Goal: Task Accomplishment & Management: Complete application form

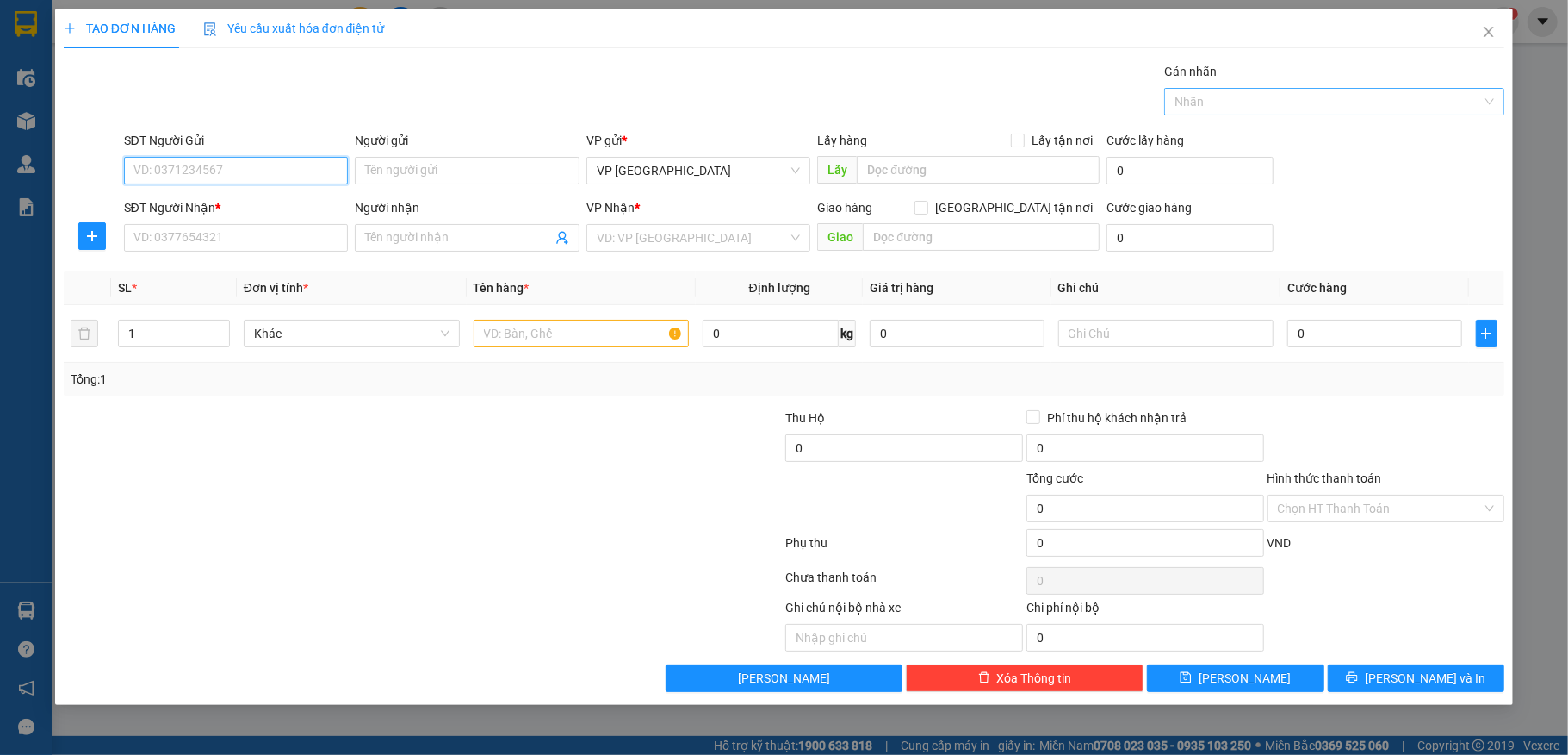
click at [1286, 110] on div at bounding box center [1326, 101] width 314 height 21
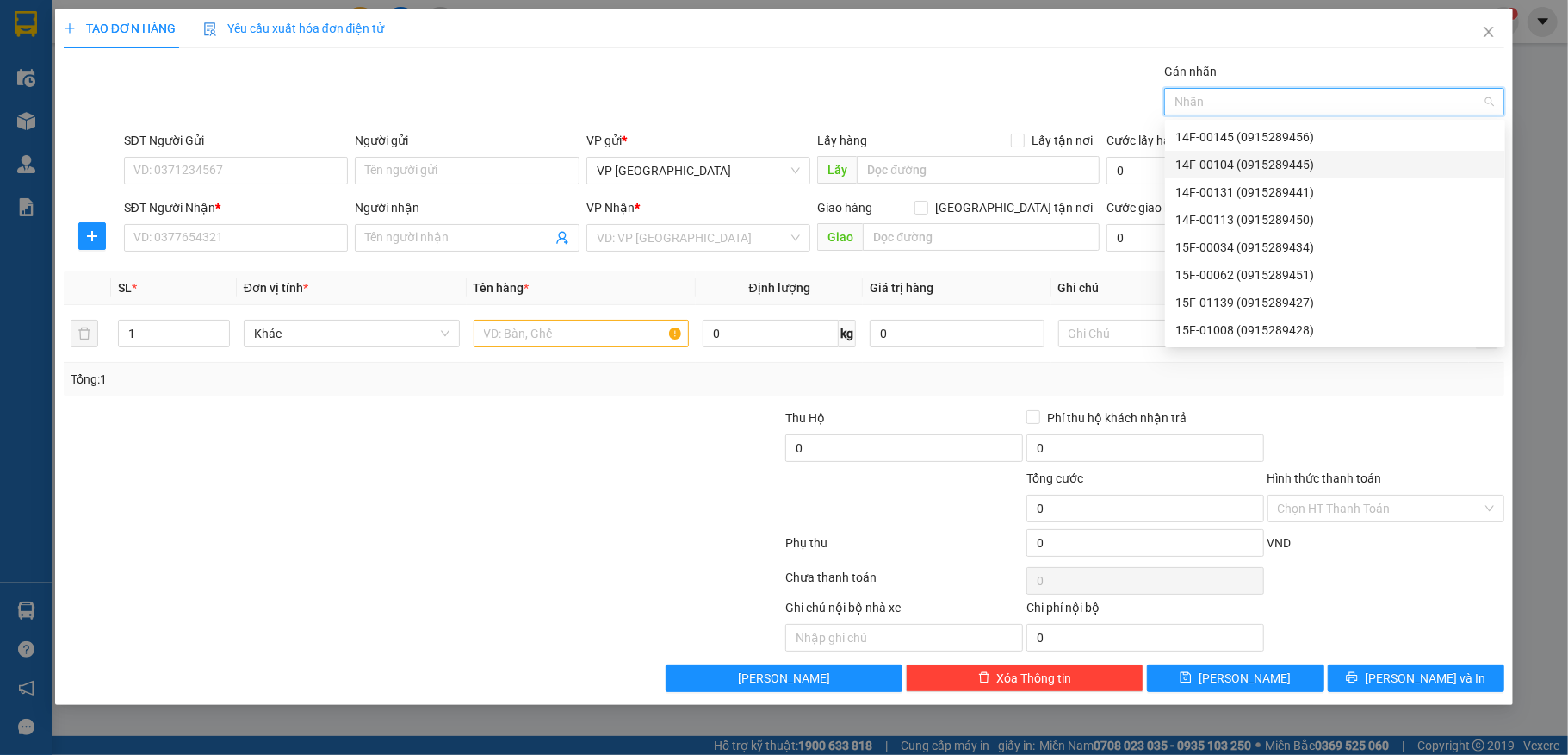
click at [1231, 169] on div "14F-00104 (0915289445)" at bounding box center [1335, 164] width 320 height 19
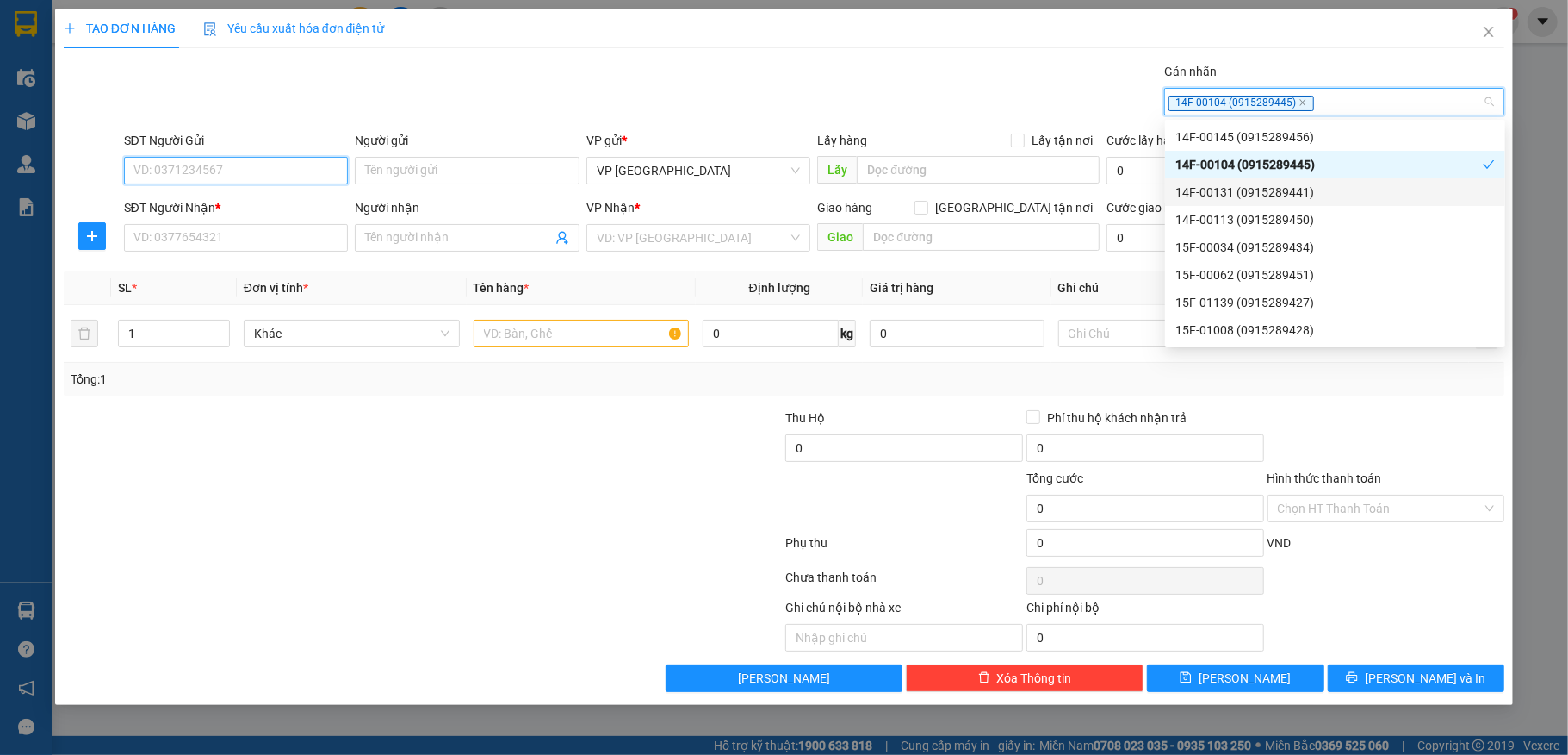
click at [210, 160] on input "SĐT Người Gửi" at bounding box center [235, 171] width 225 height 27
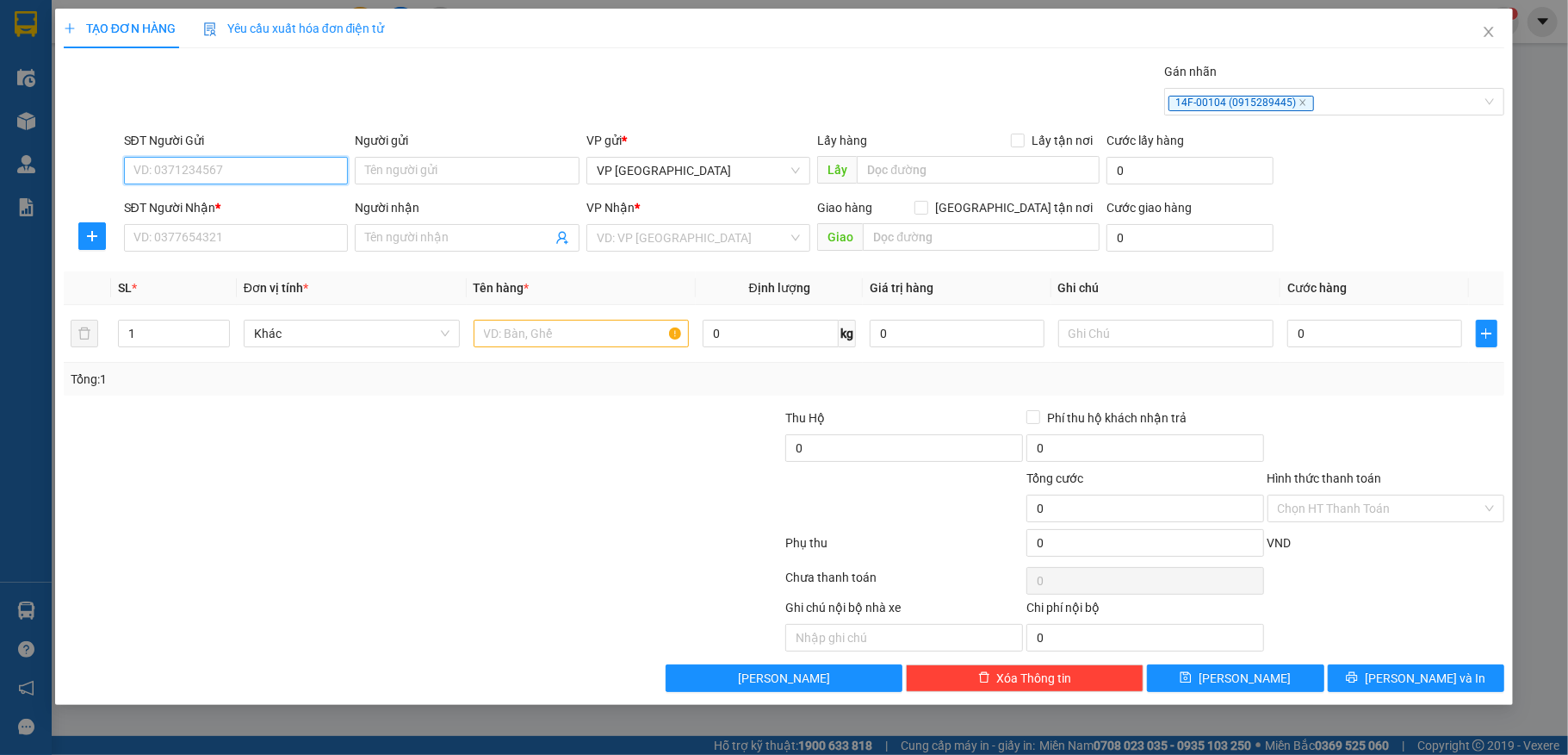
click at [190, 173] on input "SĐT Người Gửi" at bounding box center [235, 171] width 225 height 27
type input "0961327666"
click at [393, 176] on input "Người gửi" at bounding box center [467, 171] width 225 height 27
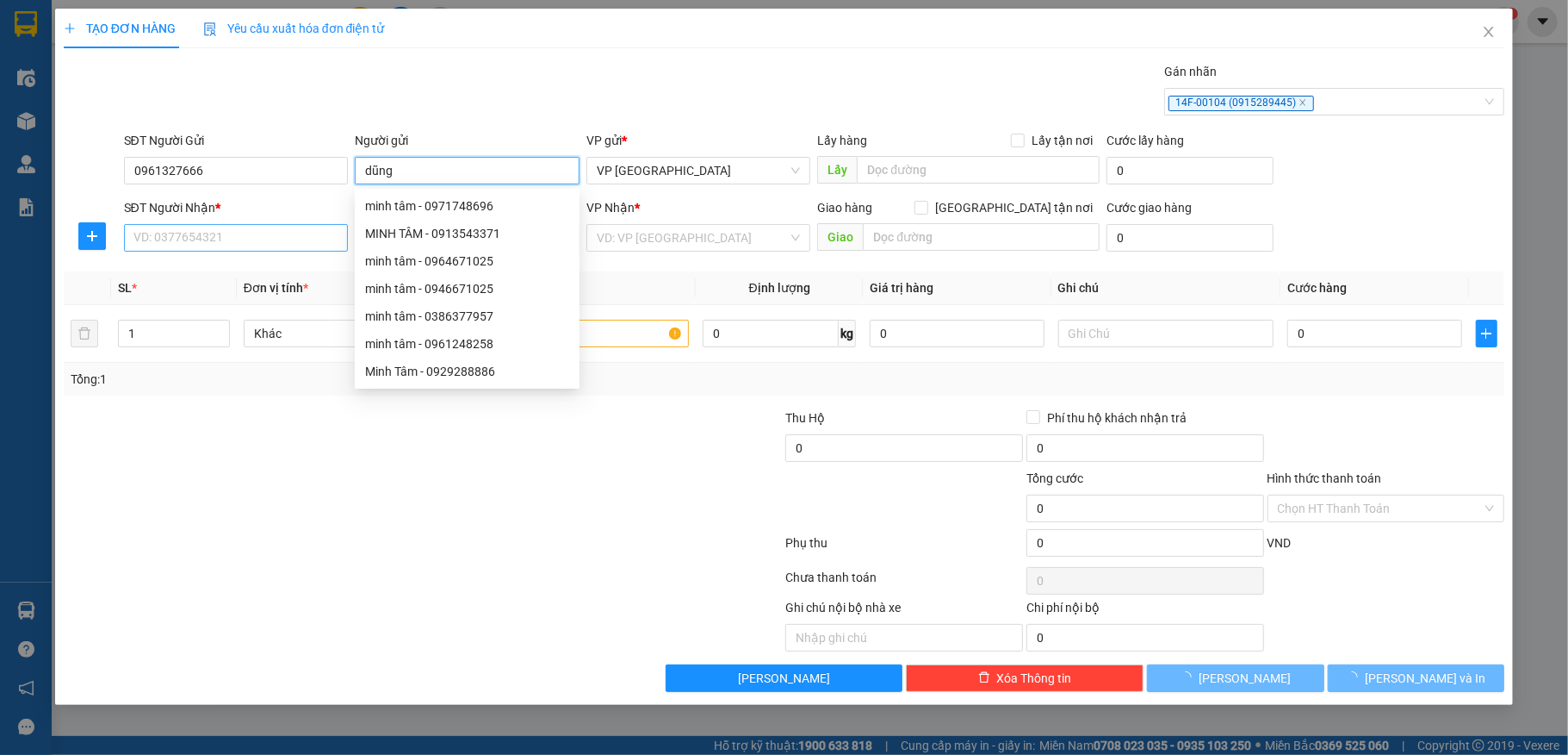
type input "dũng"
click at [150, 240] on input "SĐT Người Nhận *" at bounding box center [235, 238] width 225 height 27
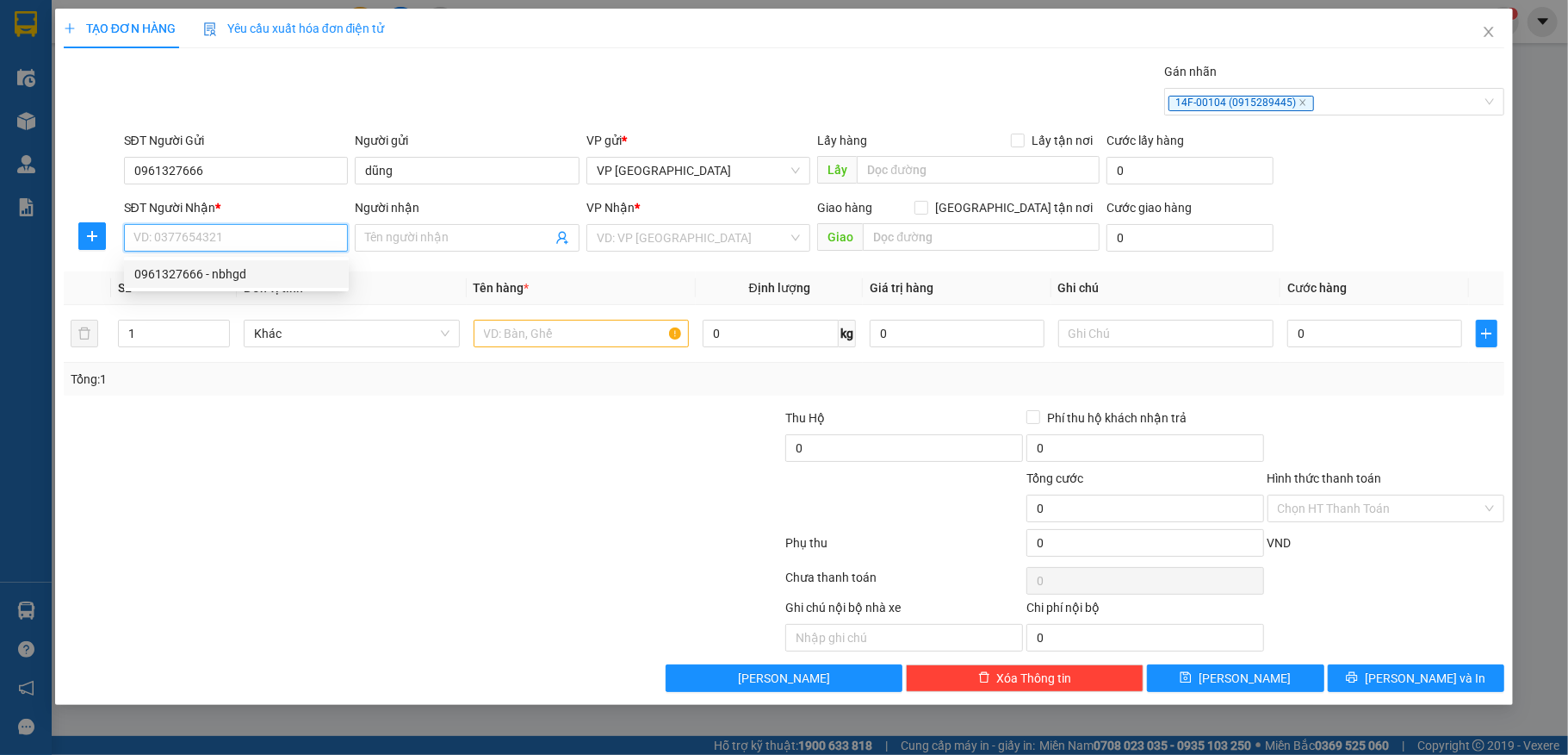
click at [204, 274] on div "0961327666 - nbhgd" at bounding box center [236, 273] width 204 height 19
type input "0961327666"
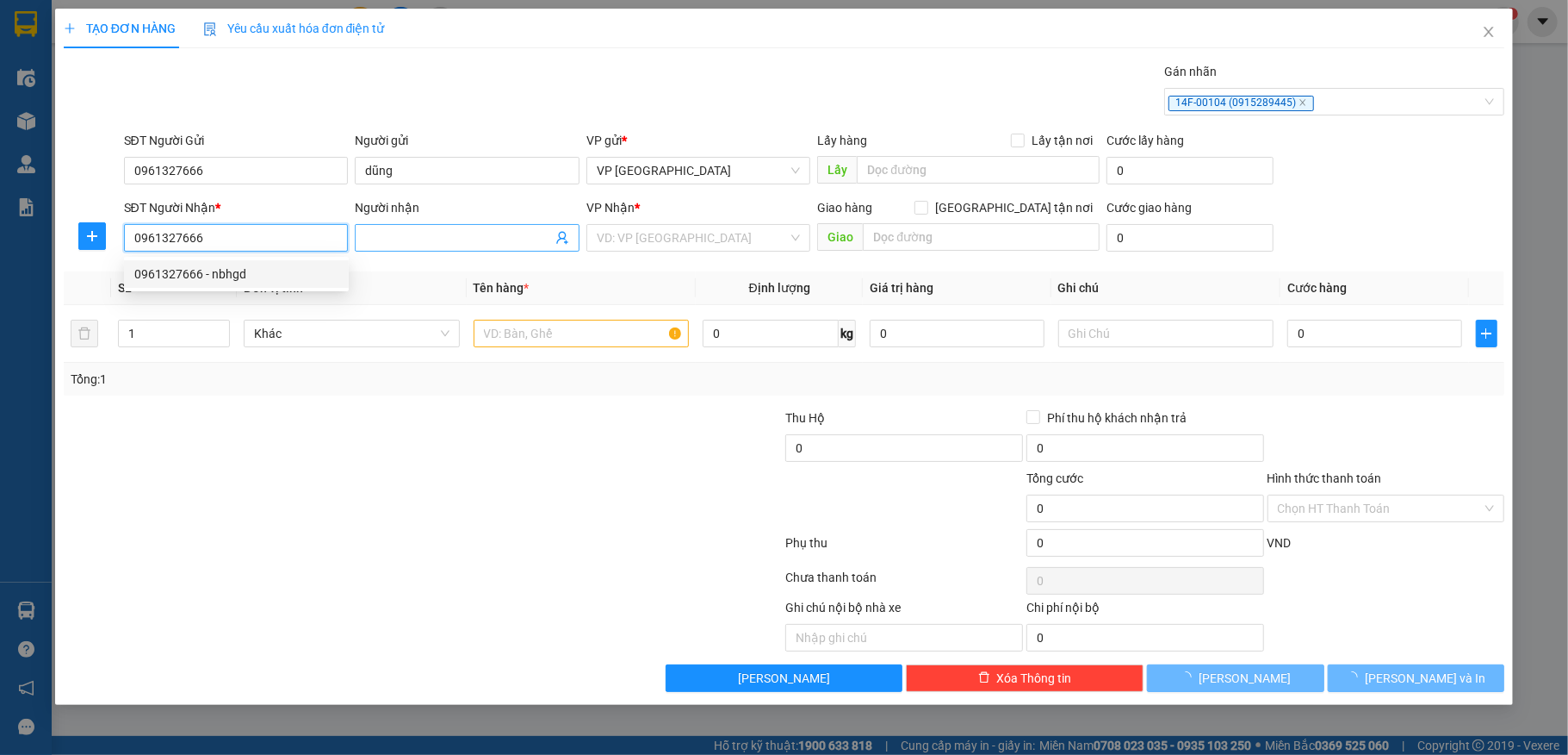
type input "nbhgd"
type input "văn Lâm -[GEOGRAPHIC_DATA]"
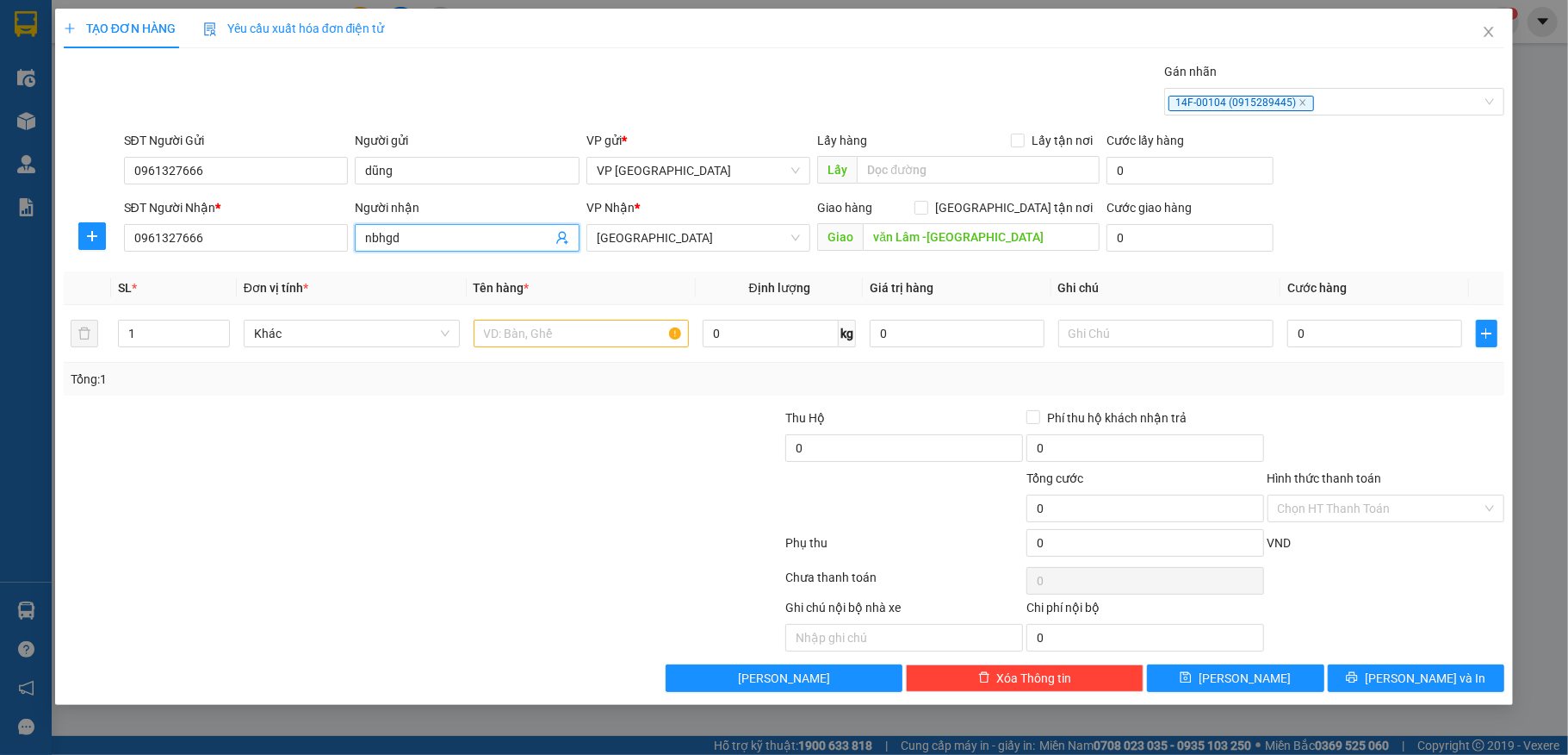
click at [439, 243] on input "nbhgd" at bounding box center [458, 238] width 186 height 19
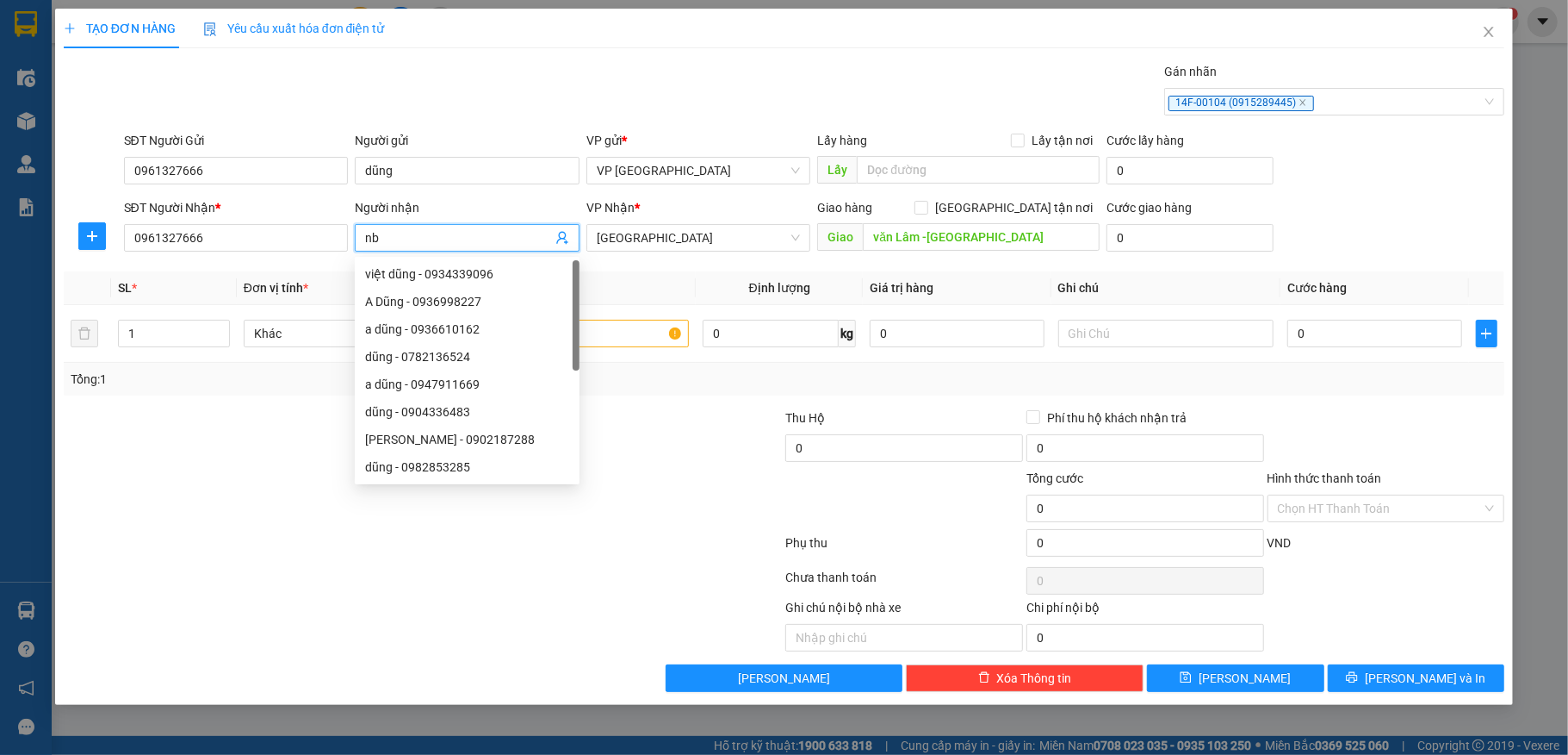
type input "n"
type input "a dũng"
click at [598, 342] on input "text" at bounding box center [582, 334] width 216 height 27
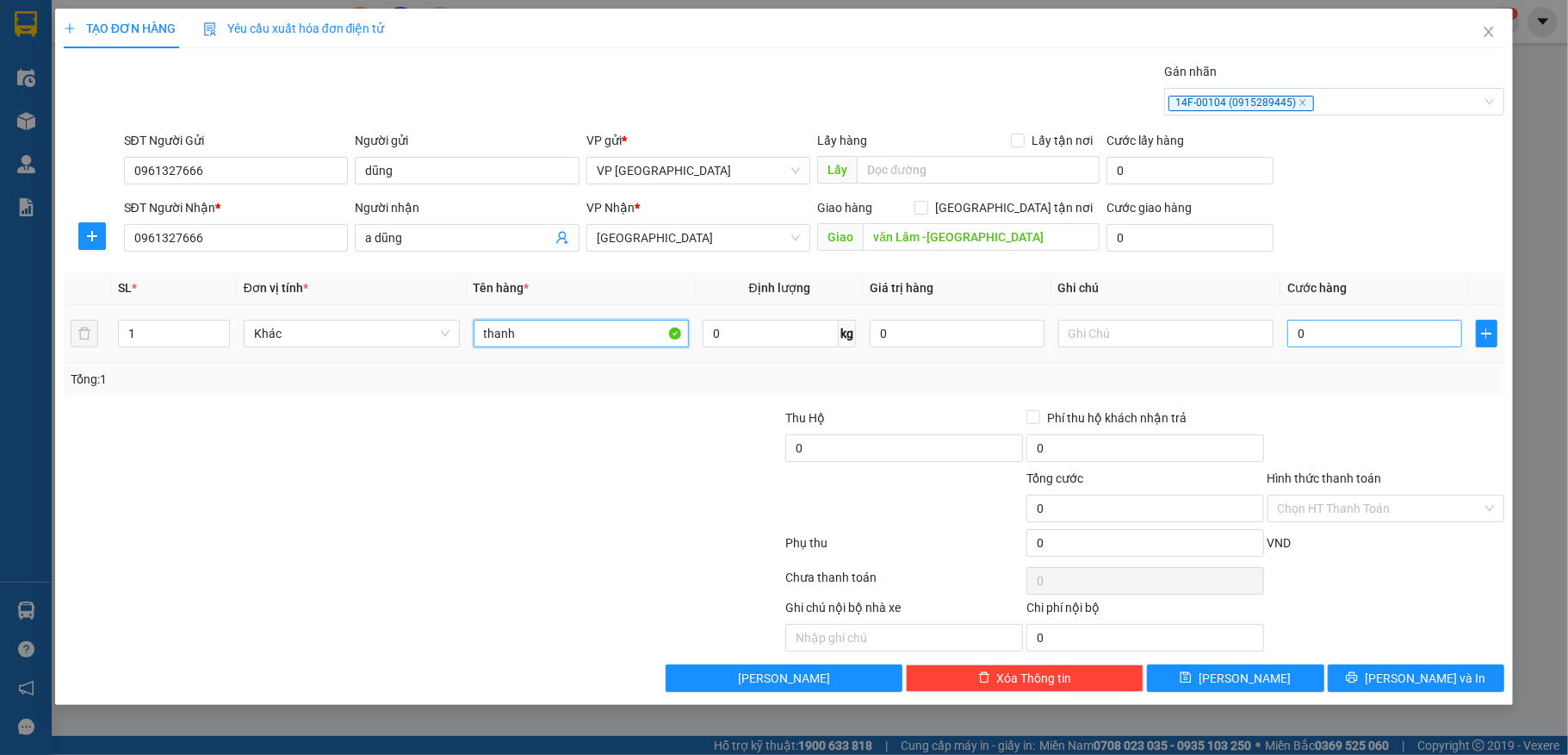
type input "thanh"
click at [1347, 340] on input "0" at bounding box center [1374, 334] width 174 height 27
type input "5"
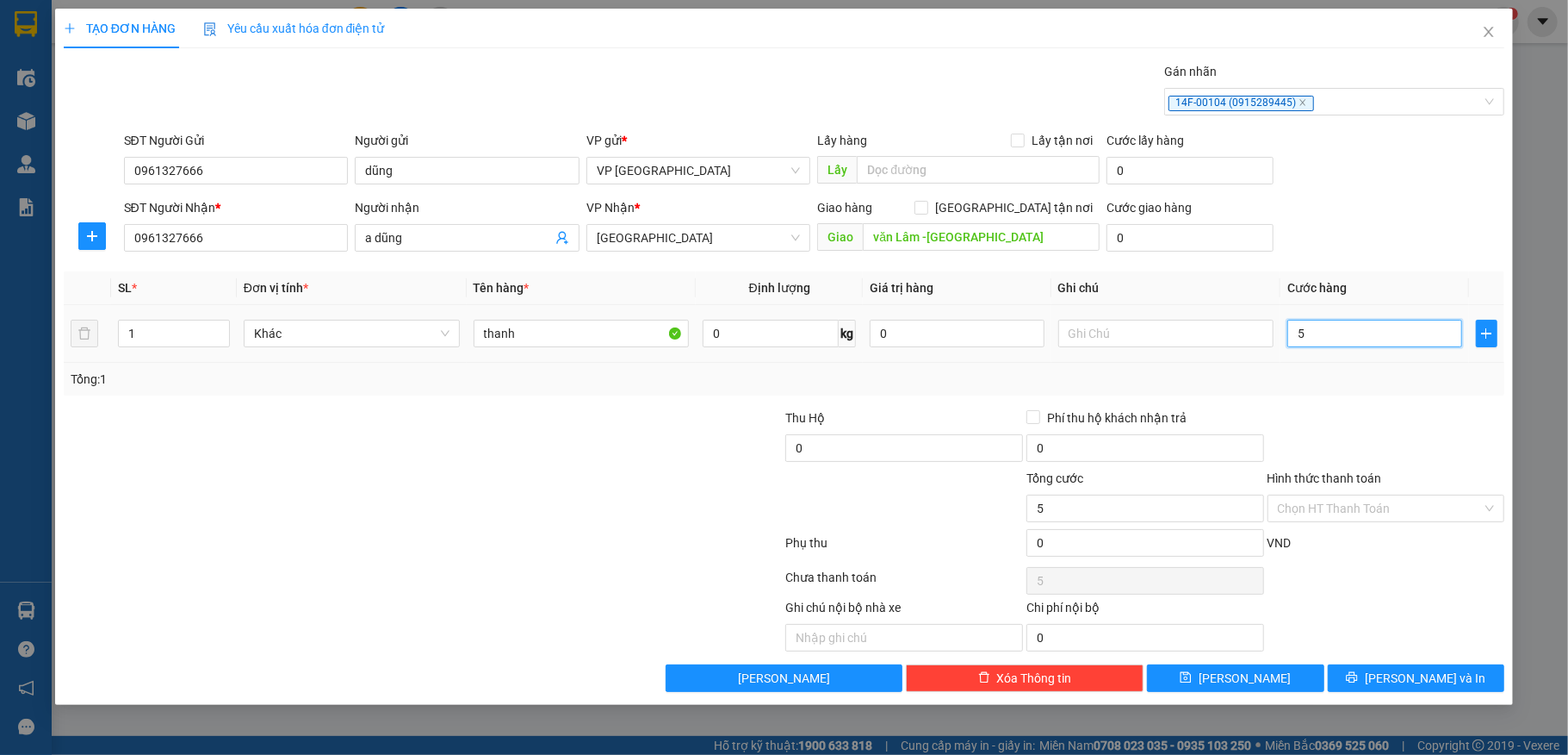
type input "50"
type input "500"
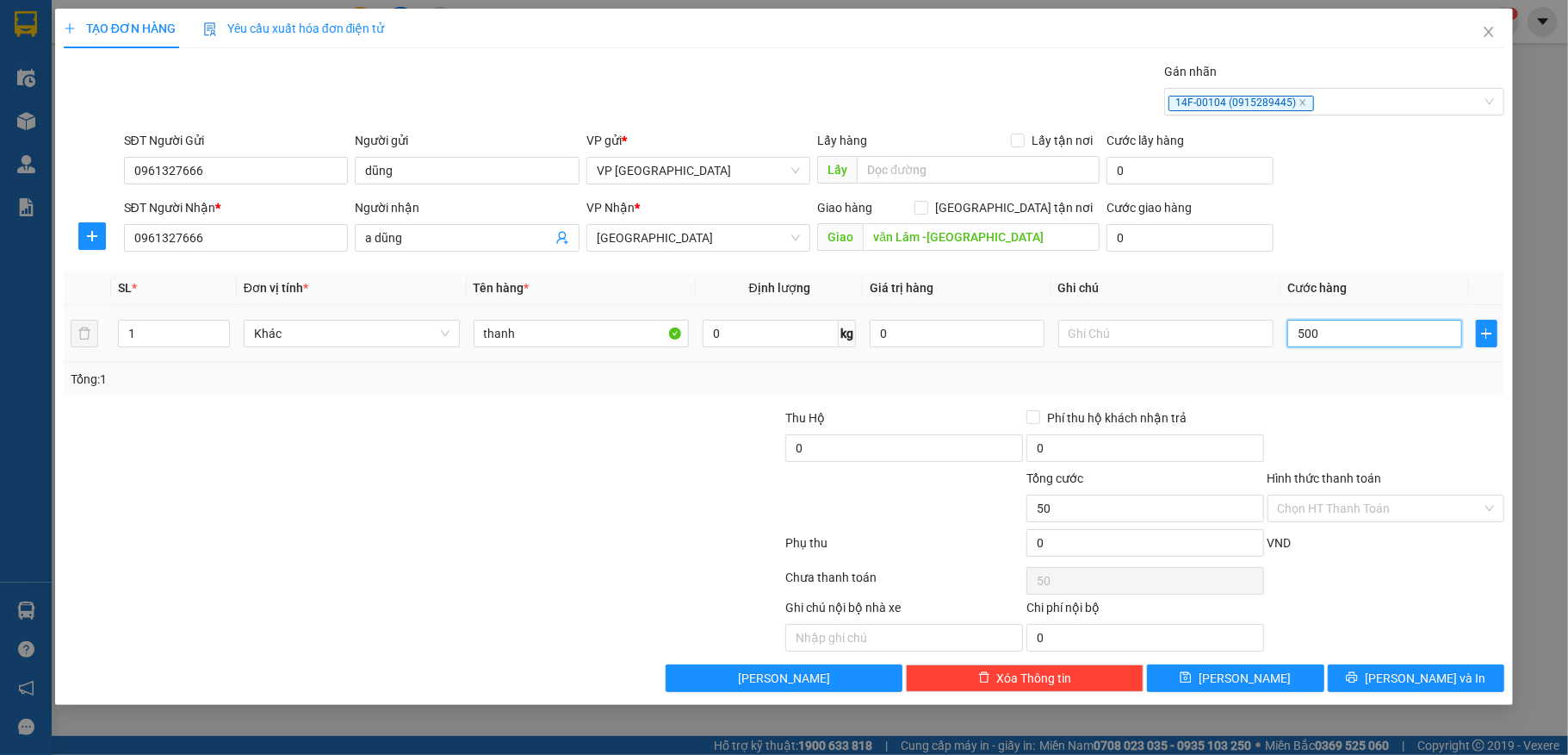
type input "500"
type input "5.000"
type input "50.000"
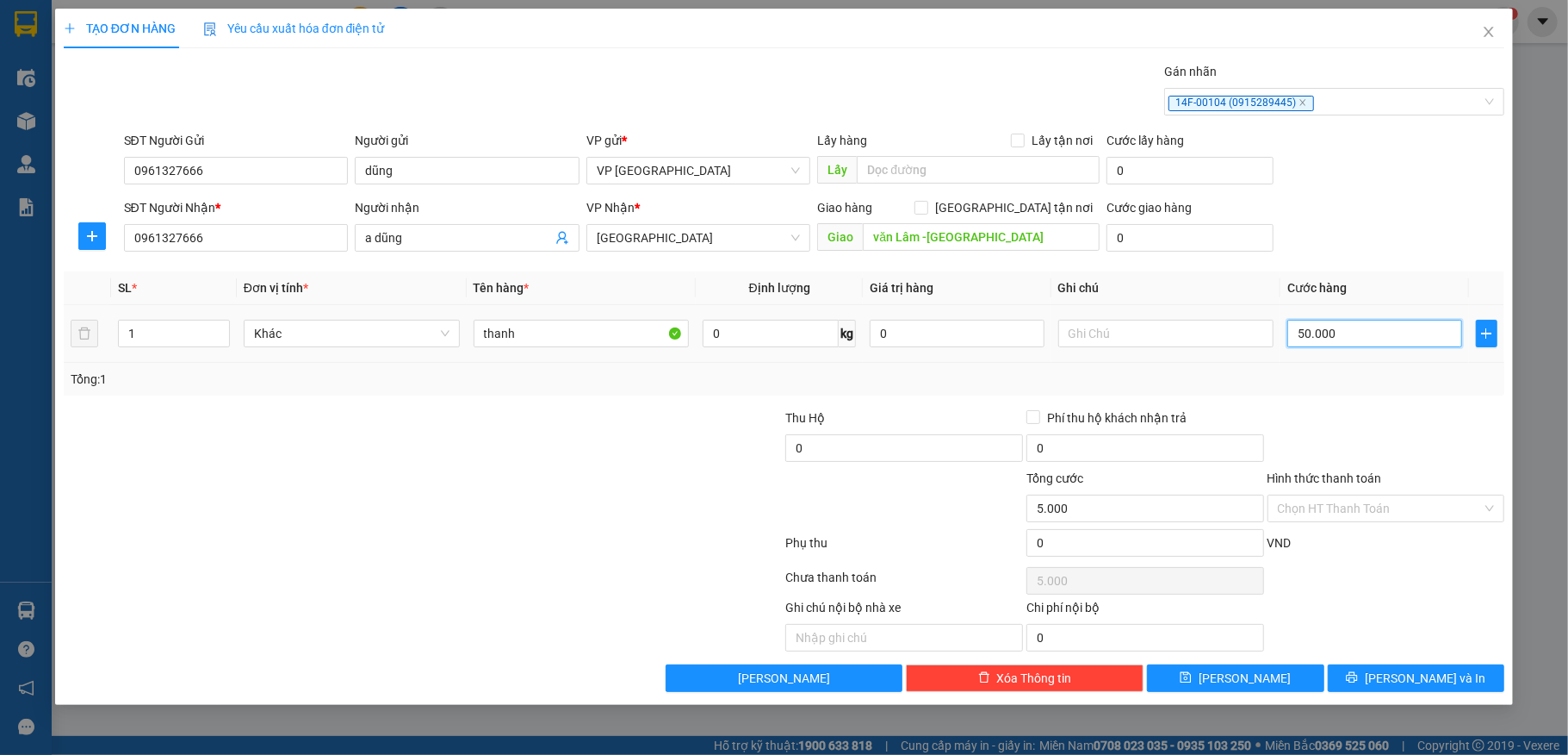
type input "50.000"
click at [1082, 553] on input "0" at bounding box center [1145, 543] width 237 height 27
type input "3"
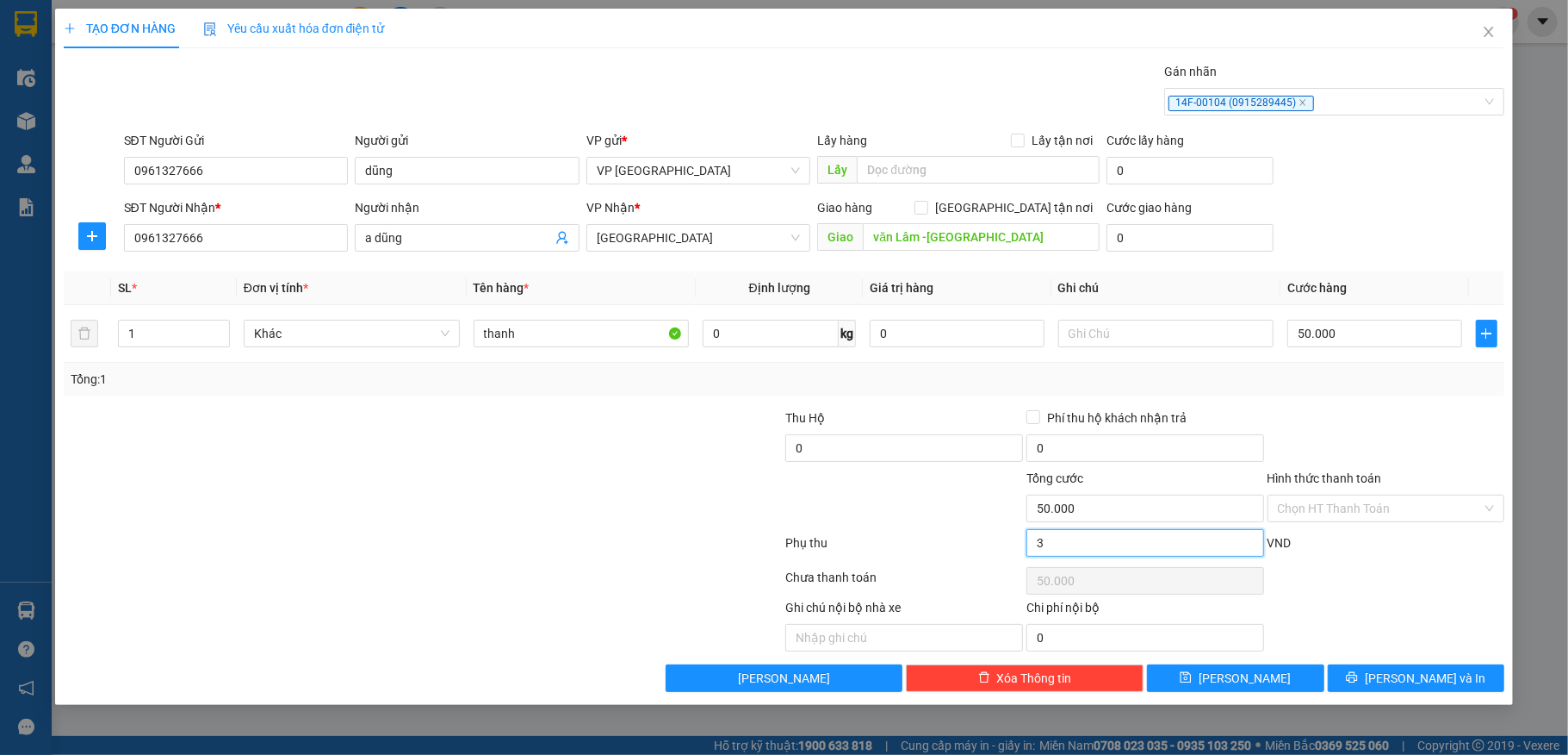
type input "50.003"
type input "30"
type input "50.030"
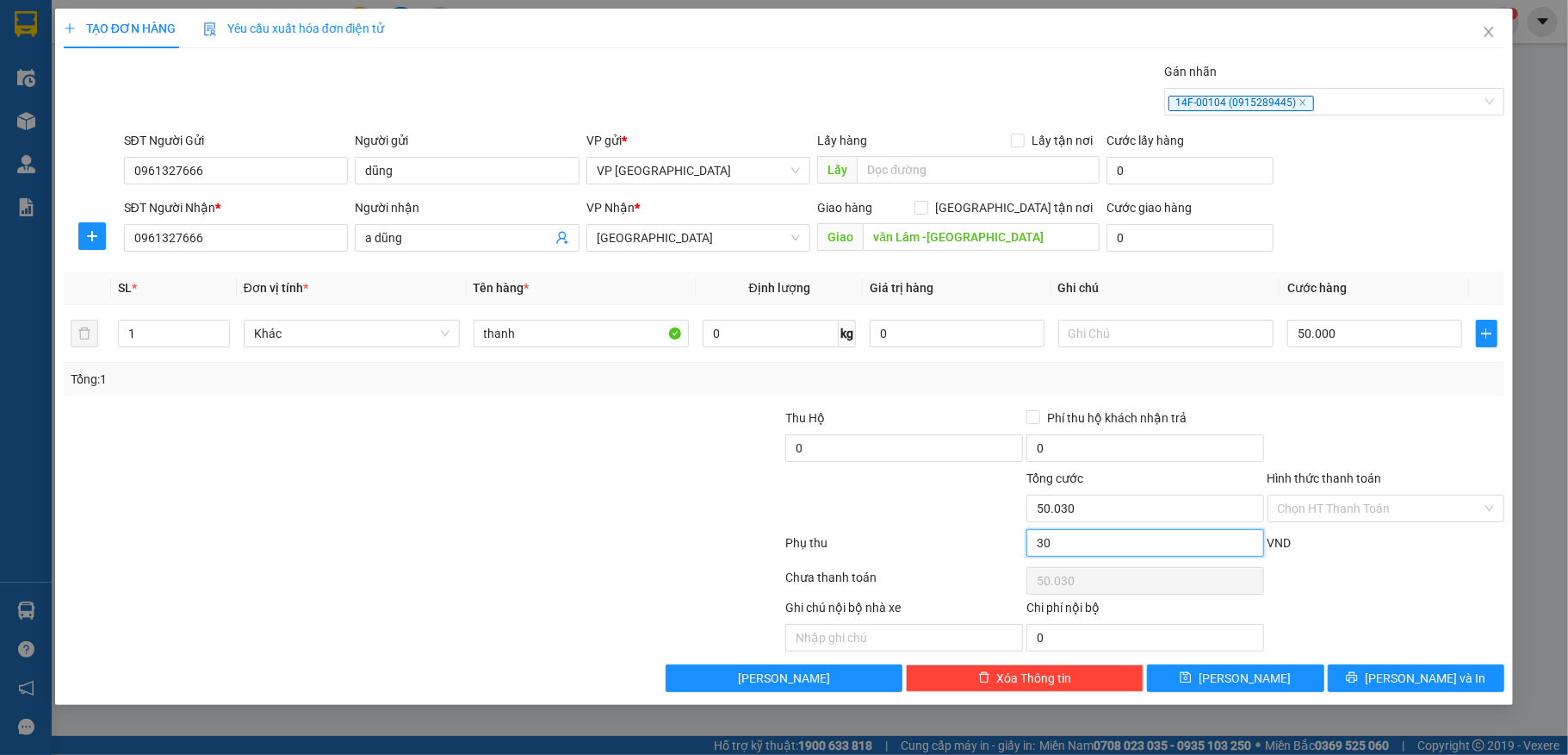
type input "300"
type input "50.300"
type input "3.000"
type input "53.000"
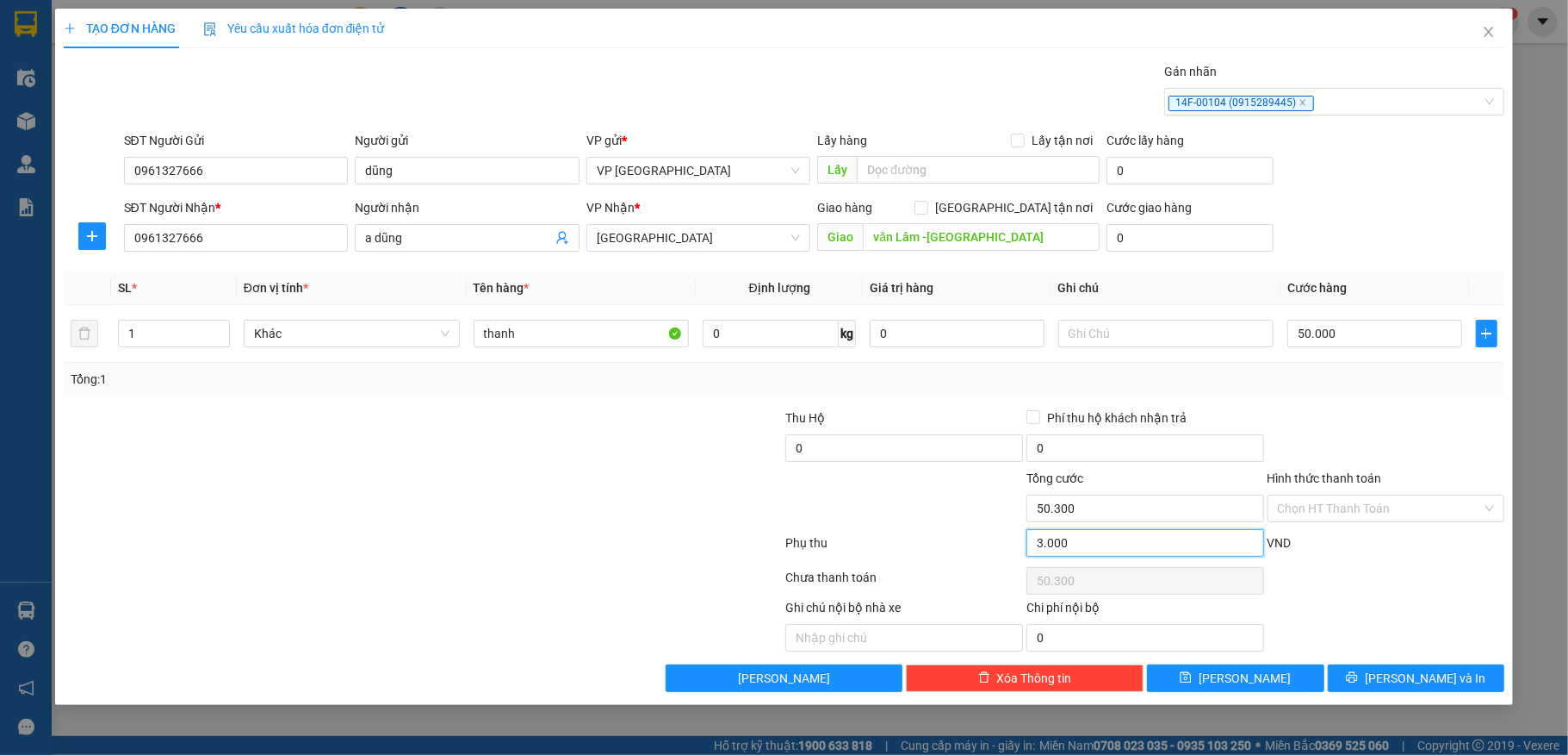
type input "53.000"
type input "30.000"
type input "80.000"
type input "30.000"
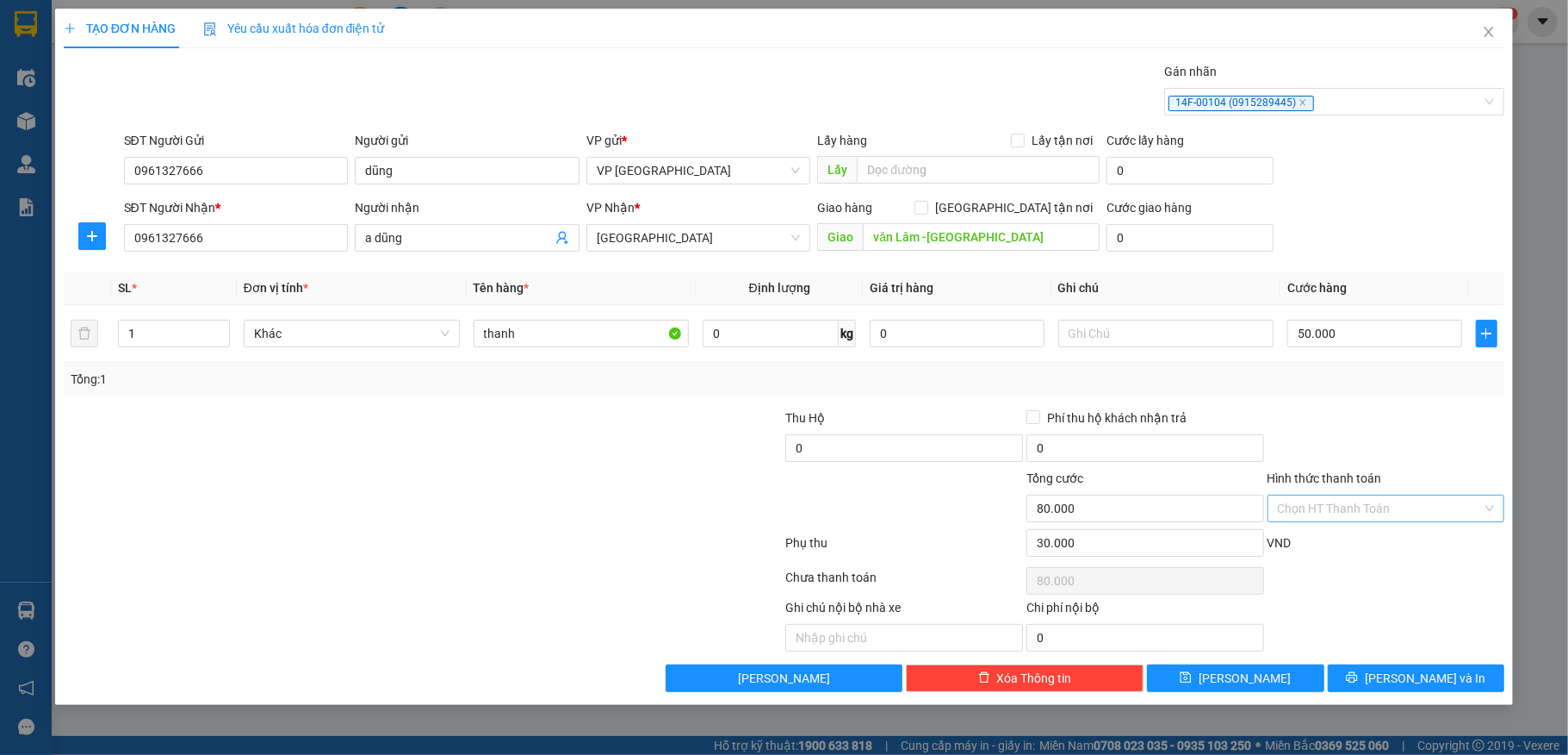
click at [1399, 505] on input "Hình thức thanh toán" at bounding box center [1381, 509] width 205 height 26
click at [1366, 545] on div "Tại văn phòng" at bounding box center [1386, 545] width 217 height 19
type input "0"
click at [1411, 686] on span "[PERSON_NAME] và In" at bounding box center [1425, 677] width 121 height 19
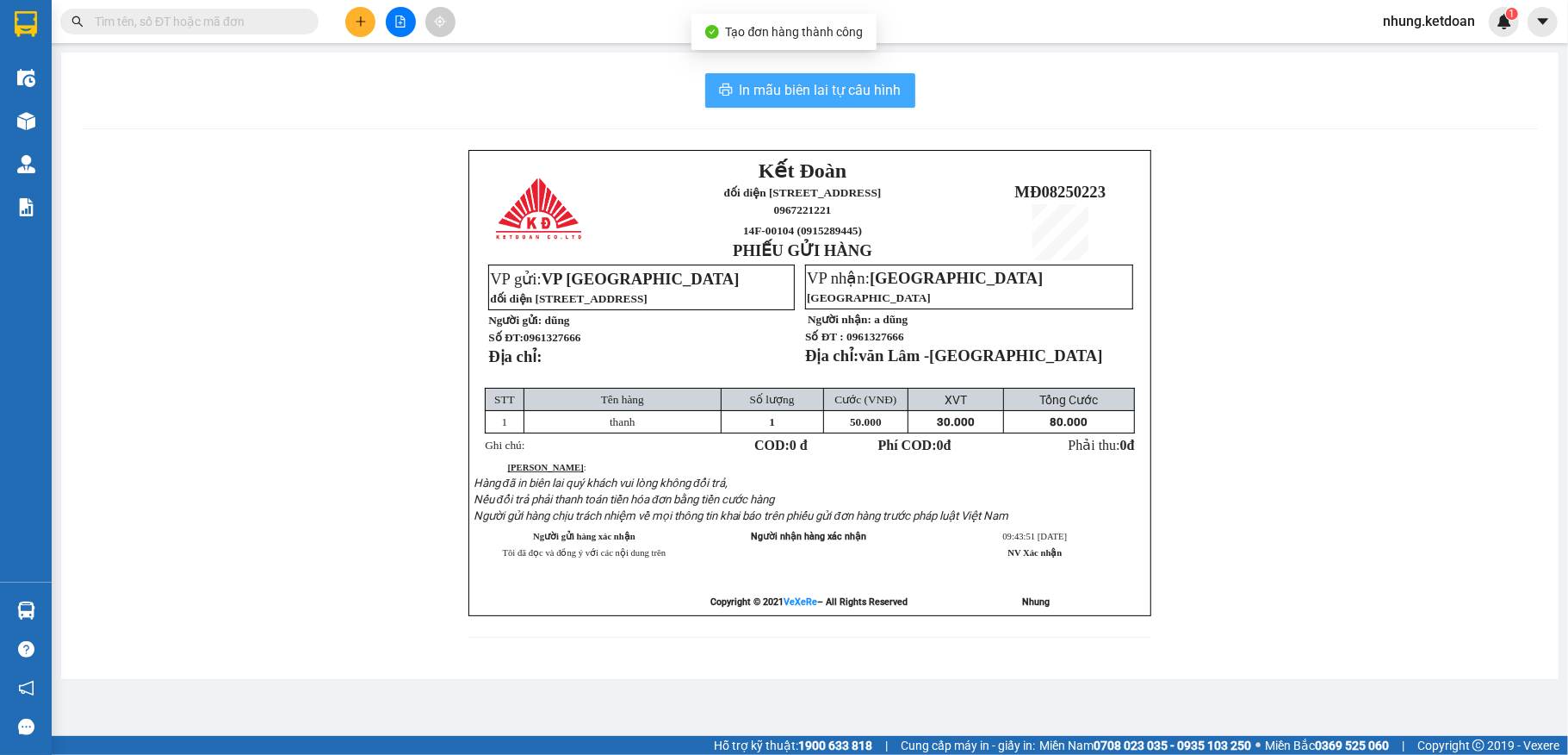
click at [800, 81] on span "In mẫu biên lai tự cấu hình" at bounding box center [820, 90] width 162 height 22
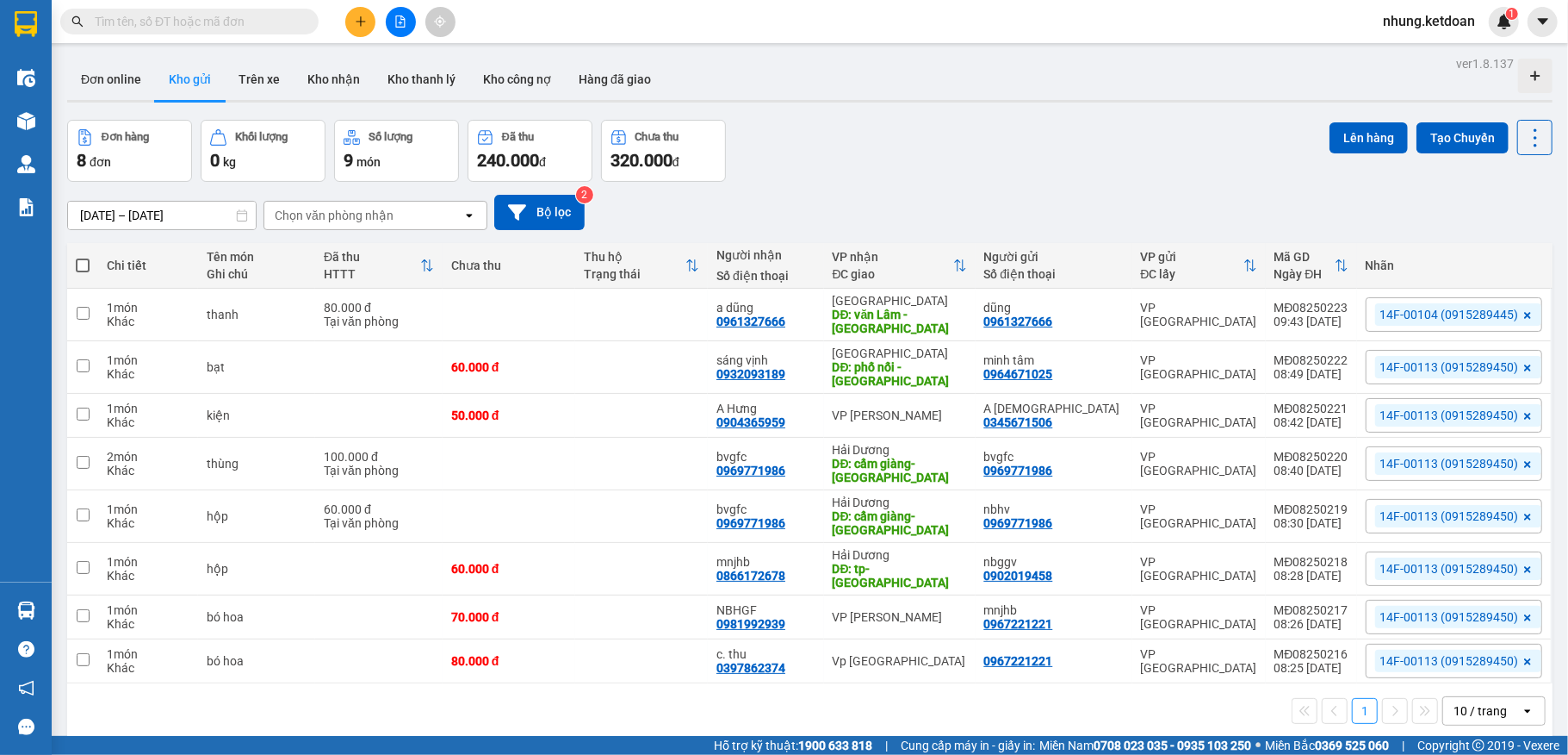
click at [367, 27] on button at bounding box center [360, 22] width 30 height 30
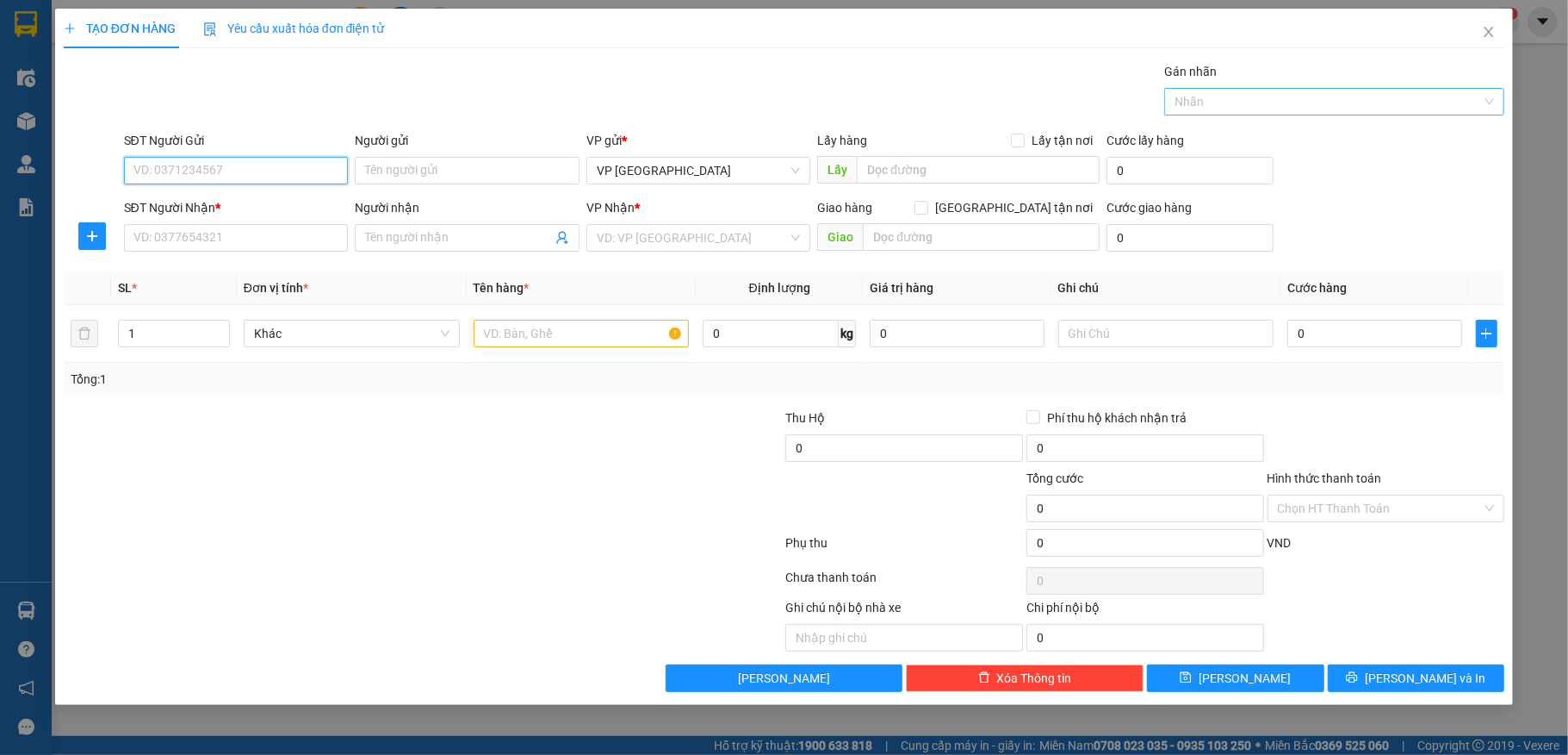
click at [1285, 111] on div at bounding box center [1326, 101] width 314 height 21
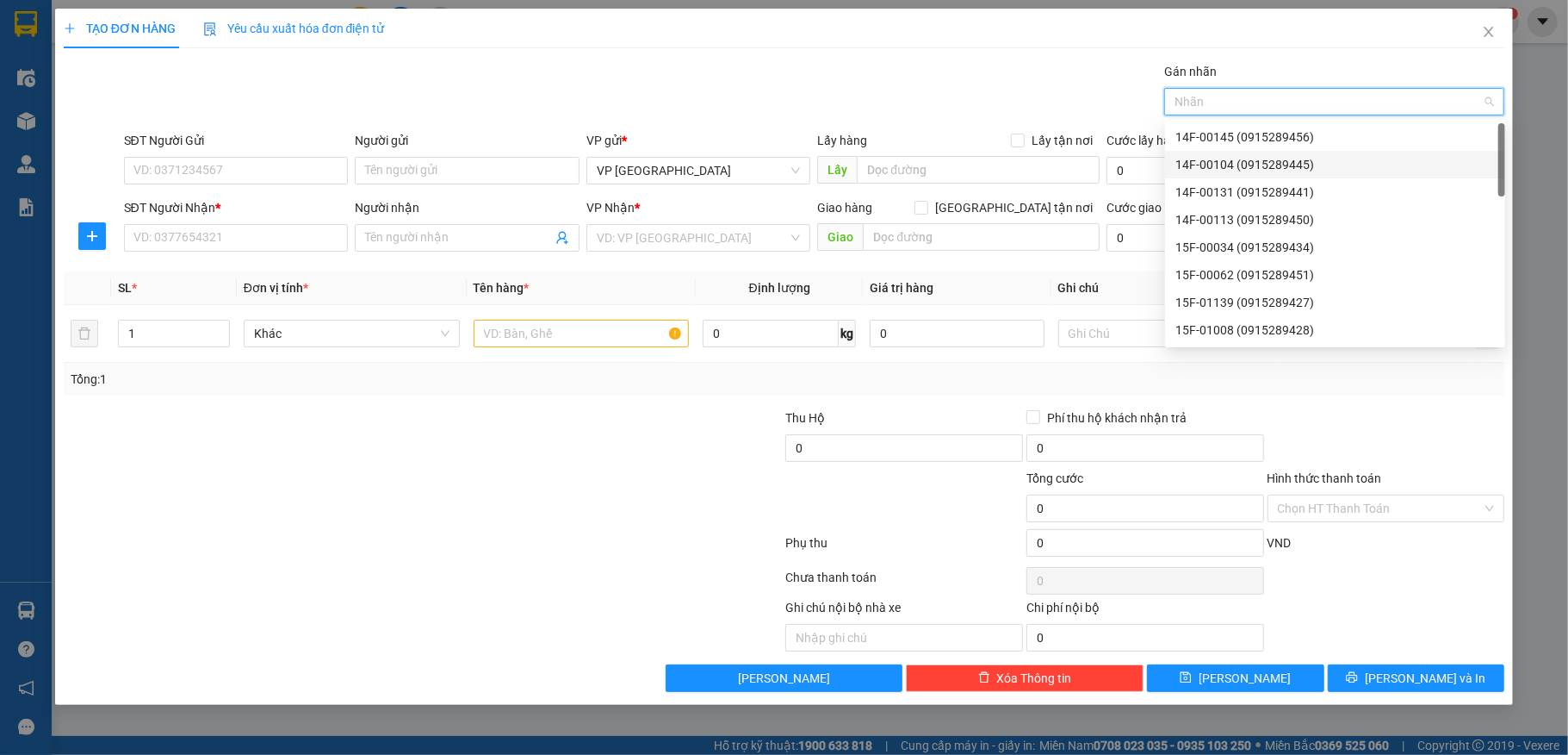
click at [1227, 164] on div "14F-00104 (0915289445)" at bounding box center [1335, 164] width 320 height 19
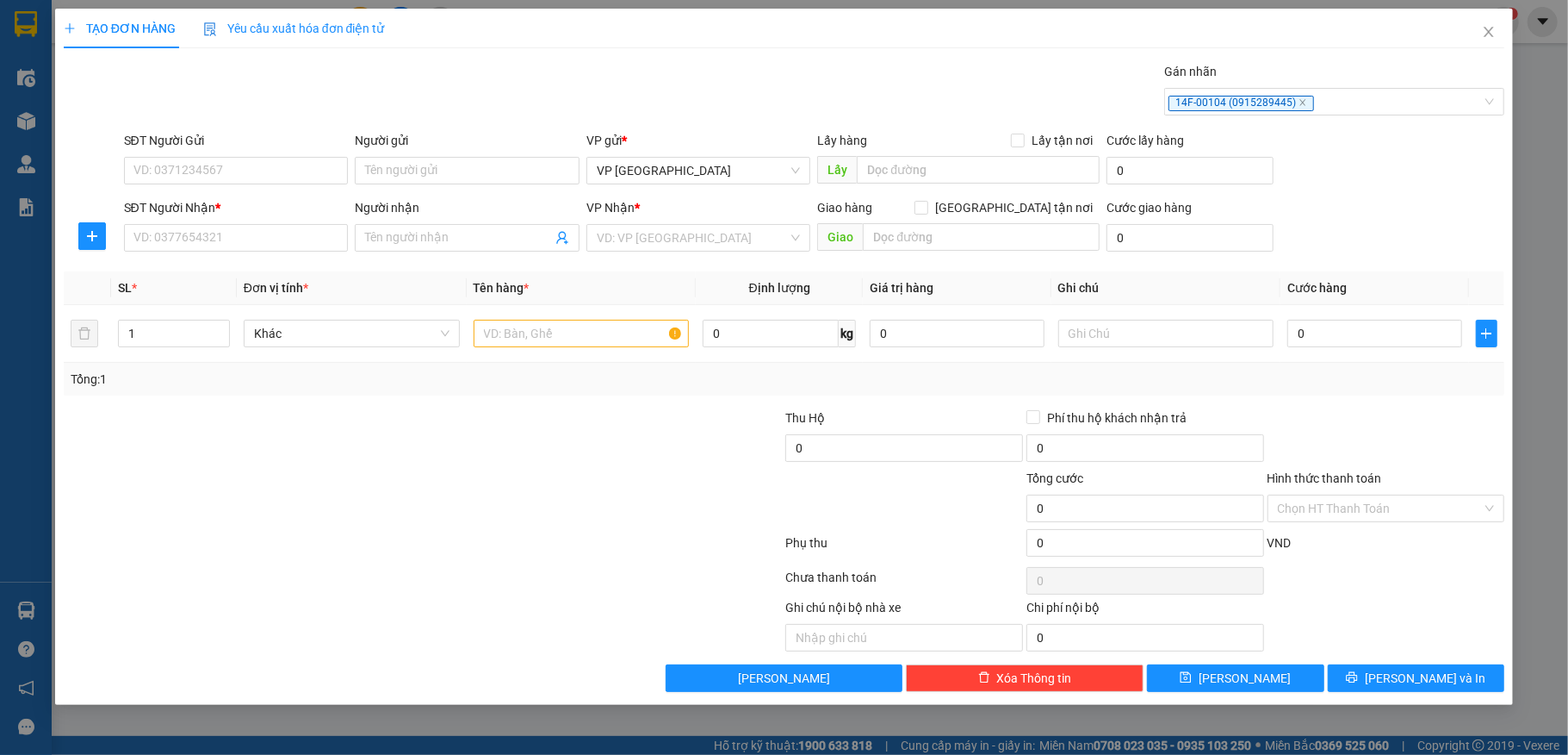
click at [159, 152] on div "SĐT Người Gửi" at bounding box center [235, 143] width 225 height 26
click at [164, 171] on input "SĐT Người Gửi" at bounding box center [235, 171] width 225 height 27
type input "0907888885"
click at [419, 178] on input "Người gửi" at bounding box center [467, 171] width 225 height 27
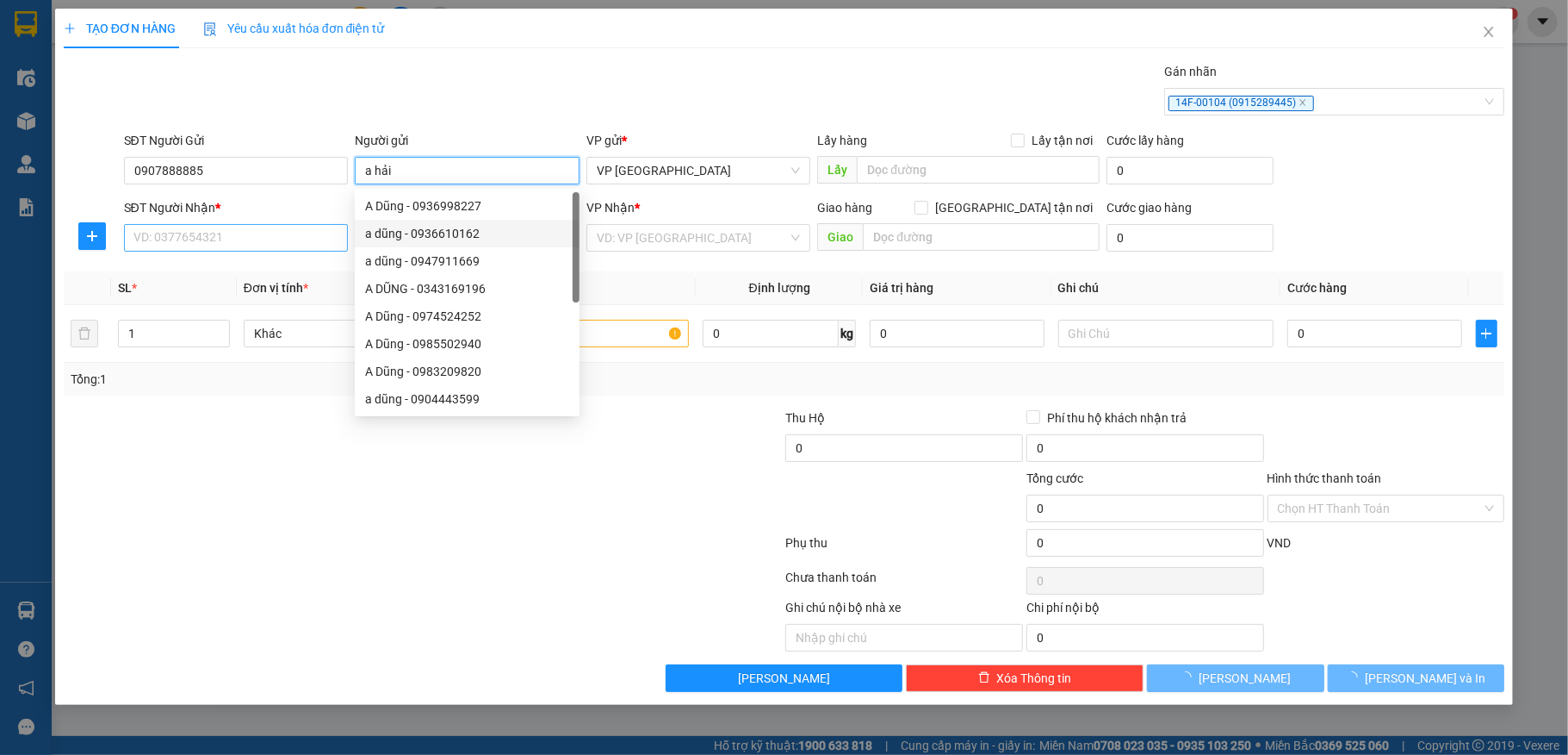
type input "a hải"
click at [214, 244] on input "SĐT Người Nhận *" at bounding box center [235, 238] width 225 height 27
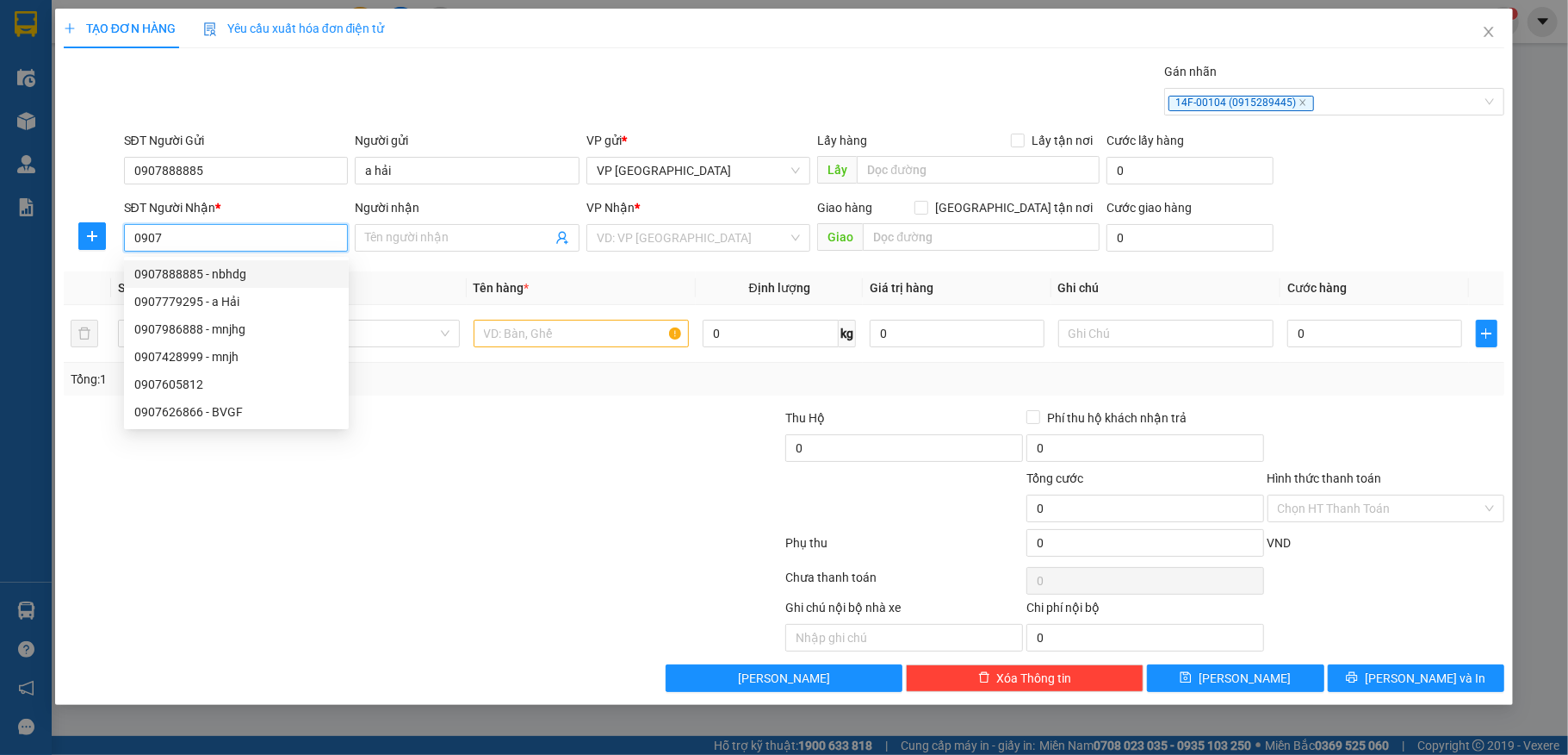
click at [183, 281] on div "0907888885 - nbhdg" at bounding box center [236, 273] width 204 height 19
type input "0907888885"
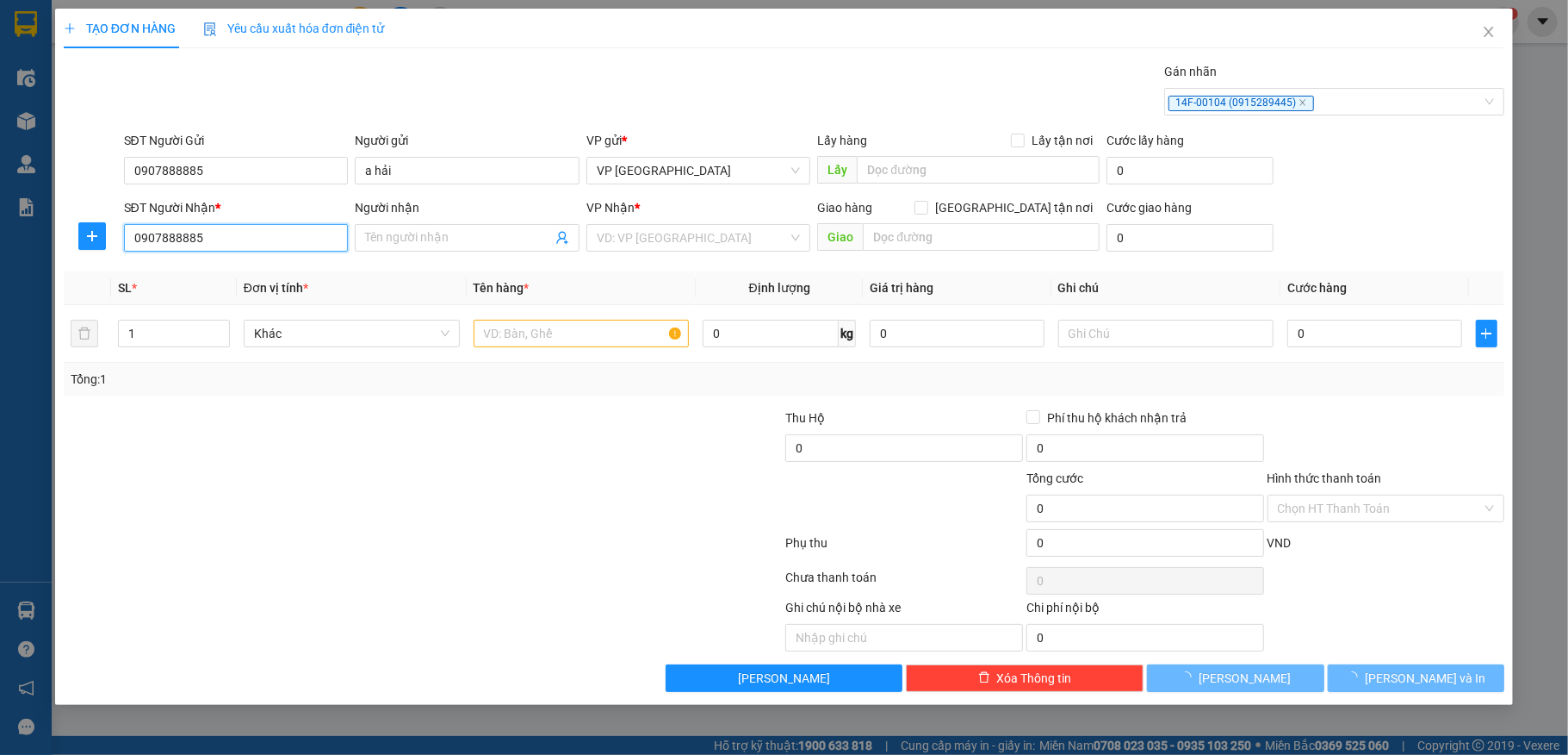
type input "nbhdg"
type input "cầu vượt như quỳnh"
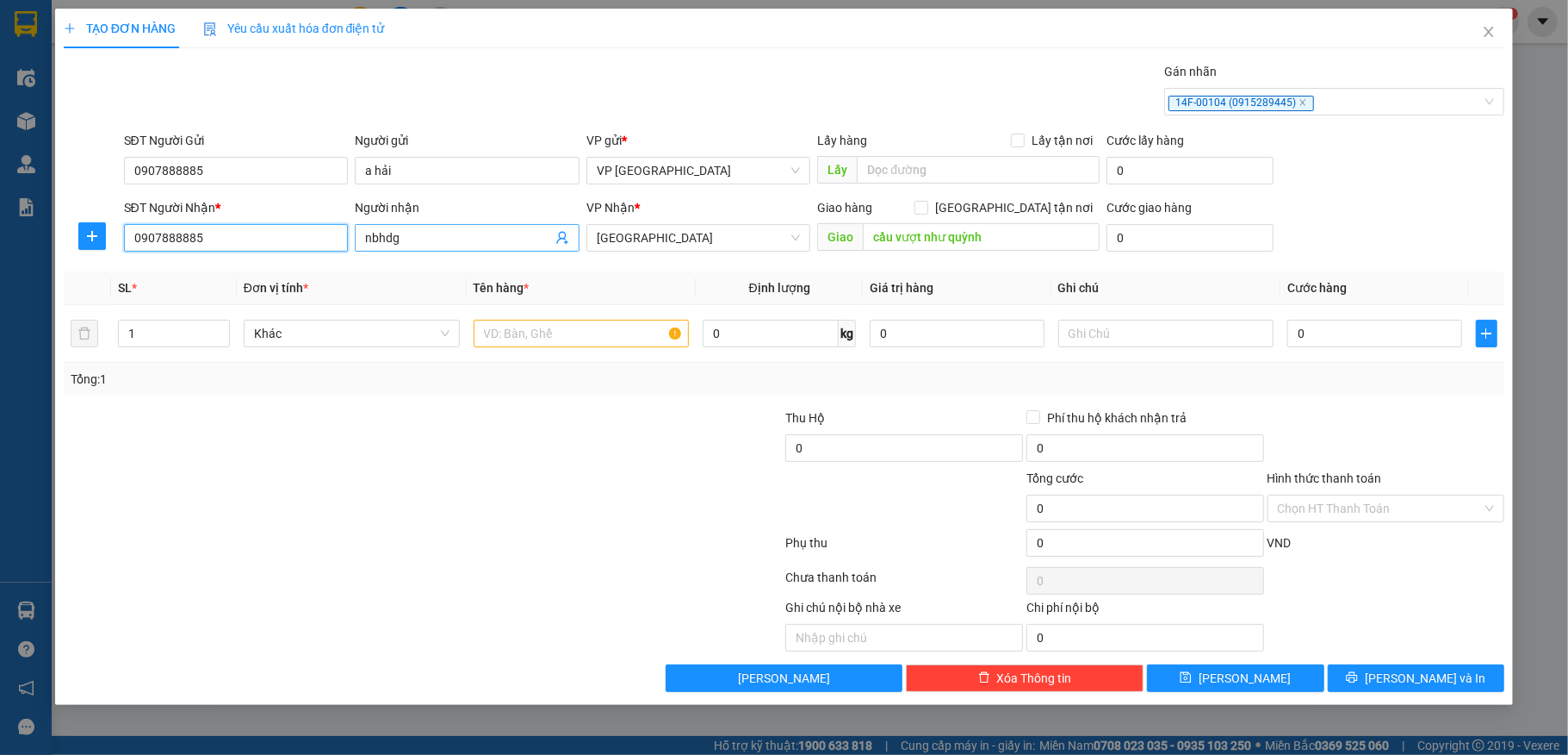
type input "0907888885"
click at [495, 247] on input "nbhdg" at bounding box center [458, 238] width 186 height 19
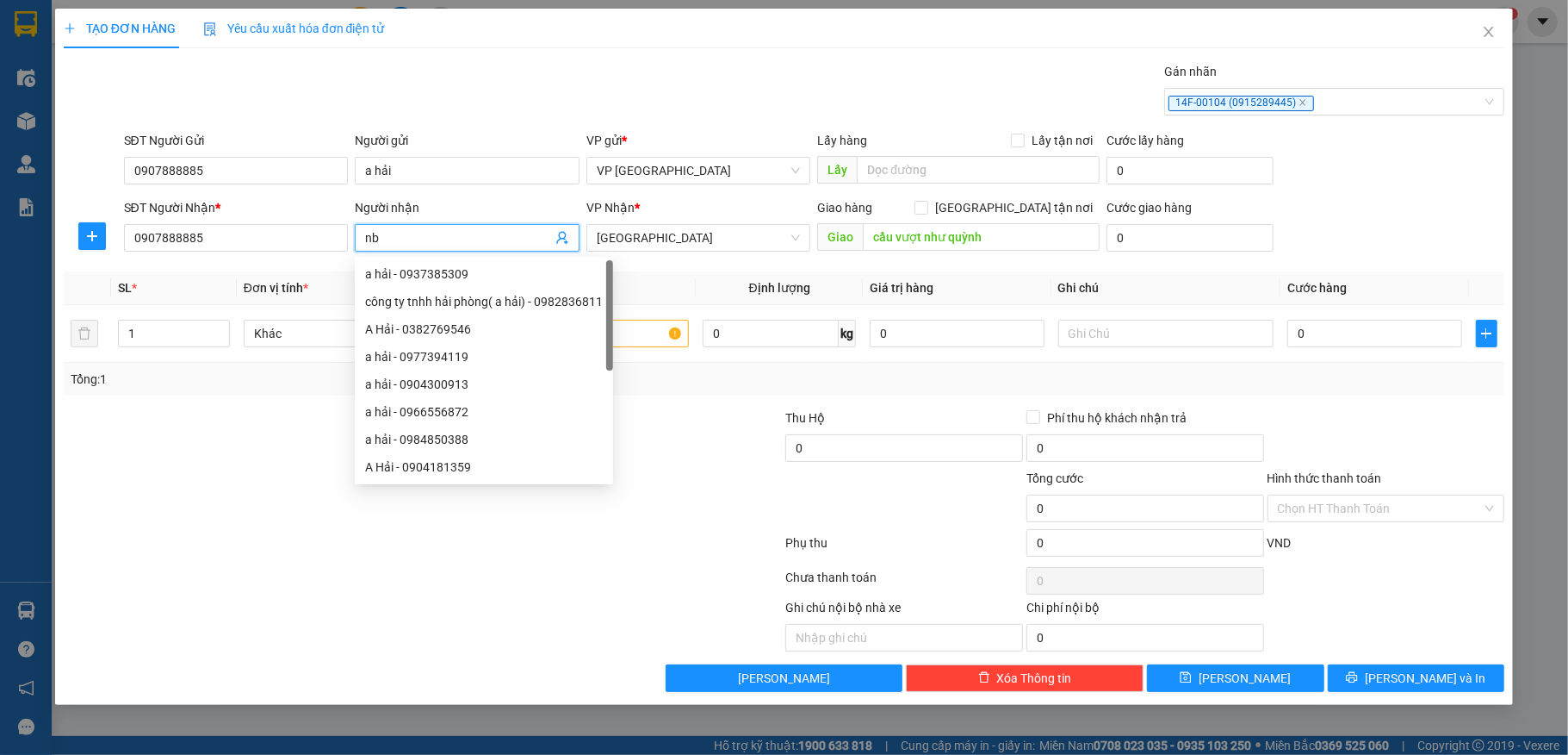
type input "n"
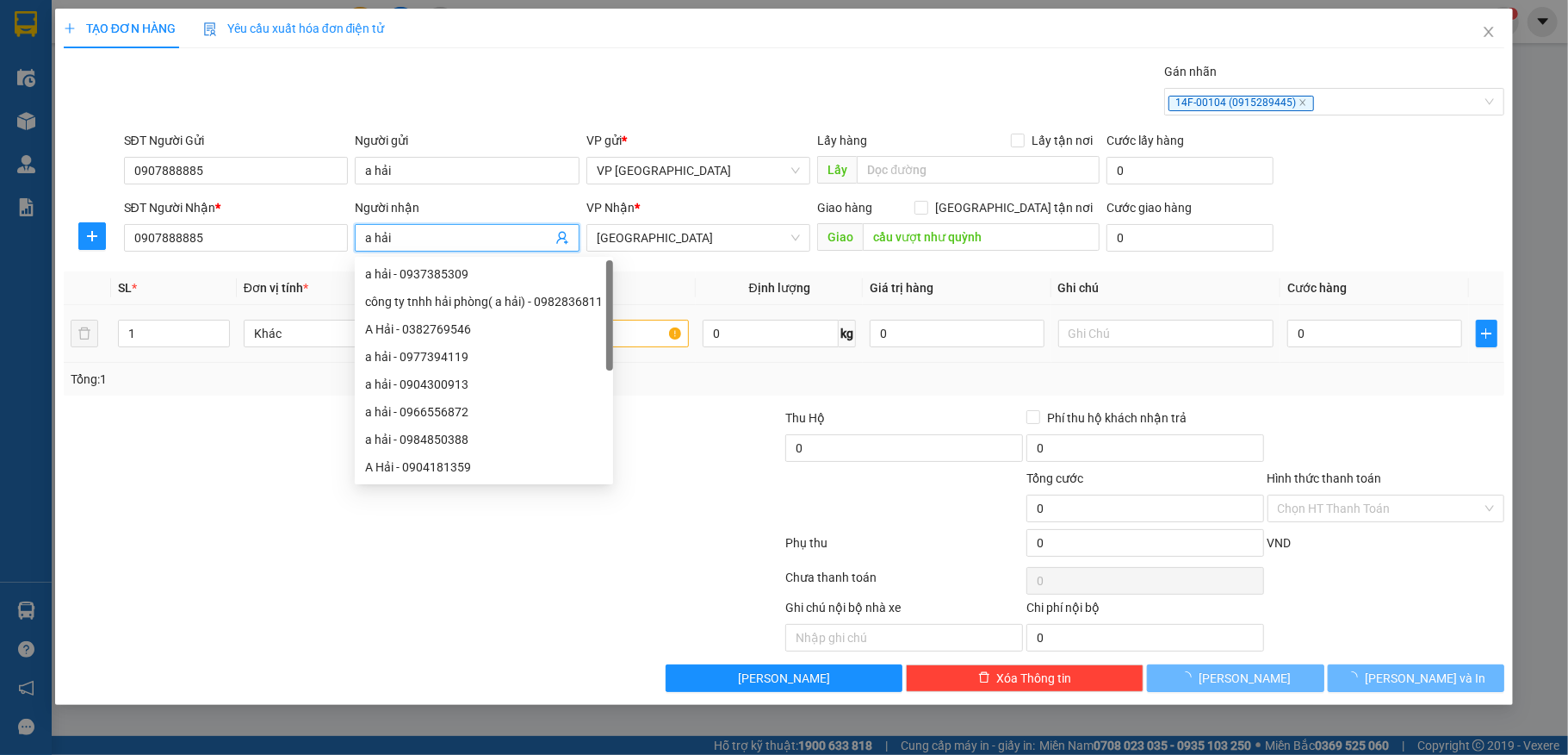
type input "a hải"
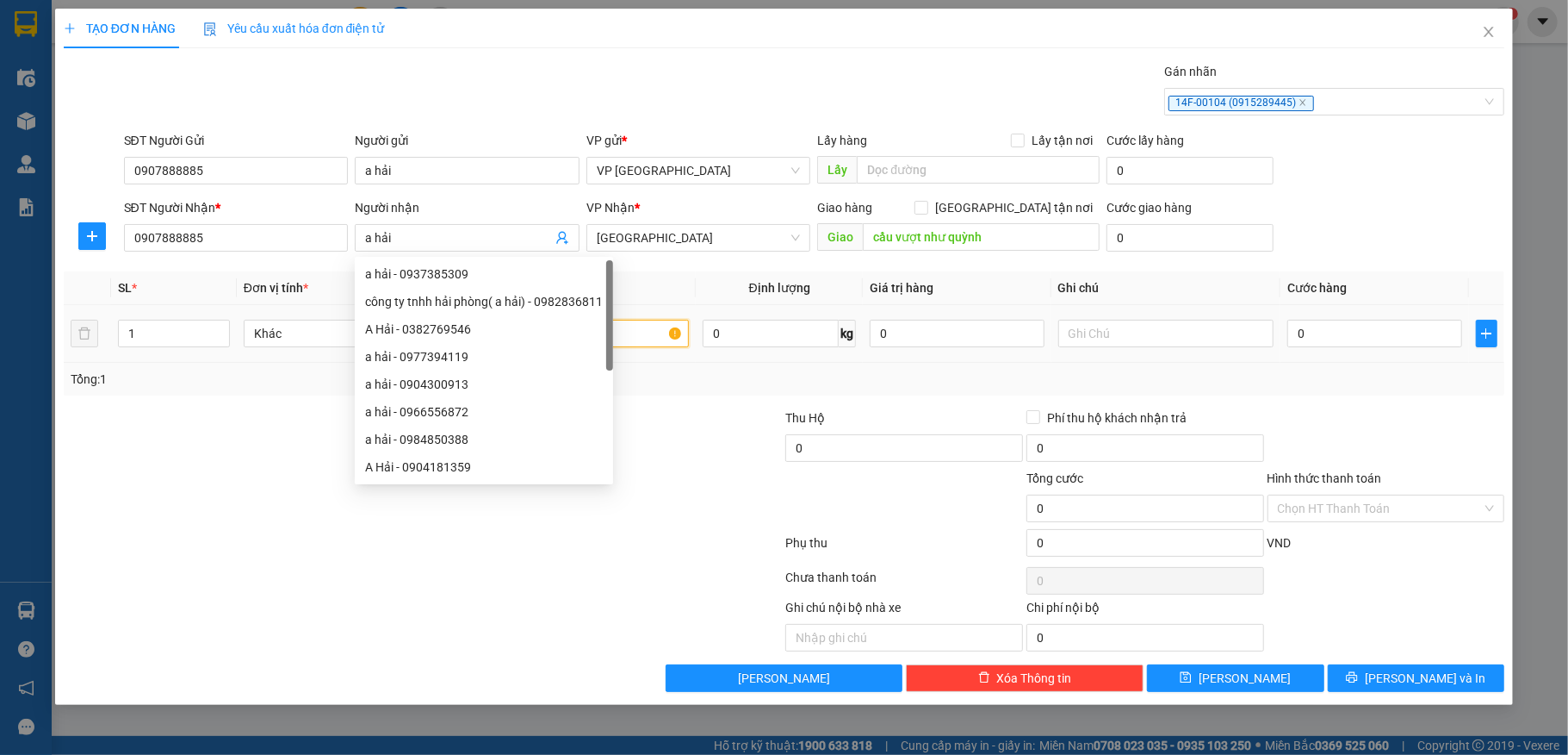
click at [643, 333] on input "text" at bounding box center [582, 334] width 216 height 27
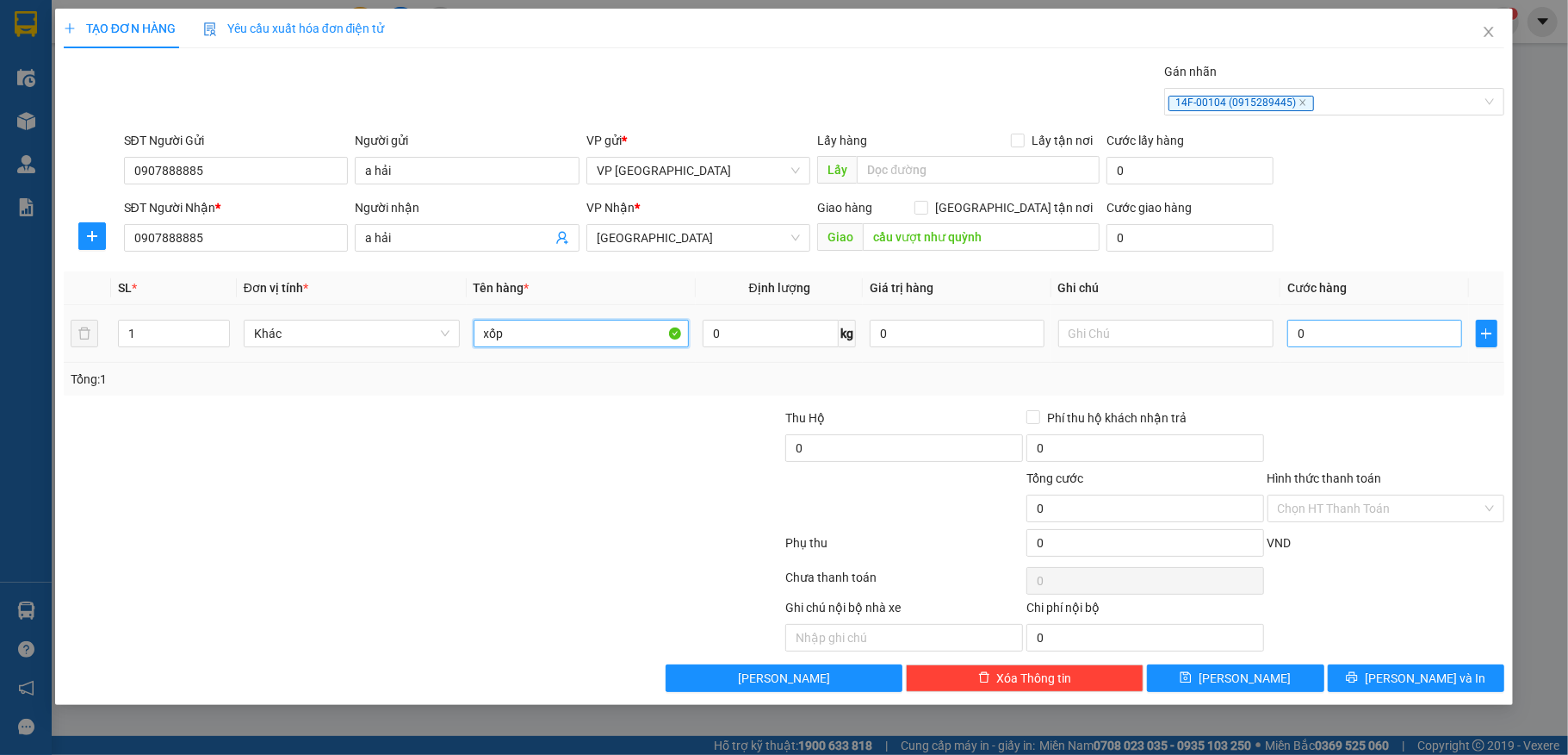
type input "xốp"
click at [1355, 342] on input "0" at bounding box center [1374, 334] width 174 height 27
type input "5"
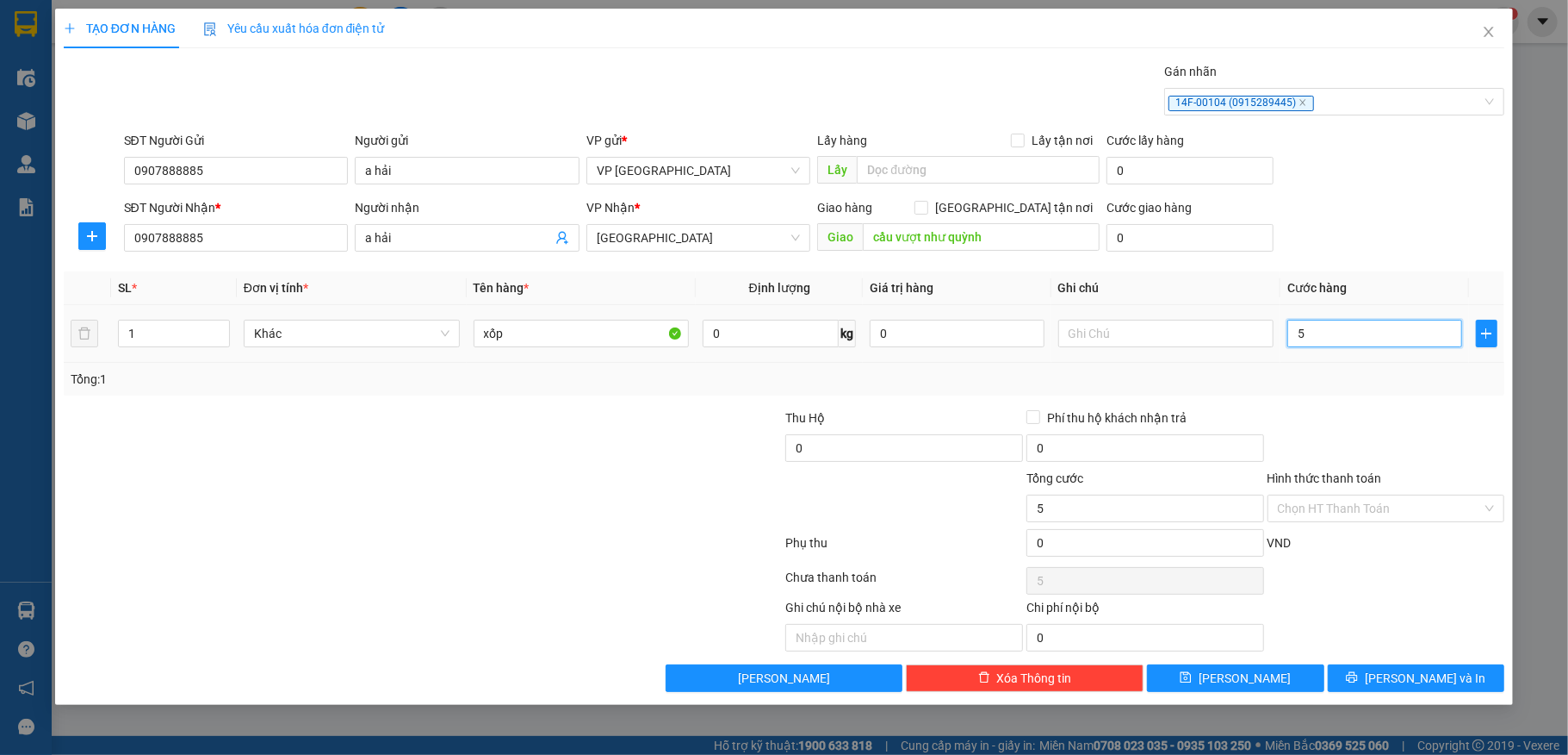
type input "50"
type input "500"
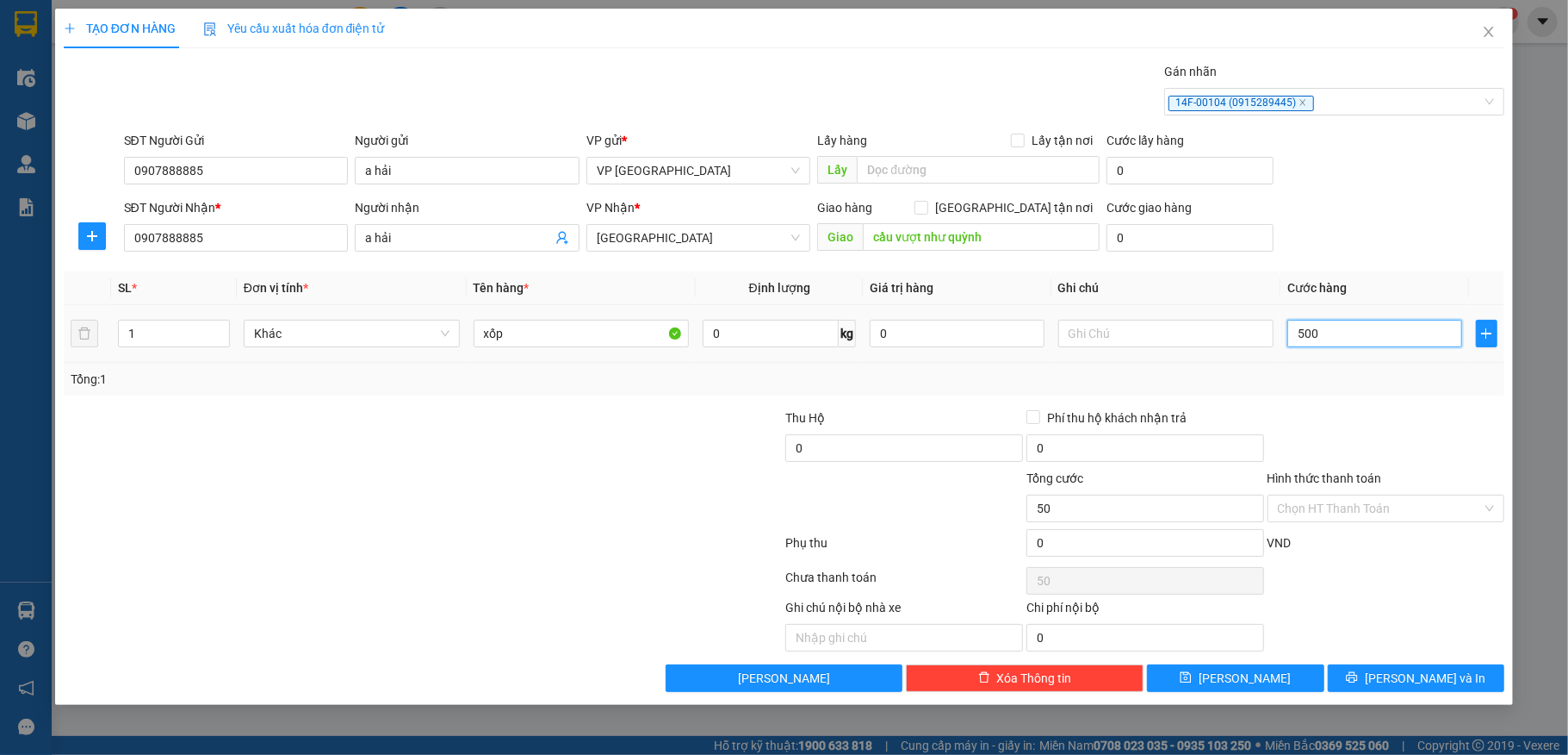
type input "500"
type input "5.000"
type input "50.000"
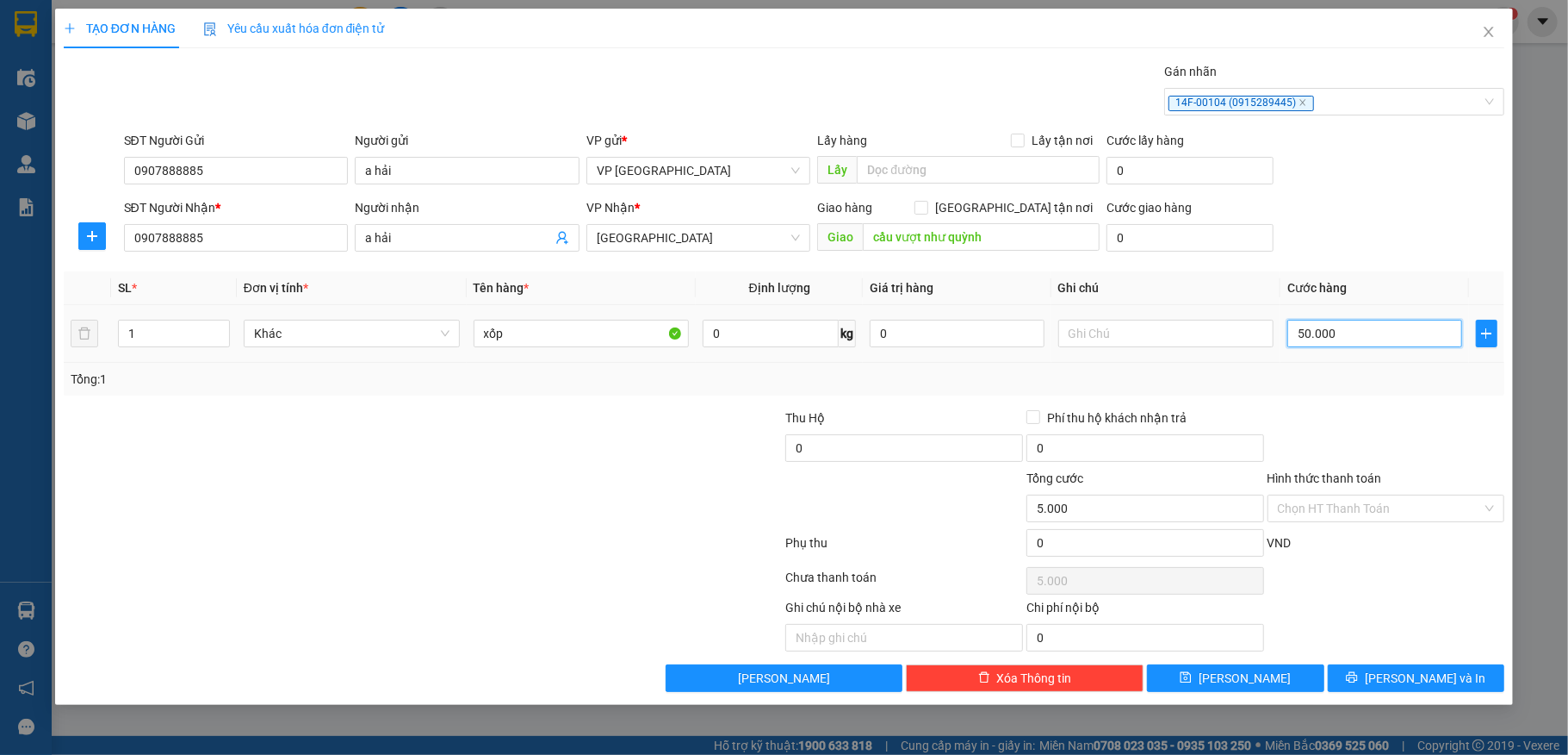
type input "50.000"
click at [1140, 549] on input "0" at bounding box center [1145, 543] width 237 height 27
type input "2"
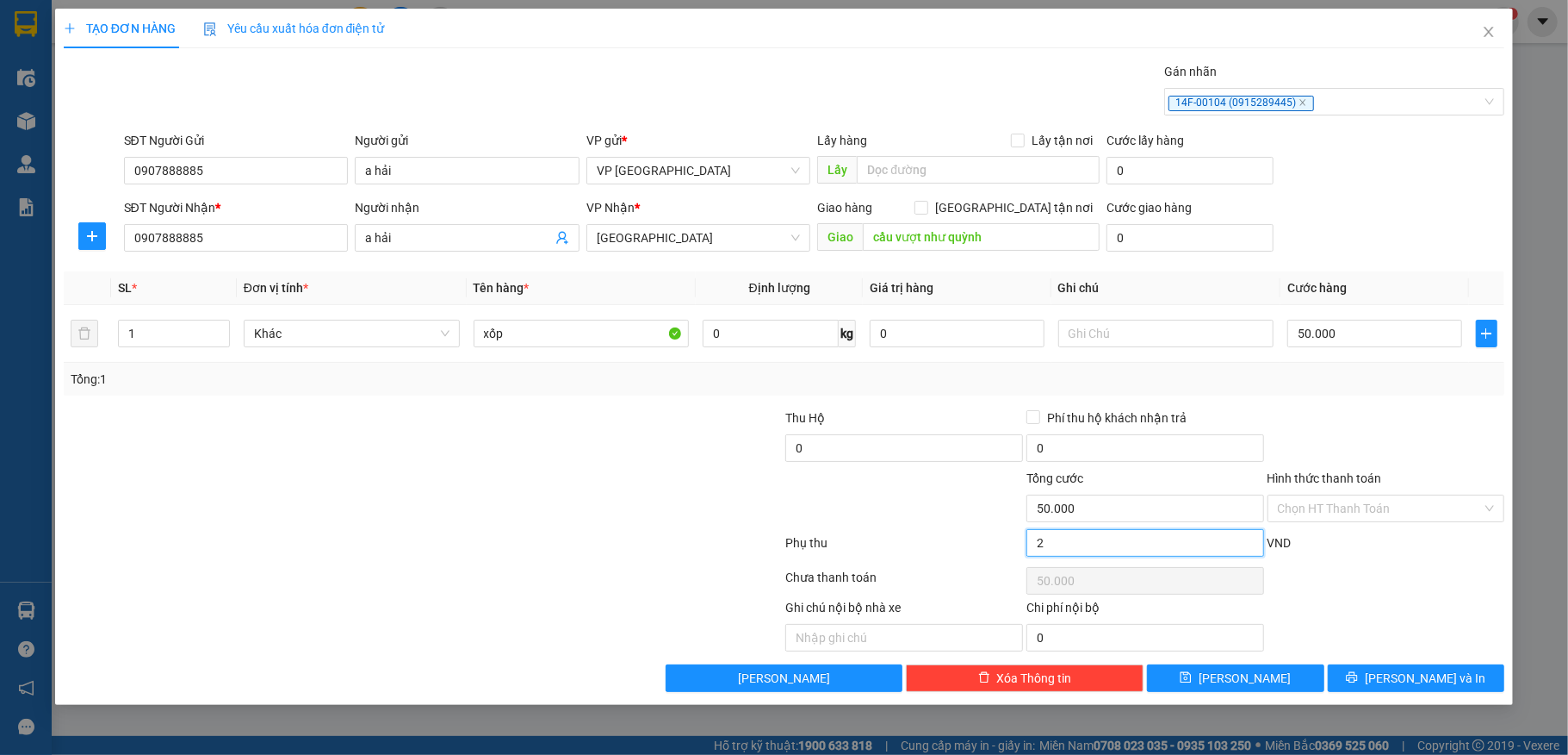
type input "50.002"
type input "20"
type input "50.020"
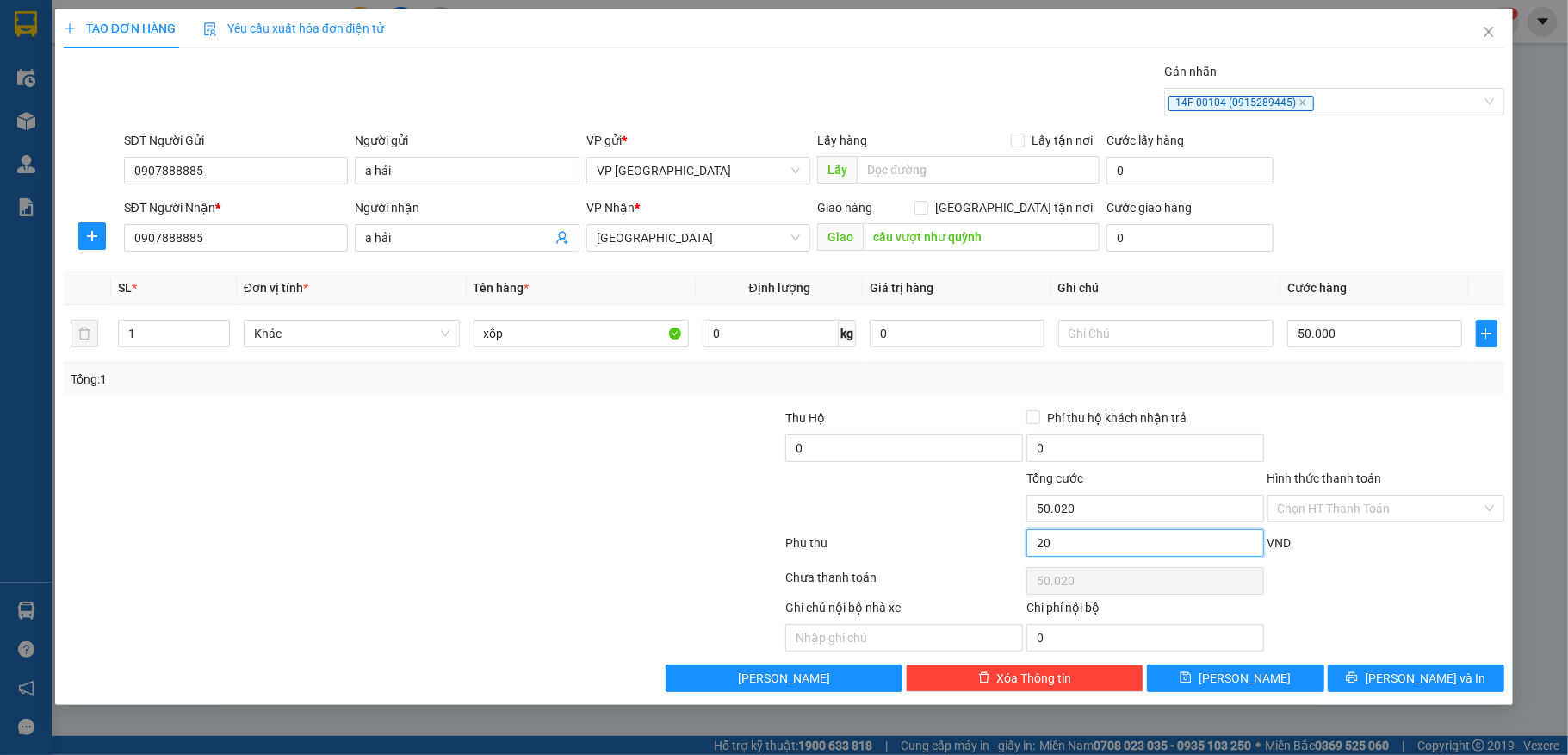
type input "200"
type input "50.200"
type input "2.000"
type input "52.000"
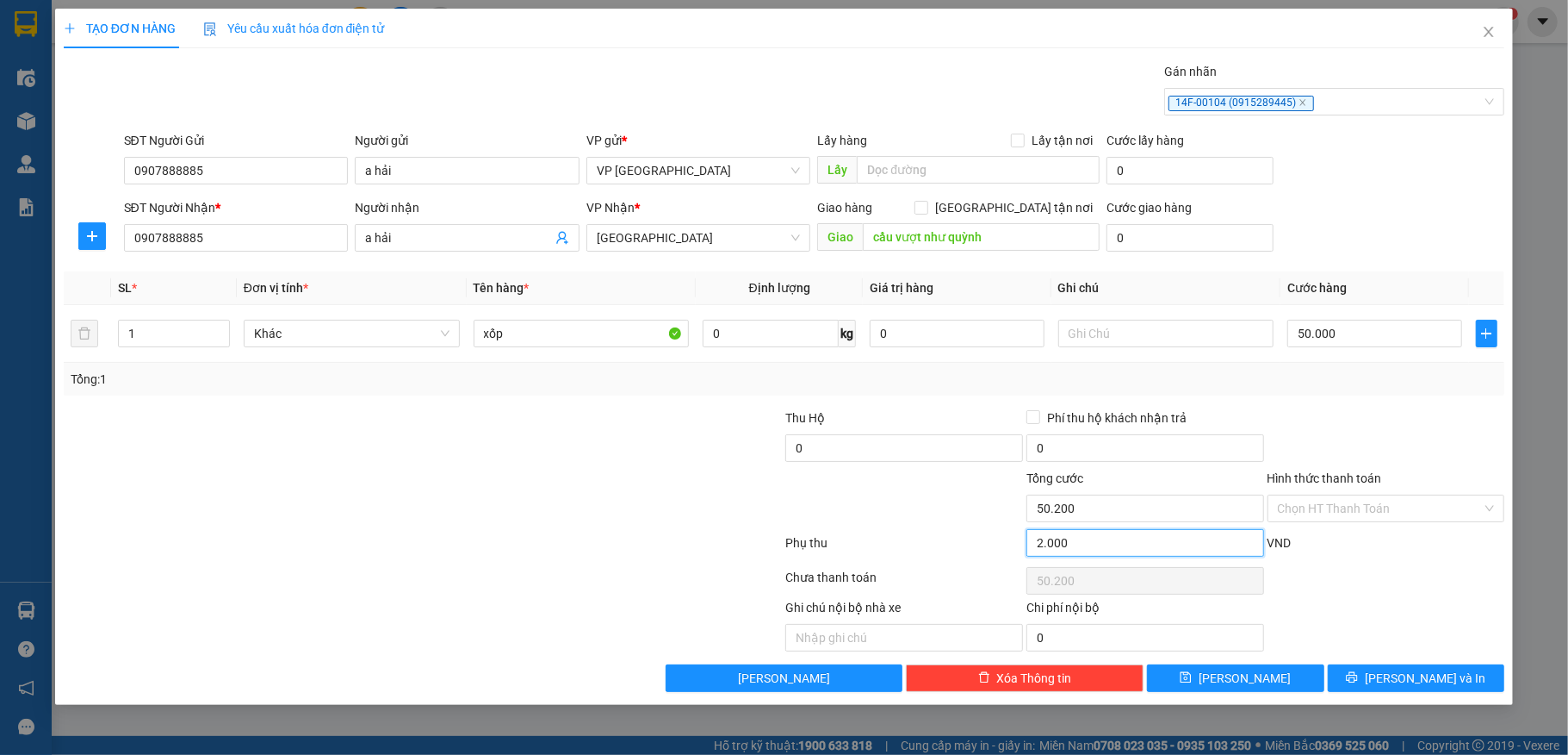
type input "52.000"
type input "20.000"
type input "70.000"
type input "20.000"
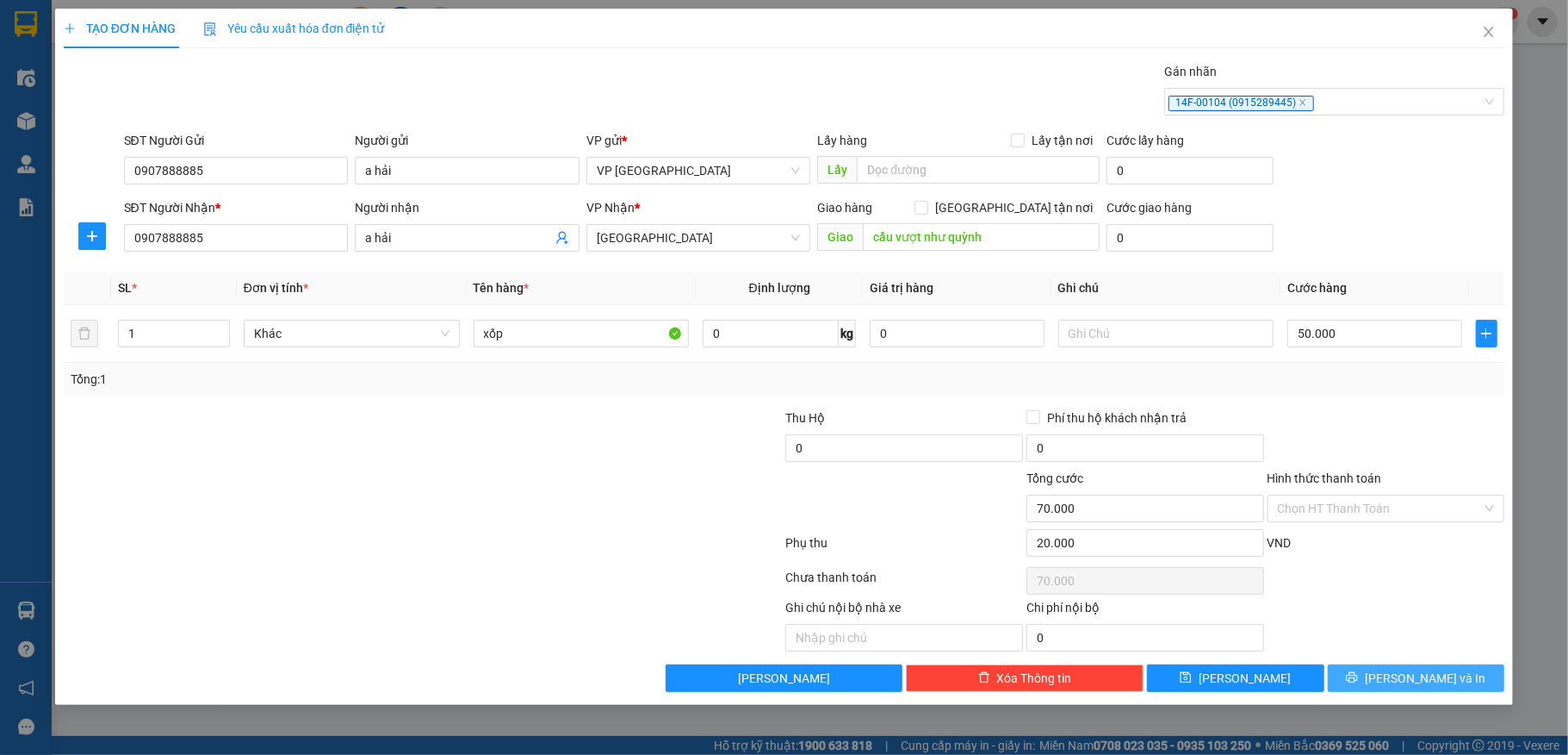
click at [1420, 680] on span "[PERSON_NAME] và In" at bounding box center [1425, 677] width 121 height 19
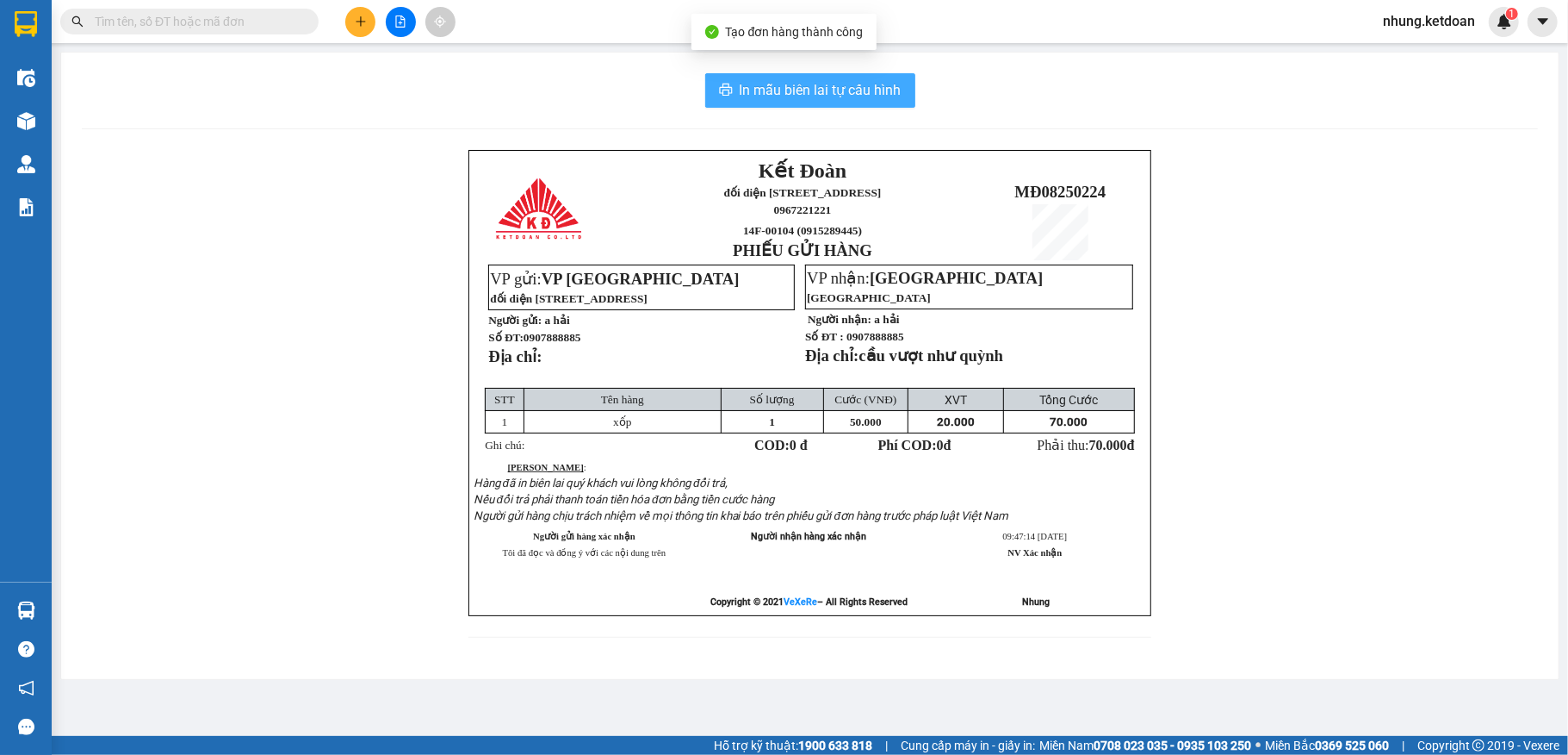
click at [845, 89] on span "In mẫu biên lai tự cấu hình" at bounding box center [820, 90] width 162 height 22
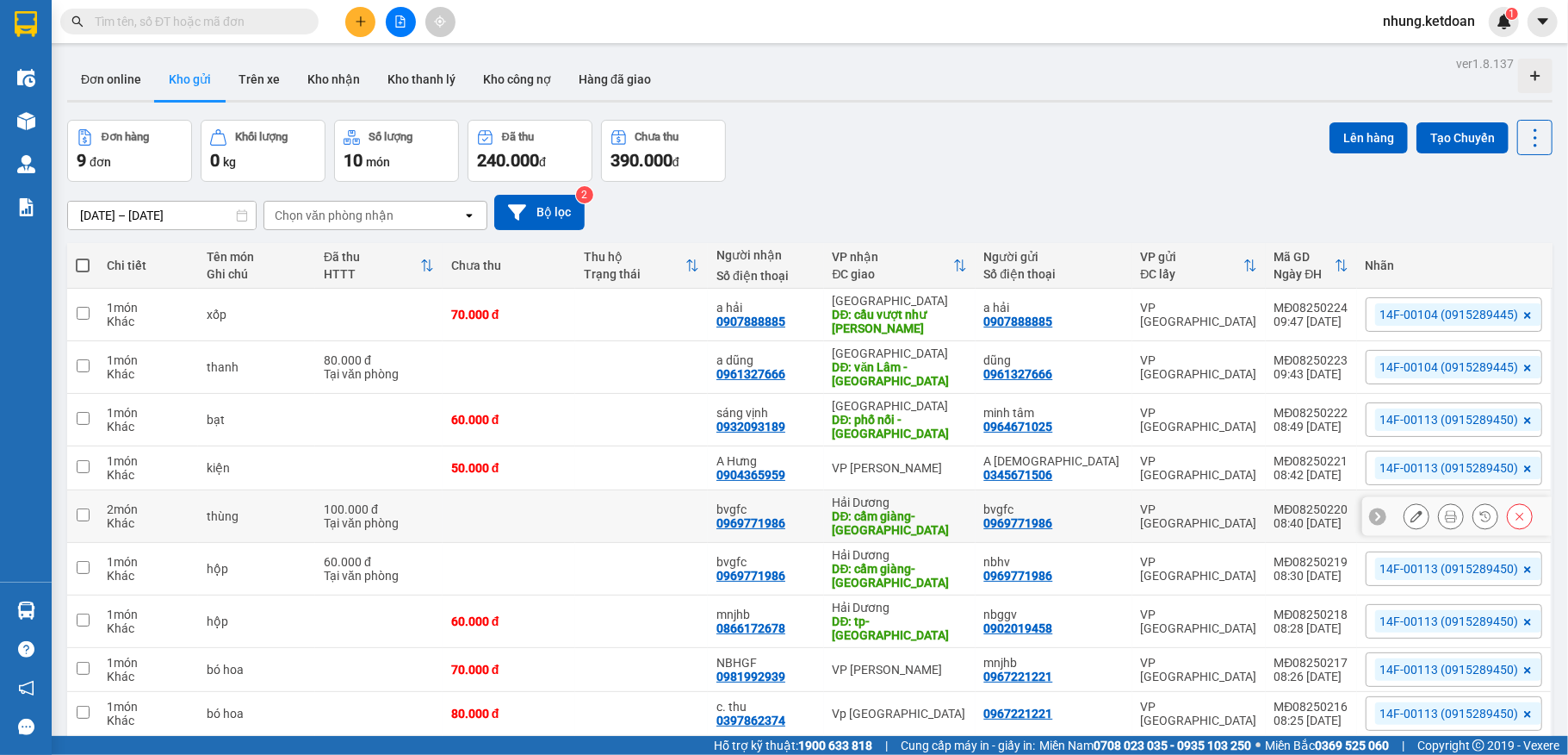
scroll to position [80, 0]
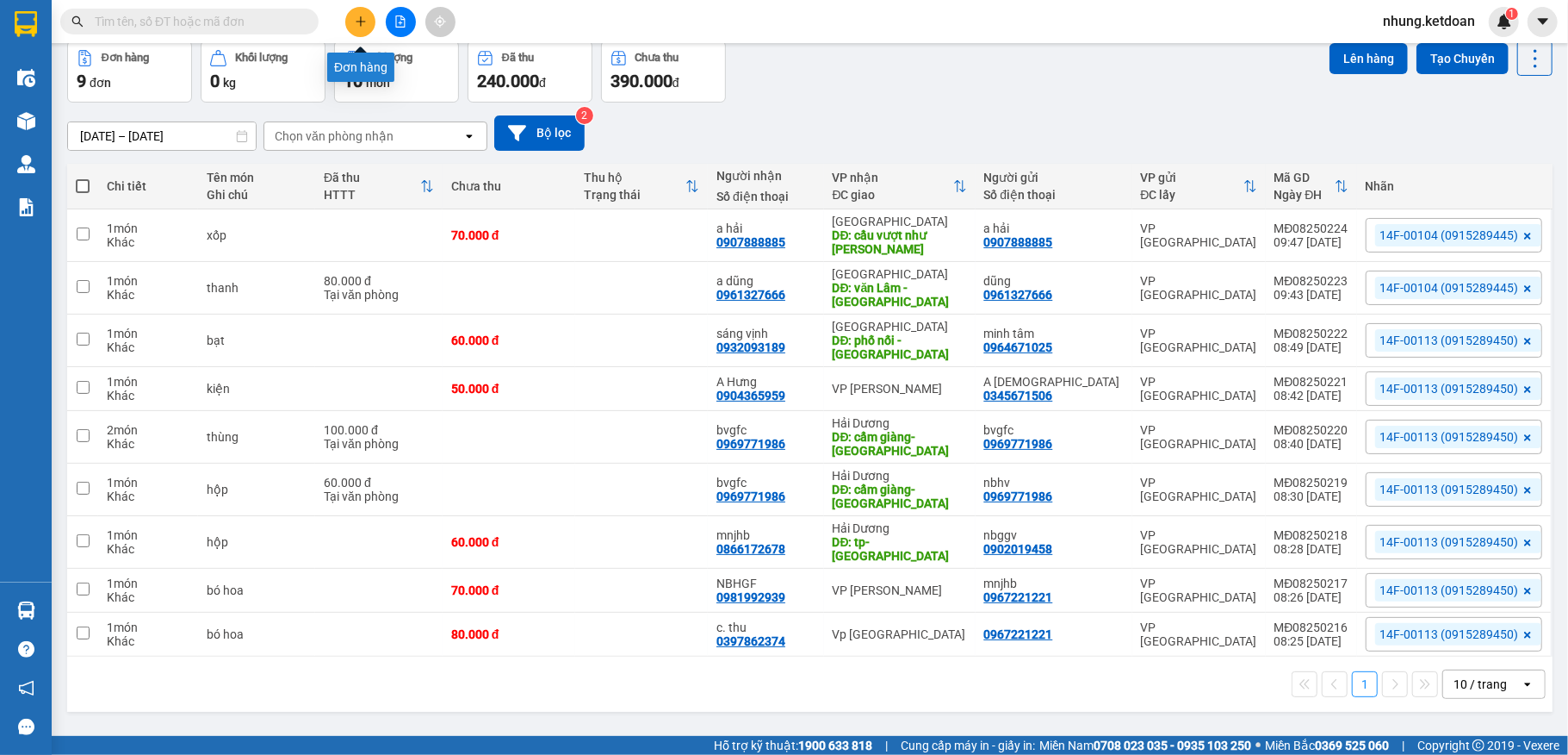
click at [358, 18] on icon "plus" at bounding box center [361, 22] width 12 height 12
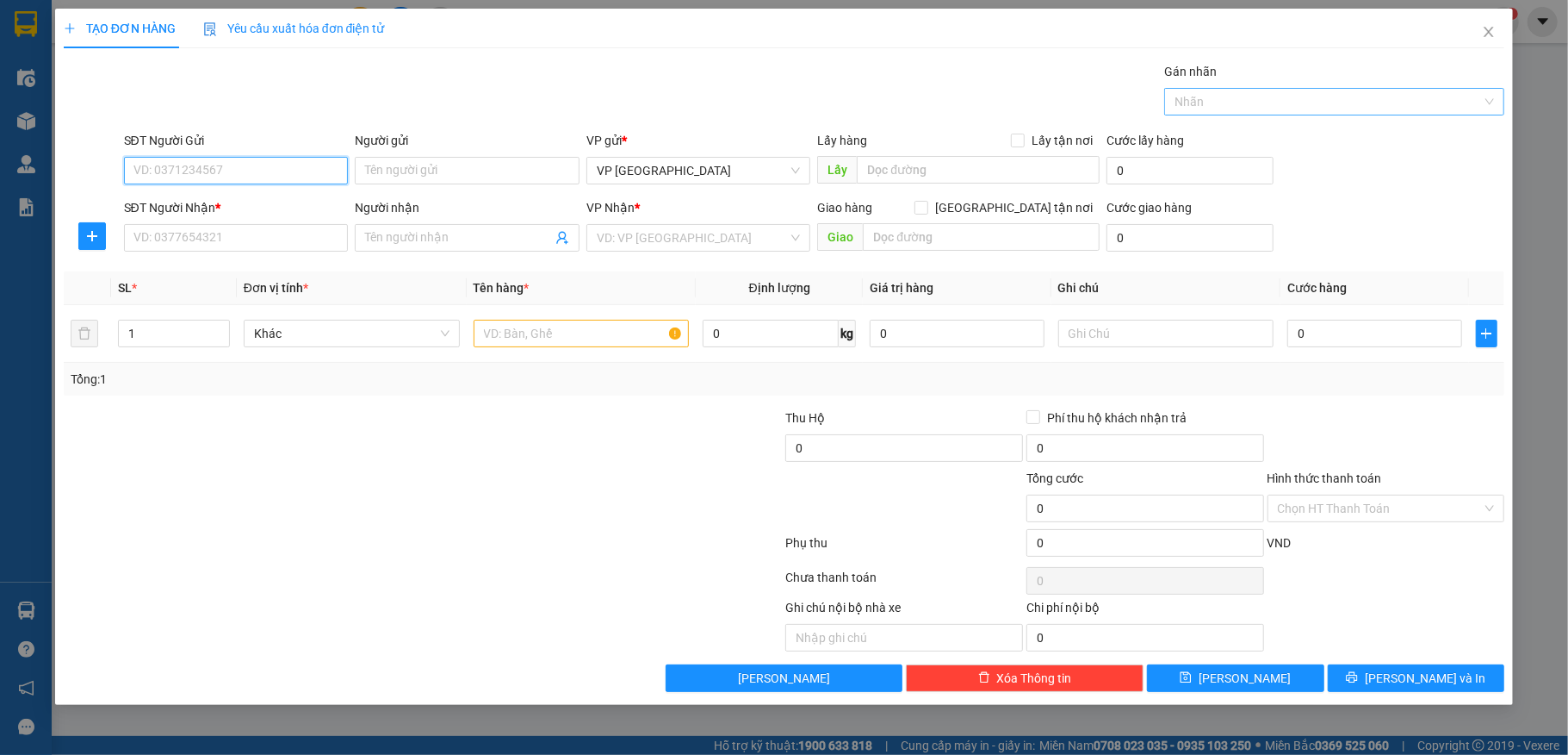
click at [1290, 100] on div at bounding box center [1326, 101] width 314 height 21
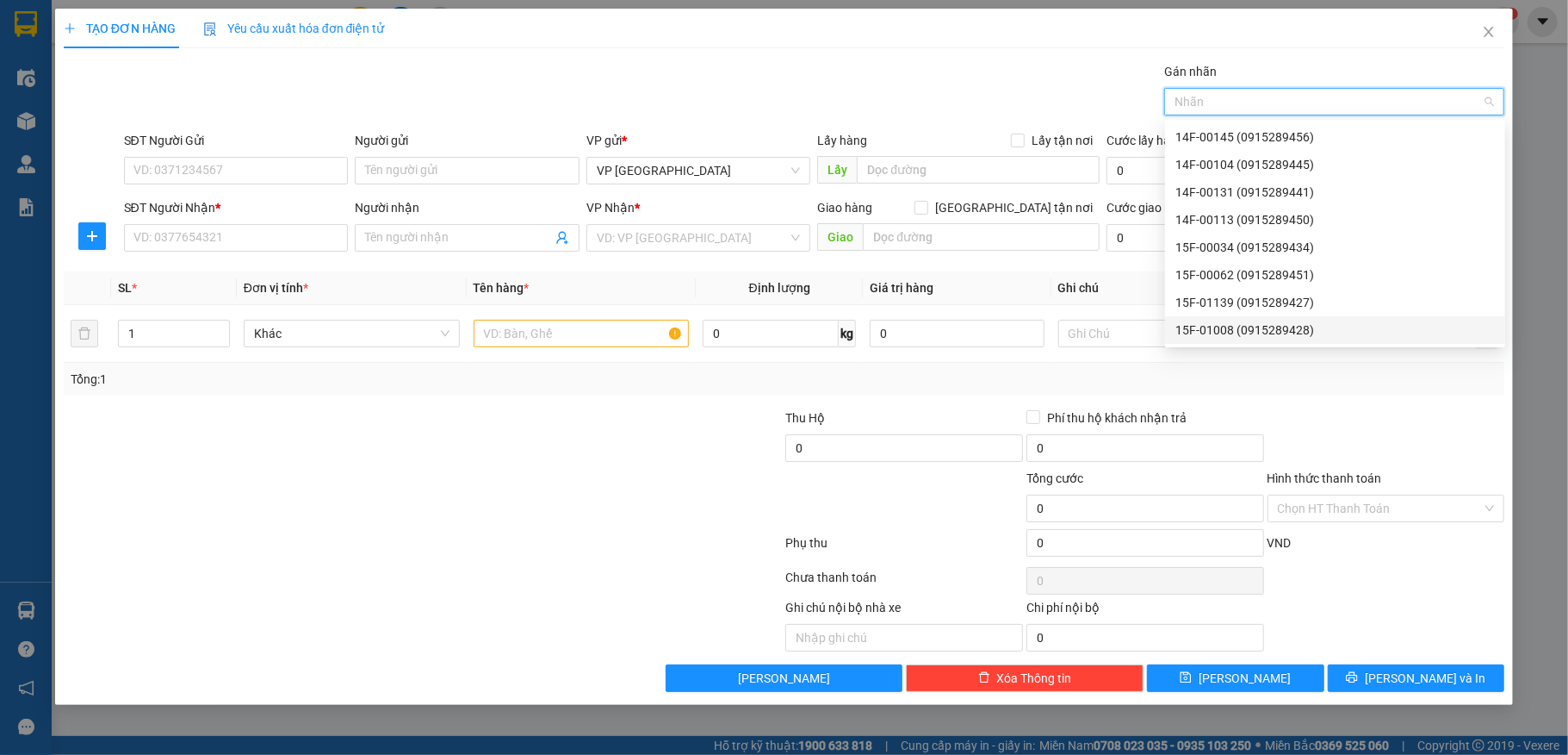
drag, startPoint x: 1240, startPoint y: 329, endPoint x: 407, endPoint y: 258, distance: 836.0
click at [1237, 329] on div "15F-01008 (0915289428)" at bounding box center [1335, 330] width 320 height 19
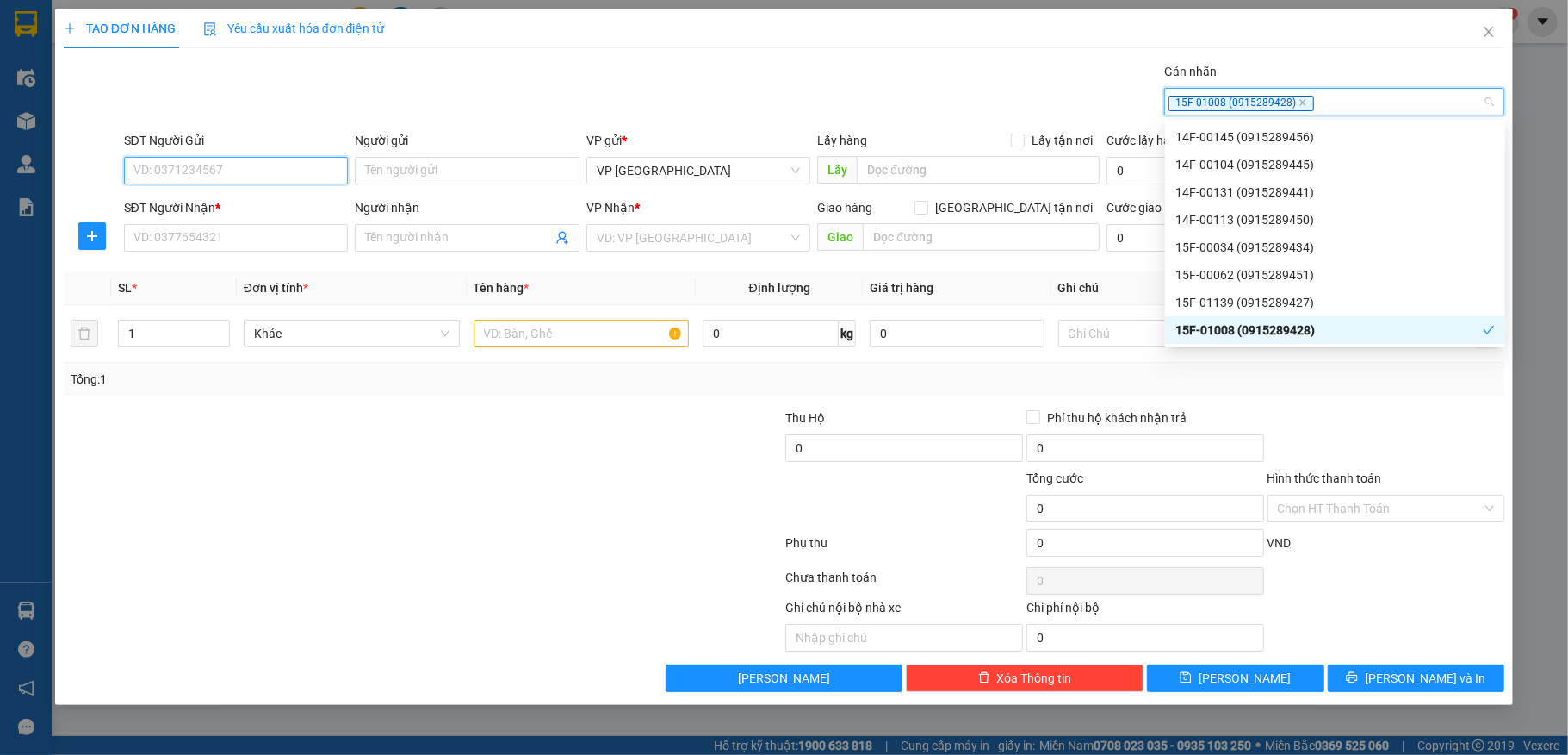
click at [276, 173] on input "SĐT Người Gửi" at bounding box center [235, 171] width 225 height 27
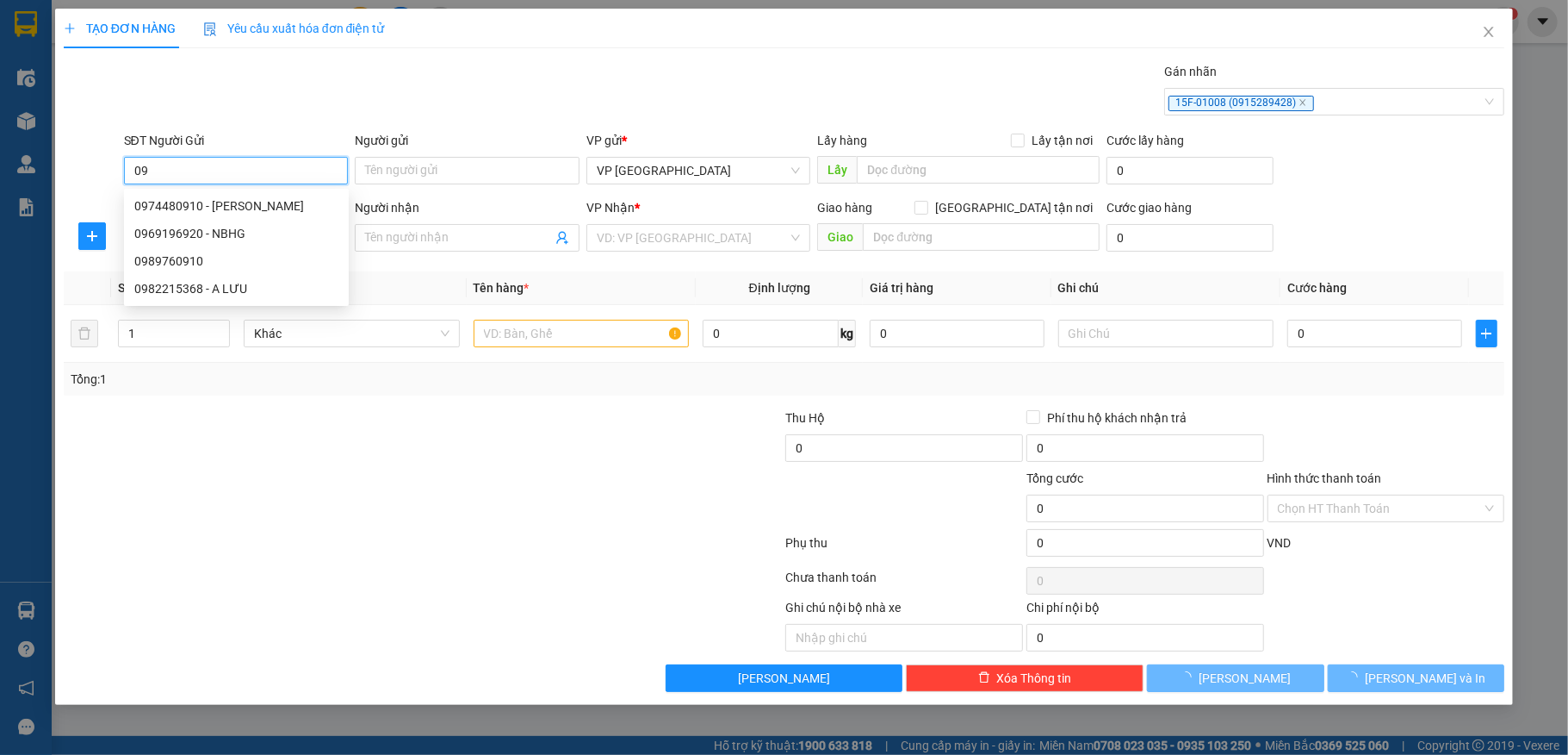
type input "0"
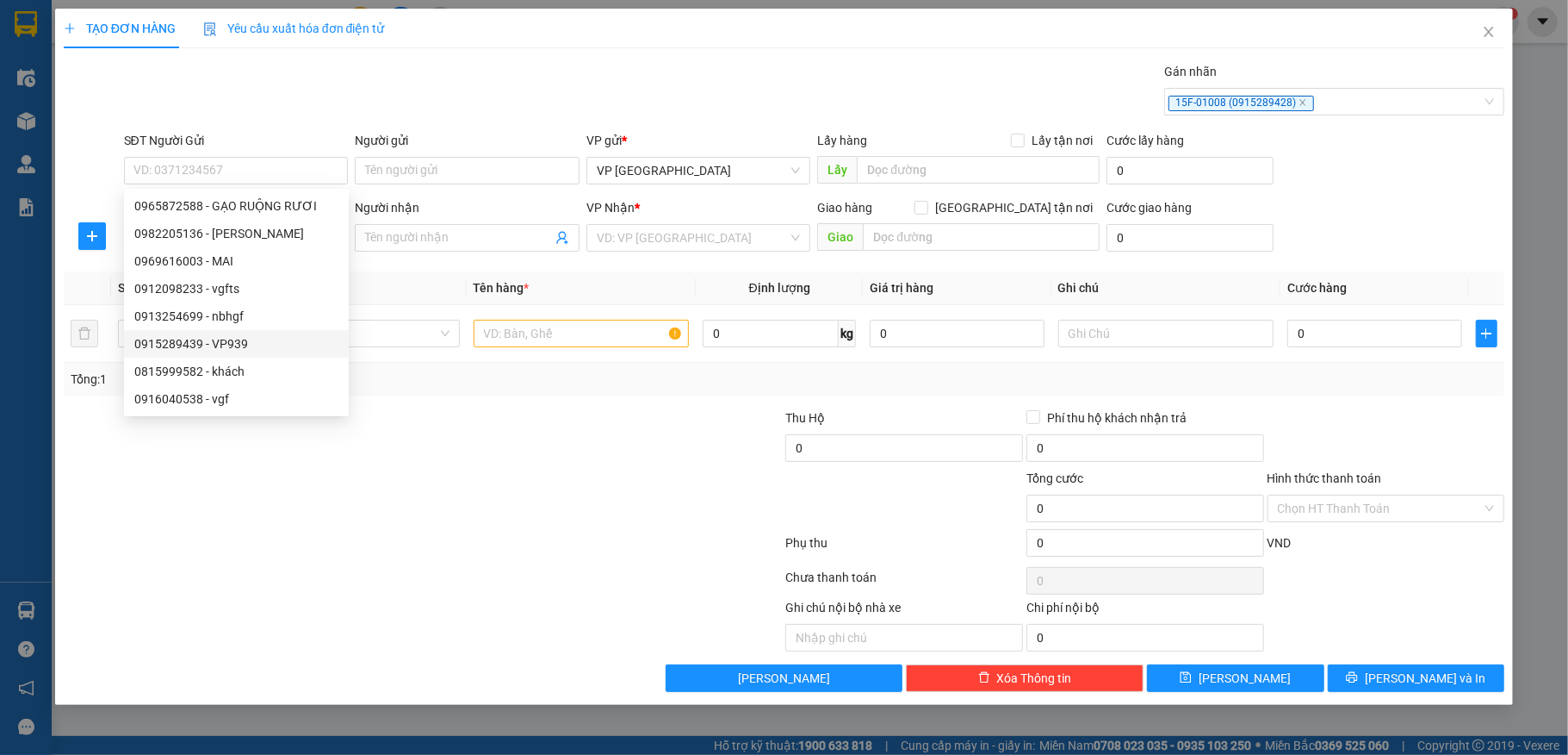
click at [312, 631] on div at bounding box center [272, 624] width 421 height 53
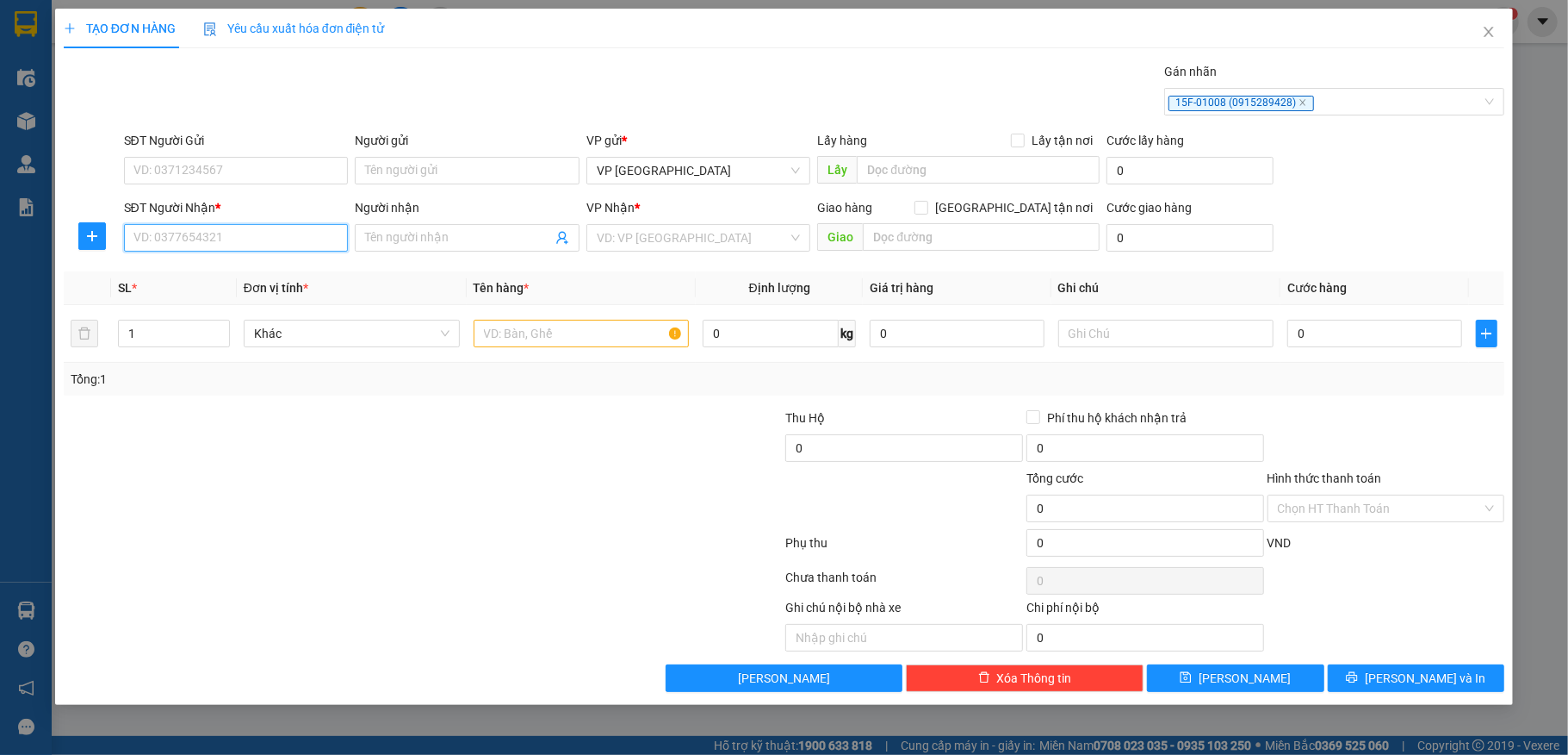
click at [224, 244] on input "SĐT Người Nhận *" at bounding box center [235, 238] width 225 height 27
type input "0908530208"
click at [426, 231] on input "Người nhận" at bounding box center [458, 238] width 186 height 19
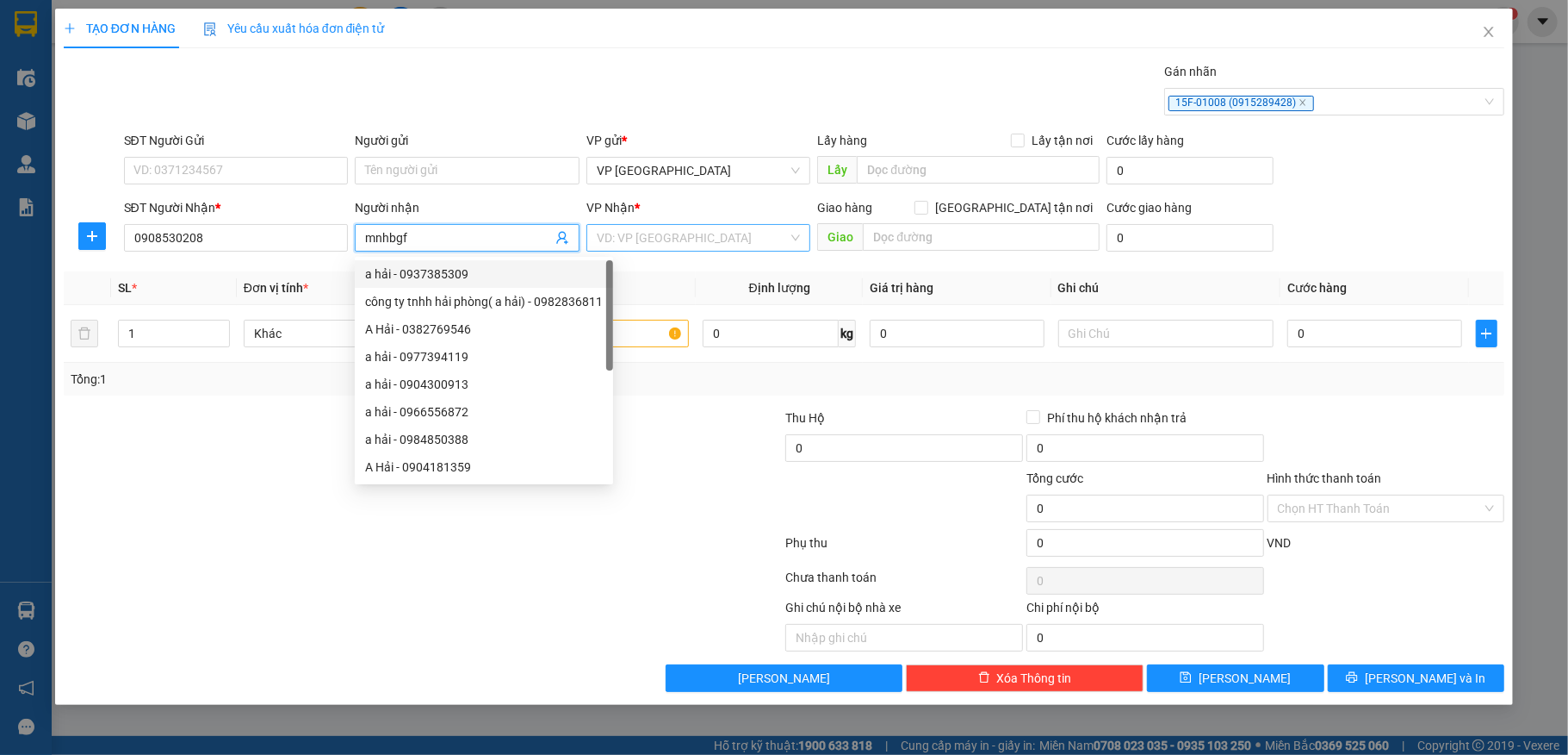
type input "mnhbgf"
click at [663, 240] on input "search" at bounding box center [693, 238] width 192 height 26
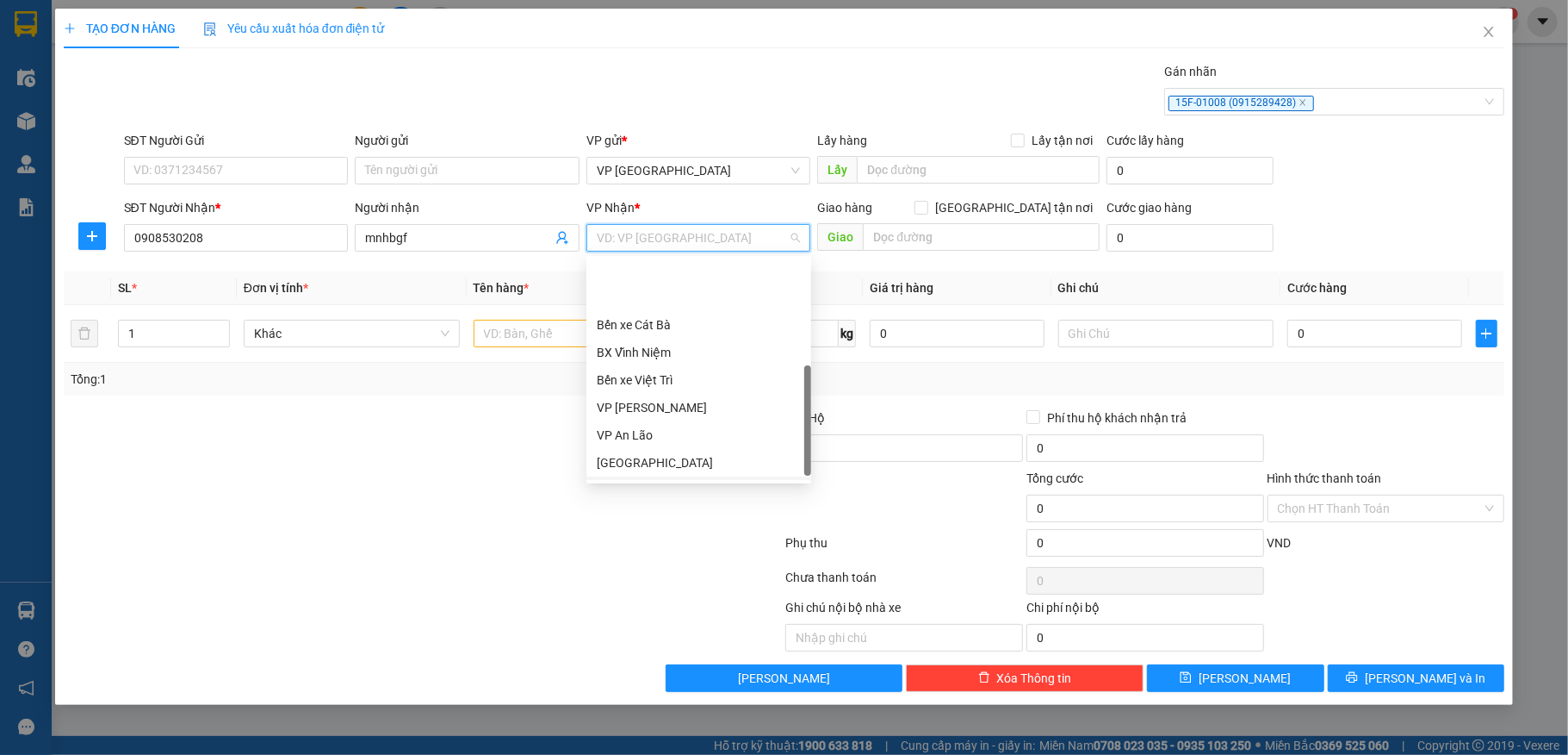
scroll to position [166, 0]
click at [624, 435] on div "Hải Dương" at bounding box center [699, 438] width 204 height 19
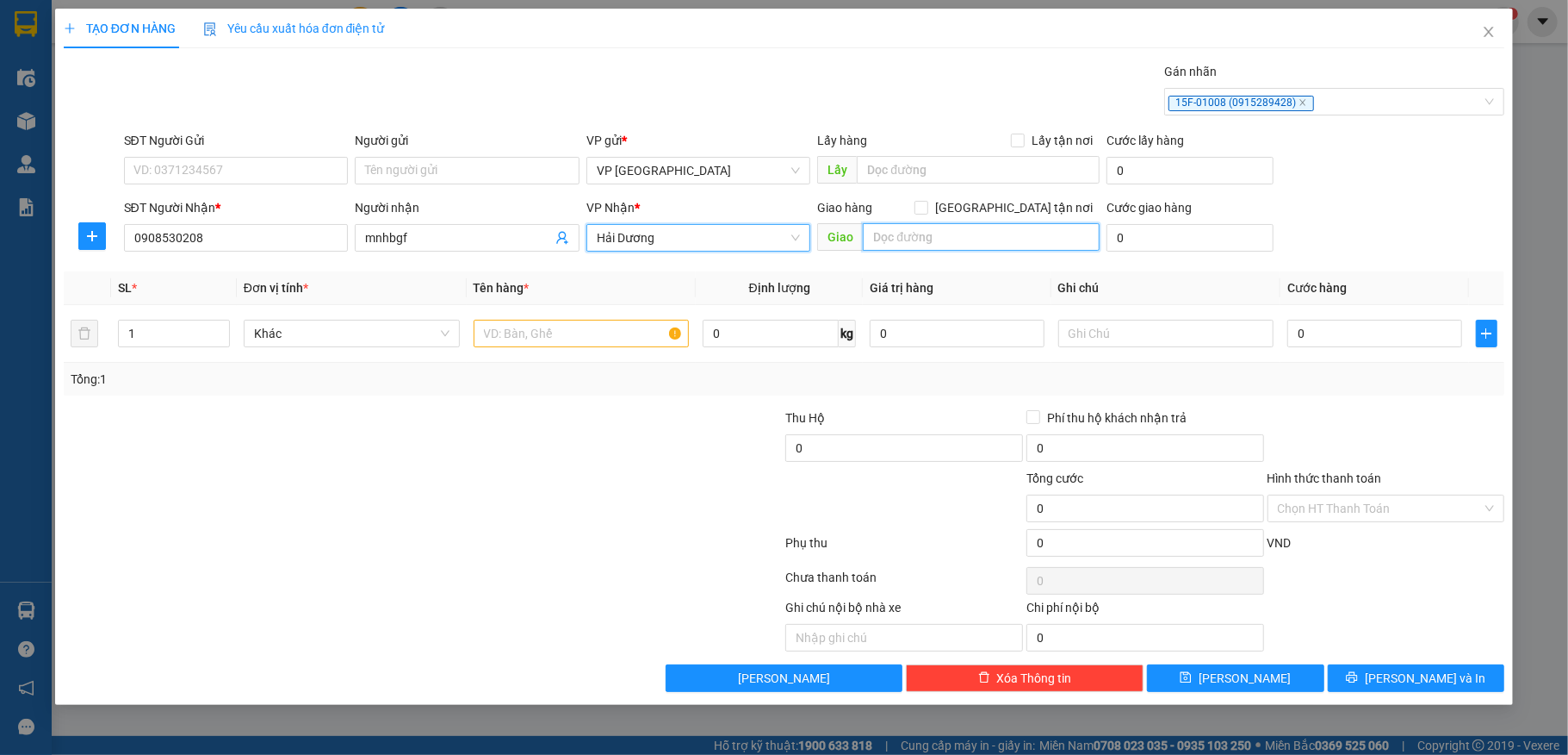
click at [913, 240] on input "text" at bounding box center [981, 237] width 236 height 27
type input "kcn đại an"
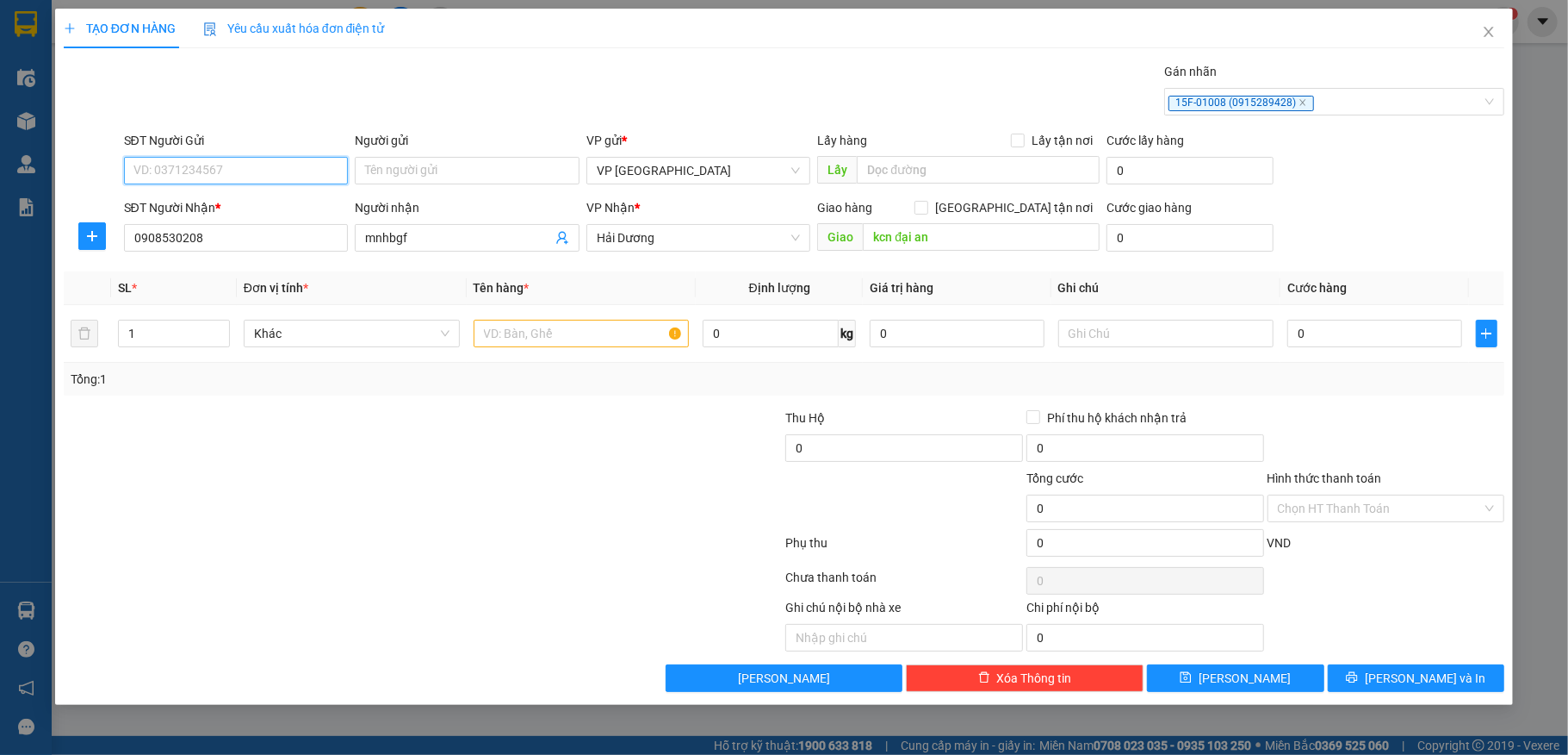
click at [271, 173] on input "SĐT Người Gửi" at bounding box center [235, 171] width 225 height 27
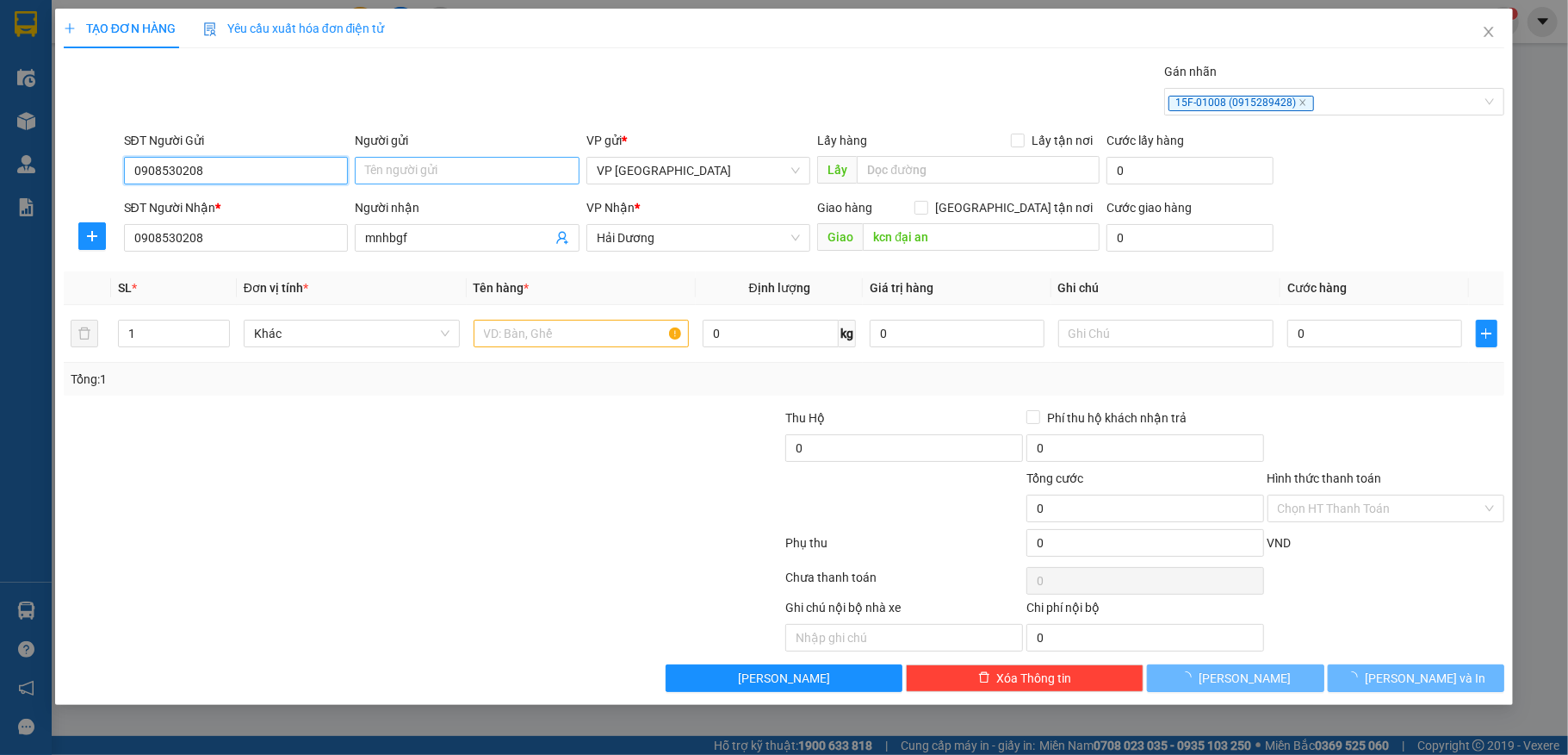
type input "0908530208"
click at [420, 173] on input "Người gửi" at bounding box center [467, 171] width 225 height 27
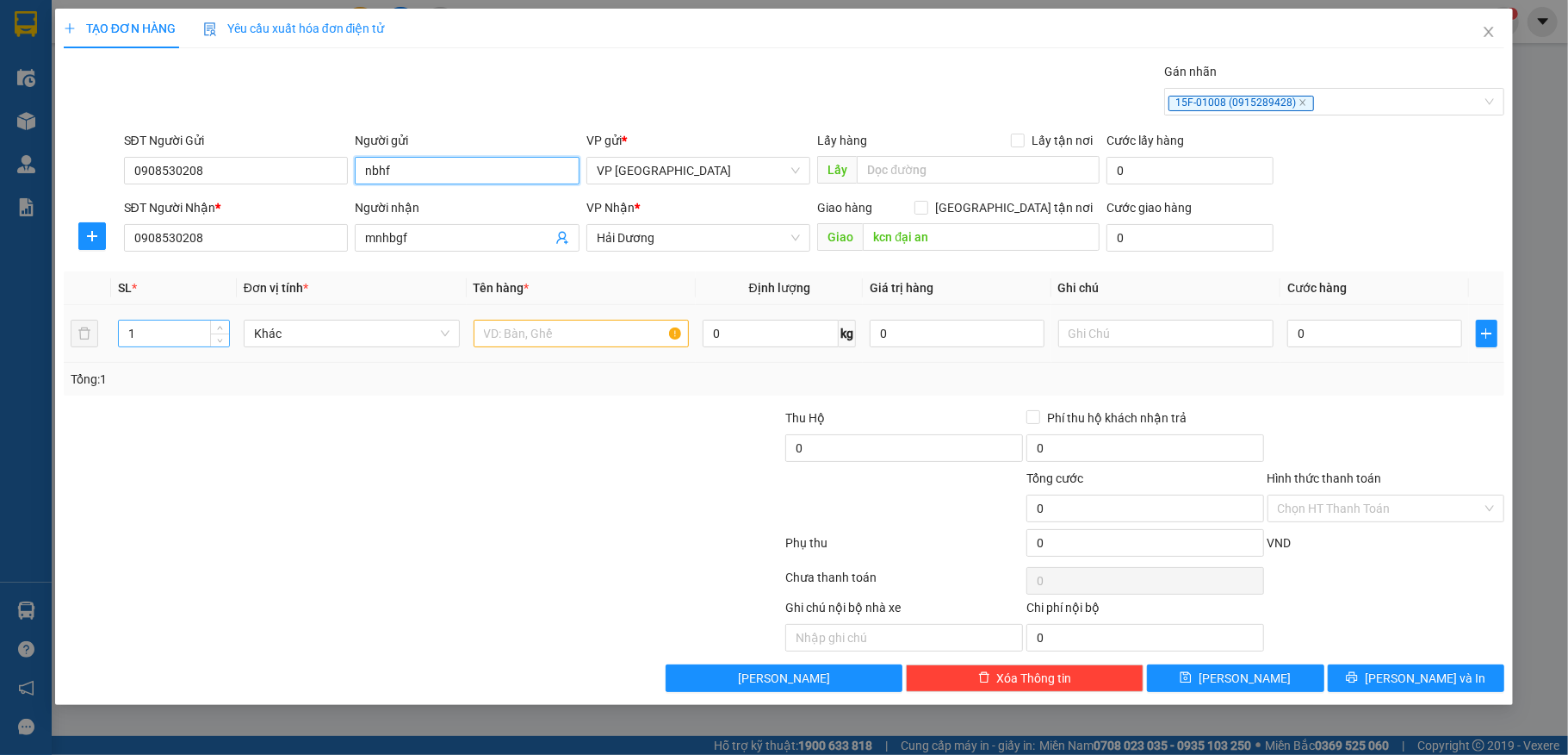
type input "nbhf"
click at [136, 345] on input "1" at bounding box center [174, 334] width 110 height 26
click at [562, 332] on input "text" at bounding box center [582, 334] width 216 height 27
type input "2"
type input "kiện"
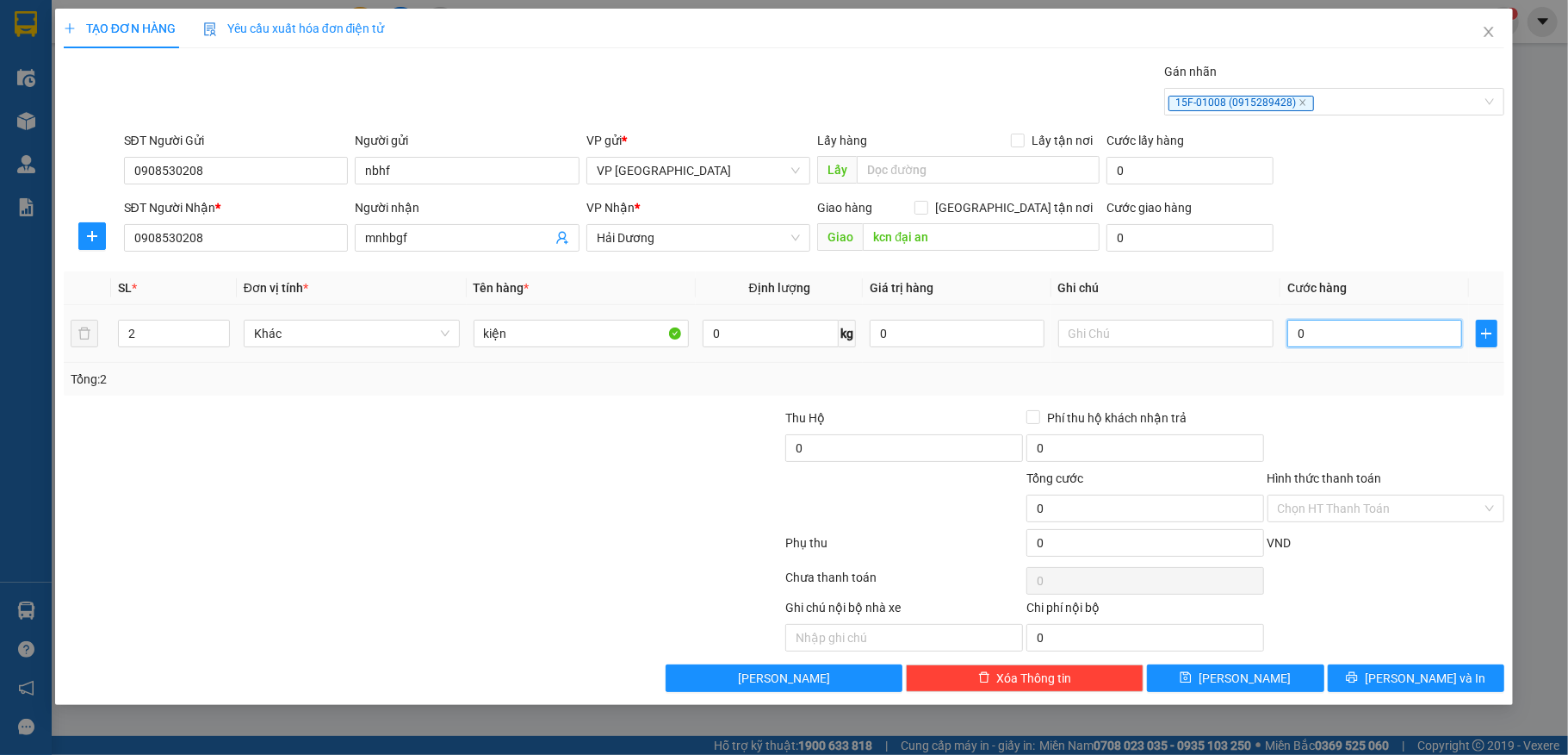
click at [1382, 331] on input "0" at bounding box center [1374, 334] width 174 height 27
type input "8"
type input "80"
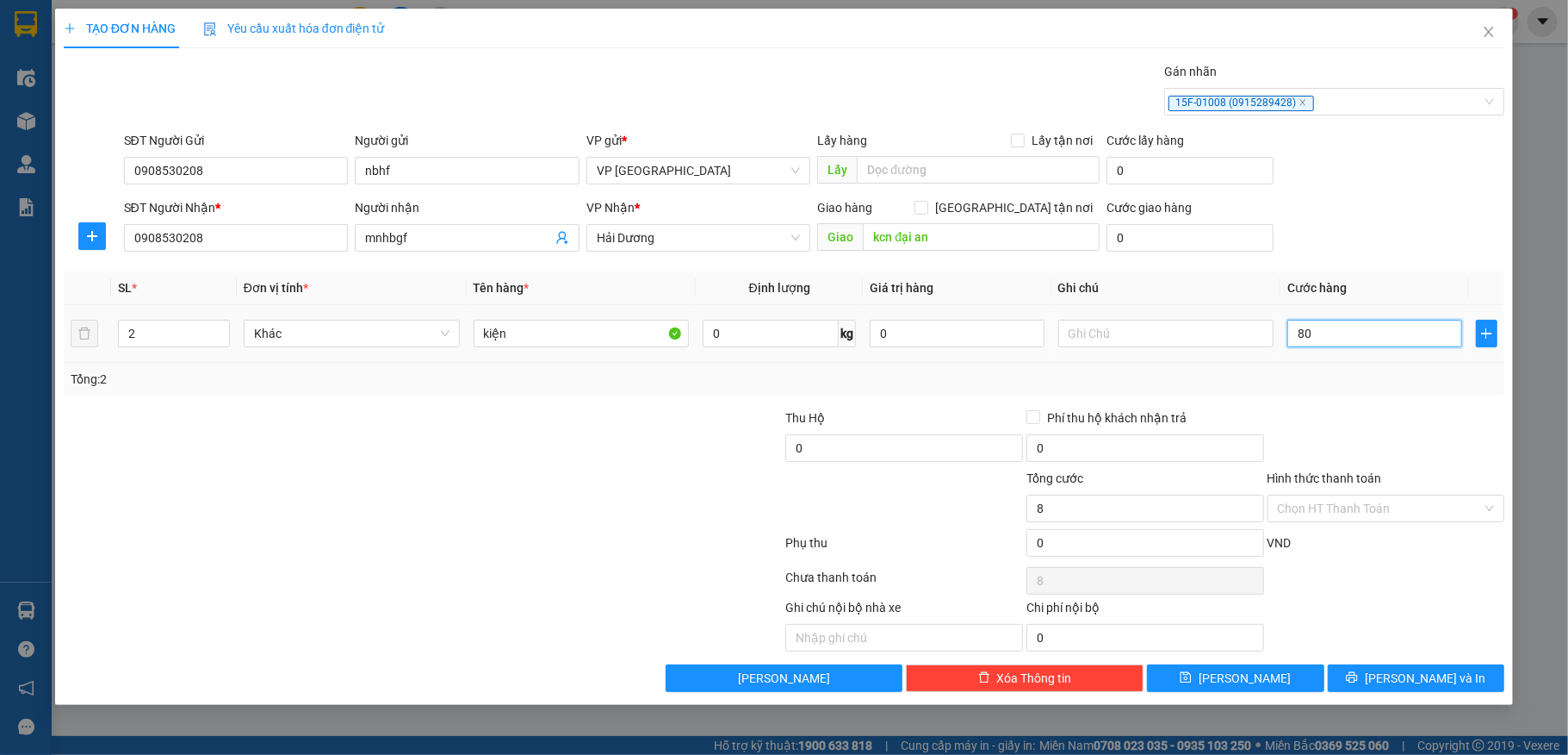
type input "80"
type input "800"
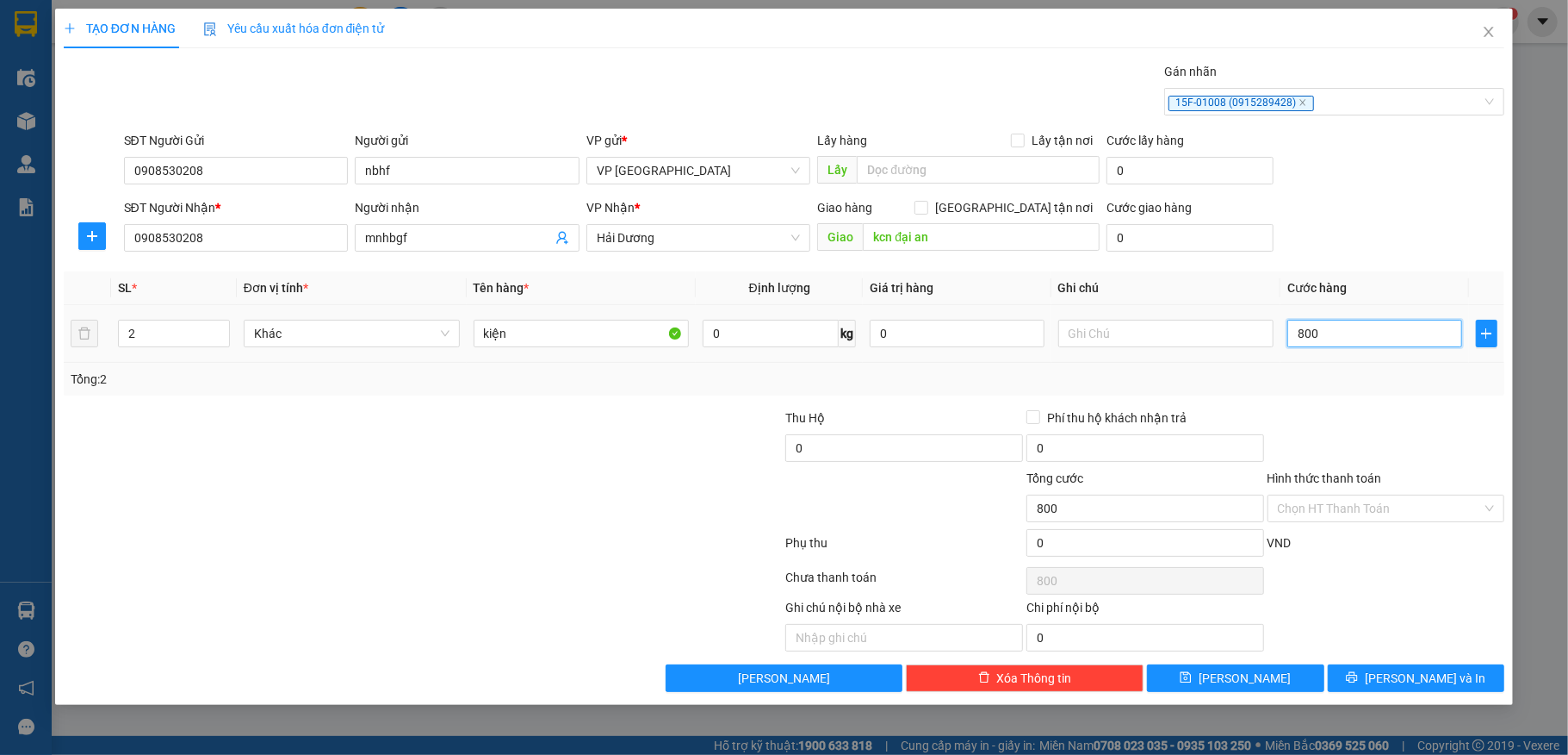
type input "8.000"
type input "80.000"
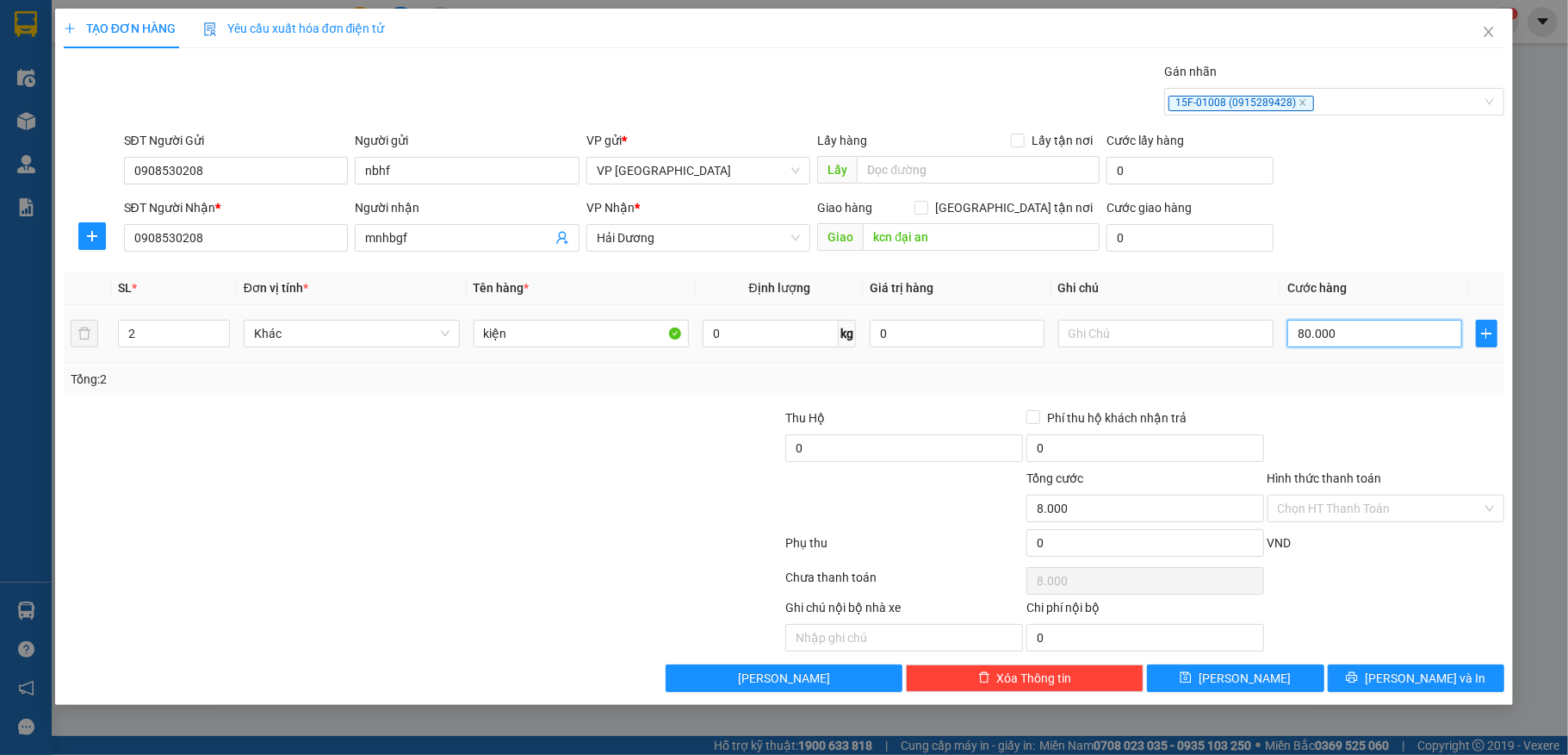
type input "80.000"
type input "8.000"
type input "800"
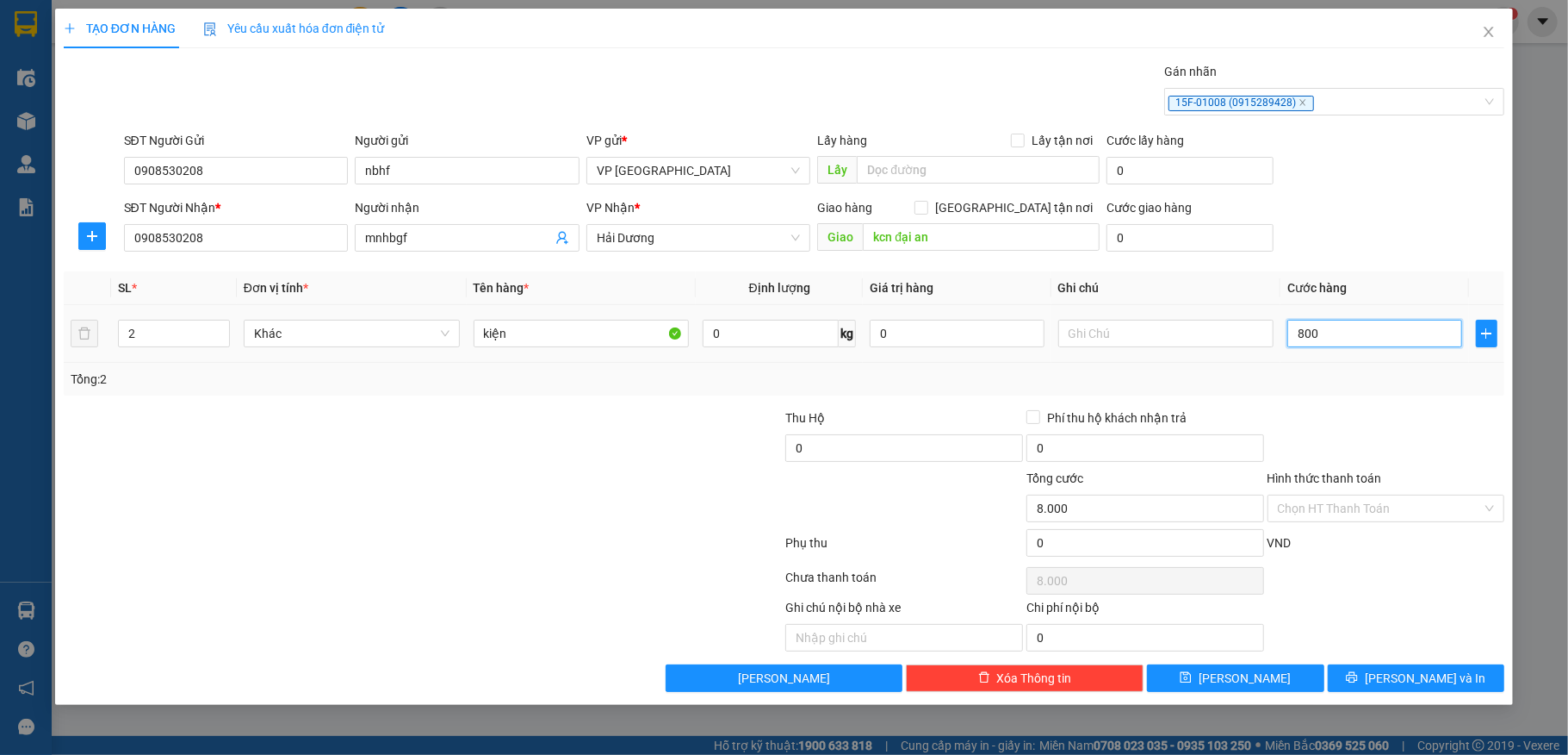
type input "800"
type input "80"
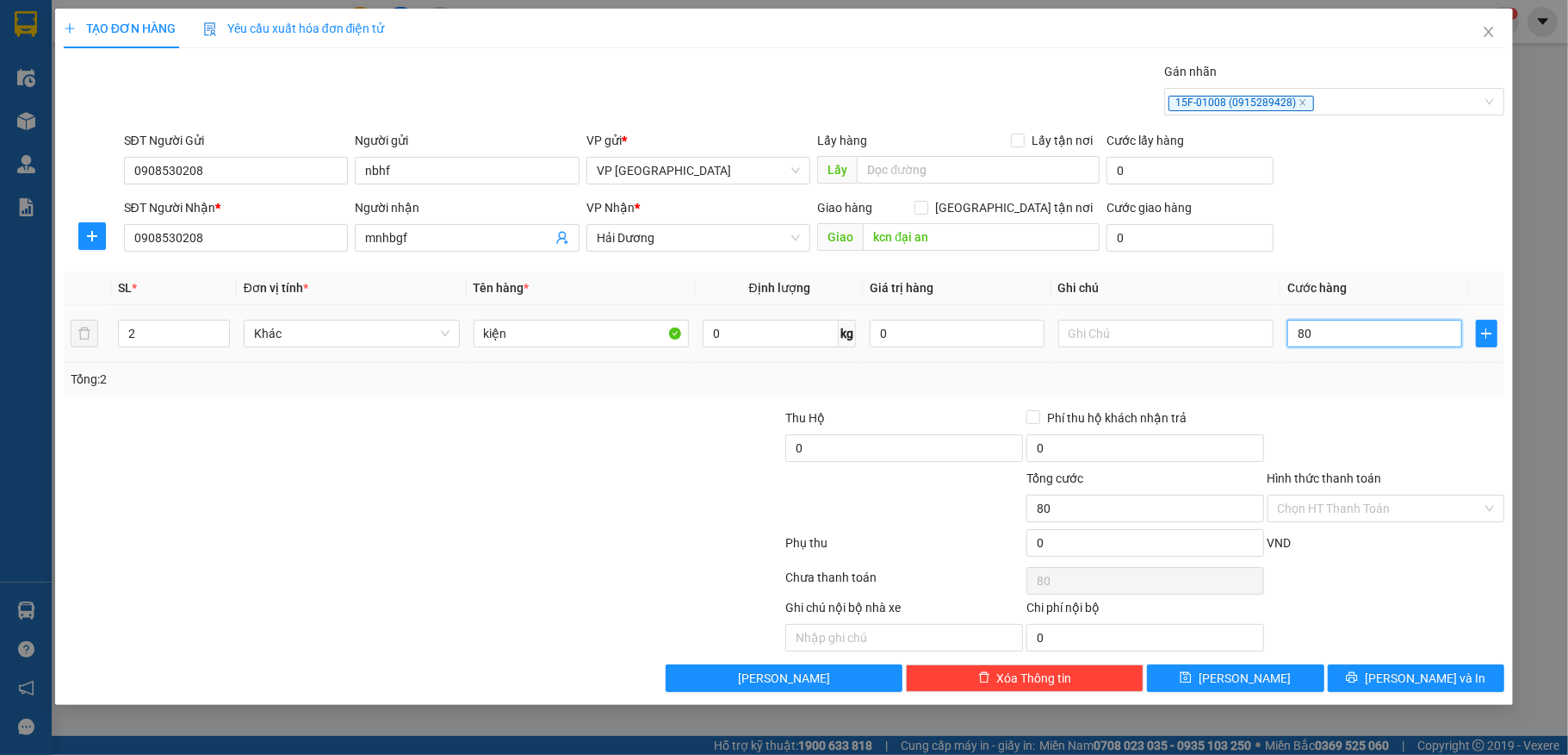
type input "8"
type input "0"
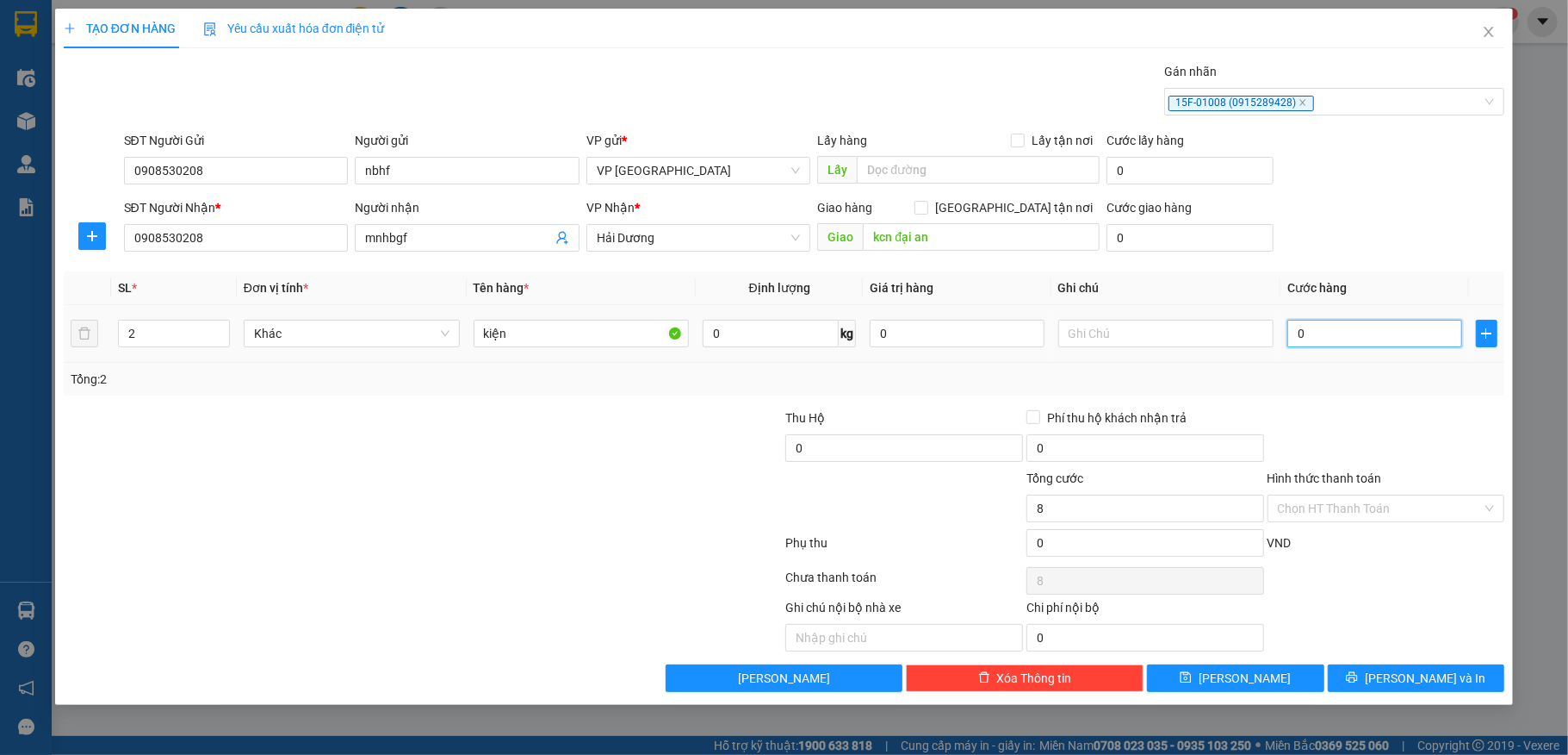
type input "0"
type input "06"
type input "6"
type input "060"
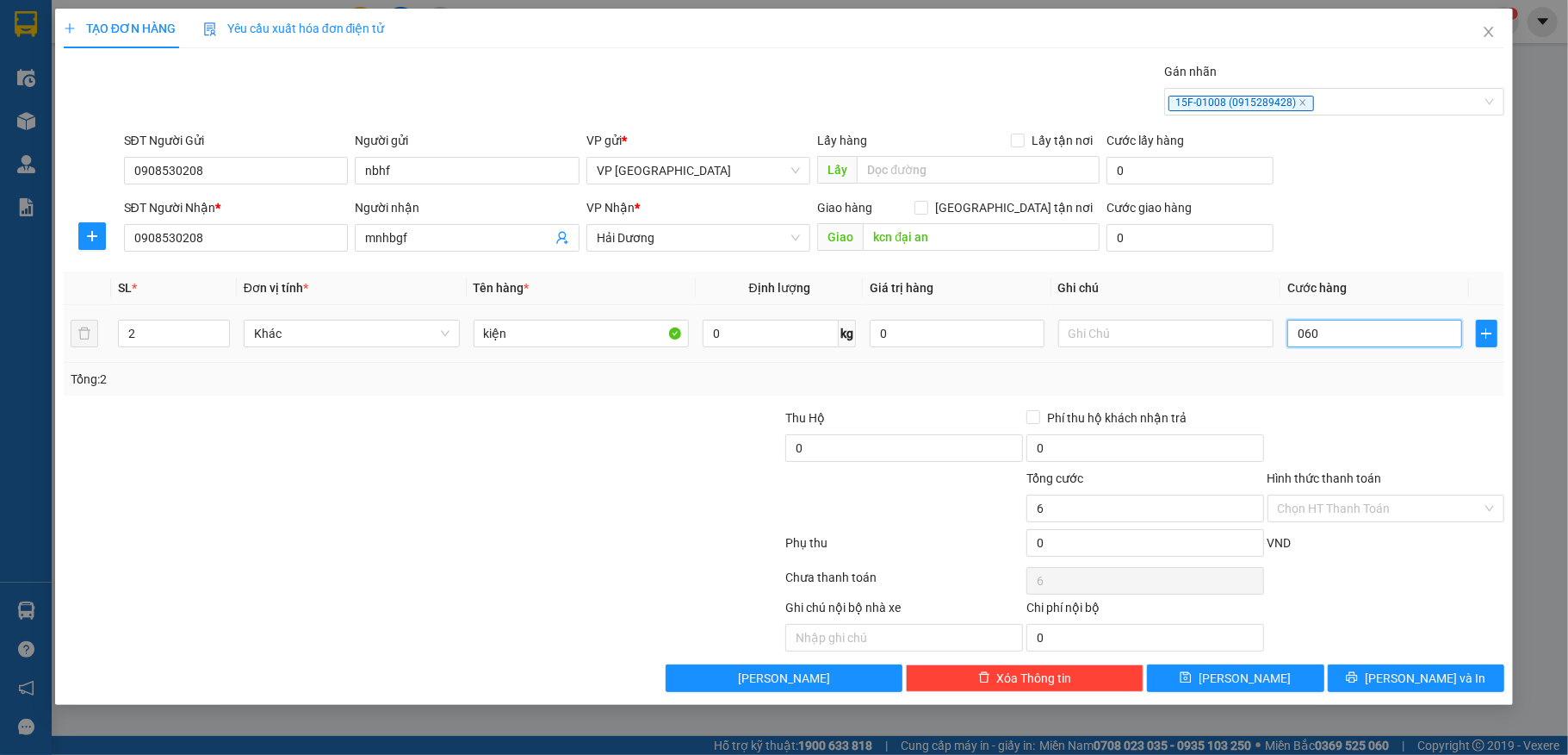
type input "60"
type input "0.600"
type input "600"
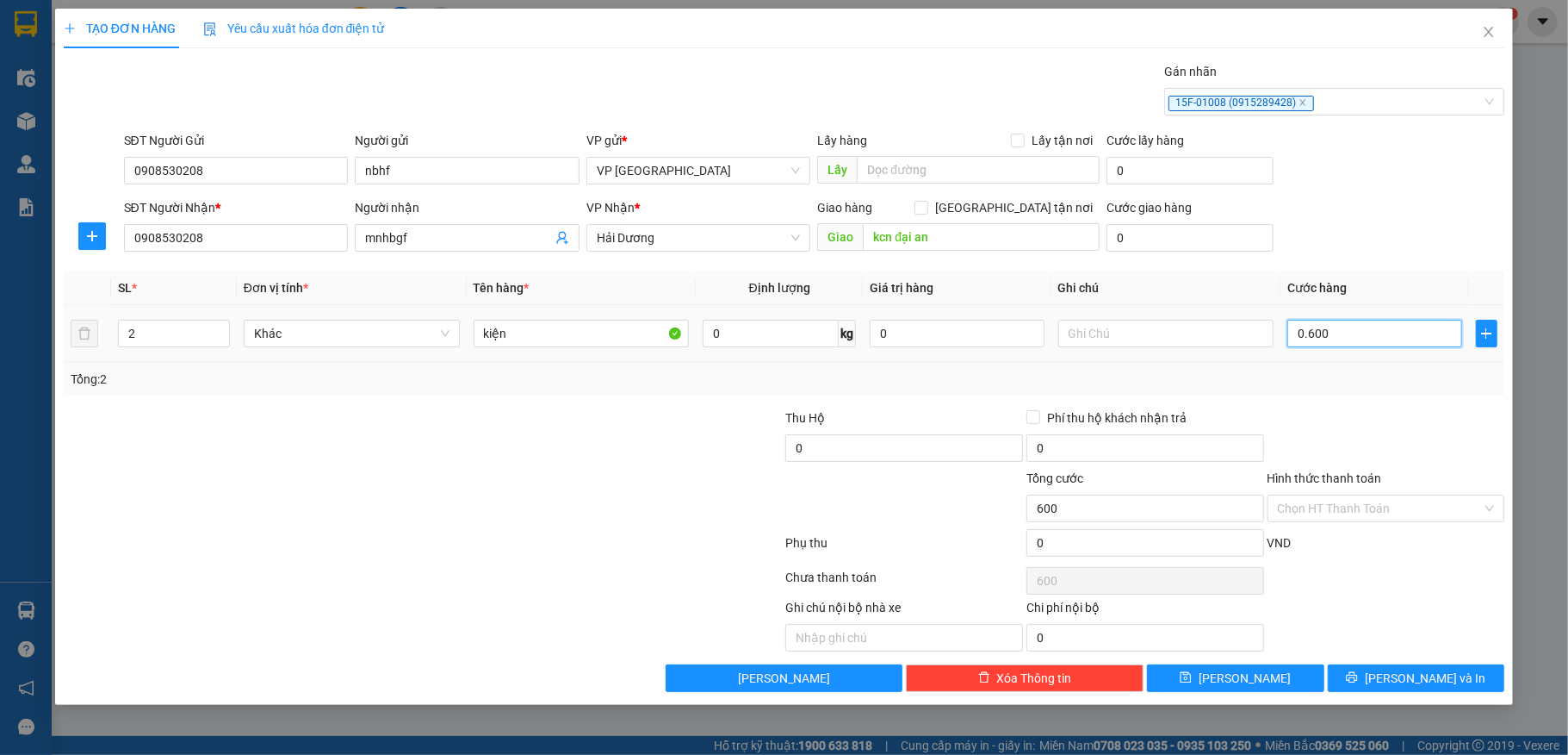
type input "06.000"
type input "6.000"
type input "060.000"
type input "60.000"
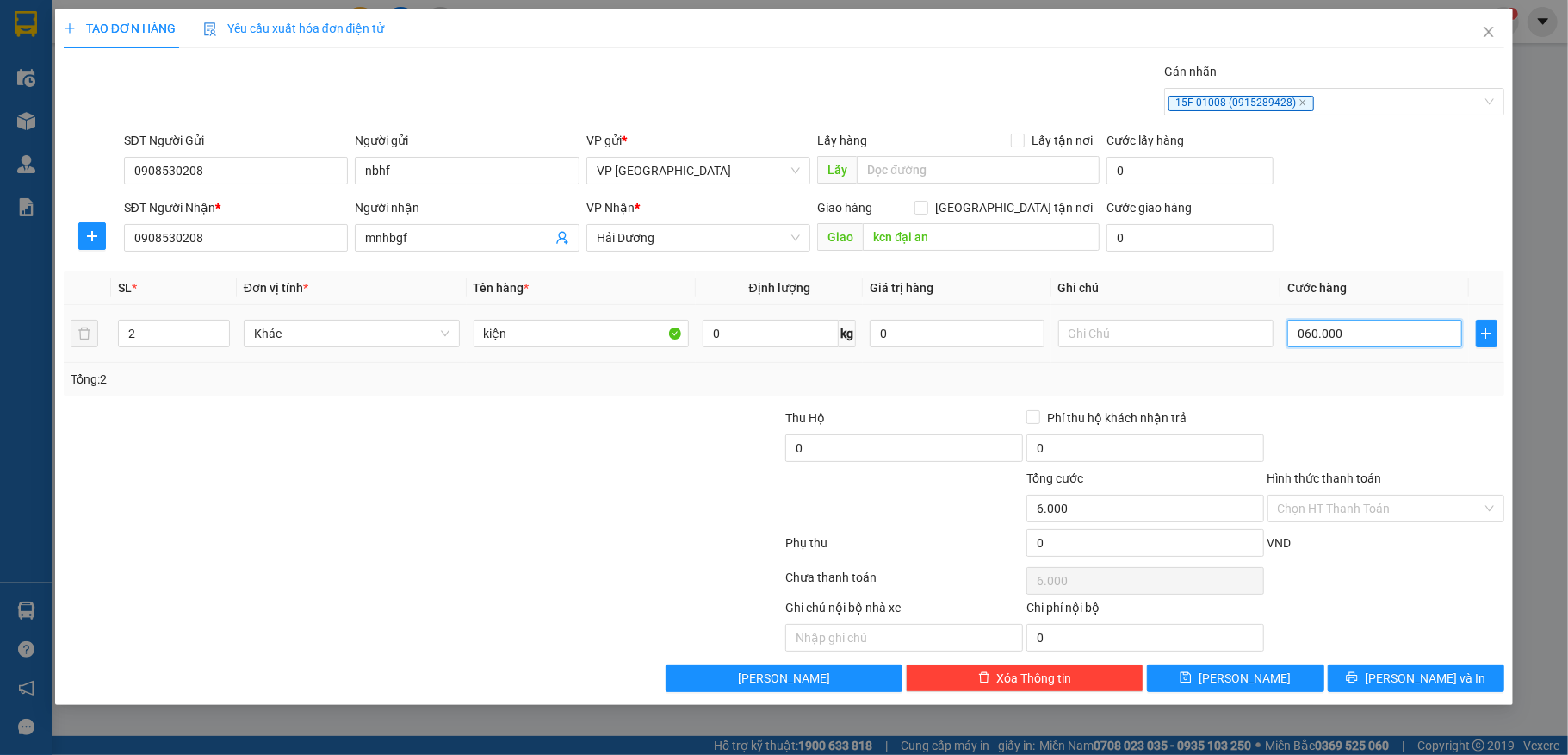
type input "60.000"
click at [1100, 542] on input "0" at bounding box center [1145, 543] width 237 height 27
type input "60.000"
type input "4"
type input "60.004"
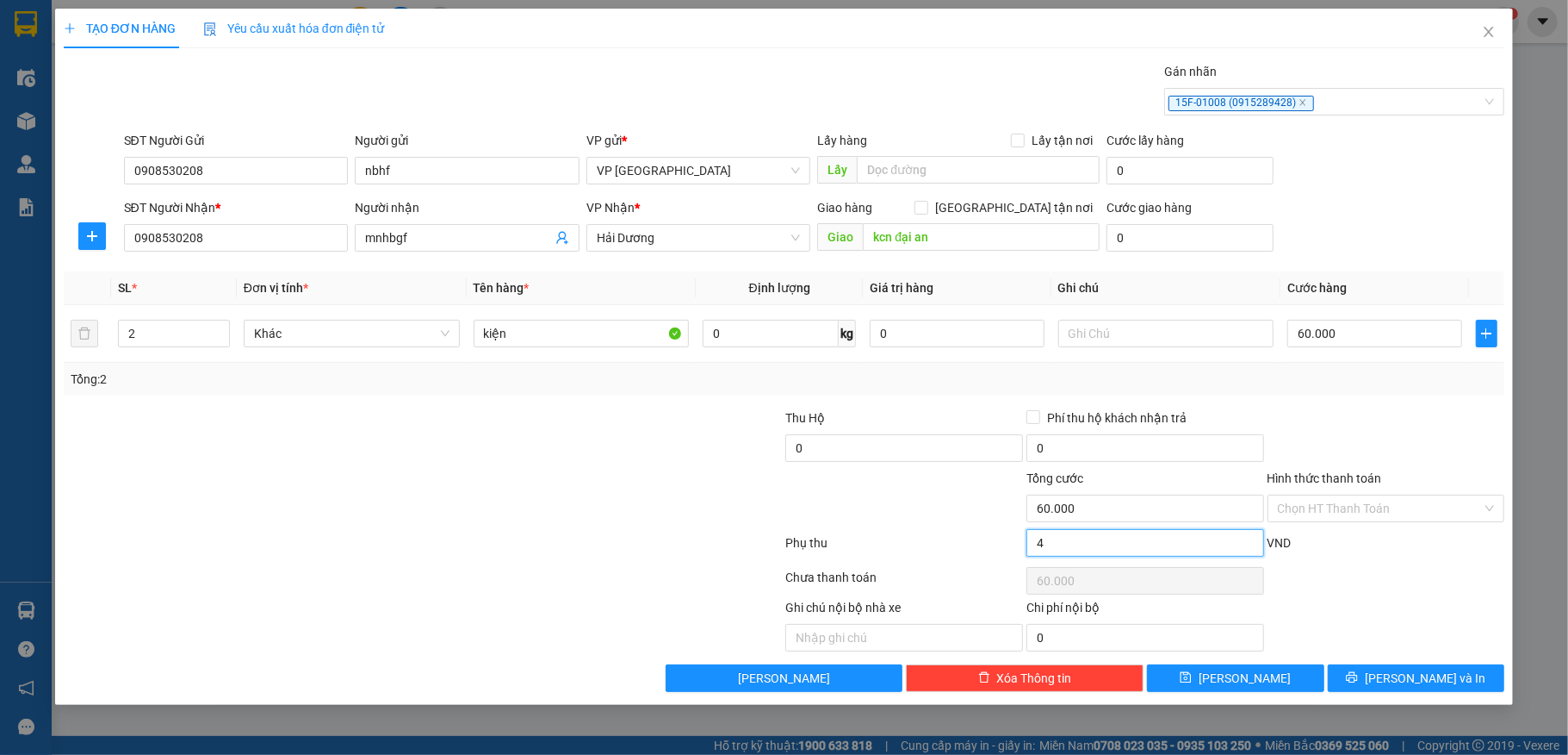
type input "60.004"
type input "40"
type input "60.040"
type input "400"
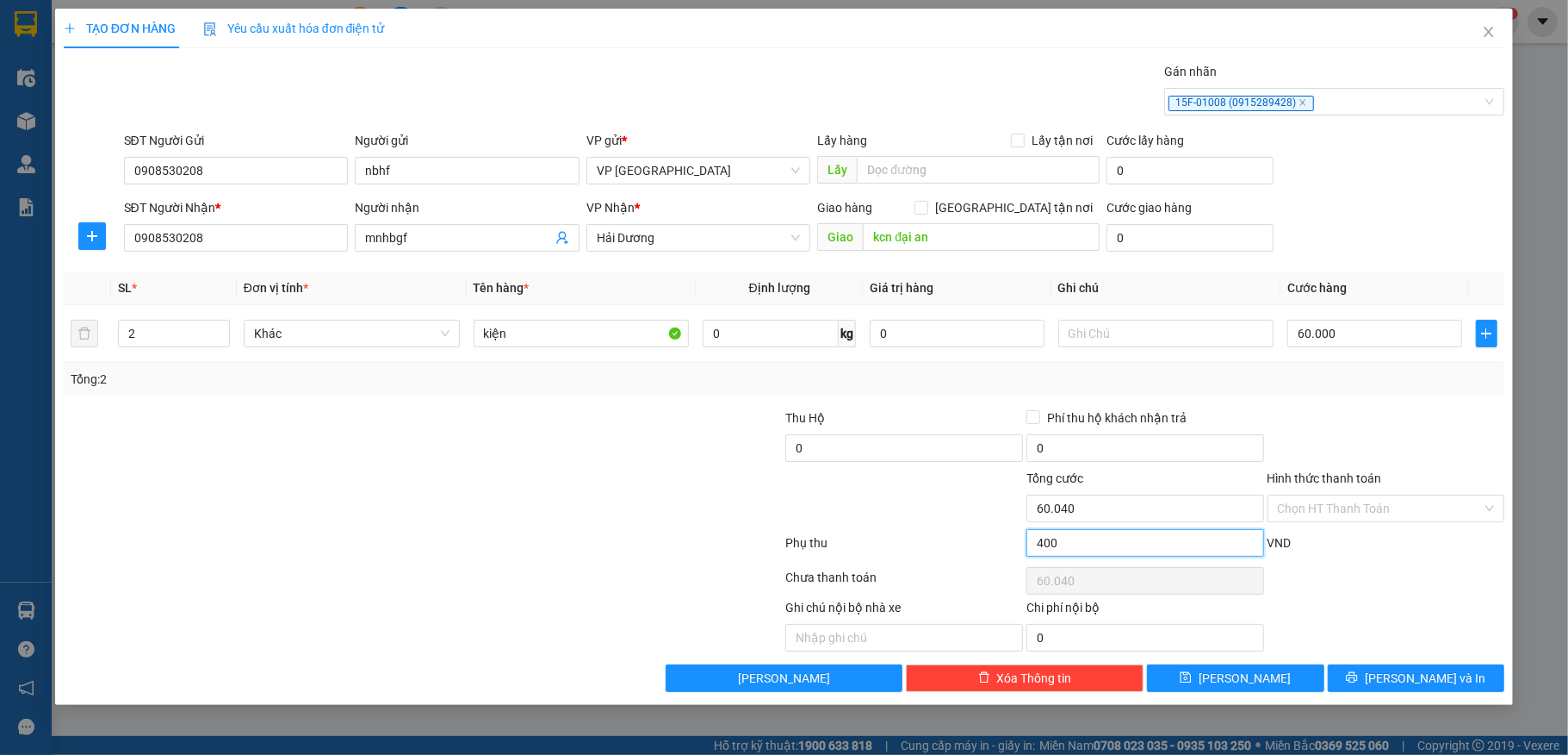
type input "60.400"
type input "4.000"
type input "64.000"
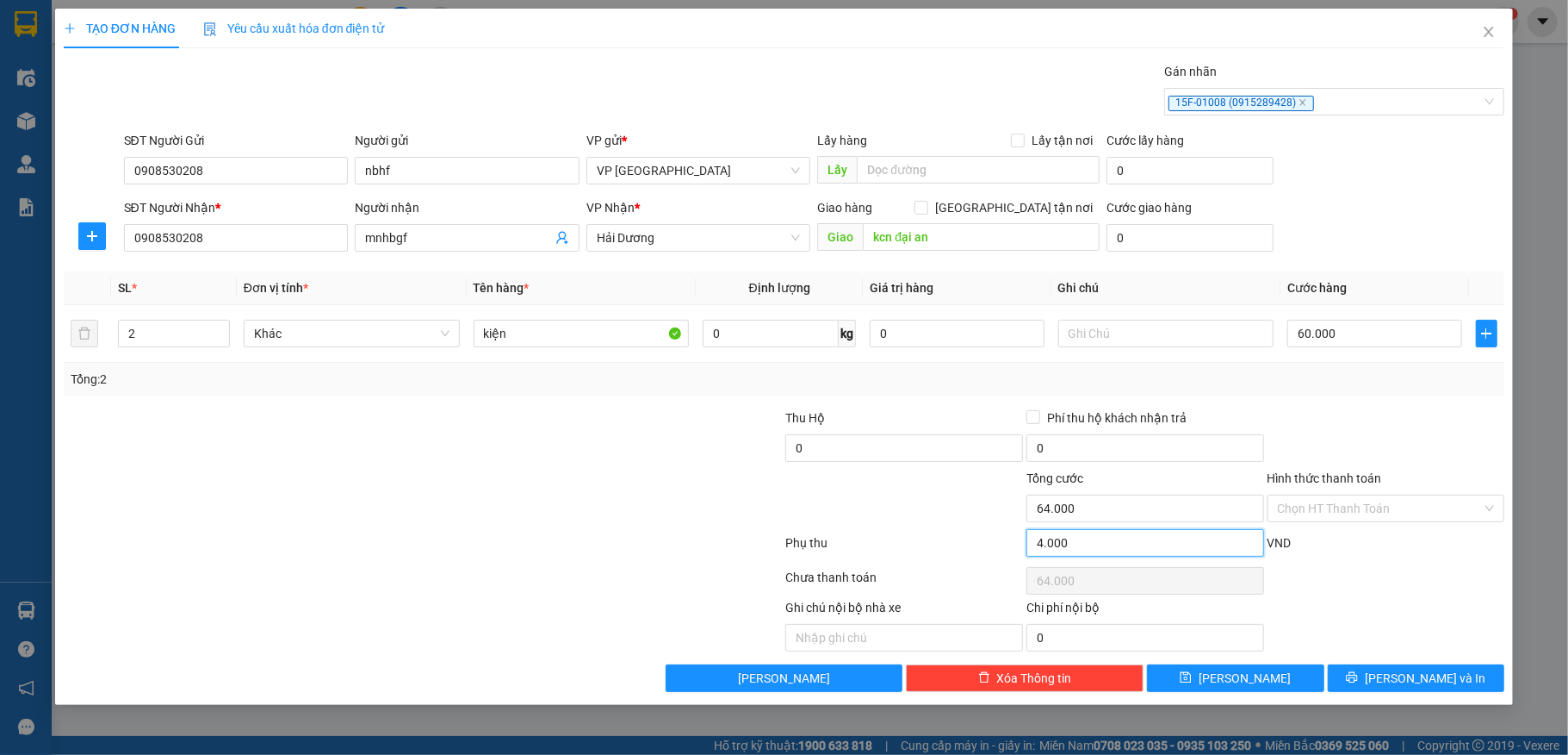
type input "40.000"
type input "100.000"
type input "40.000"
click at [1369, 671] on button "[PERSON_NAME] và In" at bounding box center [1417, 678] width 178 height 27
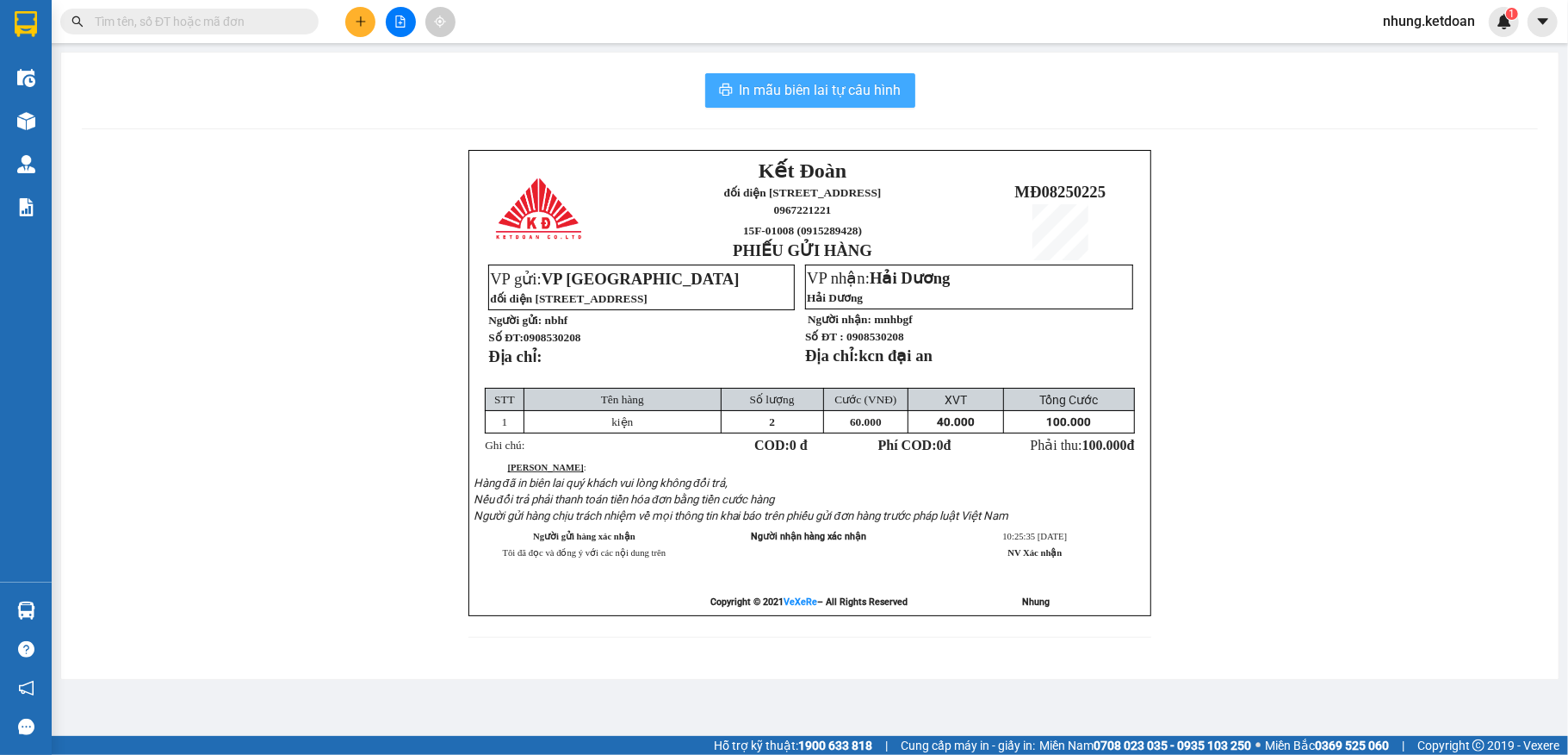
click at [784, 76] on button "In mẫu biên lai tự cấu hình" at bounding box center [810, 90] width 210 height 34
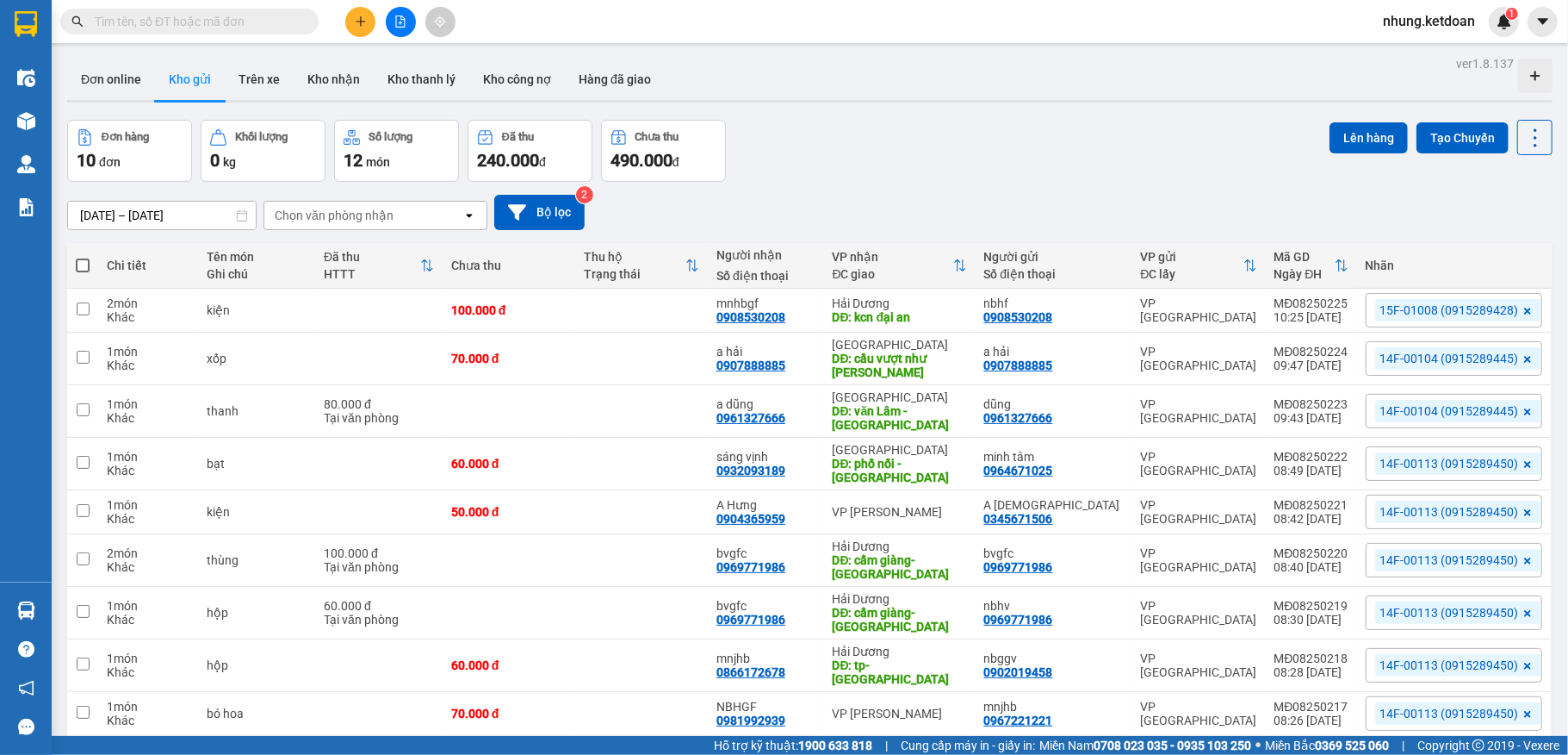
click at [1094, 114] on div "ver 1.8.137 Đơn online Kho gửi Trên xe Kho nhận Kho thanh lý Kho công nợ Hàng đ…" at bounding box center [810, 447] width 1499 height 790
click at [363, 25] on icon "plus" at bounding box center [361, 22] width 12 height 12
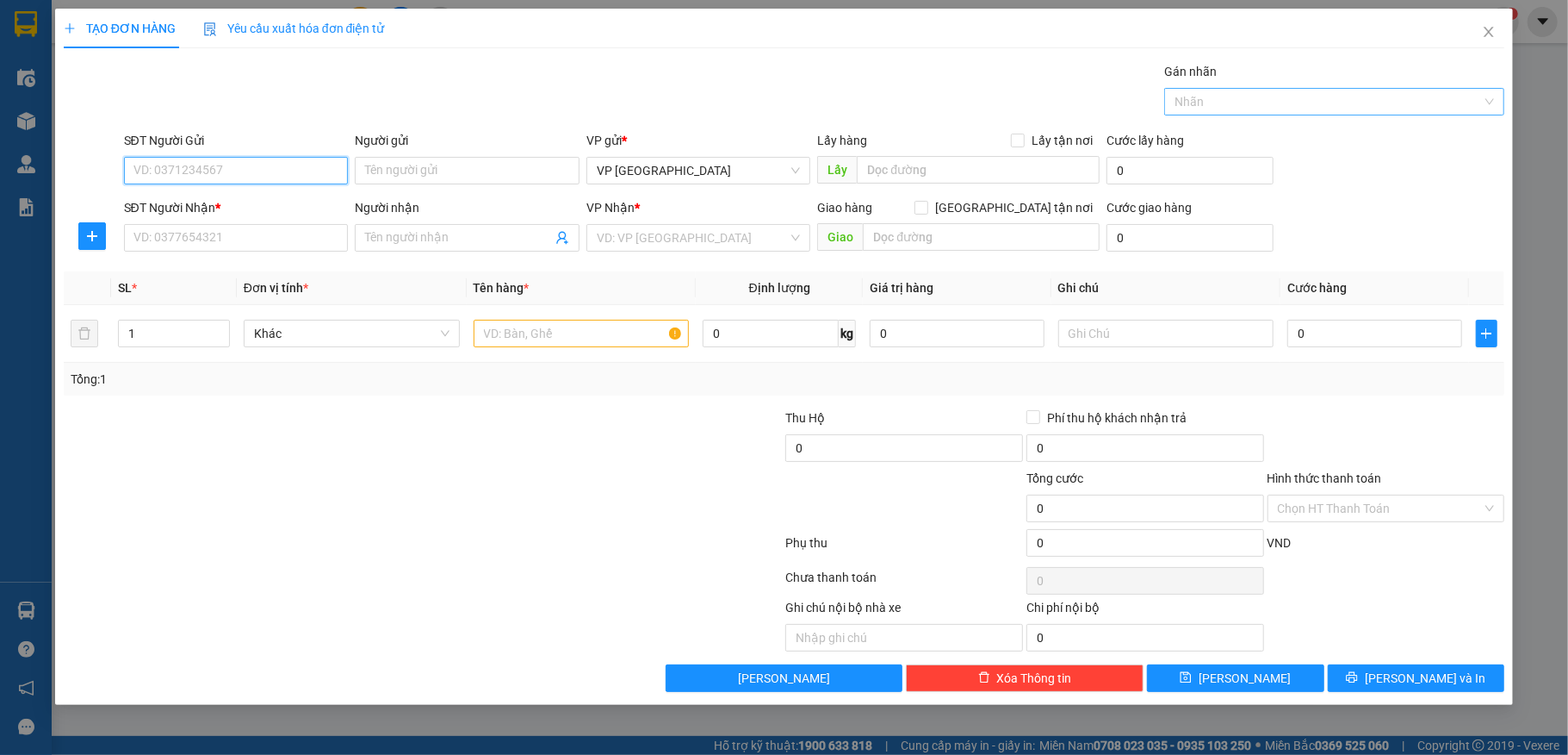
click at [1280, 102] on div at bounding box center [1326, 101] width 314 height 21
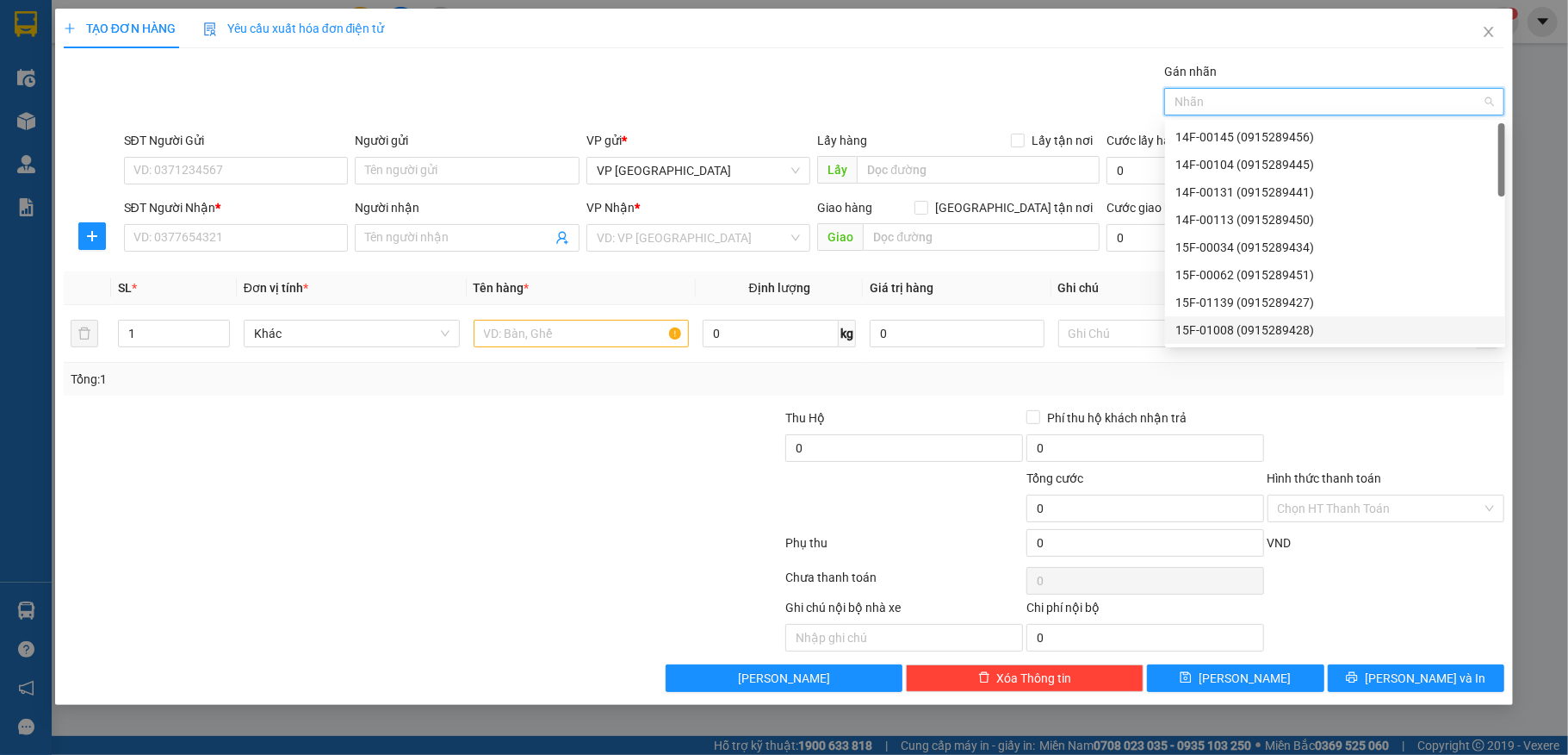
click at [1224, 324] on div "15F-01008 (0915289428)" at bounding box center [1335, 330] width 320 height 19
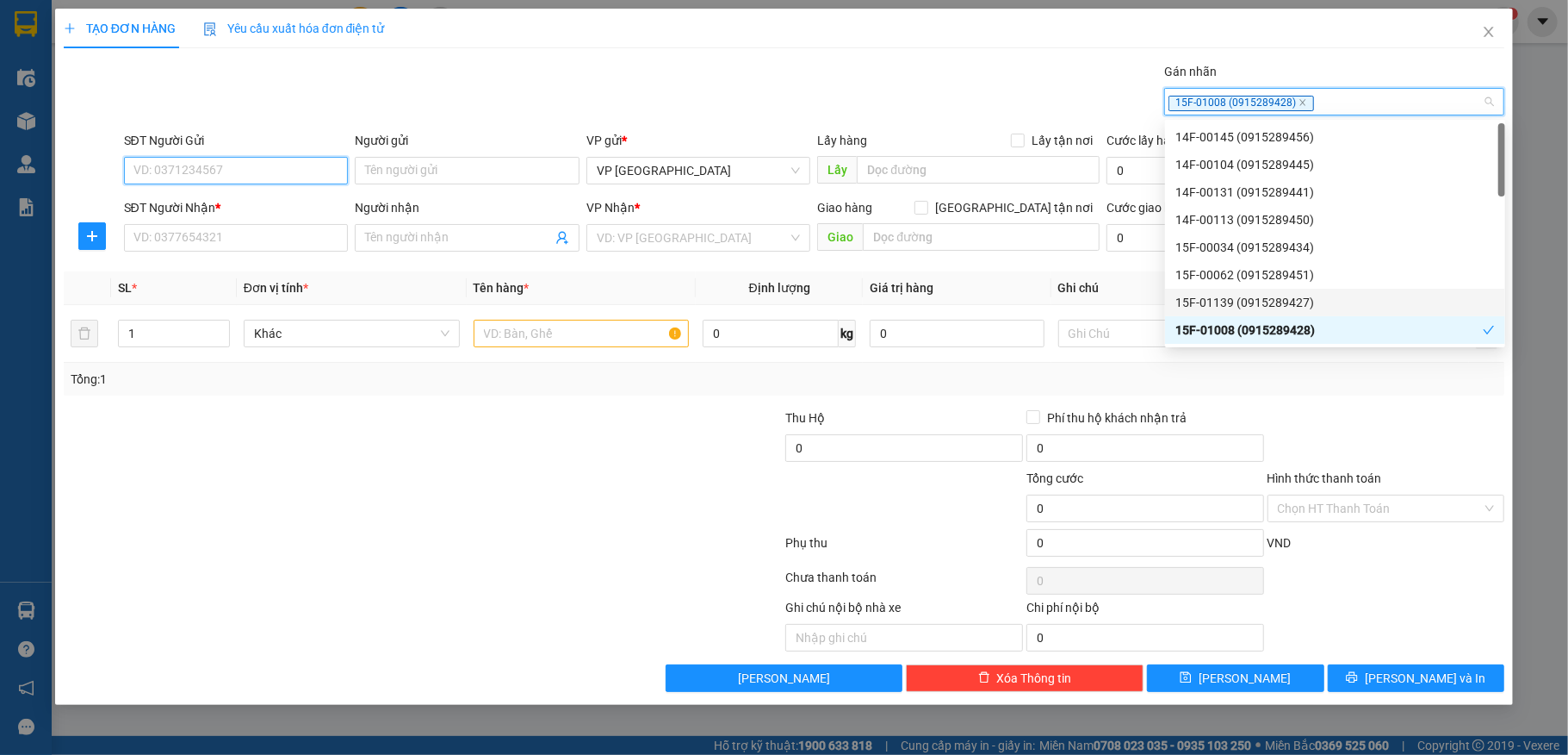
click at [246, 173] on input "SĐT Người Gửi" at bounding box center [235, 171] width 225 height 27
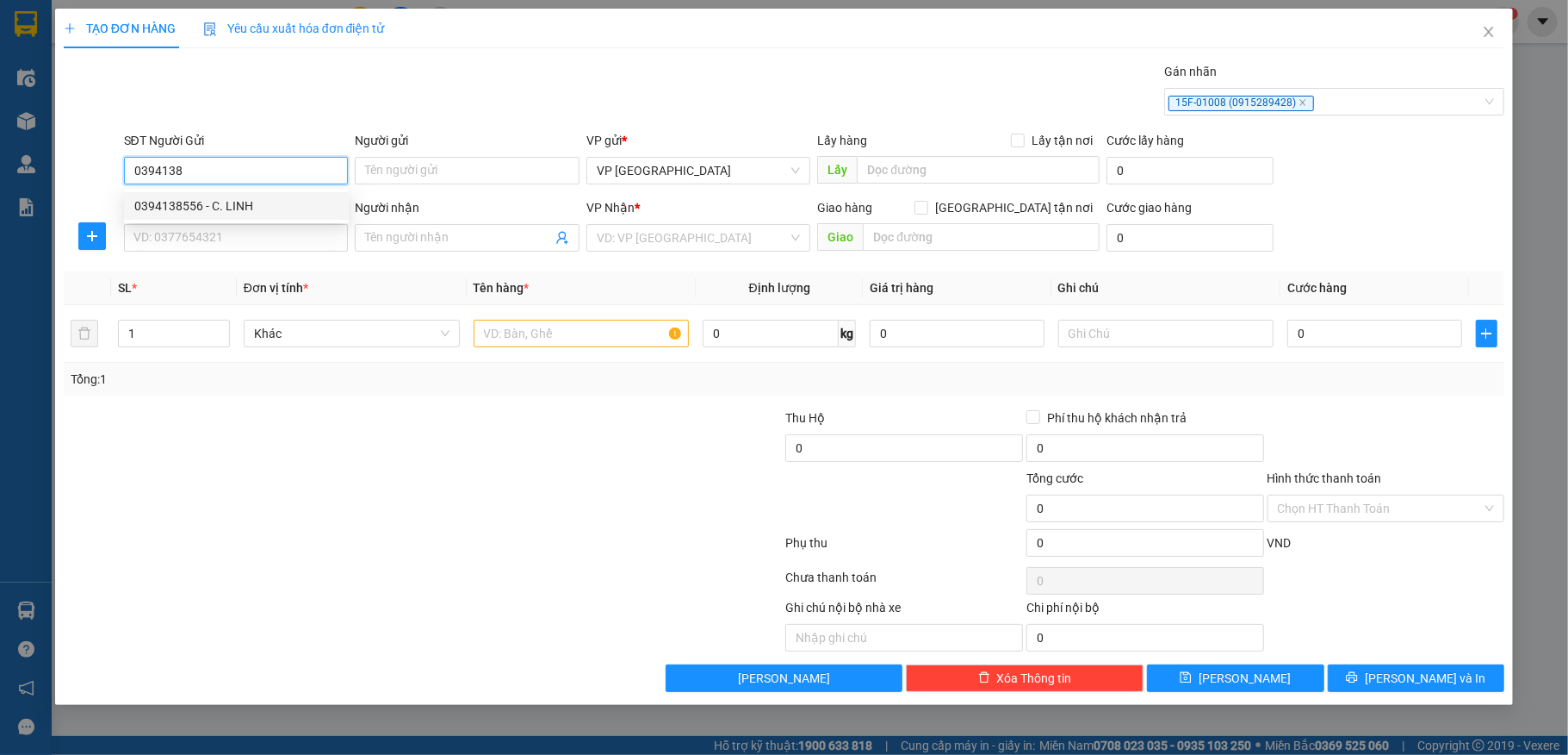
click at [205, 205] on div "0394138556 - C. LINH" at bounding box center [236, 205] width 204 height 19
type input "0394138556"
type input "C. LINH"
type input "0394138556"
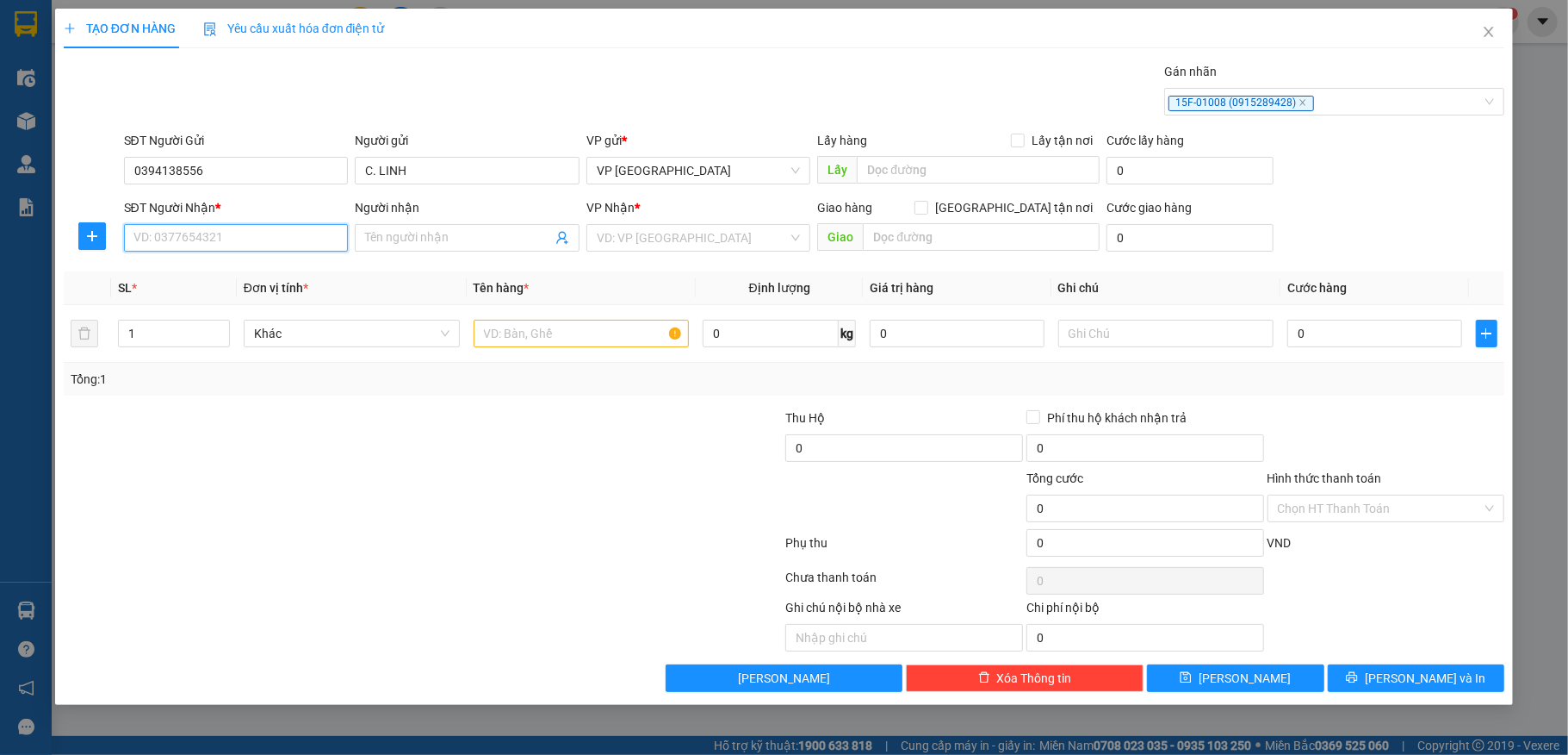
click at [236, 244] on input "SĐT Người Nhận *" at bounding box center [235, 238] width 225 height 27
type input "0326488341"
drag, startPoint x: 453, startPoint y: 242, endPoint x: 465, endPoint y: 233, distance: 15.0
click at [454, 242] on input "Người nhận" at bounding box center [458, 238] width 186 height 19
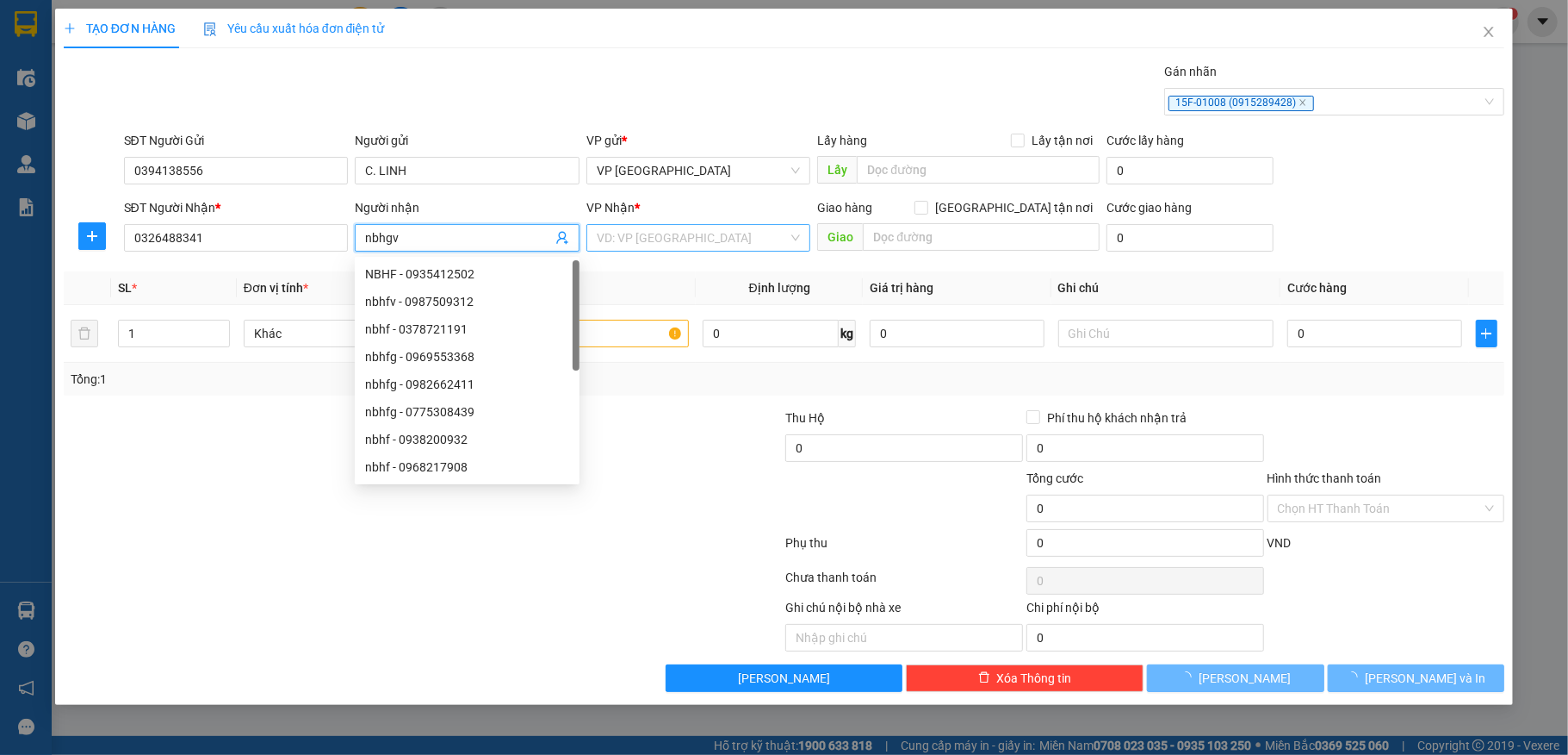
type input "nbhgv"
click at [673, 238] on input "search" at bounding box center [693, 238] width 192 height 26
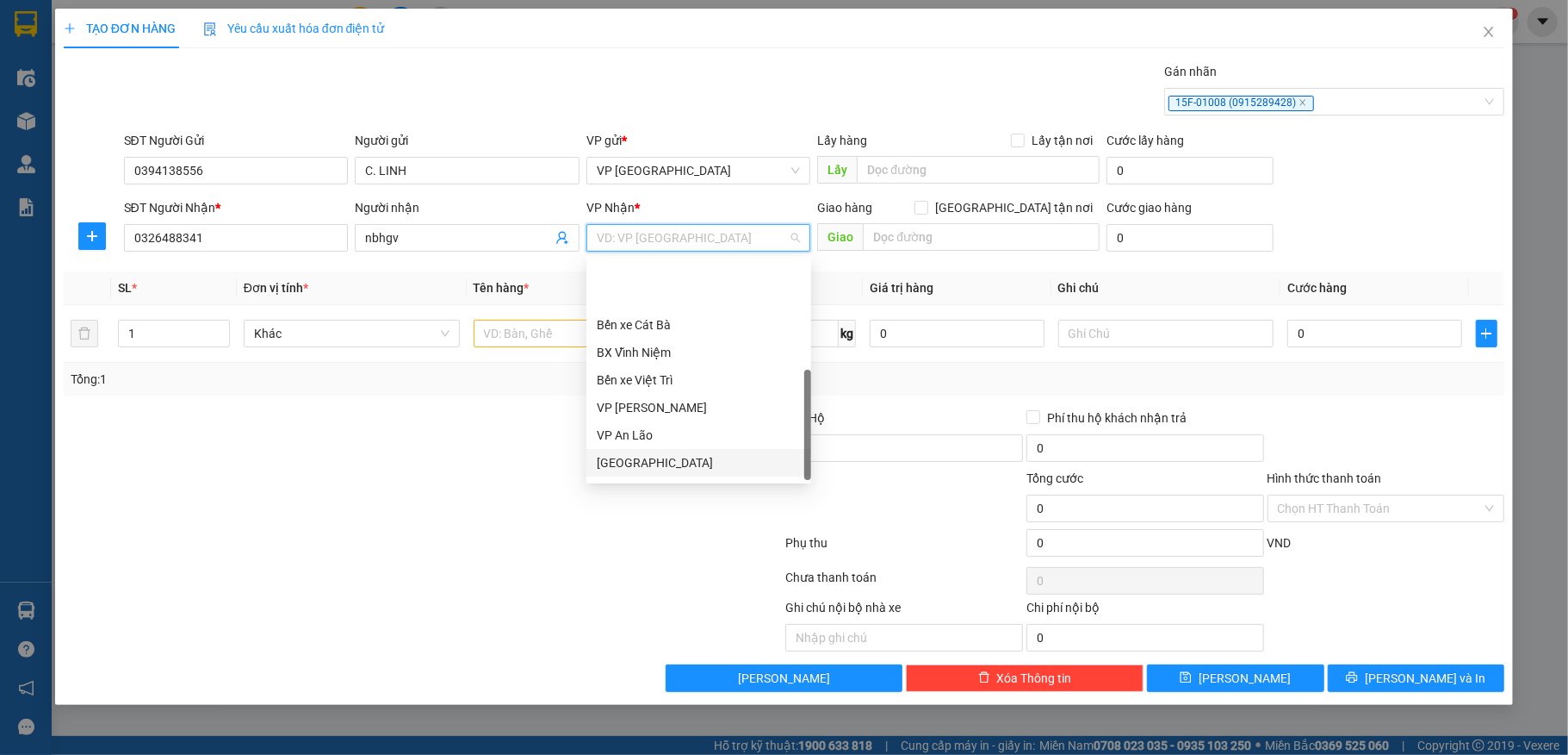
scroll to position [166, 0]
click at [629, 431] on div "Hải Dương" at bounding box center [699, 438] width 204 height 19
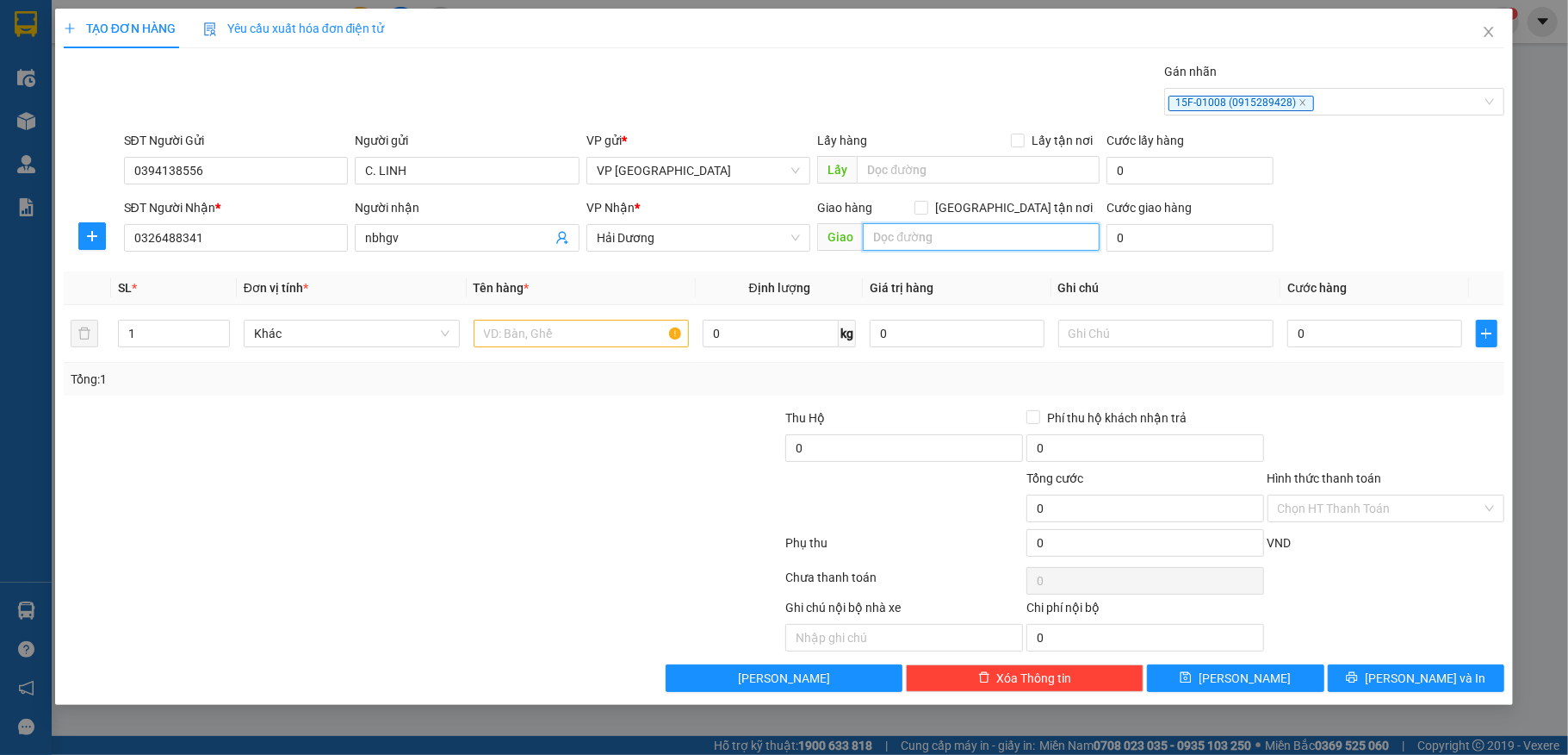
click at [914, 239] on input "text" at bounding box center [981, 237] width 236 height 27
type input "quán gỏi -hải dương"
click at [529, 340] on input "text" at bounding box center [582, 334] width 216 height 27
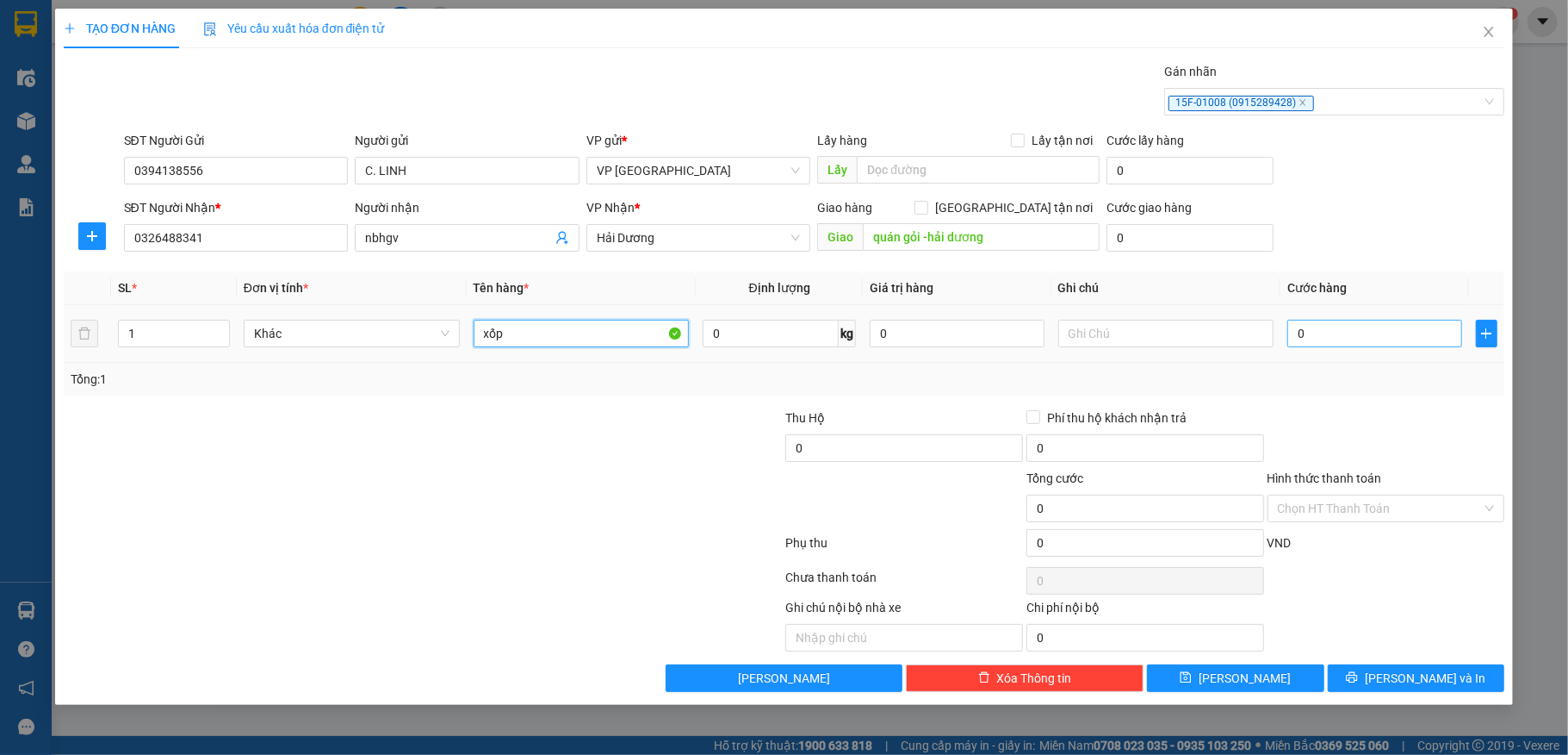
type input "xốp"
click at [1331, 333] on input "0" at bounding box center [1374, 334] width 174 height 27
type input "4"
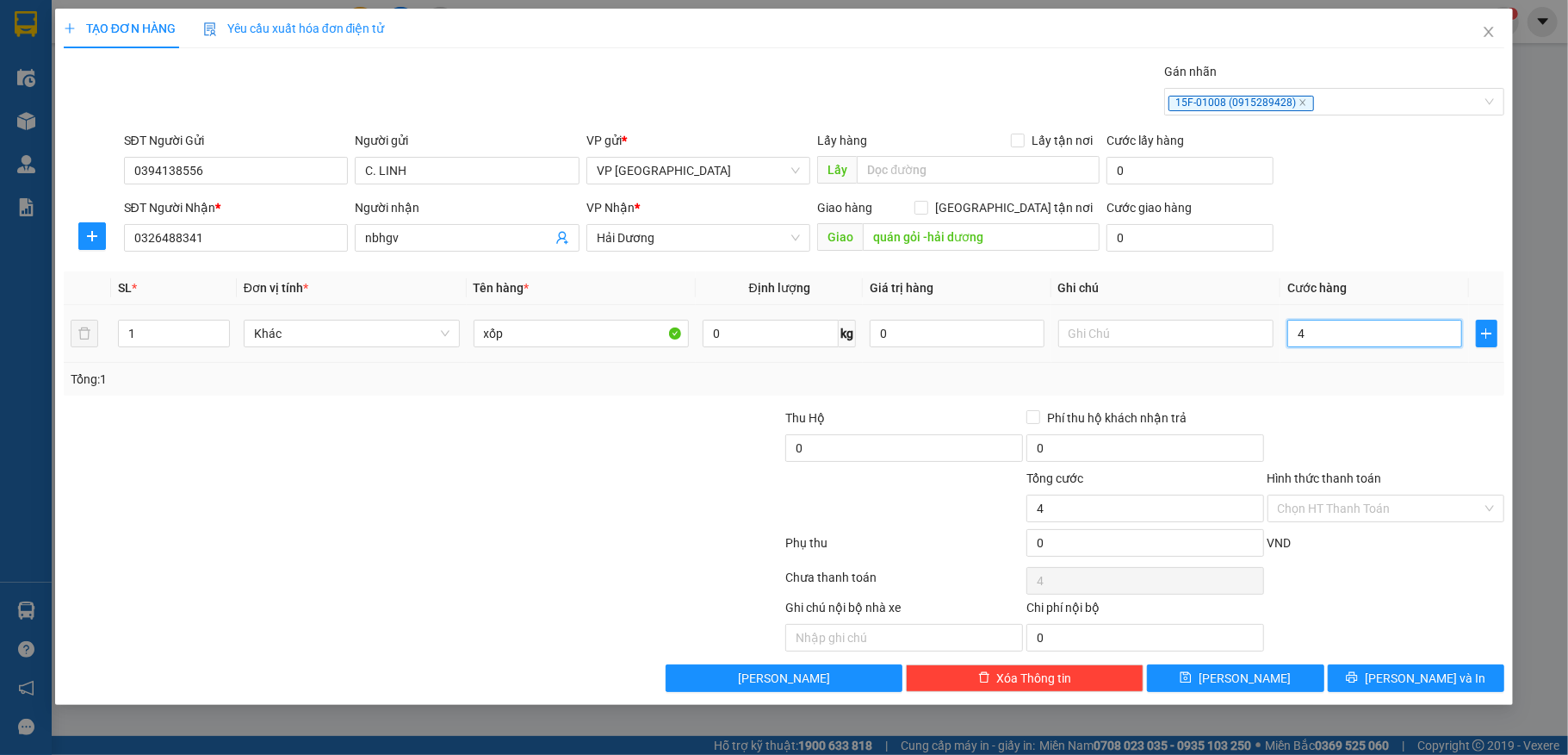
type input "40"
type input "400"
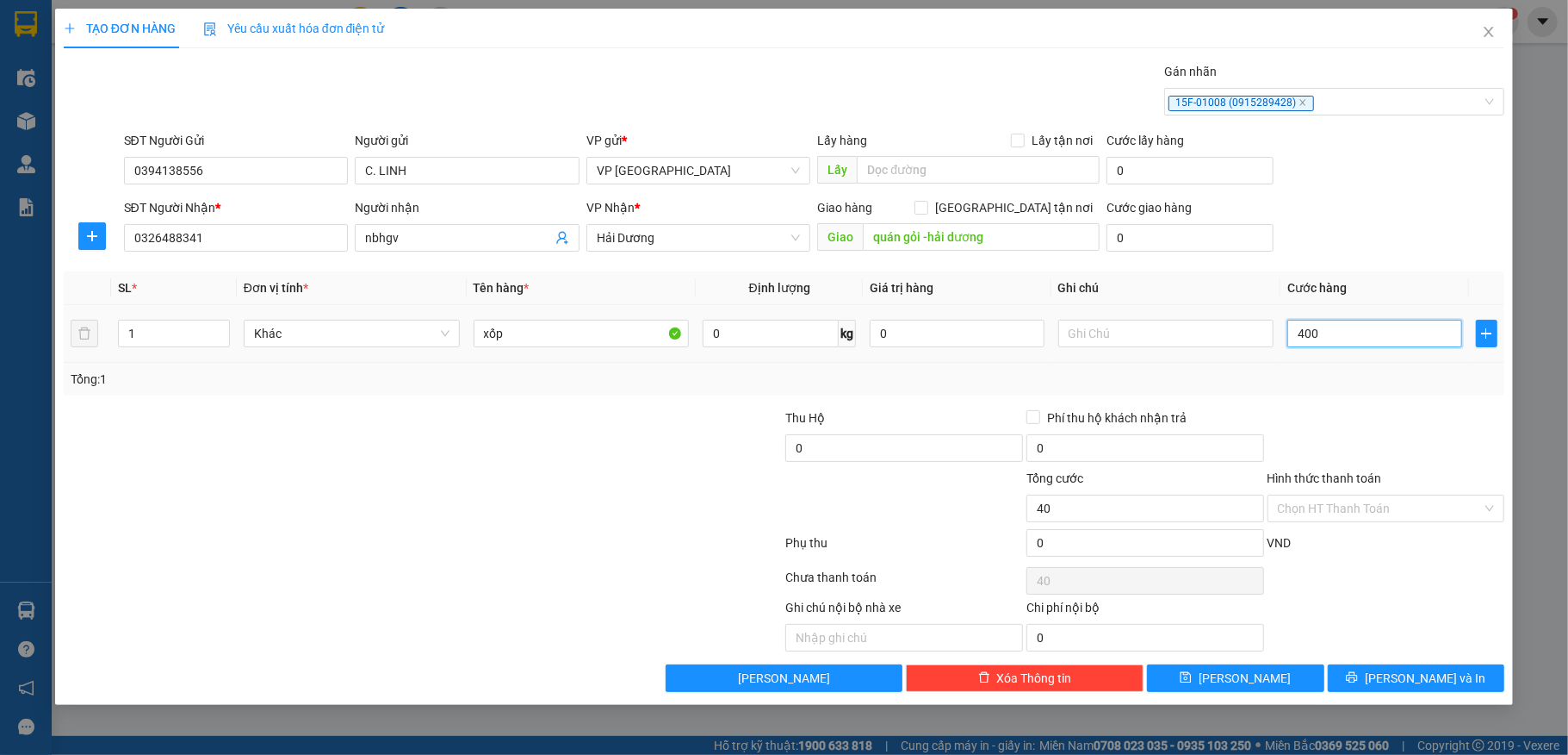
type input "400"
type input "4.000"
type input "40.000"
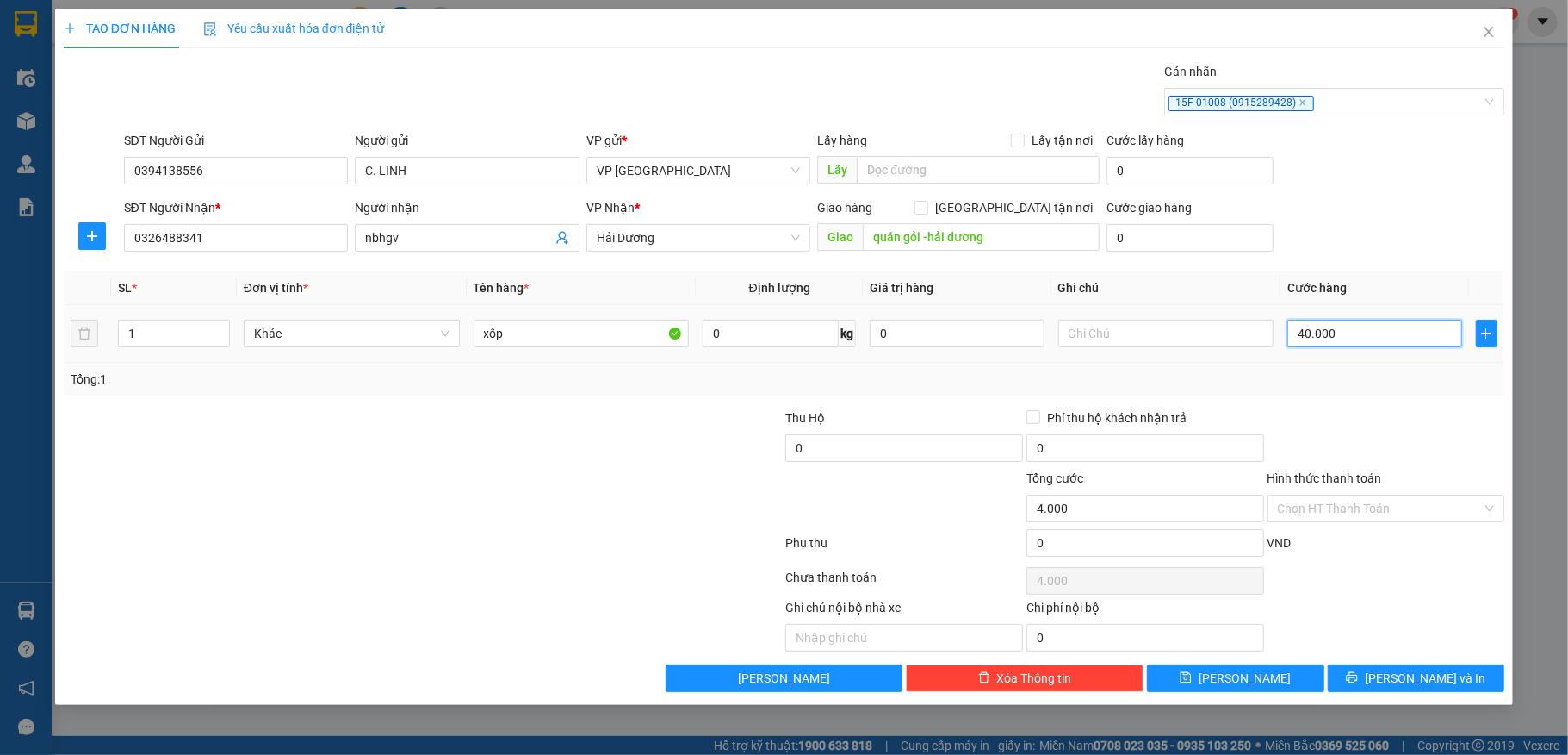
type input "40.000"
click at [1094, 556] on input "0" at bounding box center [1145, 543] width 237 height 27
type input "2"
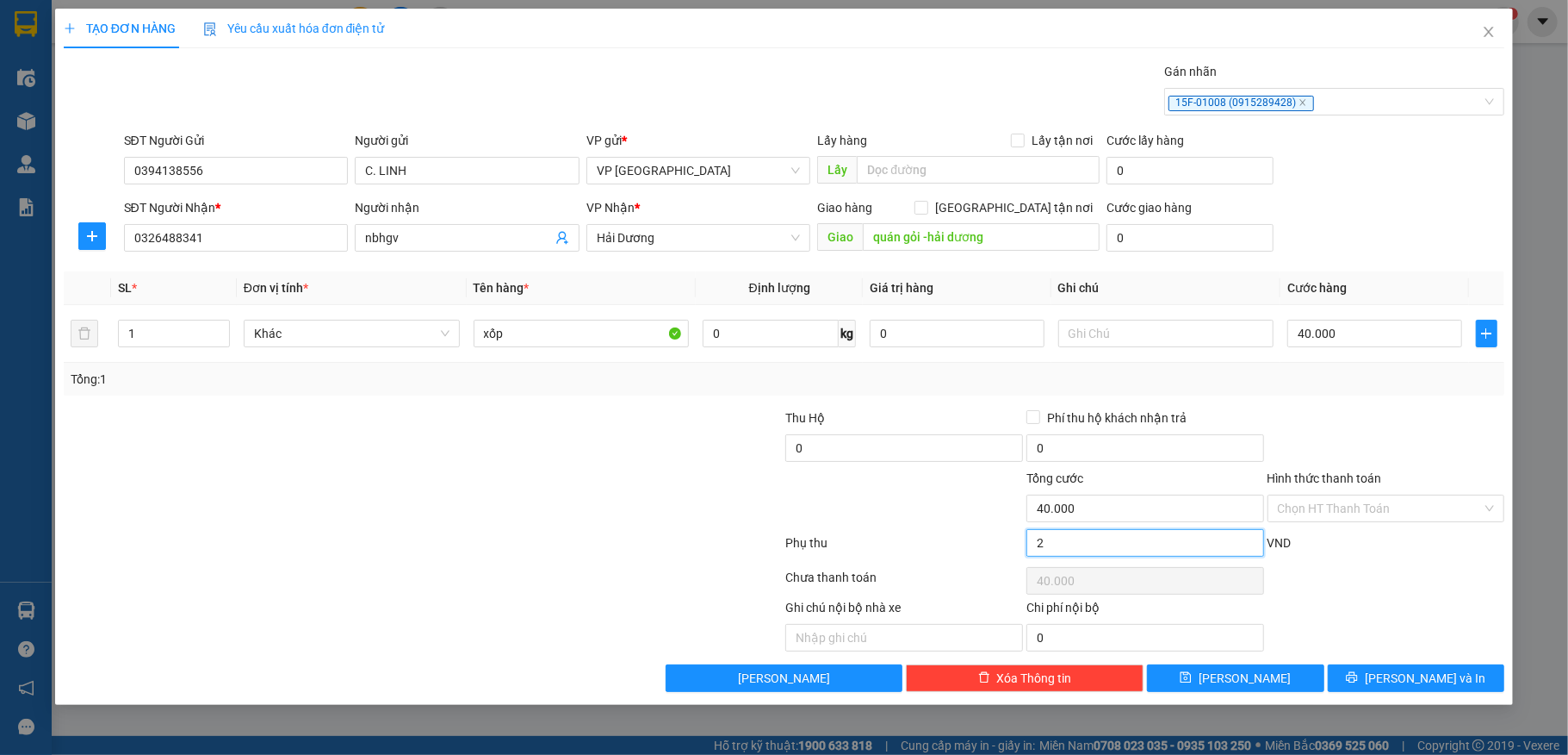
type input "40.002"
type input "20"
type input "40.020"
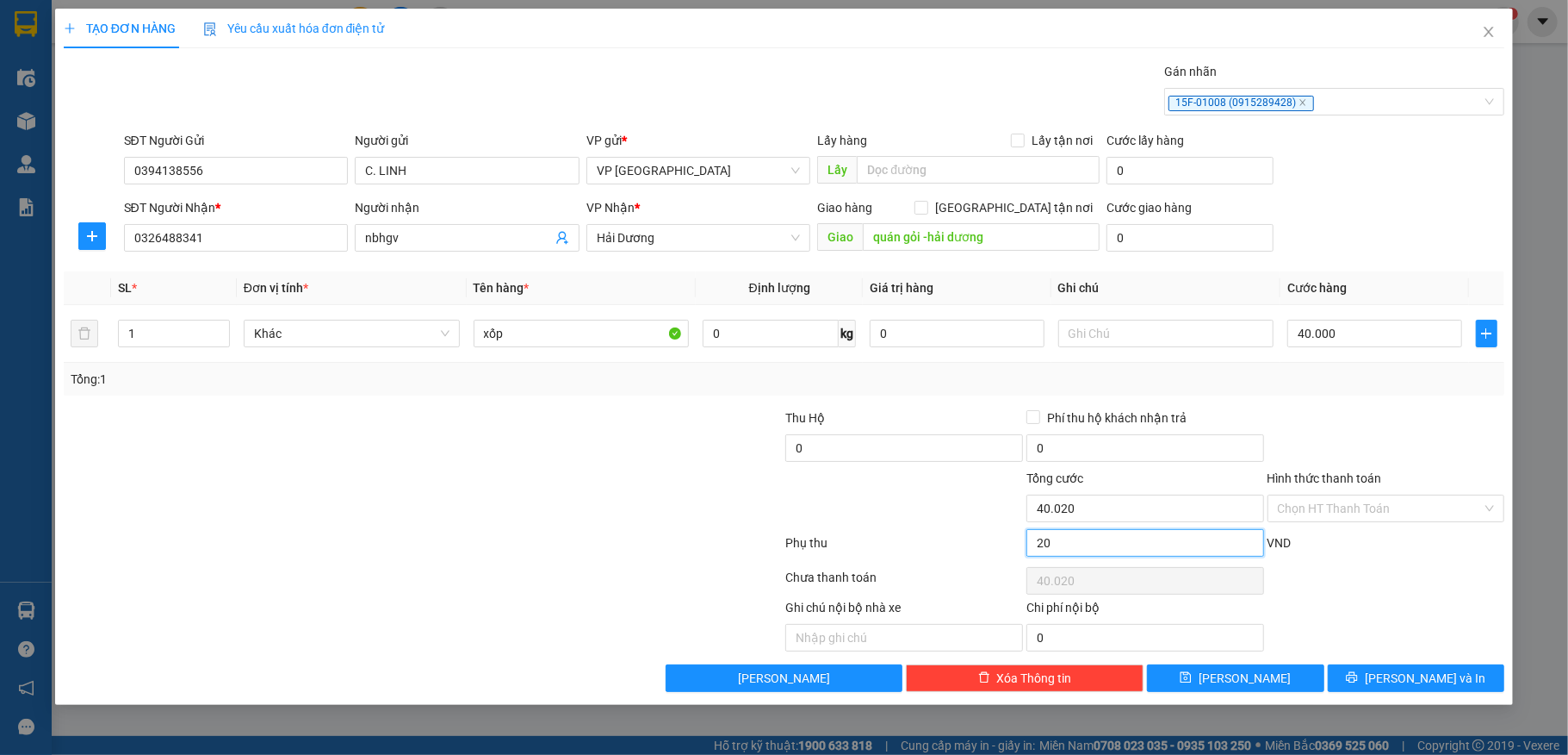
type input "200"
type input "40.200"
type input "2.000"
type input "42.000"
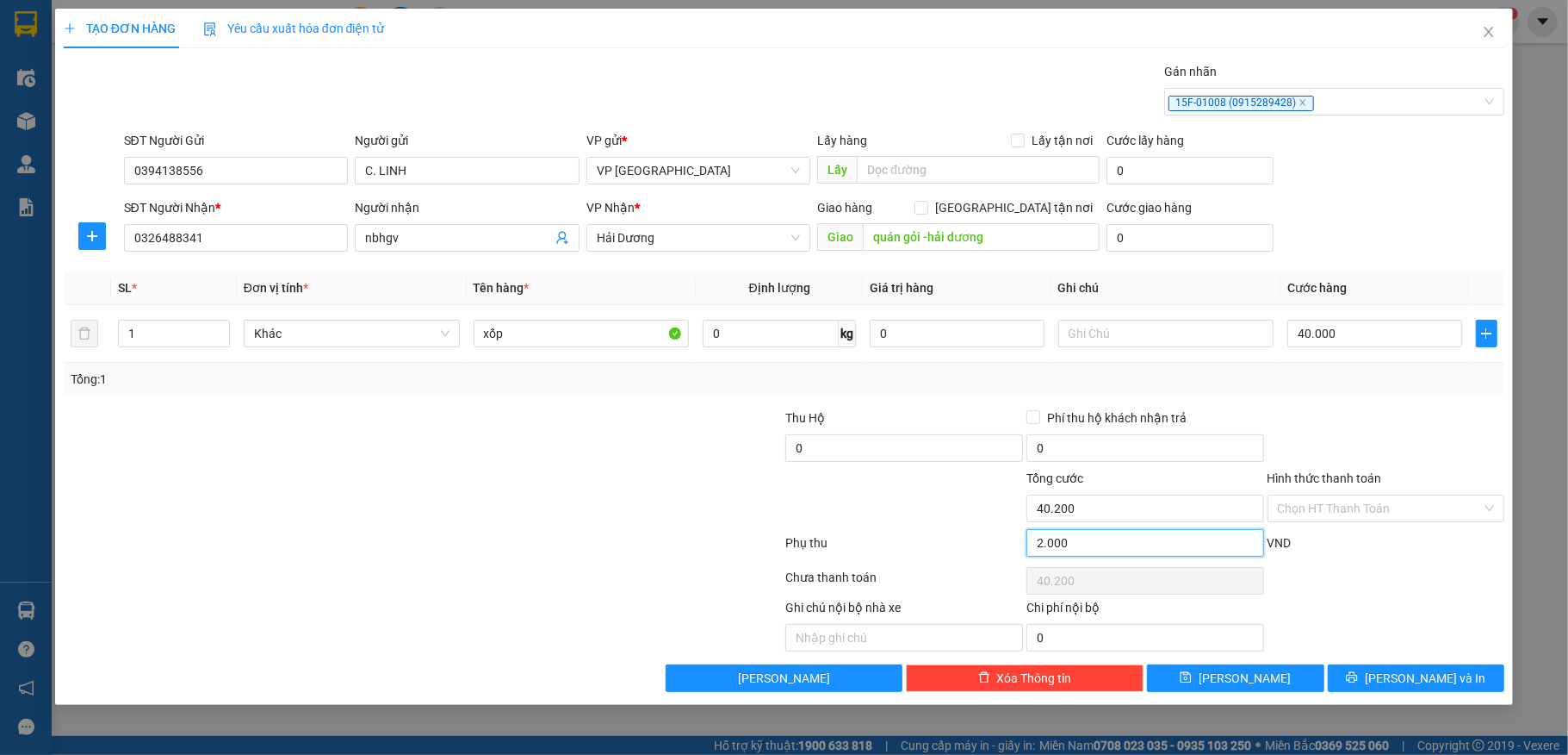
type input "42.000"
type input "20.000"
type input "60.000"
type input "20.000"
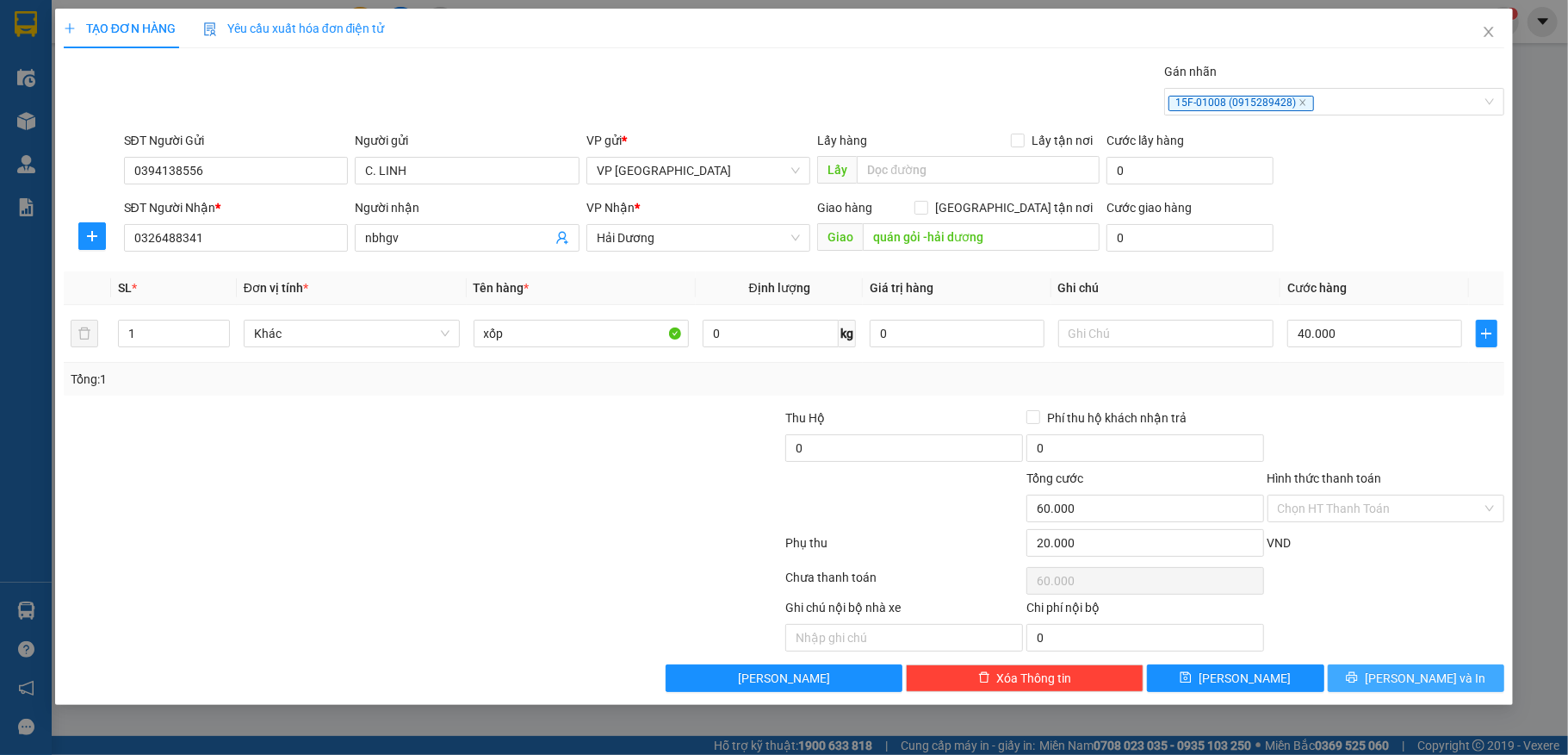
click at [1378, 691] on button "[PERSON_NAME] và In" at bounding box center [1417, 678] width 178 height 27
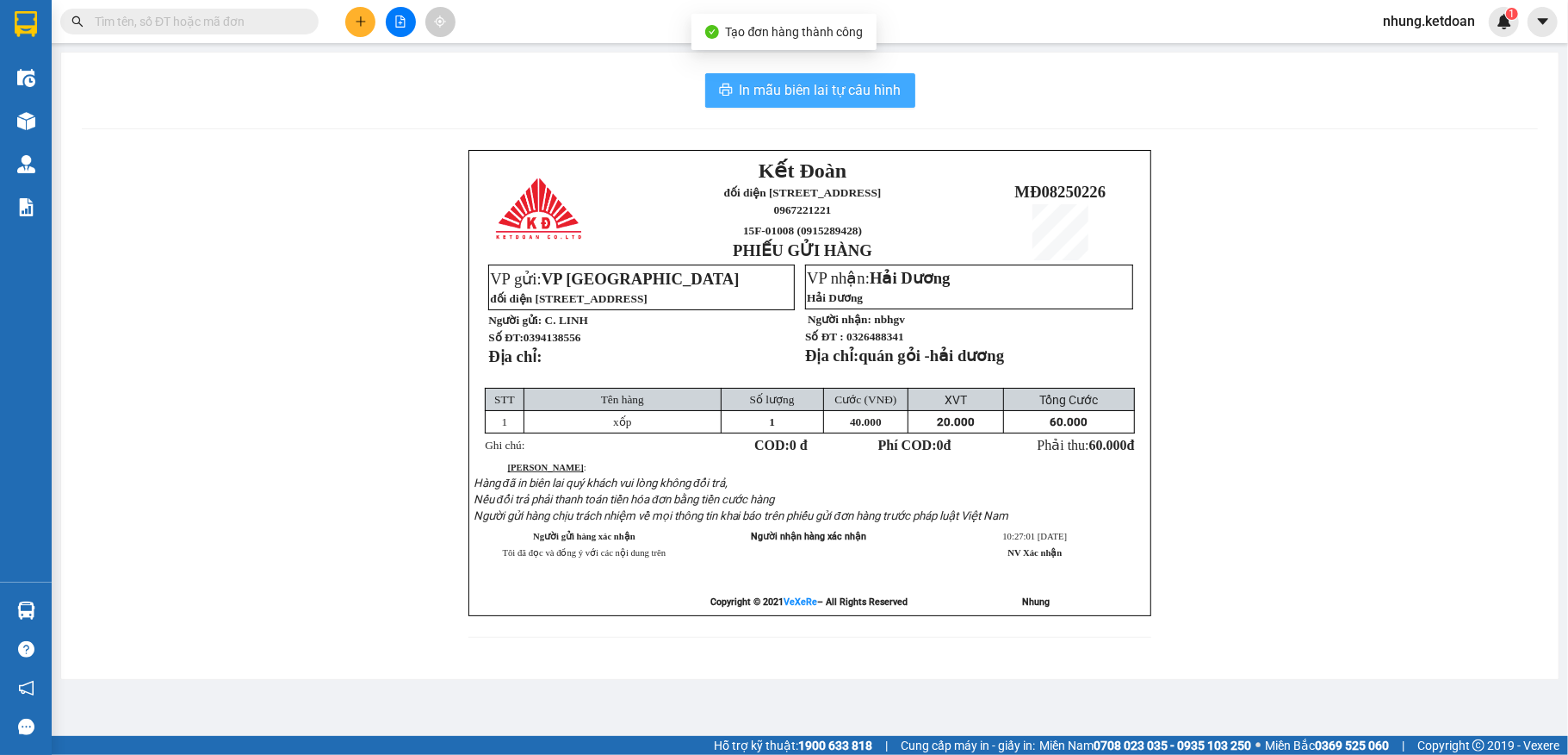
click at [821, 77] on button "In mẫu biên lai tự cấu hình" at bounding box center [810, 90] width 210 height 34
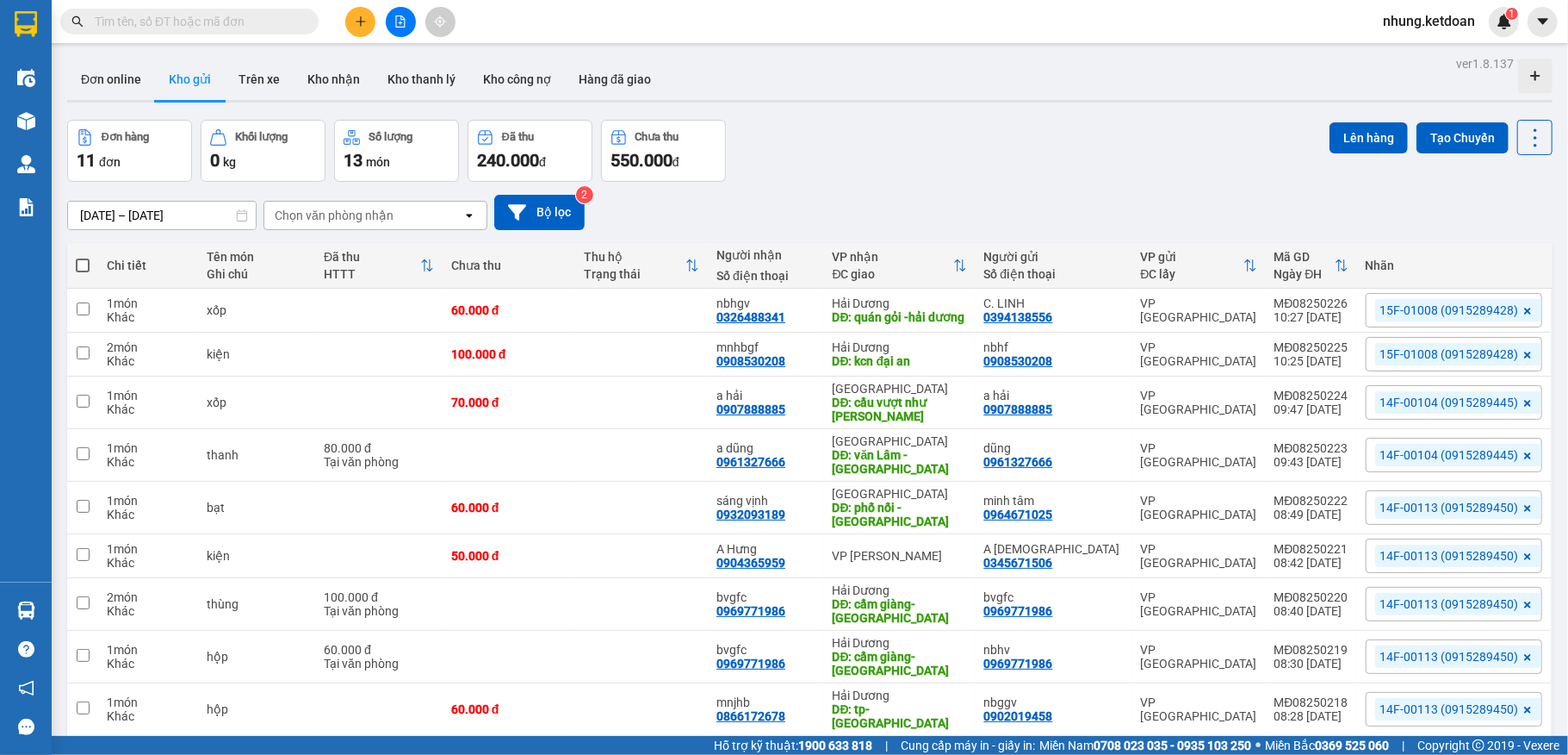
click at [363, 18] on icon "plus" at bounding box center [361, 22] width 12 height 12
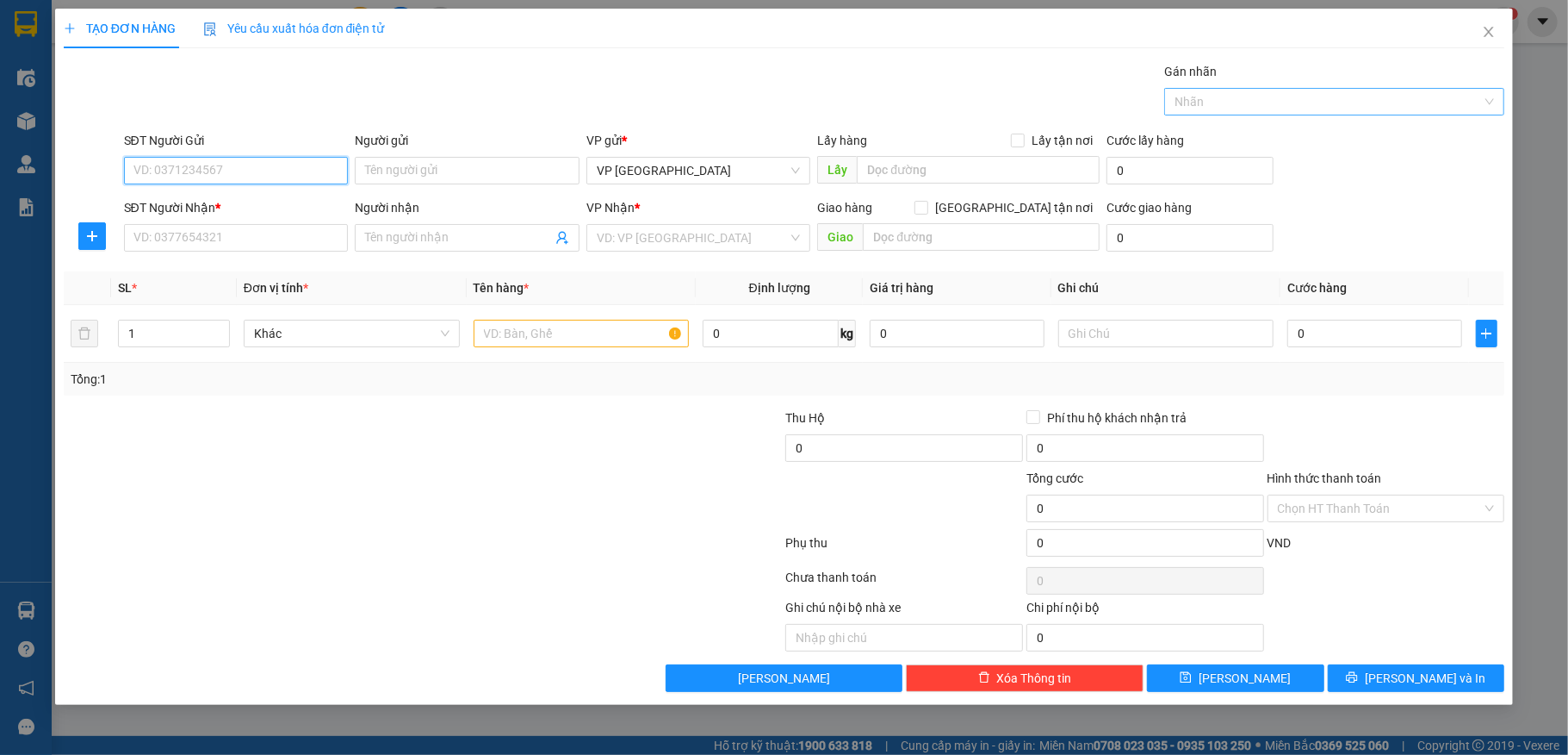
click at [1386, 89] on div "Nhãn" at bounding box center [1334, 102] width 340 height 27
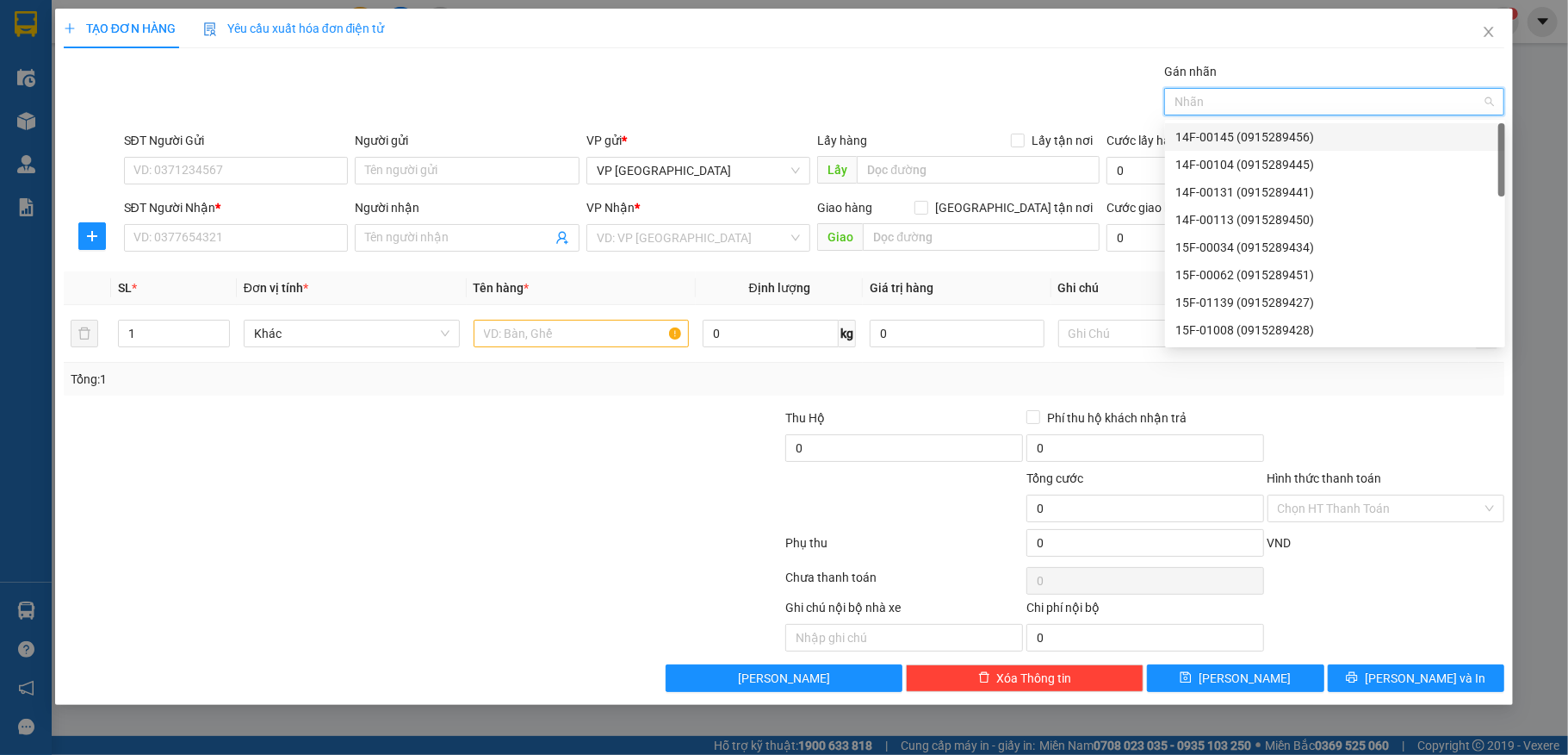
click at [1379, 103] on div at bounding box center [1326, 101] width 314 height 21
click at [1263, 326] on div "15F-01008 (0915289428)" at bounding box center [1335, 330] width 320 height 19
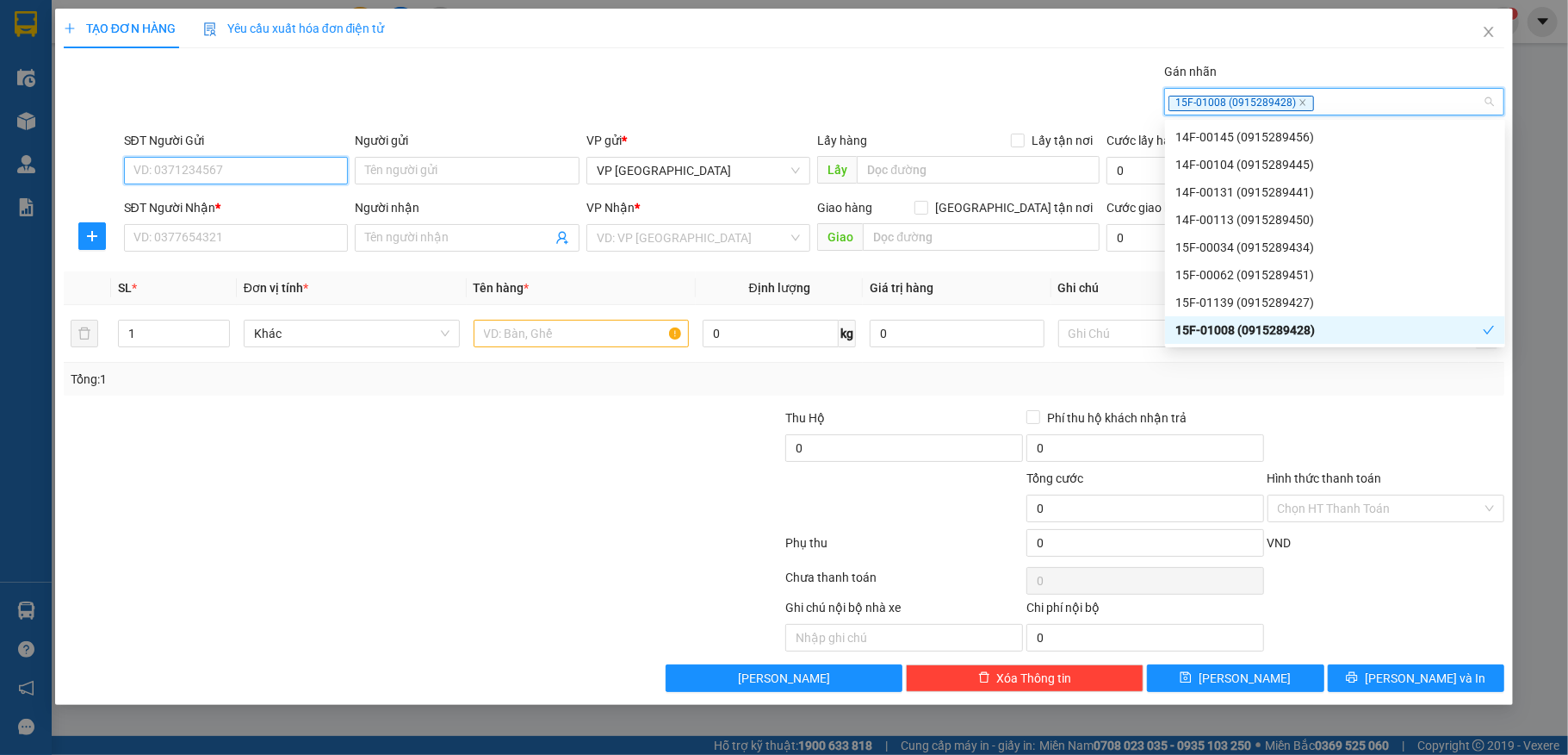
click at [246, 173] on input "SĐT Người Gửi" at bounding box center [235, 171] width 225 height 27
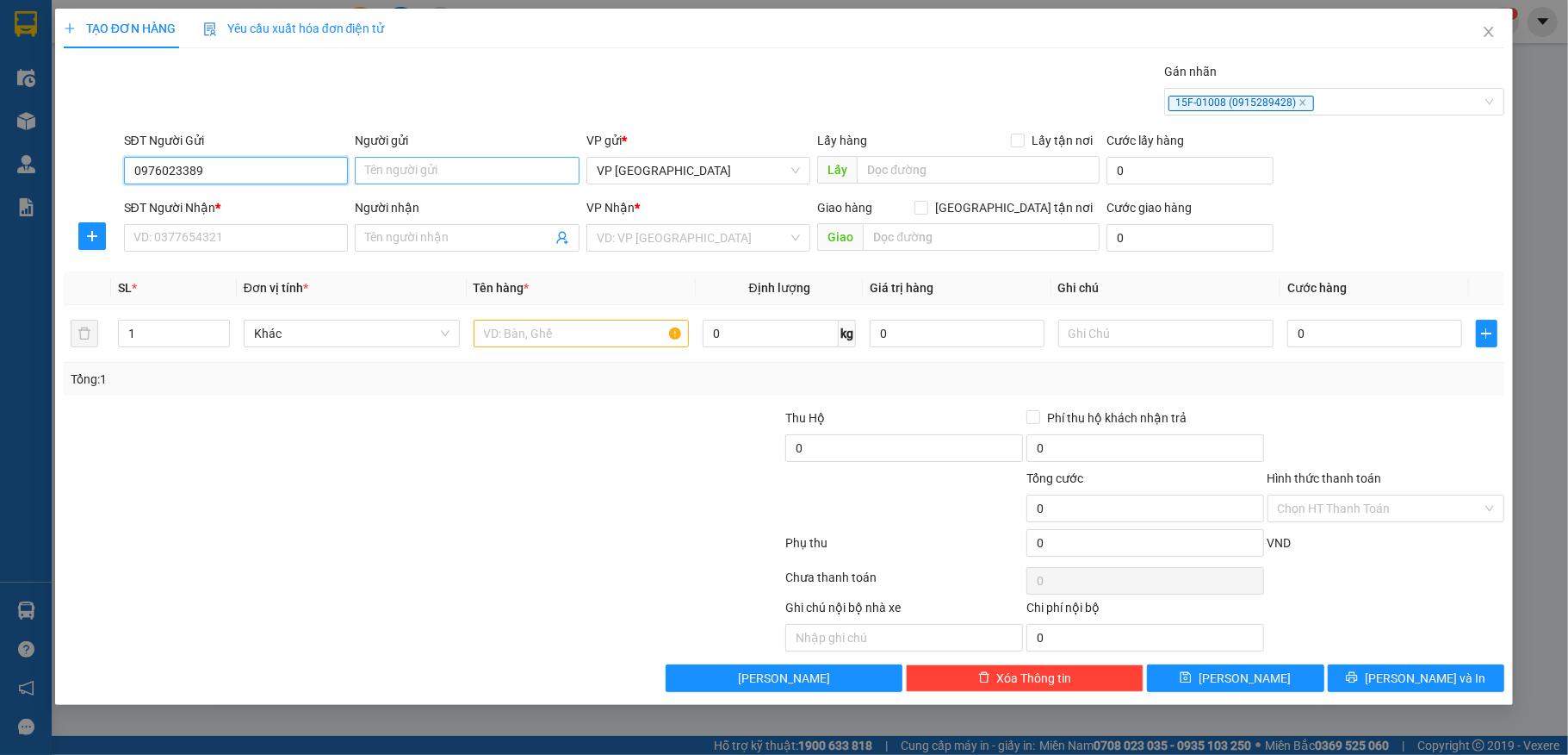
type input "0976023389"
click at [396, 173] on input "Người gửi" at bounding box center [467, 171] width 225 height 27
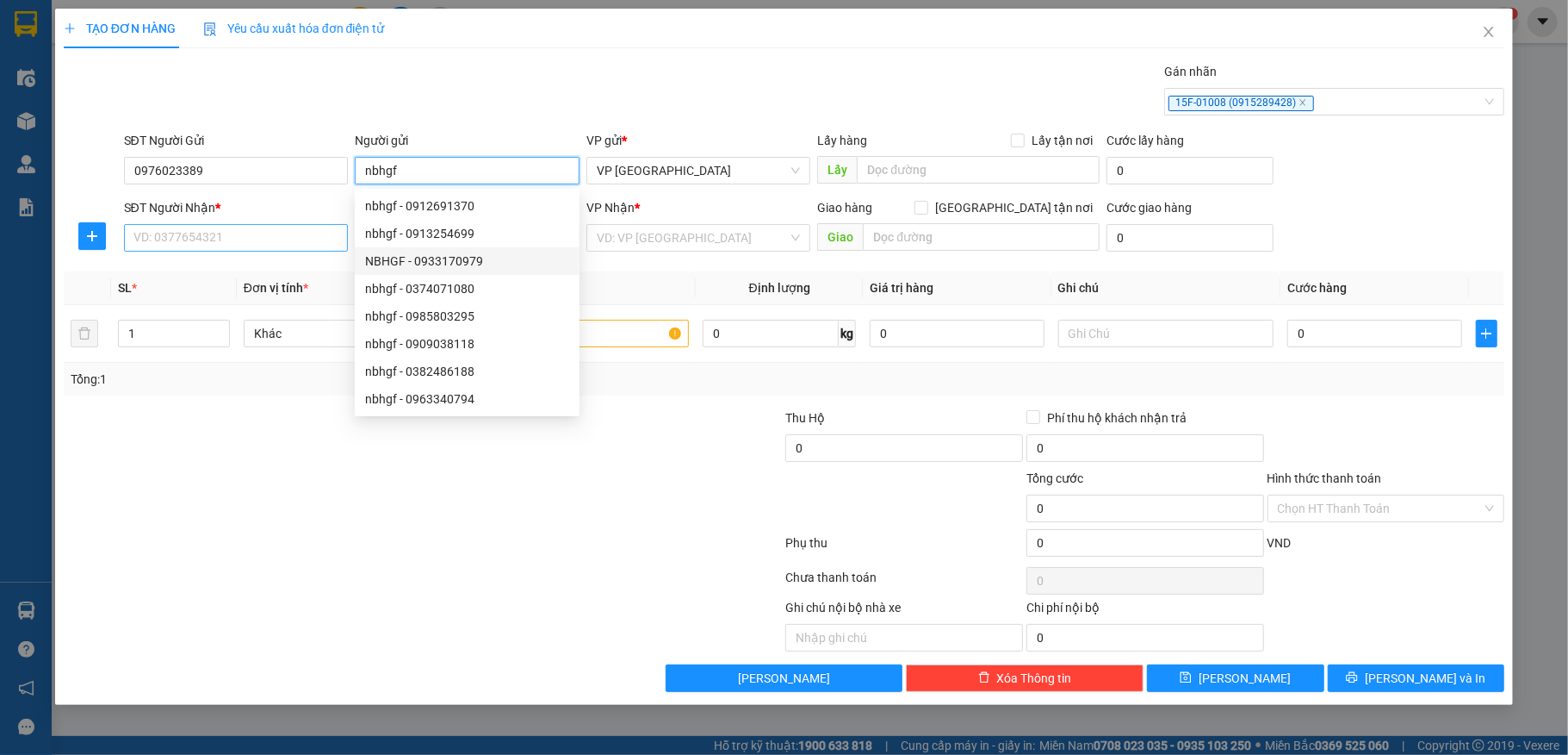
type input "nbhgf"
click at [184, 237] on input "SĐT Người Nhận *" at bounding box center [235, 238] width 225 height 27
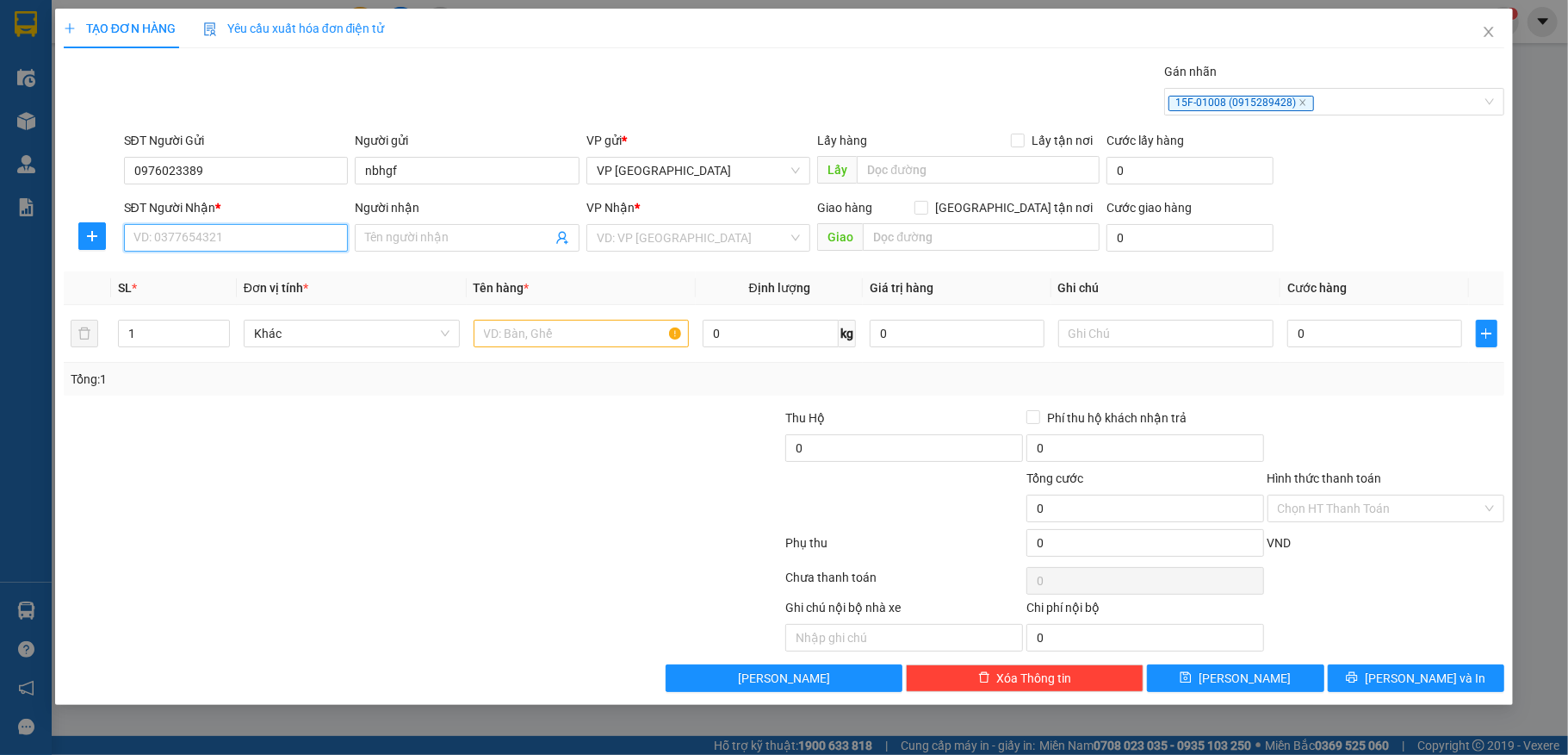
click at [200, 236] on input "SĐT Người Nhận *" at bounding box center [235, 238] width 225 height 27
click at [166, 246] on input "SĐT Người Nhận *" at bounding box center [235, 238] width 225 height 27
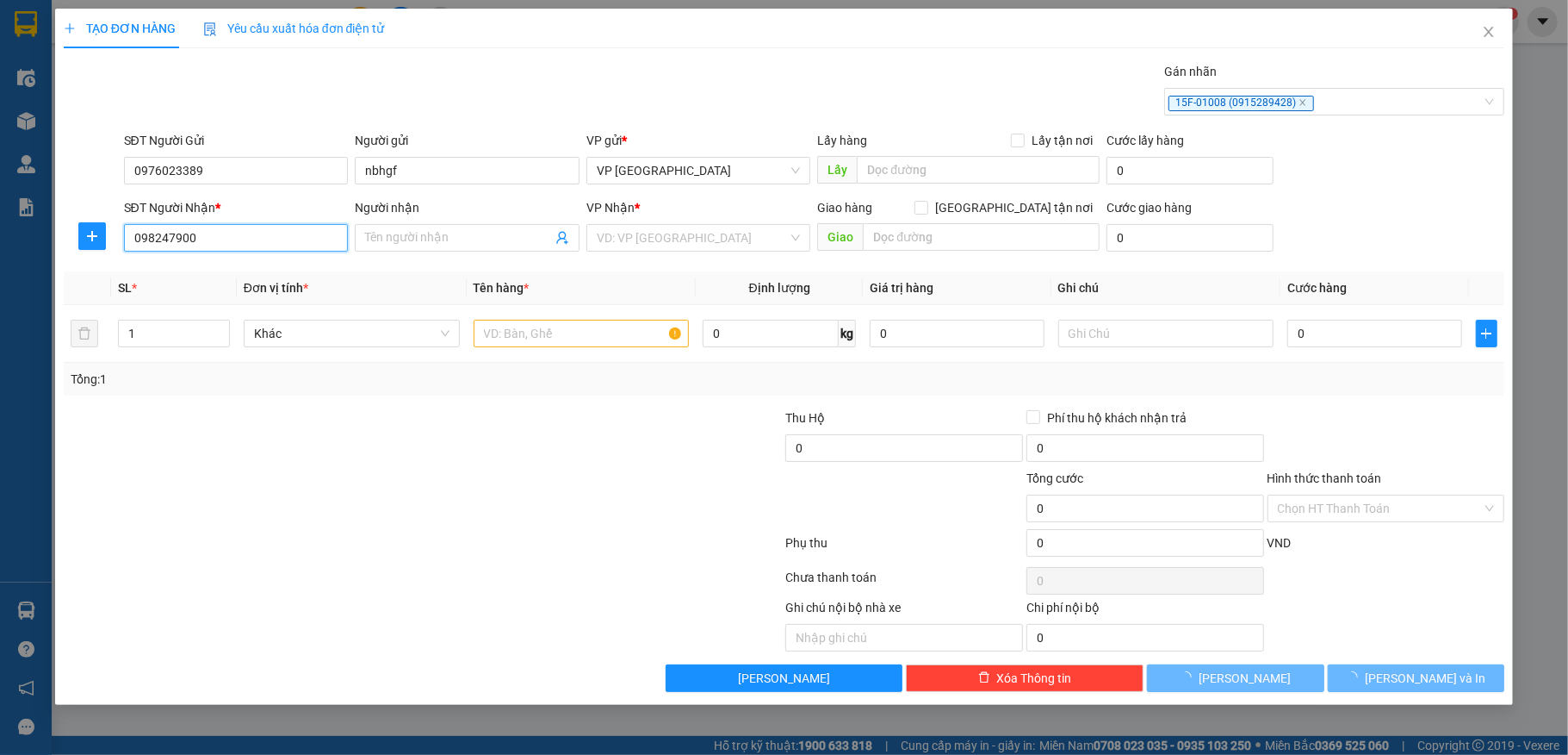
type input "0982479006"
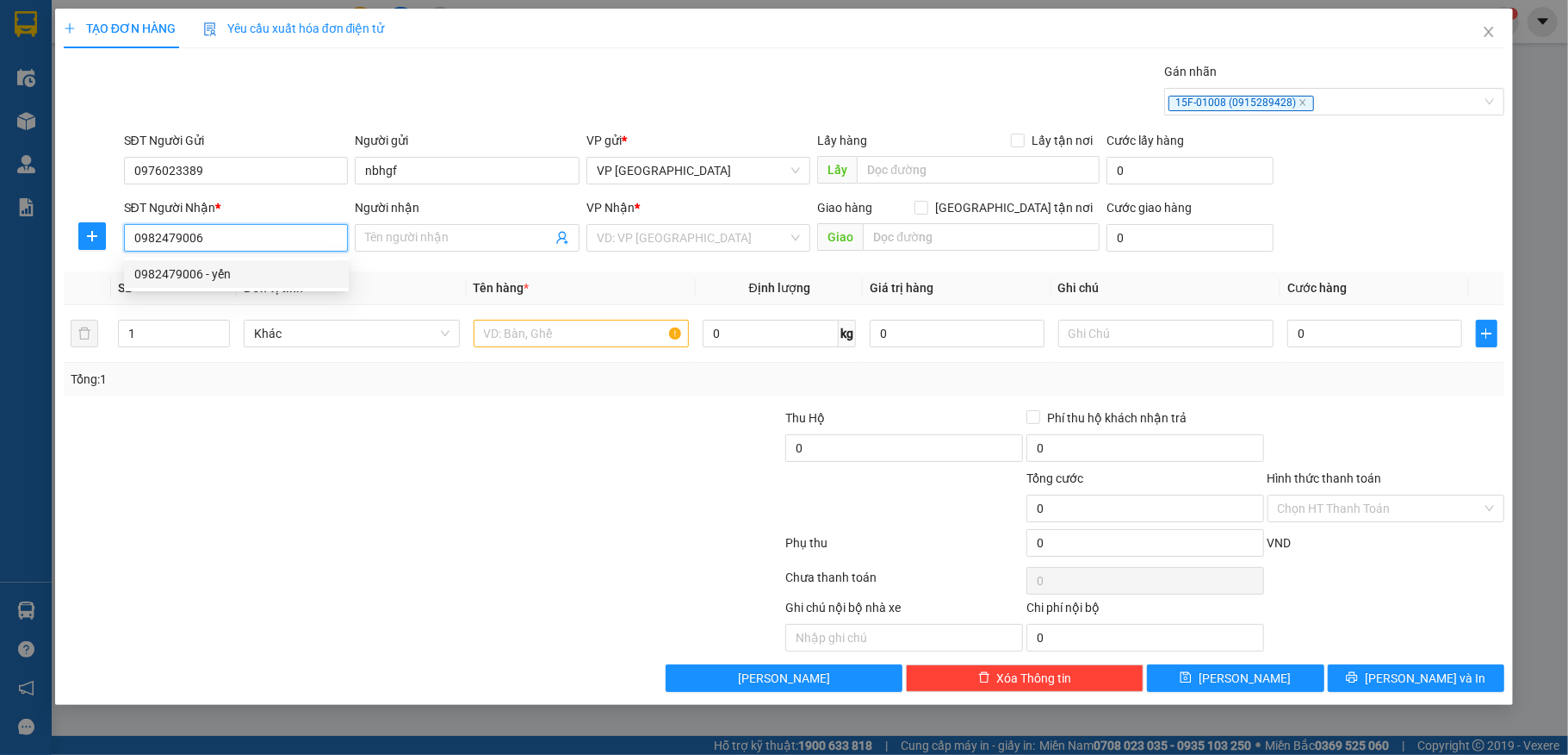
click at [200, 265] on div "0982479006 - yến" at bounding box center [236, 273] width 204 height 19
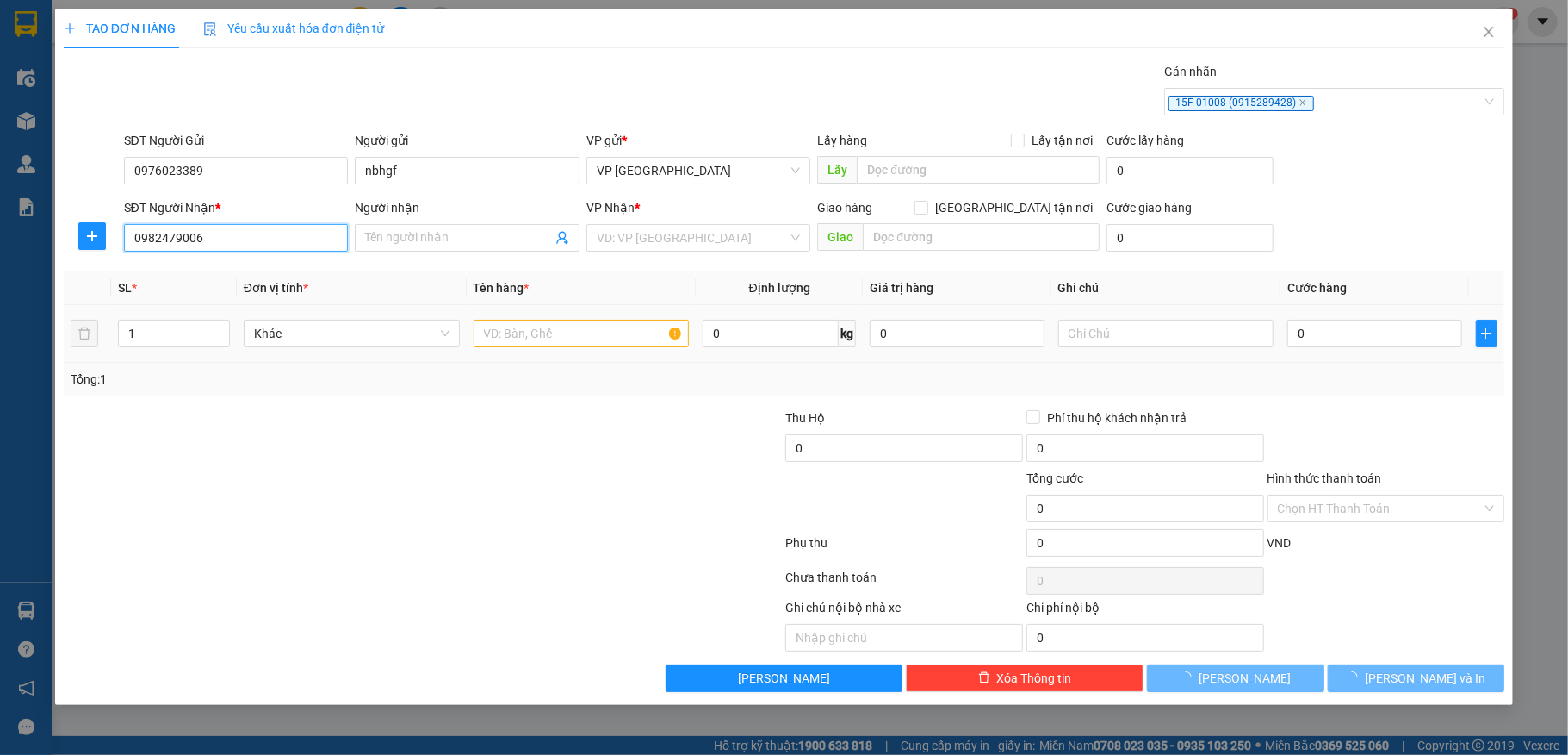
type input "yến"
type input "mỹ hào -[GEOGRAPHIC_DATA]"
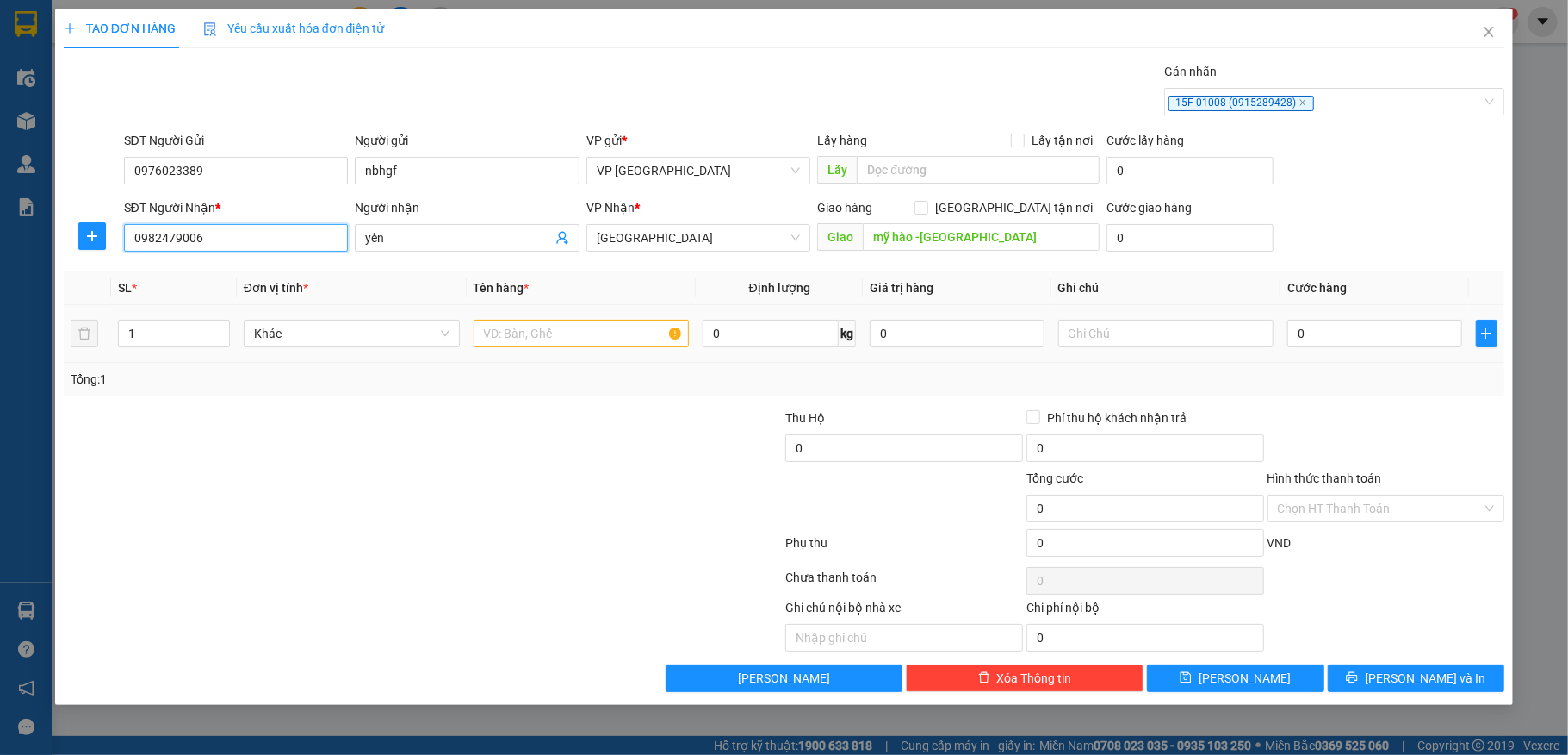
type input "0982479006"
click at [562, 347] on input "text" at bounding box center [582, 334] width 216 height 27
click at [170, 340] on input "1" at bounding box center [174, 334] width 110 height 26
click at [514, 333] on input "text" at bounding box center [582, 334] width 216 height 27
type input "5"
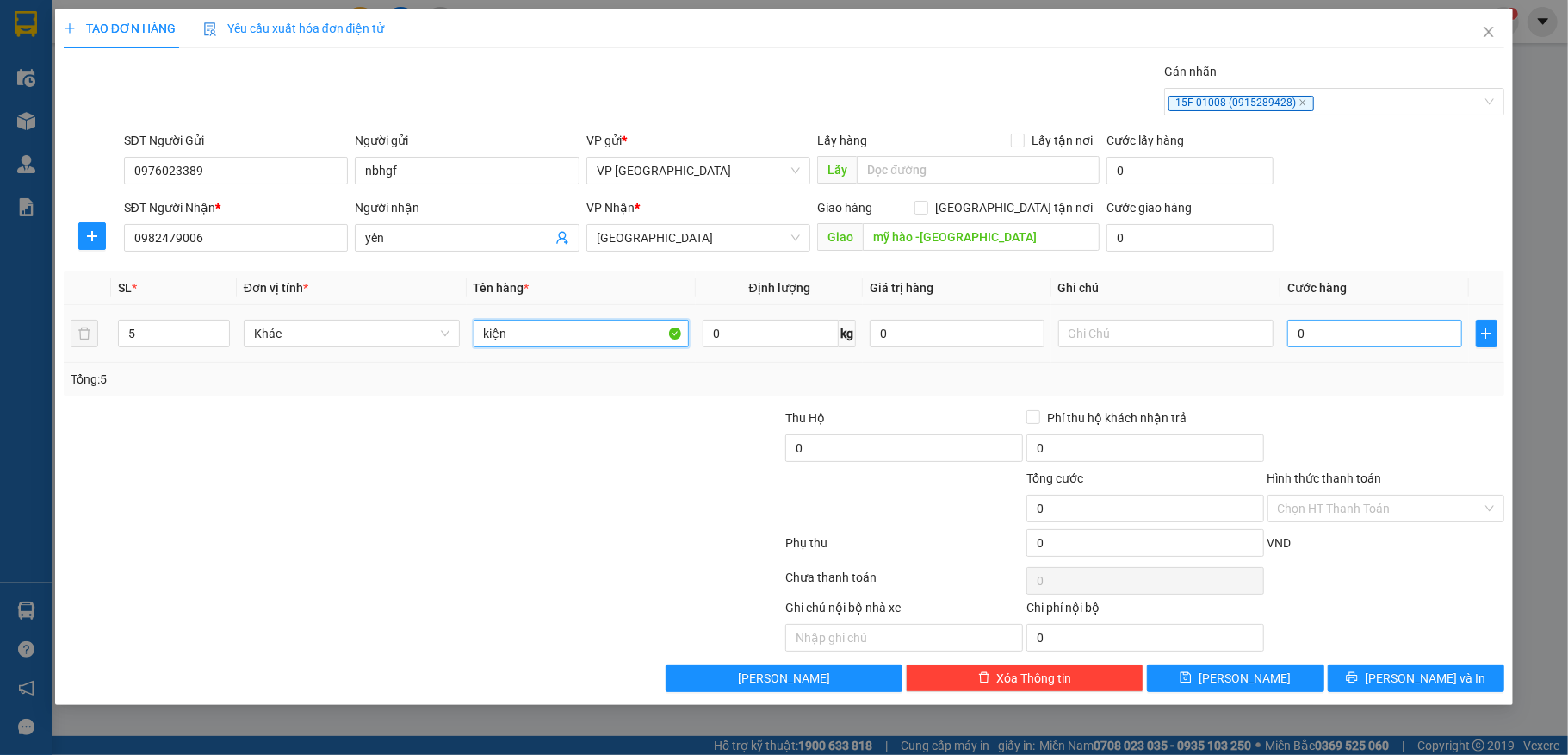
type input "kiện"
click at [1334, 343] on input "0" at bounding box center [1374, 334] width 174 height 27
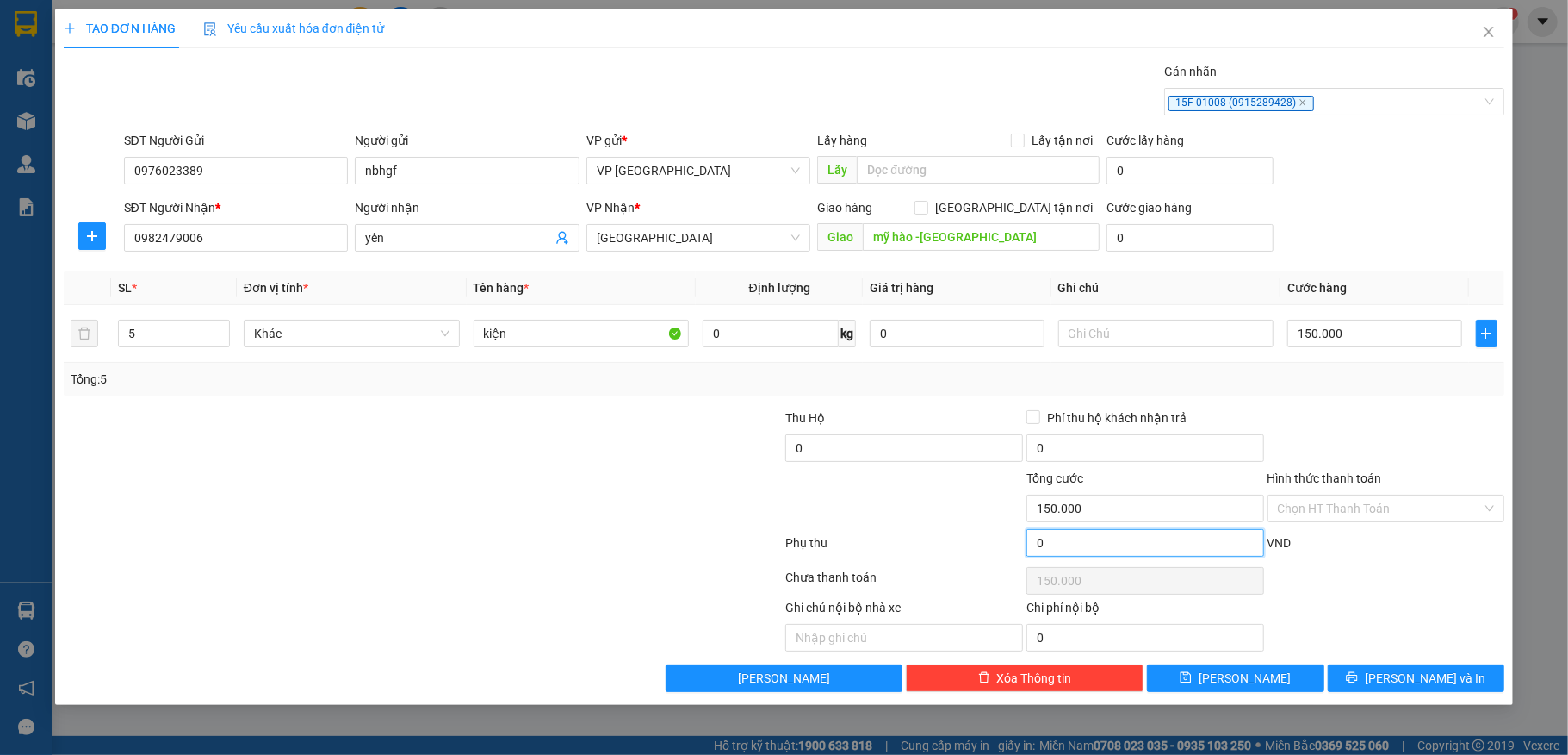
click at [1070, 532] on input "0" at bounding box center [1145, 543] width 237 height 27
click at [1344, 509] on input "Hình thức thanh toán" at bounding box center [1381, 509] width 205 height 26
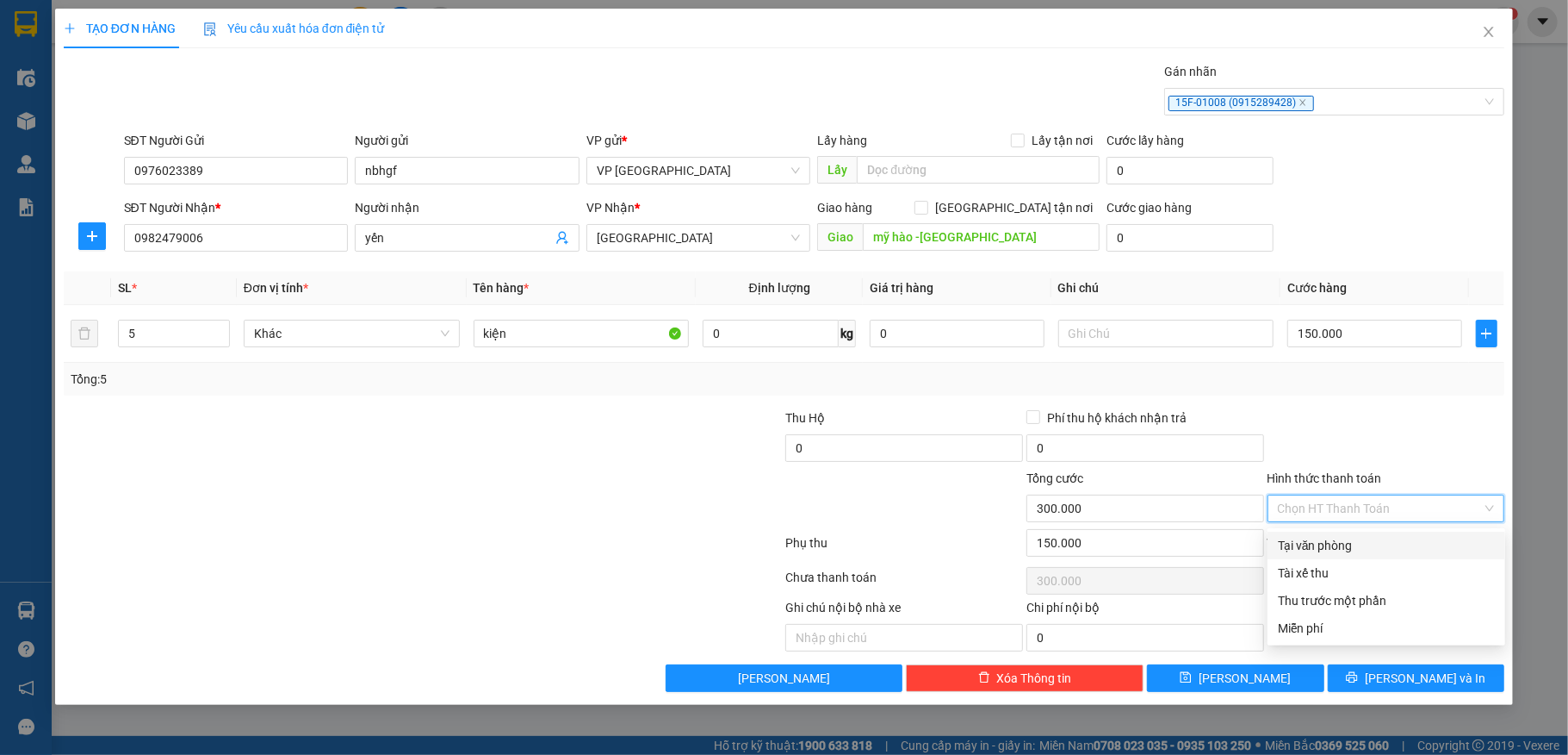
click at [1368, 550] on div "Tại văn phòng" at bounding box center [1386, 545] width 217 height 19
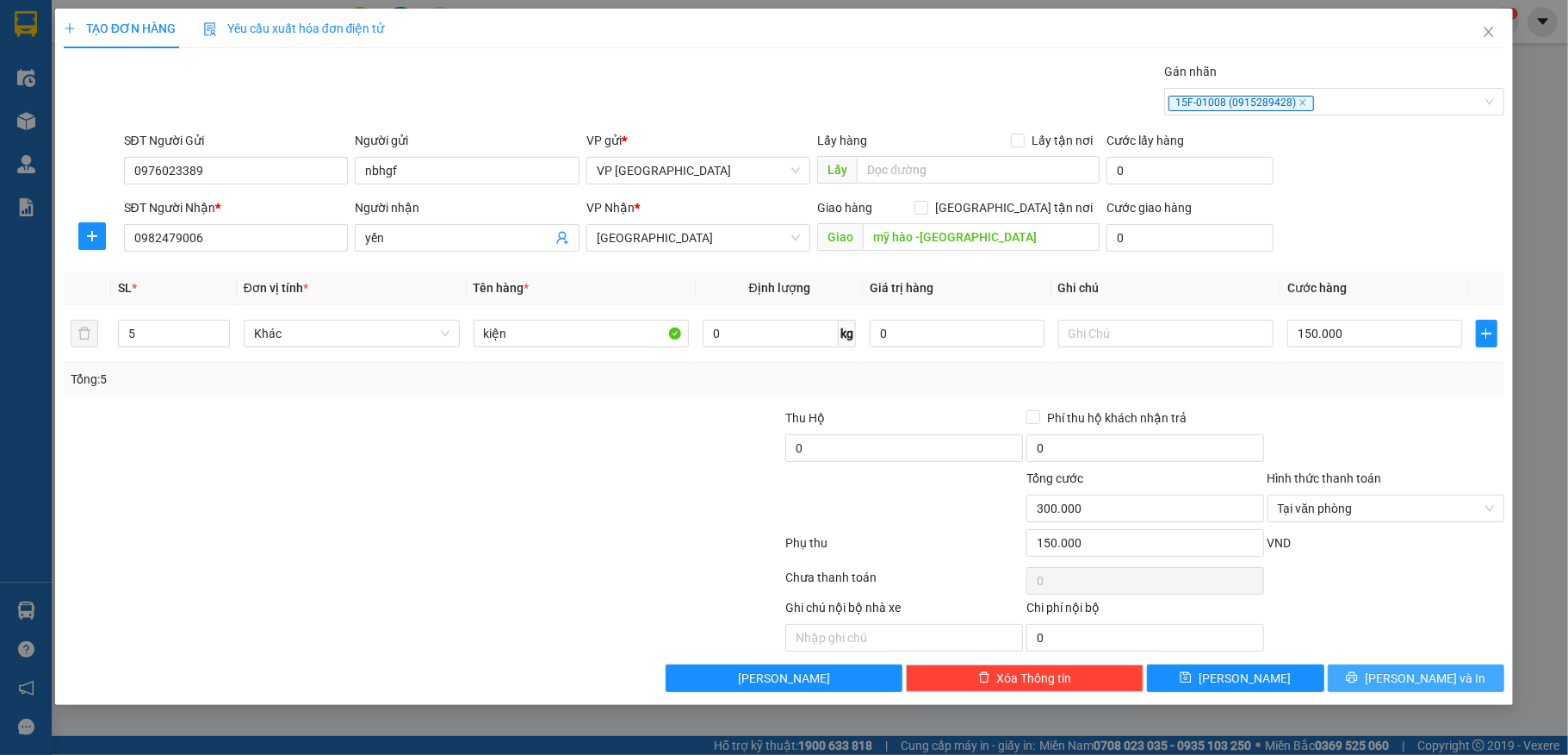
click at [1358, 683] on icon "printer" at bounding box center [1352, 677] width 12 height 12
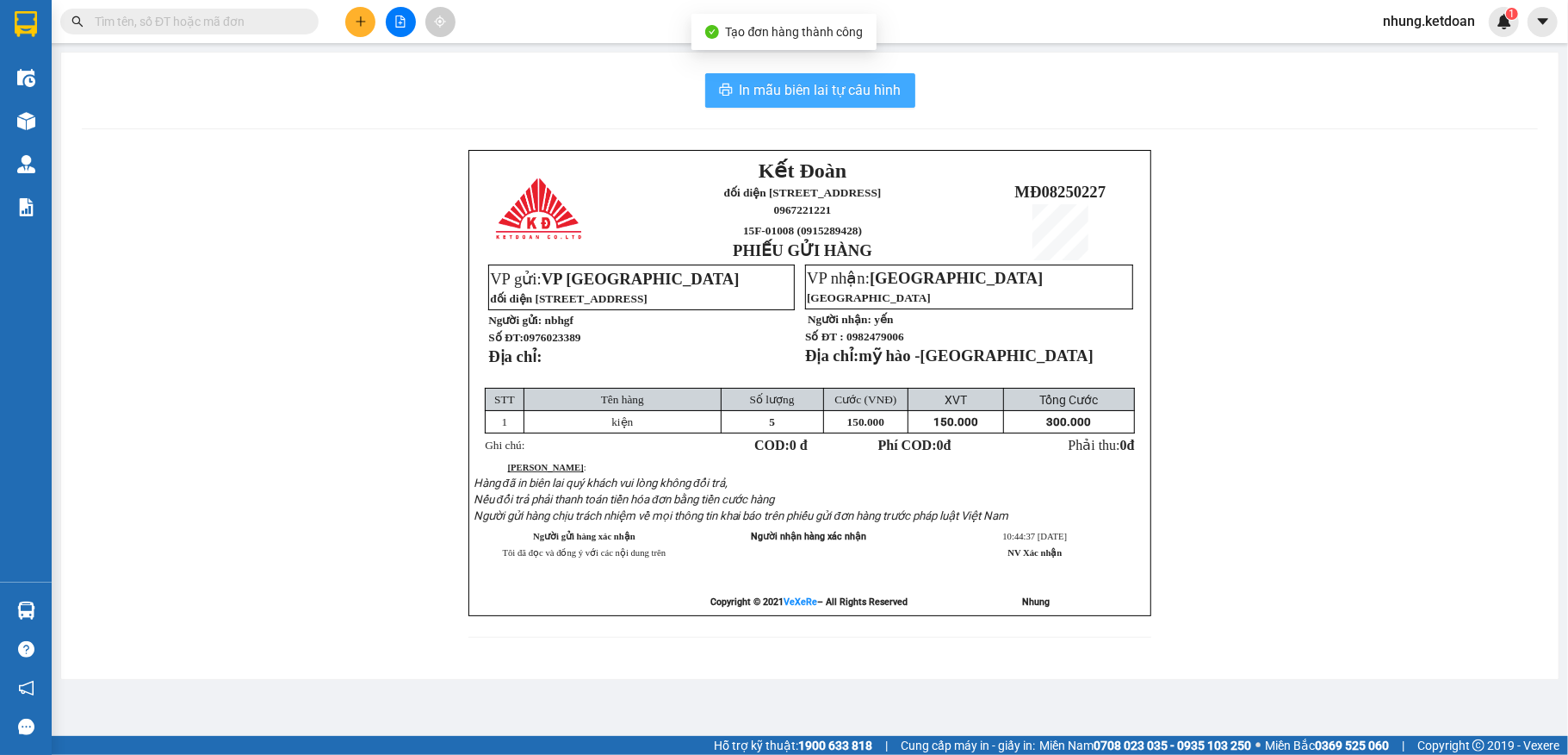
drag, startPoint x: 756, startPoint y: 86, endPoint x: 765, endPoint y: 116, distance: 31.3
click at [755, 86] on span "In mẫu biên lai tự cấu hình" at bounding box center [820, 90] width 162 height 22
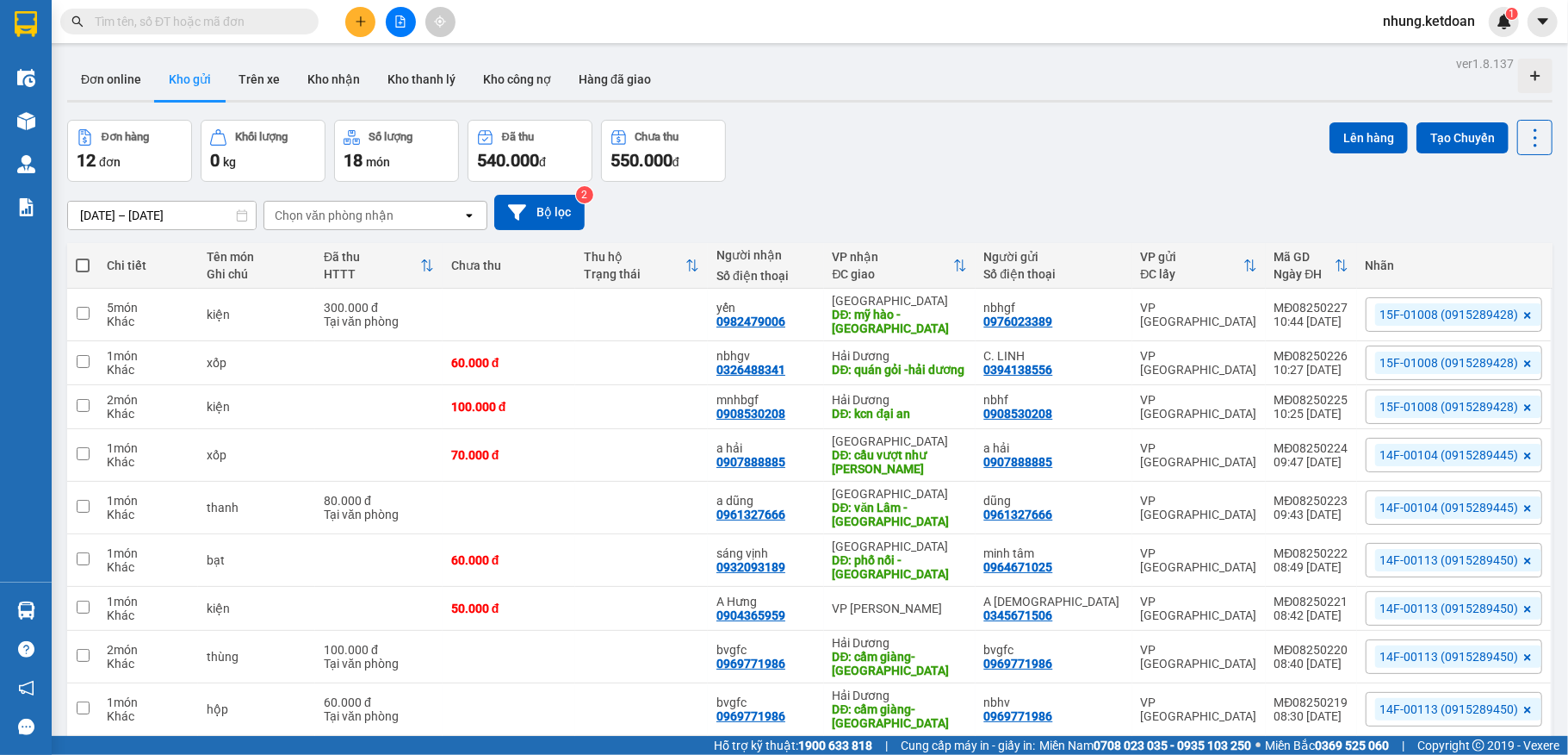
click at [973, 196] on div "[DATE] – [DATE] Press the down arrow key to interact with the calendar and sele…" at bounding box center [810, 212] width 1486 height 35
click at [360, 25] on icon "plus" at bounding box center [360, 22] width 1 height 10
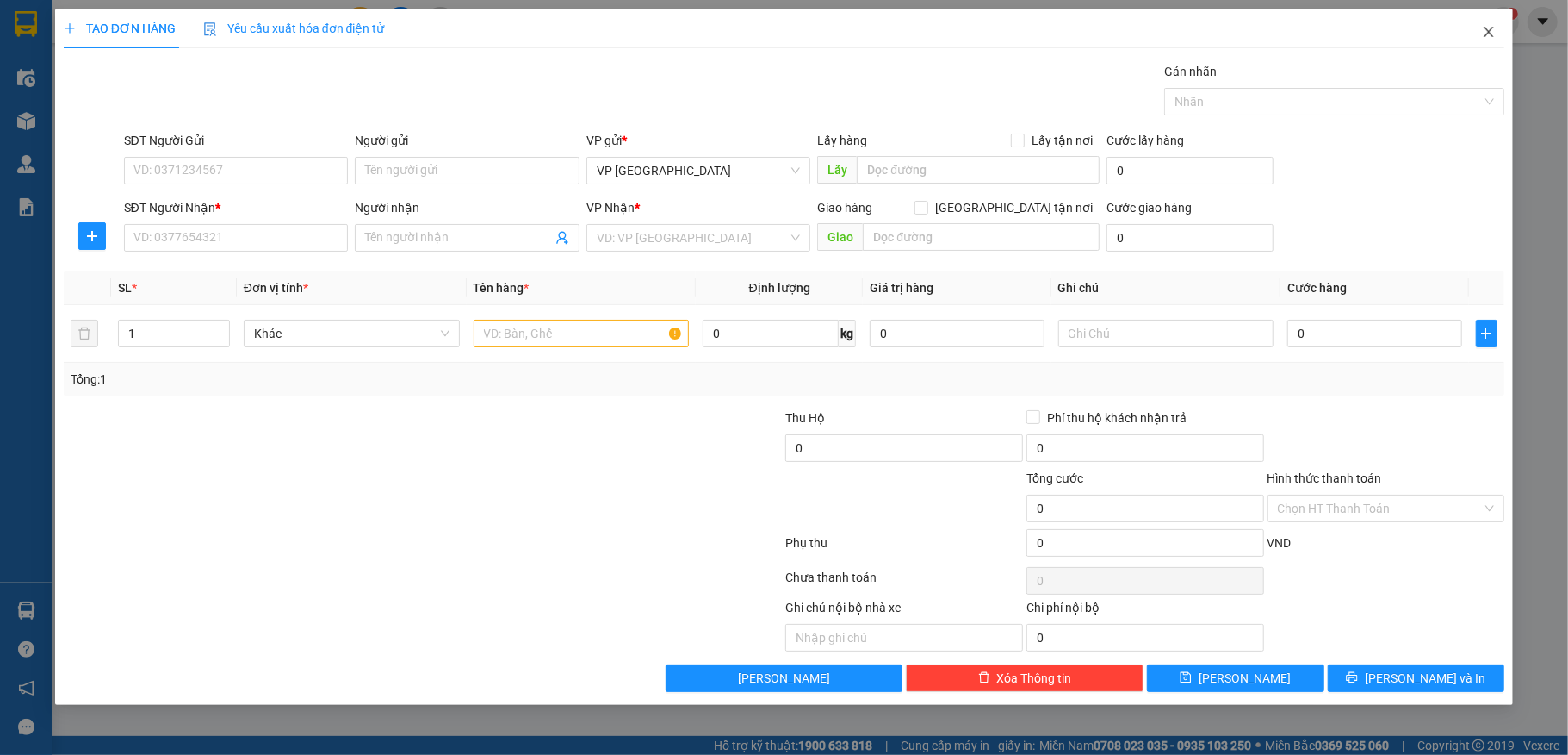
click at [1490, 36] on icon "close" at bounding box center [1490, 31] width 14 height 14
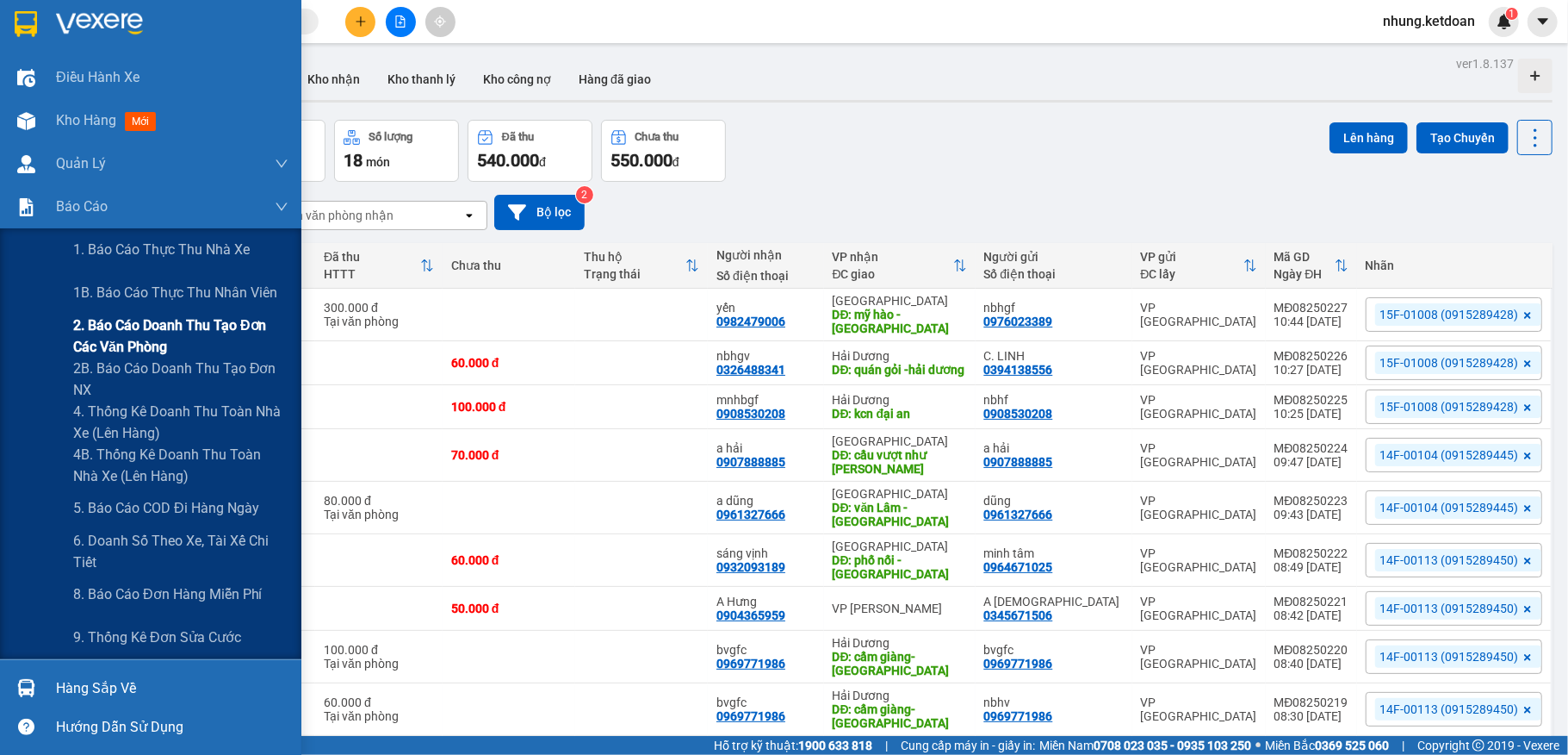
click at [117, 328] on span "2. Báo cáo doanh thu tạo đơn các văn phòng" at bounding box center [181, 336] width 215 height 43
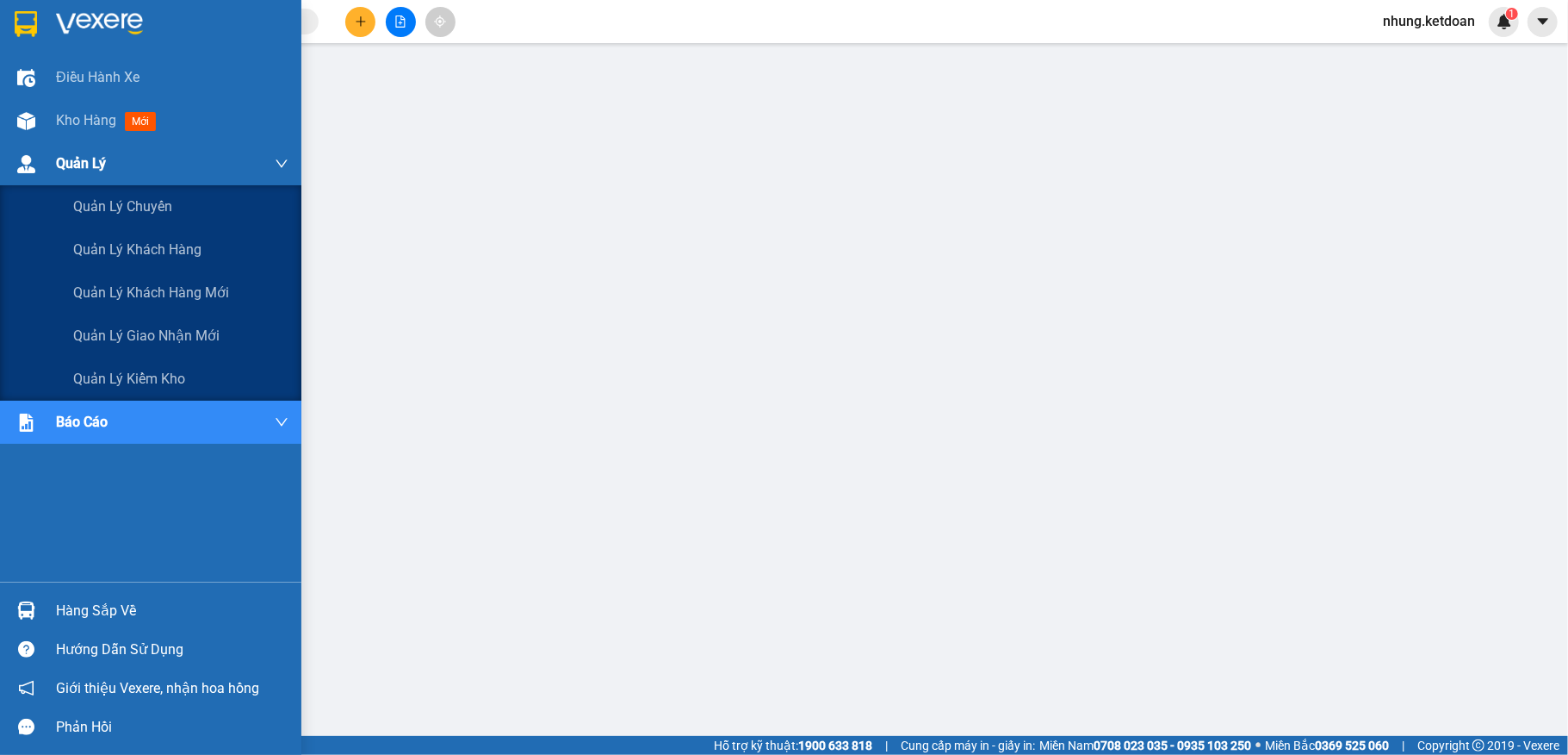
click at [23, 159] on img at bounding box center [26, 164] width 18 height 18
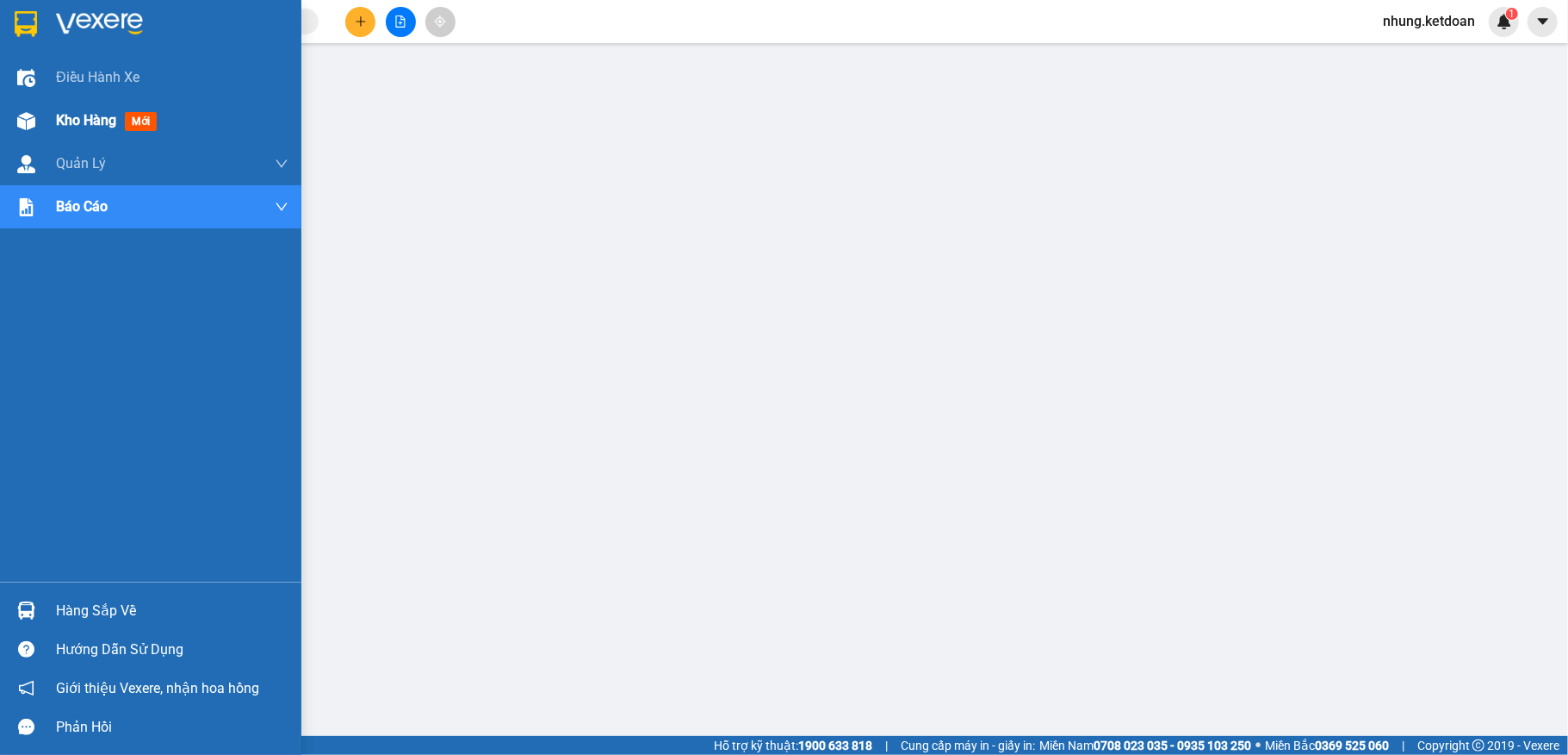
click at [46, 125] on div "Kho hàng mới" at bounding box center [150, 121] width 301 height 43
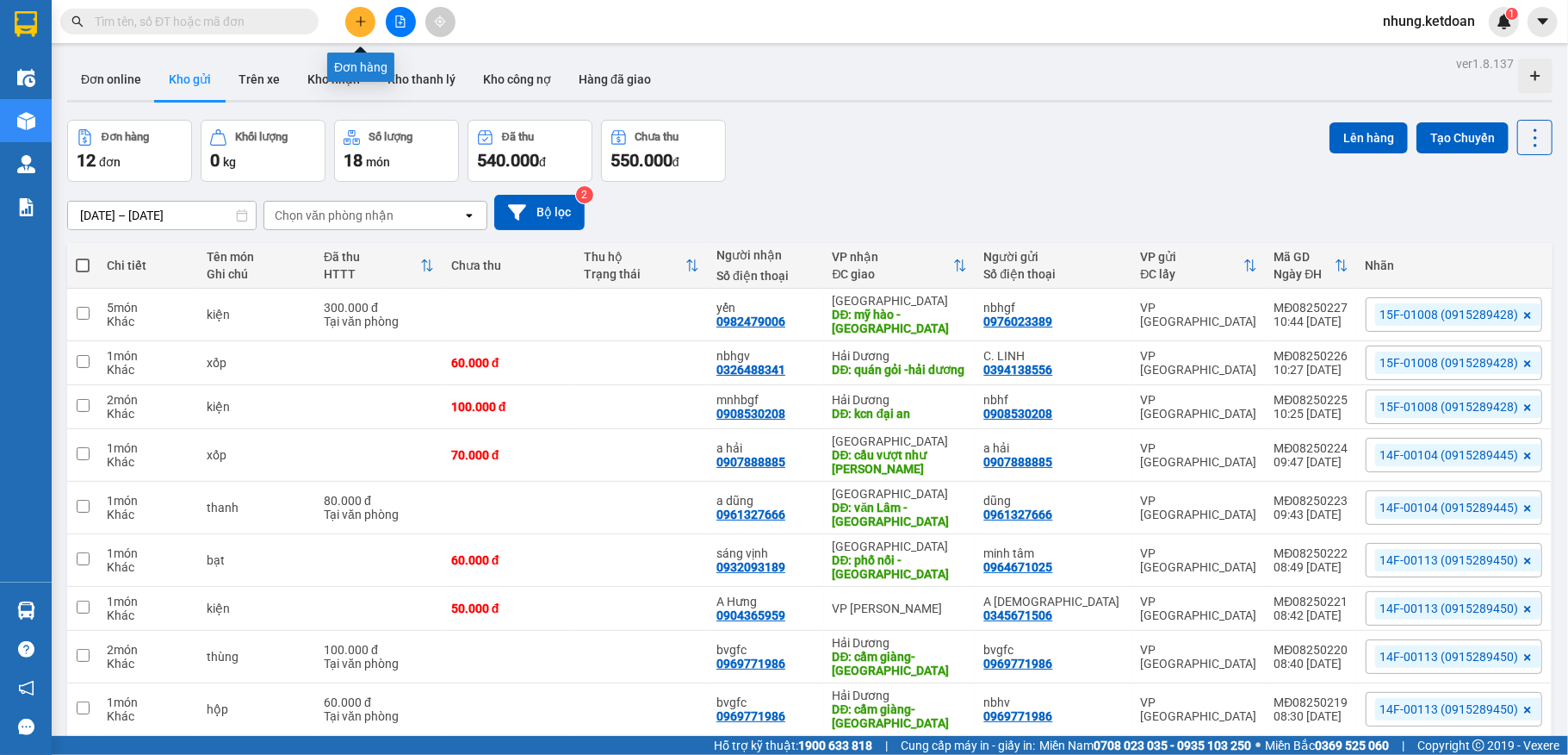
click at [363, 31] on button at bounding box center [360, 22] width 30 height 30
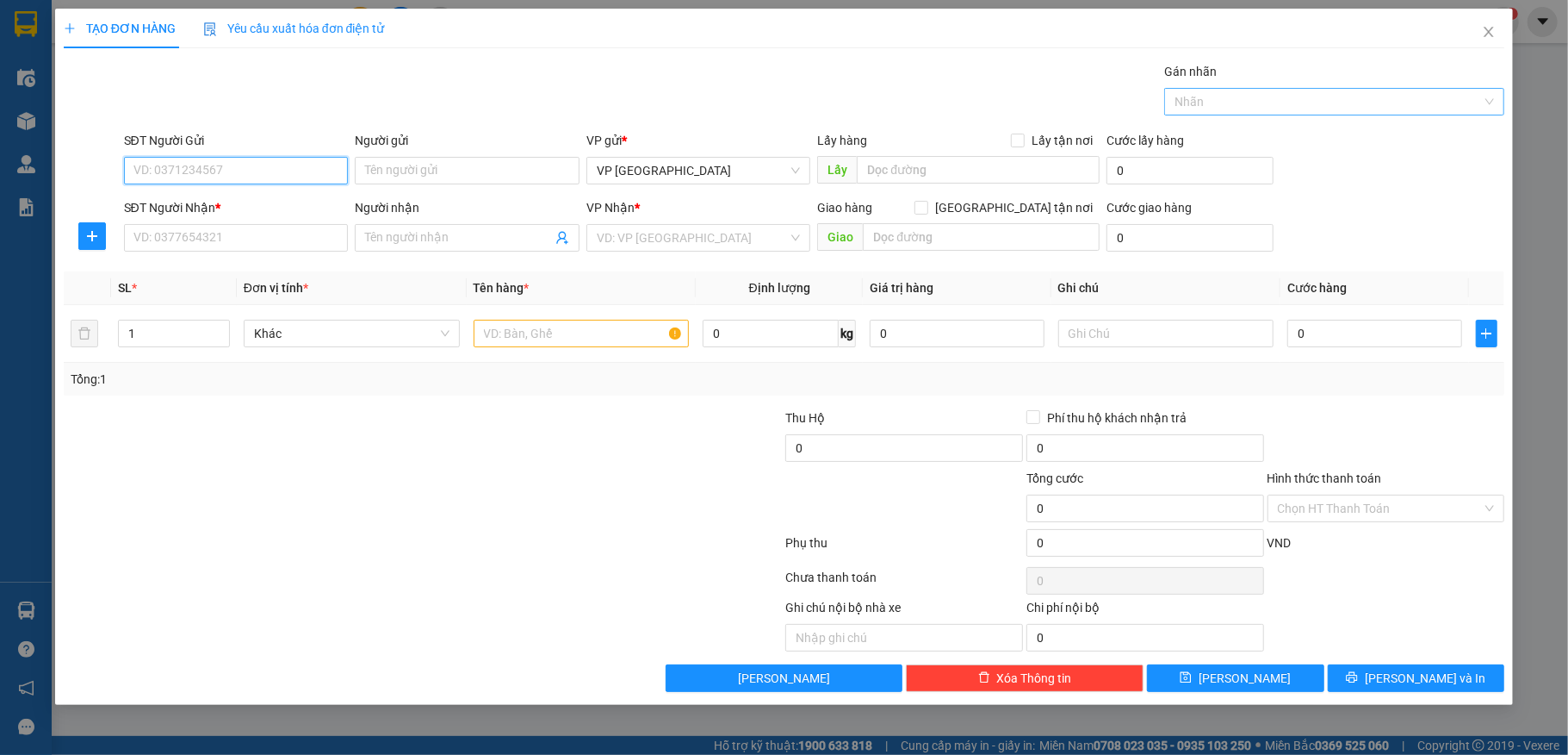
click at [1263, 91] on div at bounding box center [1326, 101] width 314 height 21
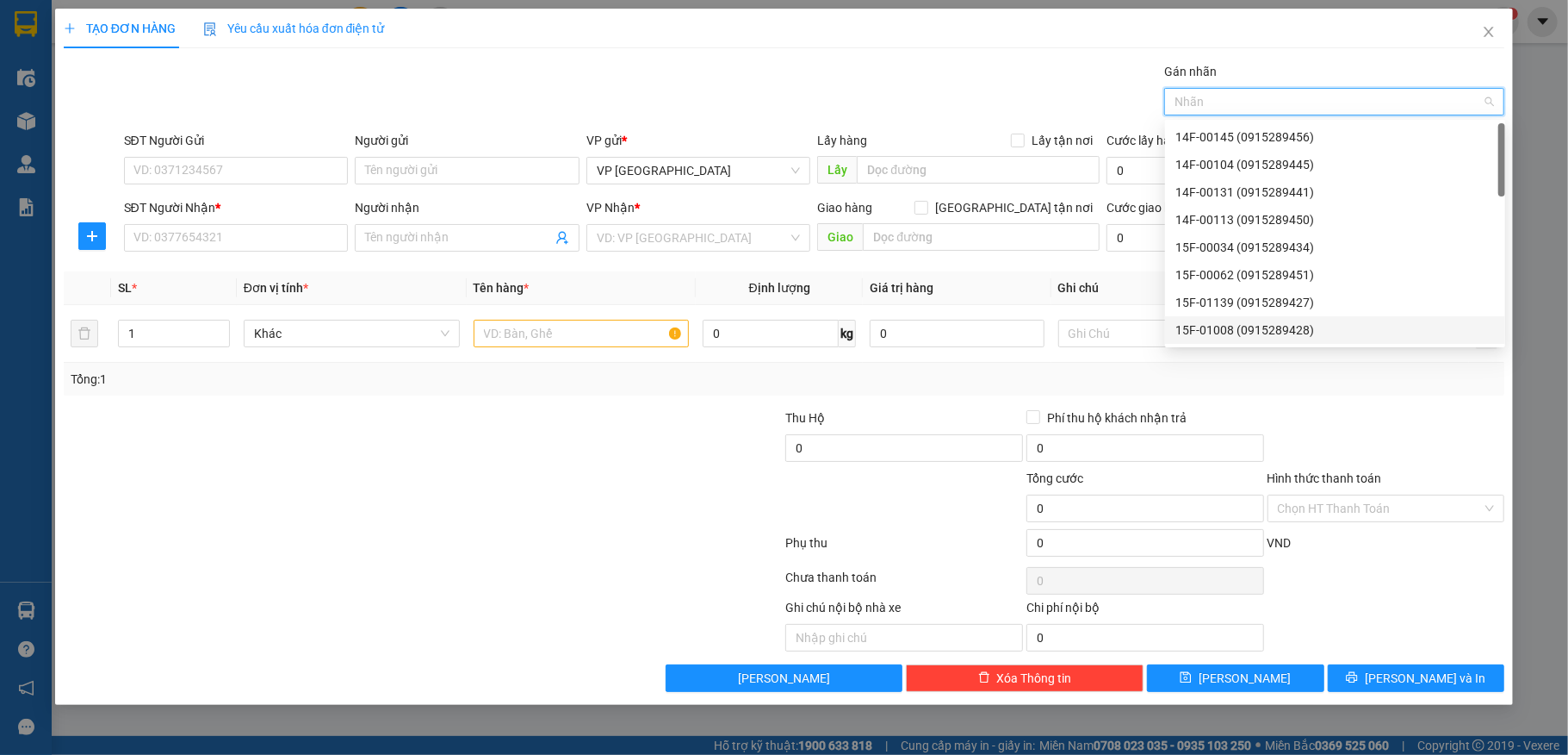
click at [1228, 326] on div "15F-01008 (0915289428)" at bounding box center [1335, 330] width 320 height 19
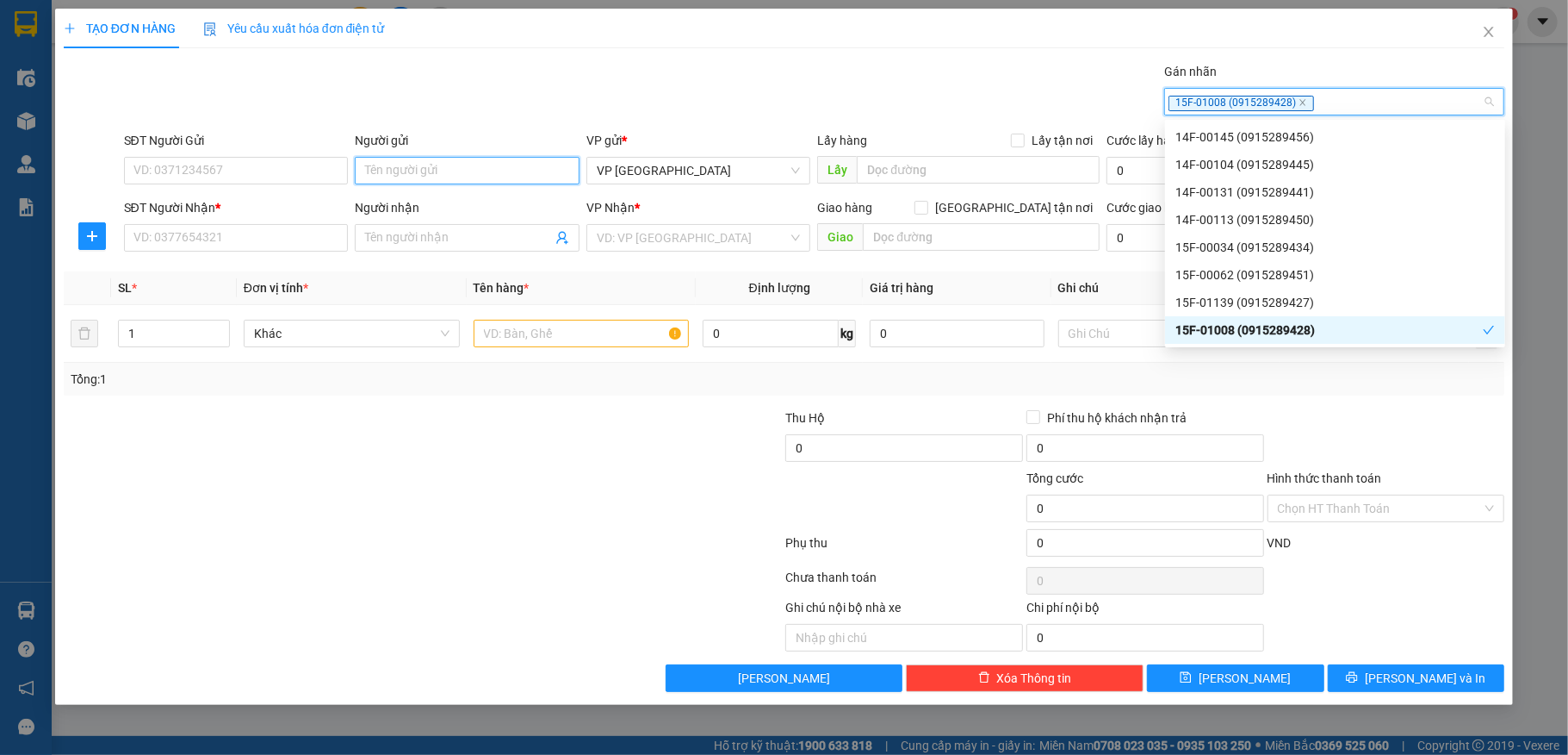
click at [383, 169] on input "Người gửi" at bounding box center [467, 171] width 225 height 27
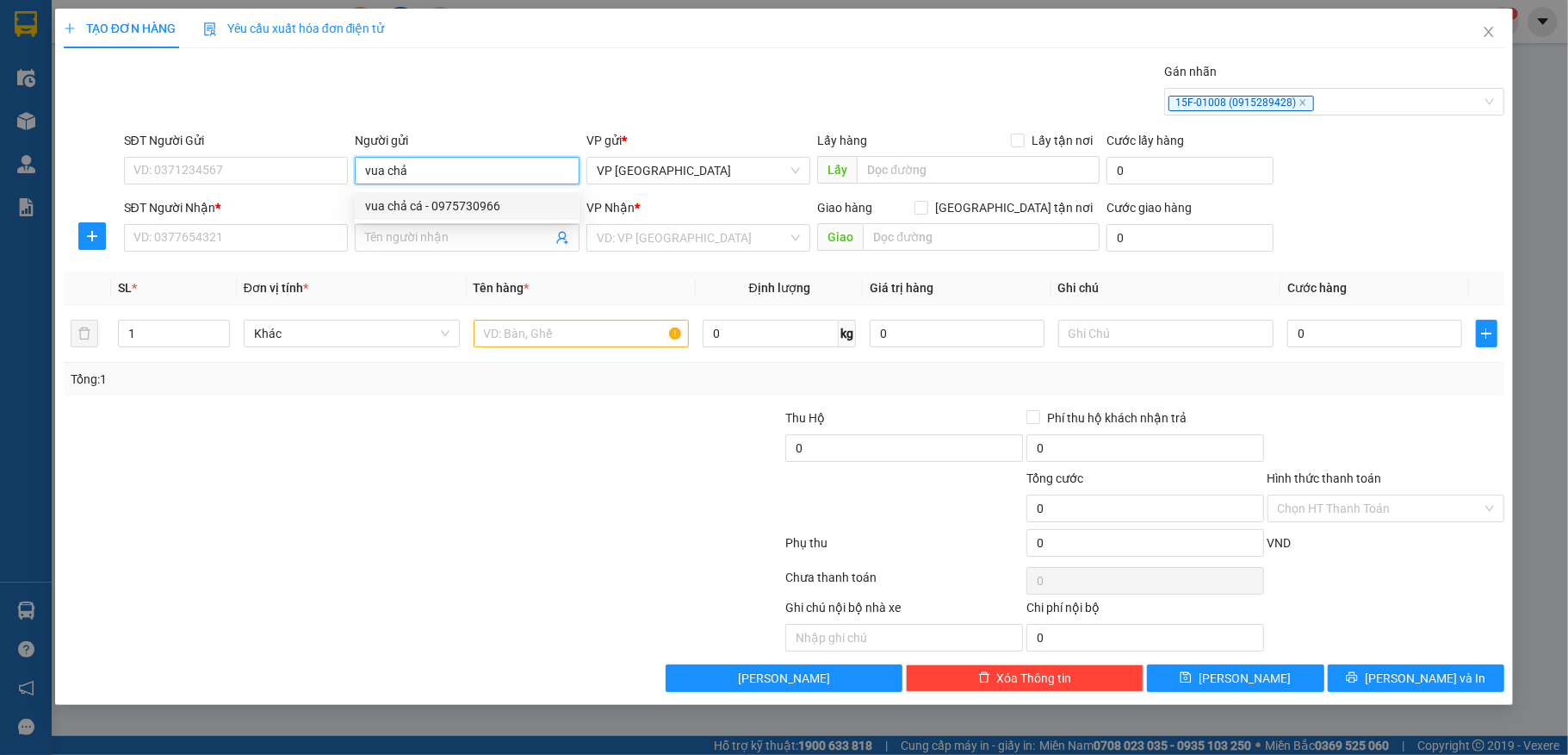
click at [472, 208] on div "vua chả cá - 0975730966" at bounding box center [467, 205] width 204 height 19
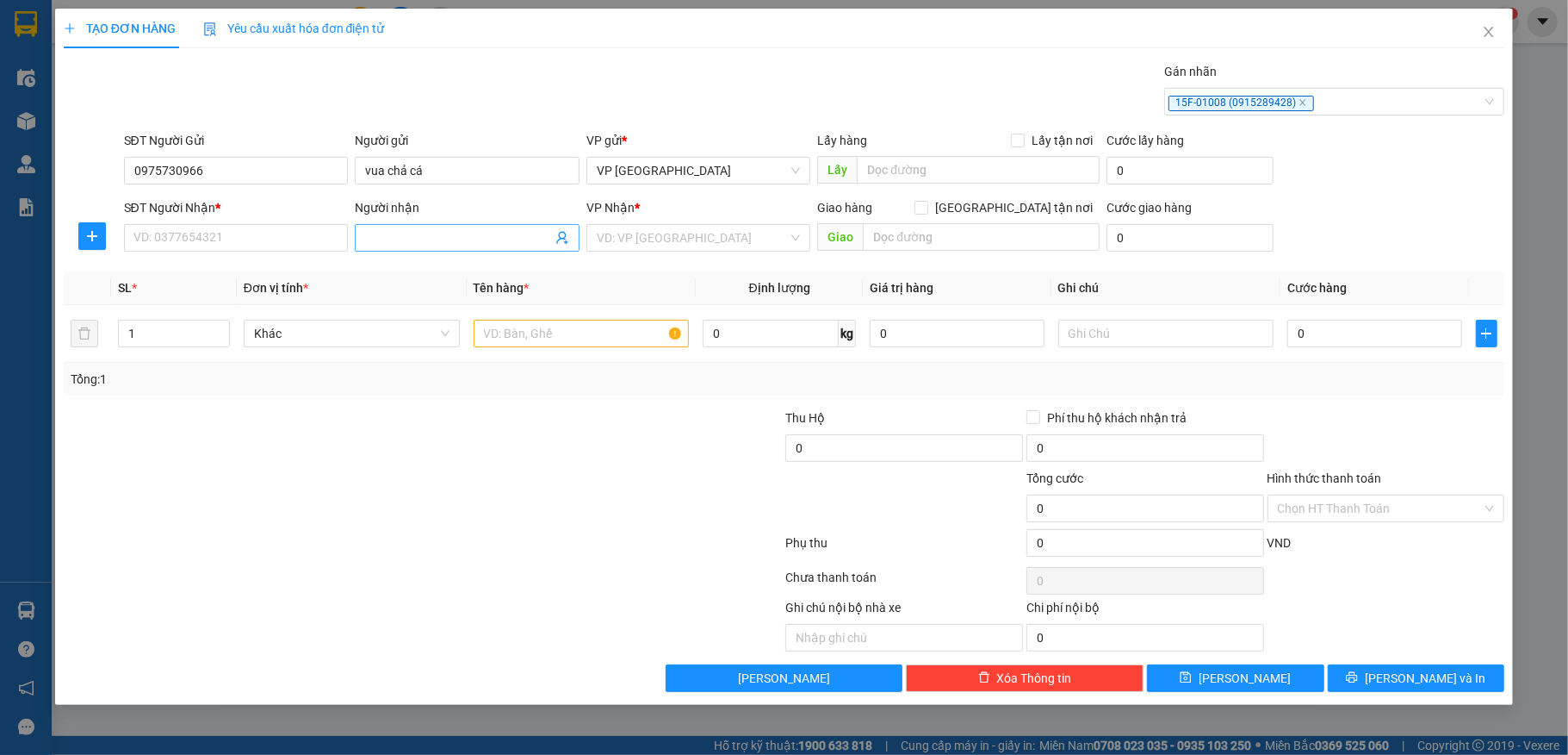
click at [411, 240] on input "Người nhận" at bounding box center [458, 238] width 186 height 19
click at [447, 299] on div "A EON HẢI PHÒNG - 0869432151" at bounding box center [480, 301] width 230 height 19
click at [173, 342] on input "1" at bounding box center [174, 334] width 110 height 26
click at [545, 345] on input "text" at bounding box center [582, 334] width 216 height 27
click at [1283, 310] on td "0" at bounding box center [1374, 334] width 187 height 58
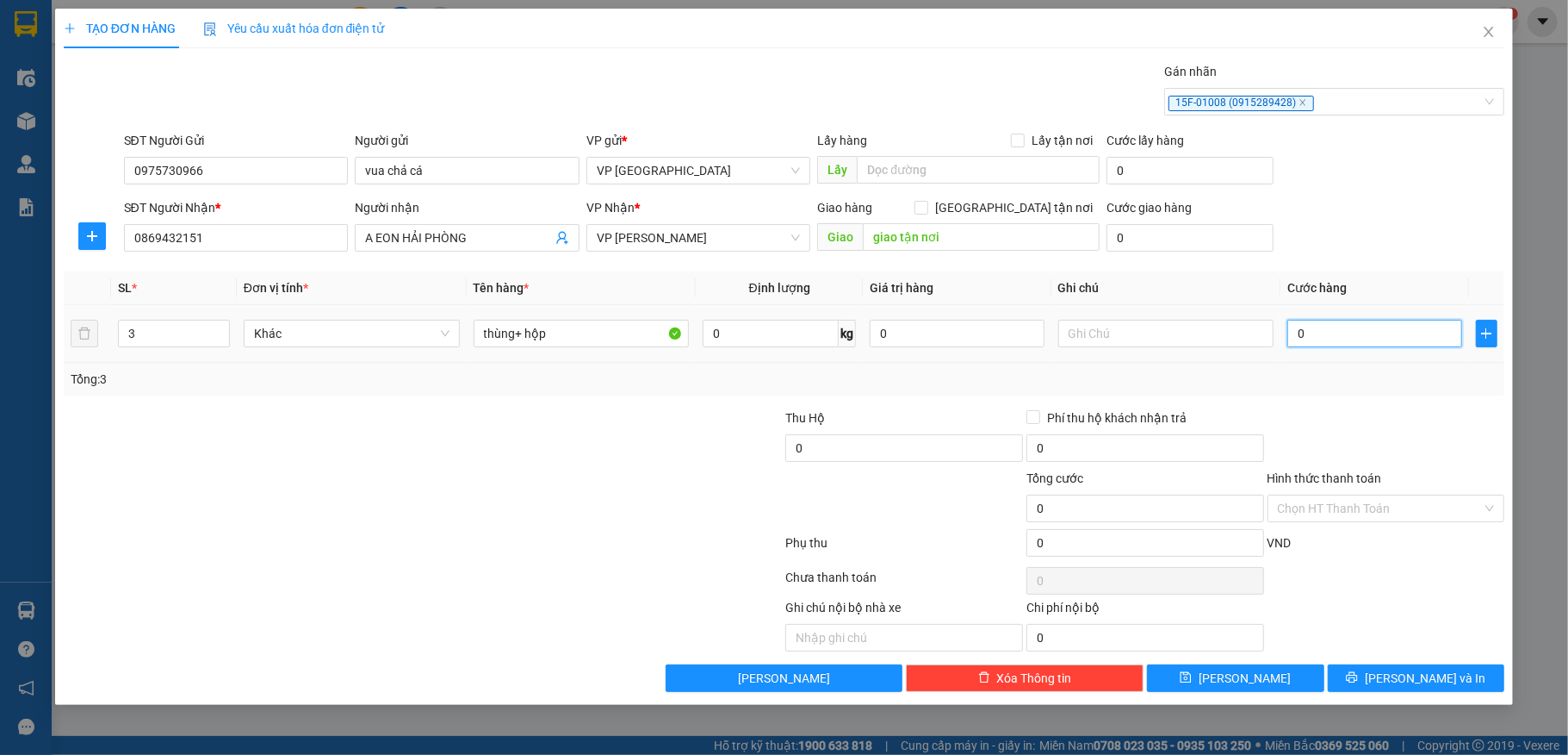
click at [1333, 342] on input "0" at bounding box center [1374, 334] width 174 height 27
click at [1194, 676] on button "[PERSON_NAME]" at bounding box center [1235, 678] width 178 height 27
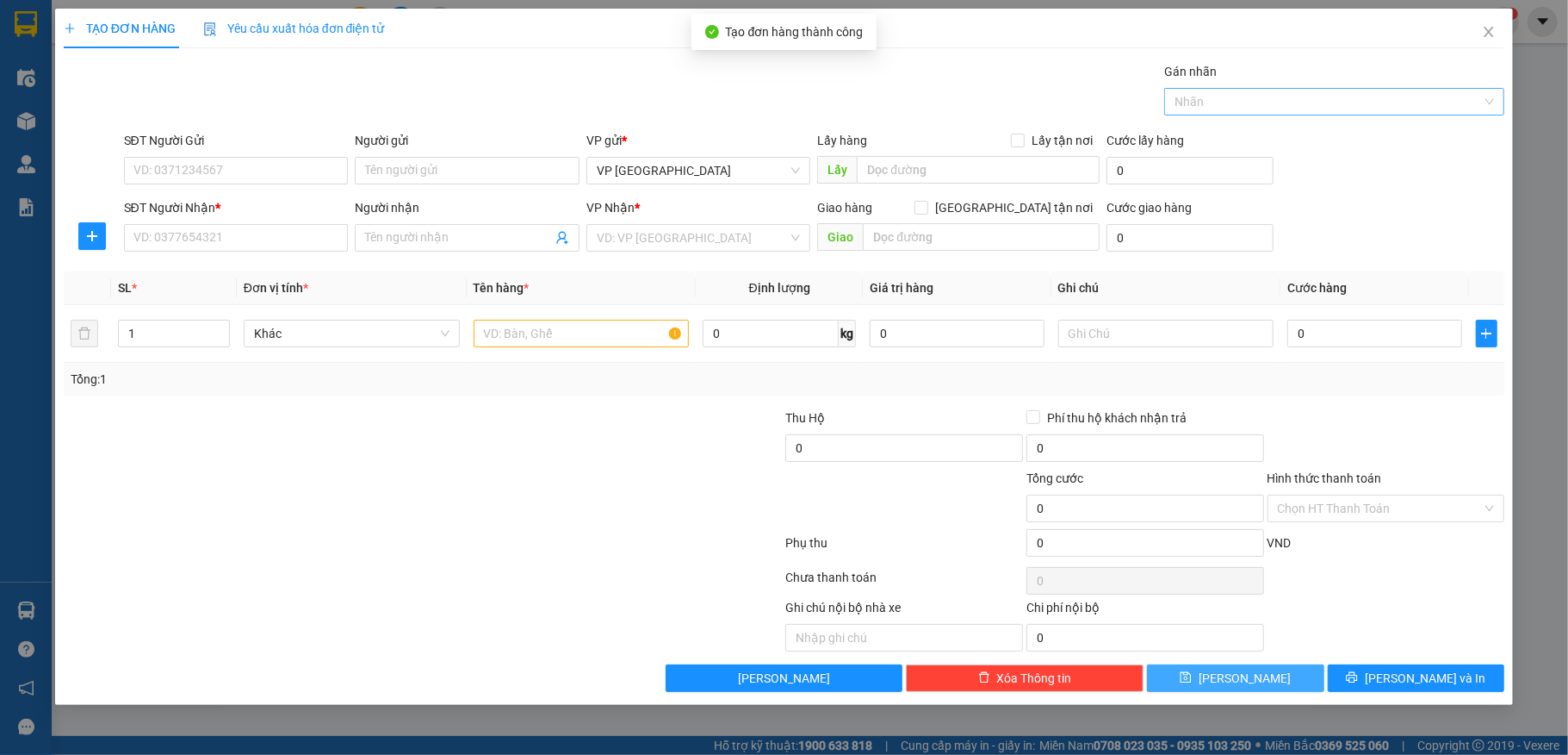
click at [1309, 107] on div at bounding box center [1326, 101] width 314 height 21
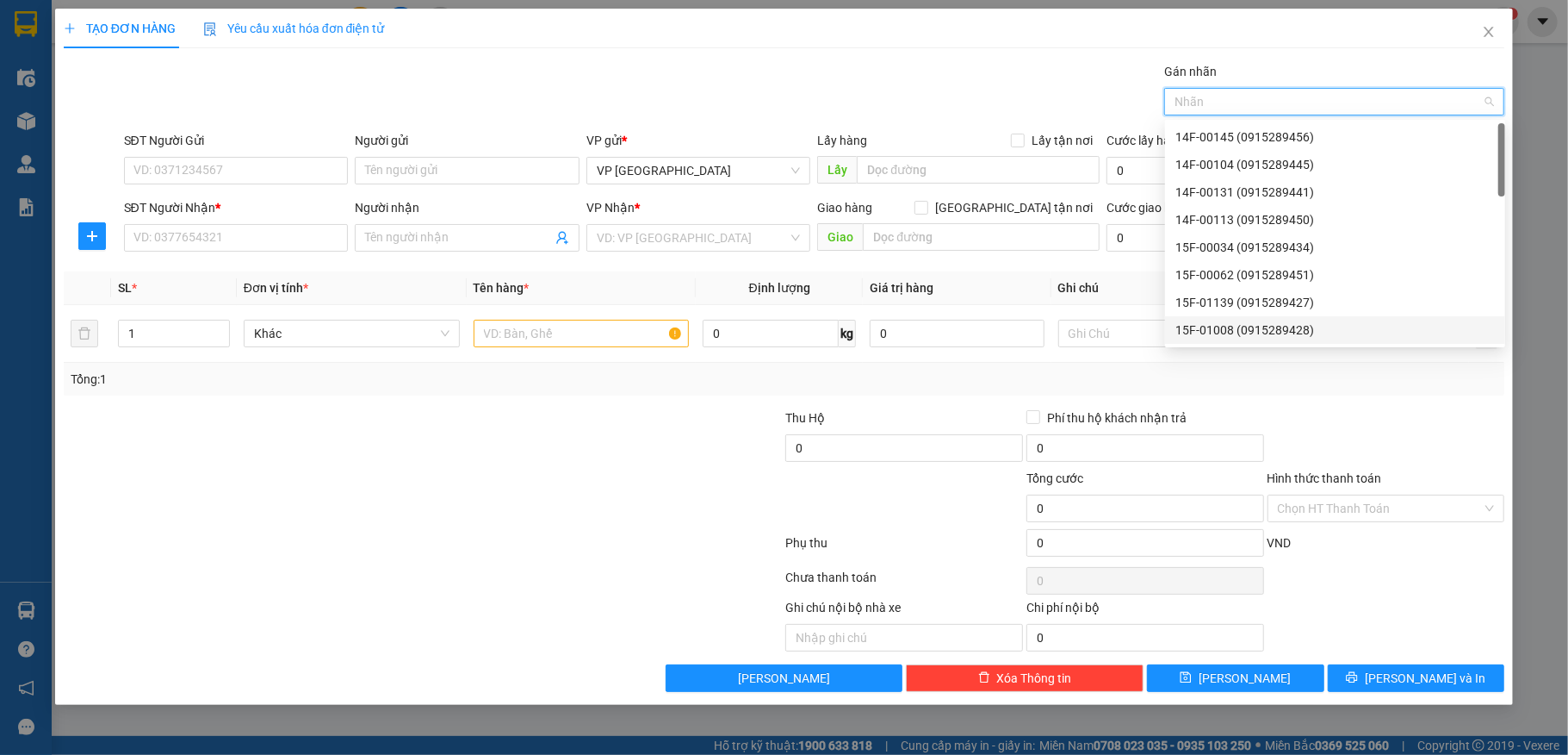
click at [1233, 322] on div "15F-01008 (0915289428)" at bounding box center [1335, 330] width 320 height 19
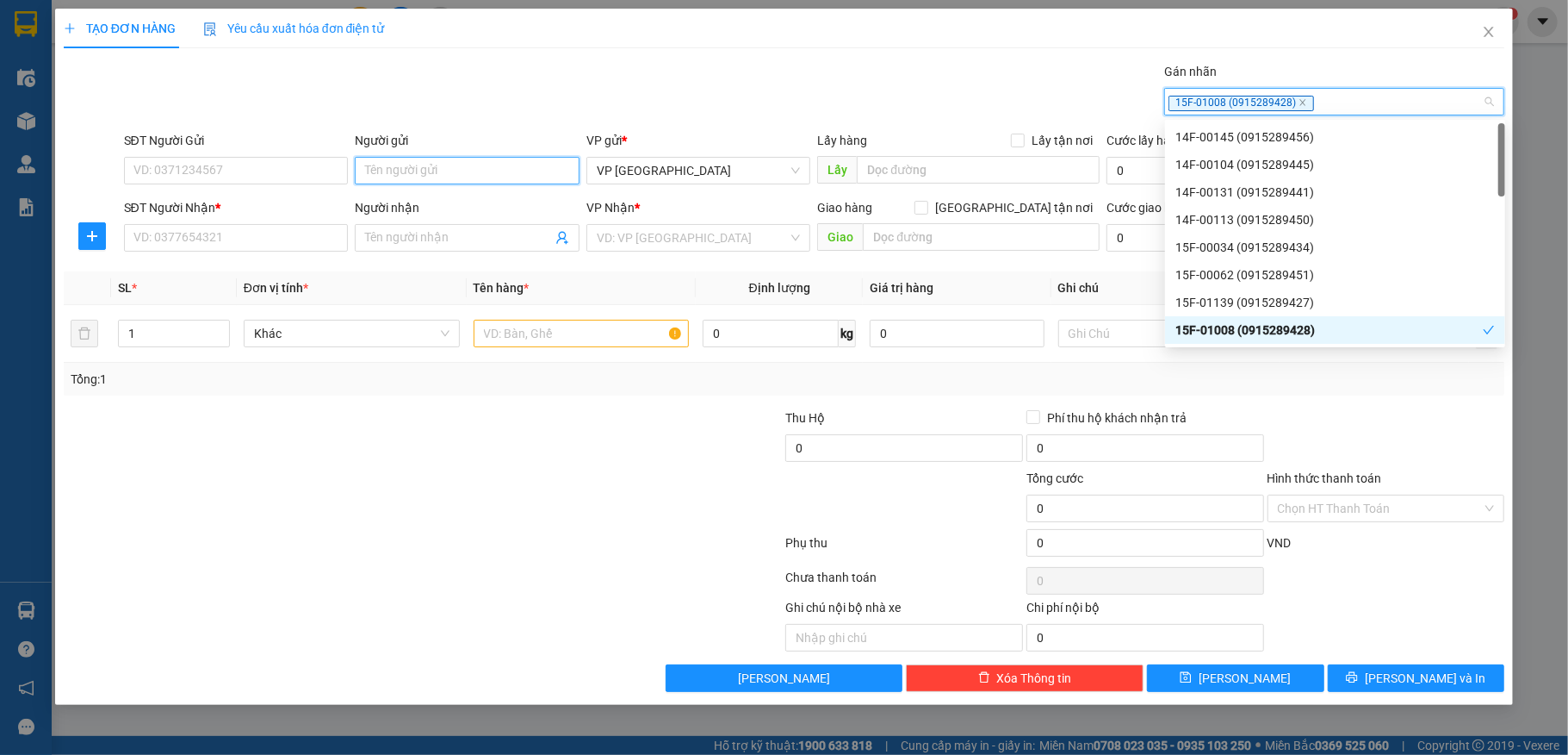
click at [459, 166] on input "Người gửi" at bounding box center [467, 171] width 225 height 27
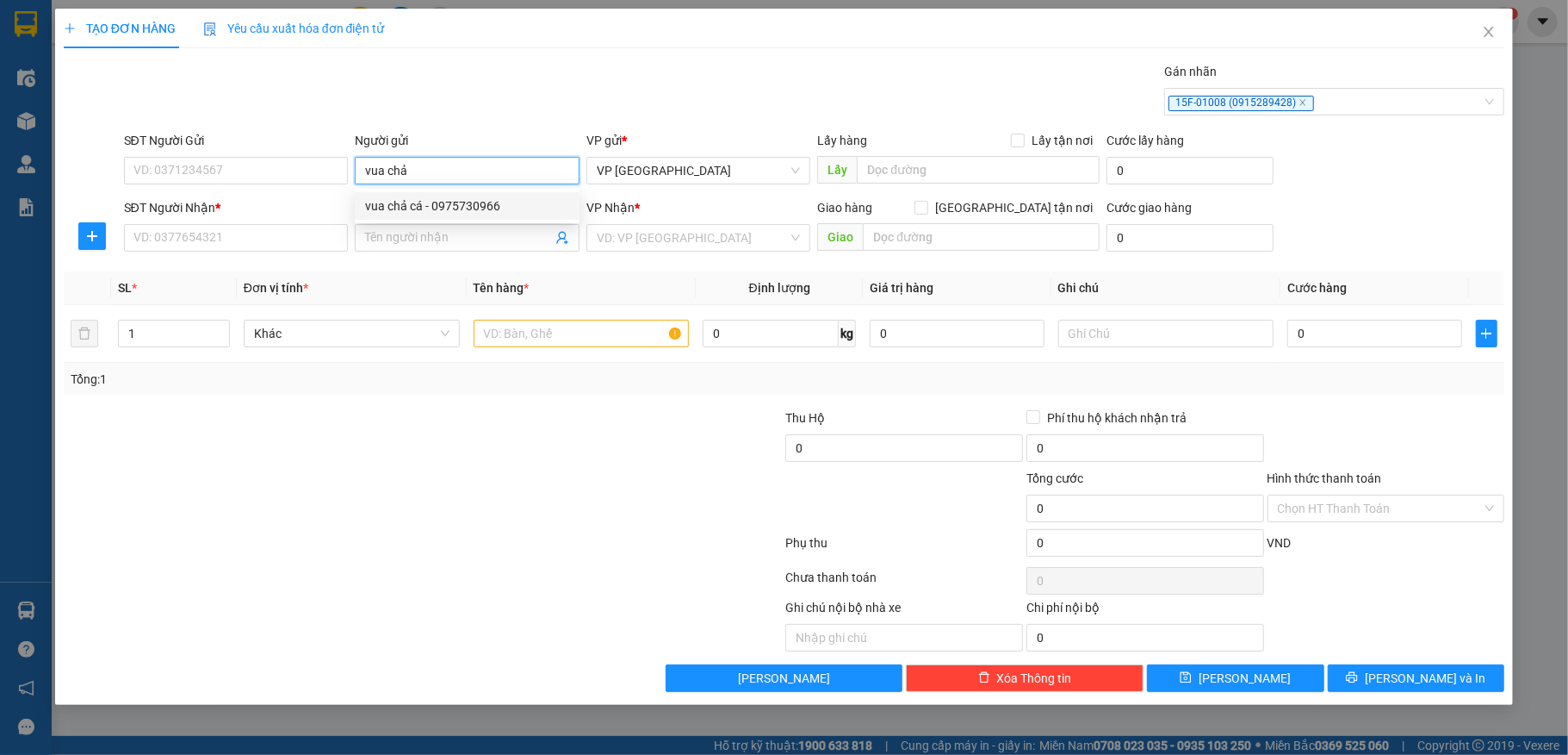
click at [467, 204] on div "vua chả cá - 0975730966" at bounding box center [467, 205] width 204 height 19
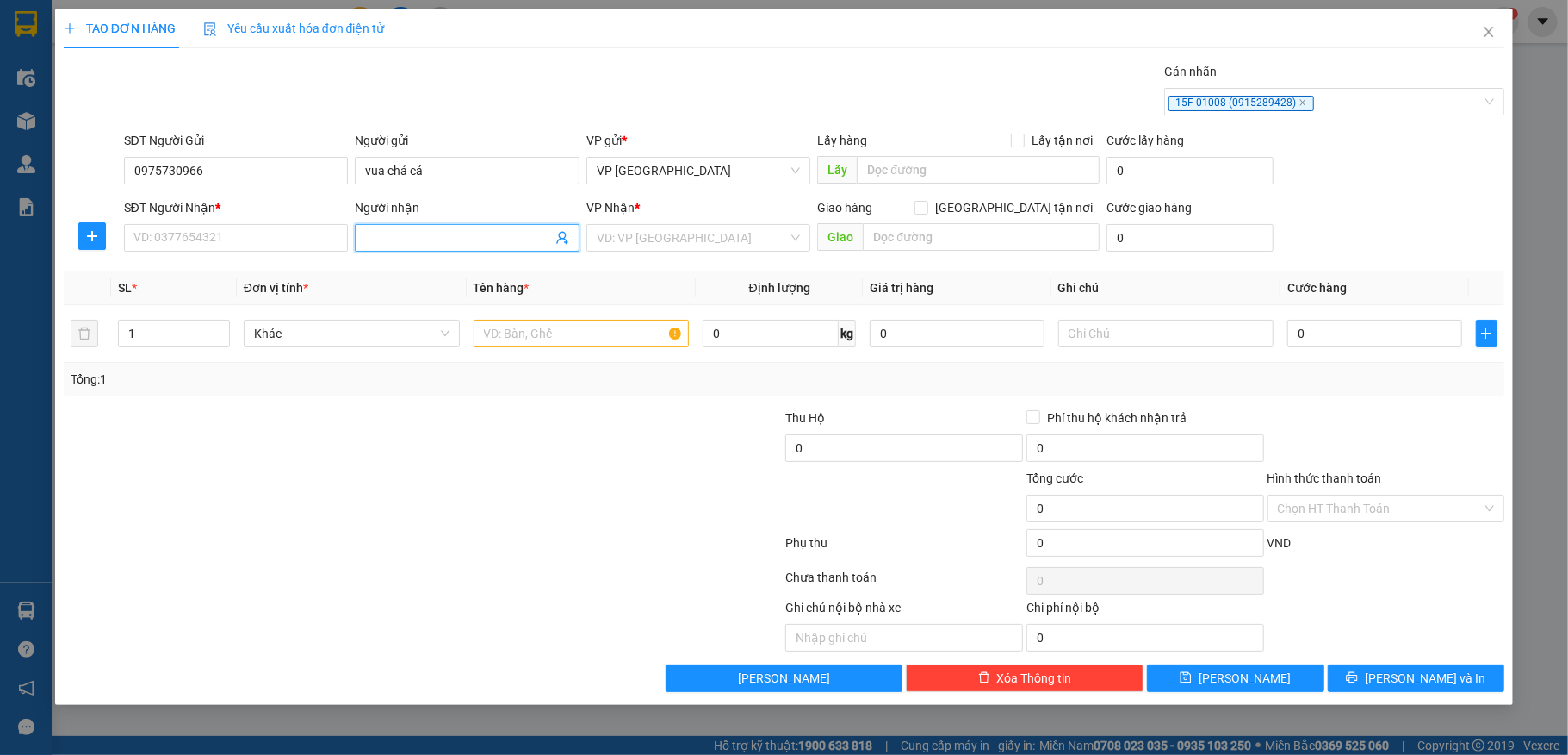
click at [440, 243] on input "Người nhận" at bounding box center [458, 238] width 186 height 19
click at [447, 270] on div "CHẢ CÁ CẦU ĐẤT - 0326925715" at bounding box center [467, 273] width 204 height 19
click at [593, 336] on input "text" at bounding box center [582, 334] width 216 height 27
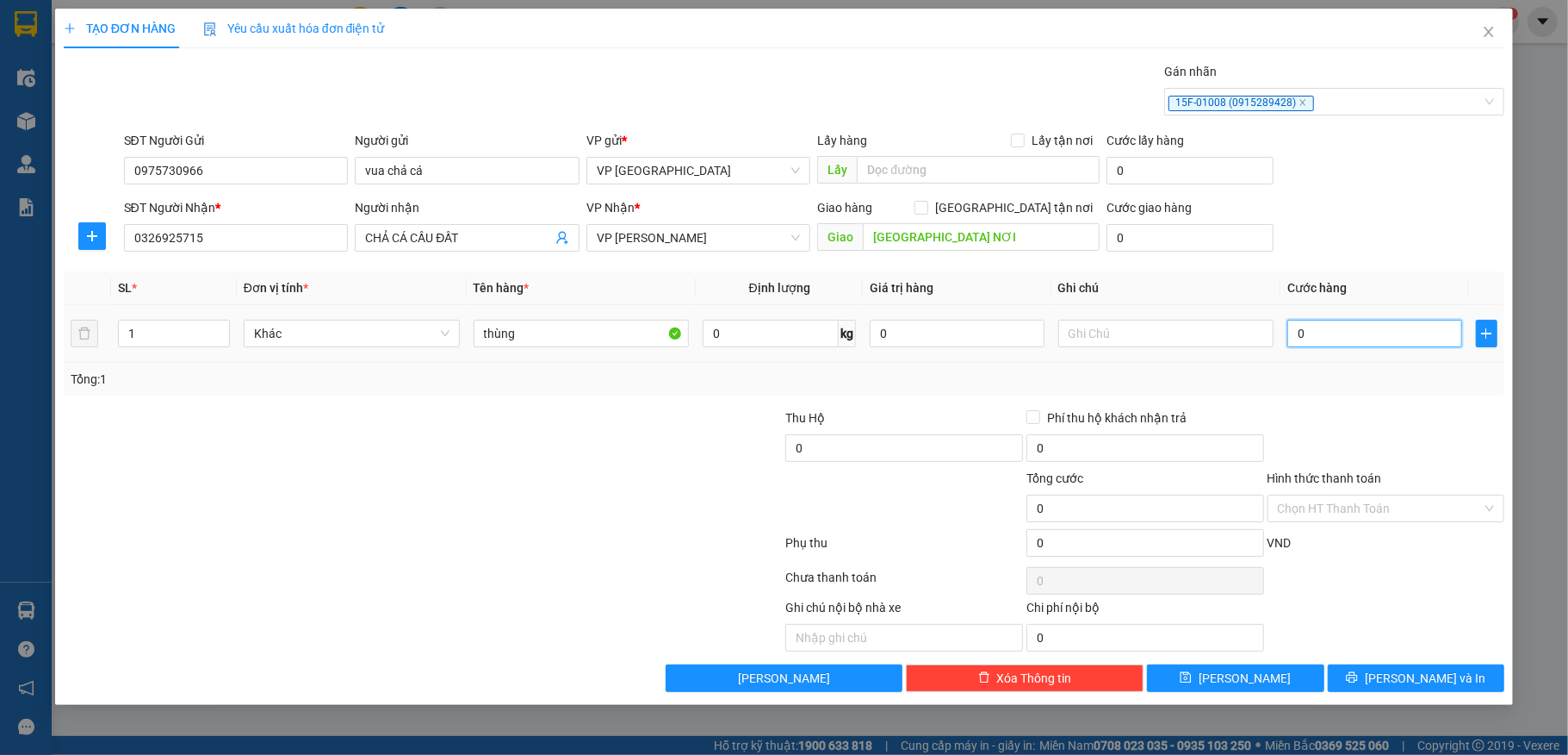
click at [1341, 342] on input "0" at bounding box center [1374, 334] width 174 height 27
drag, startPoint x: 1224, startPoint y: 684, endPoint x: 1237, endPoint y: 667, distance: 21.4
click at [1192, 683] on icon "save" at bounding box center [1186, 677] width 12 height 12
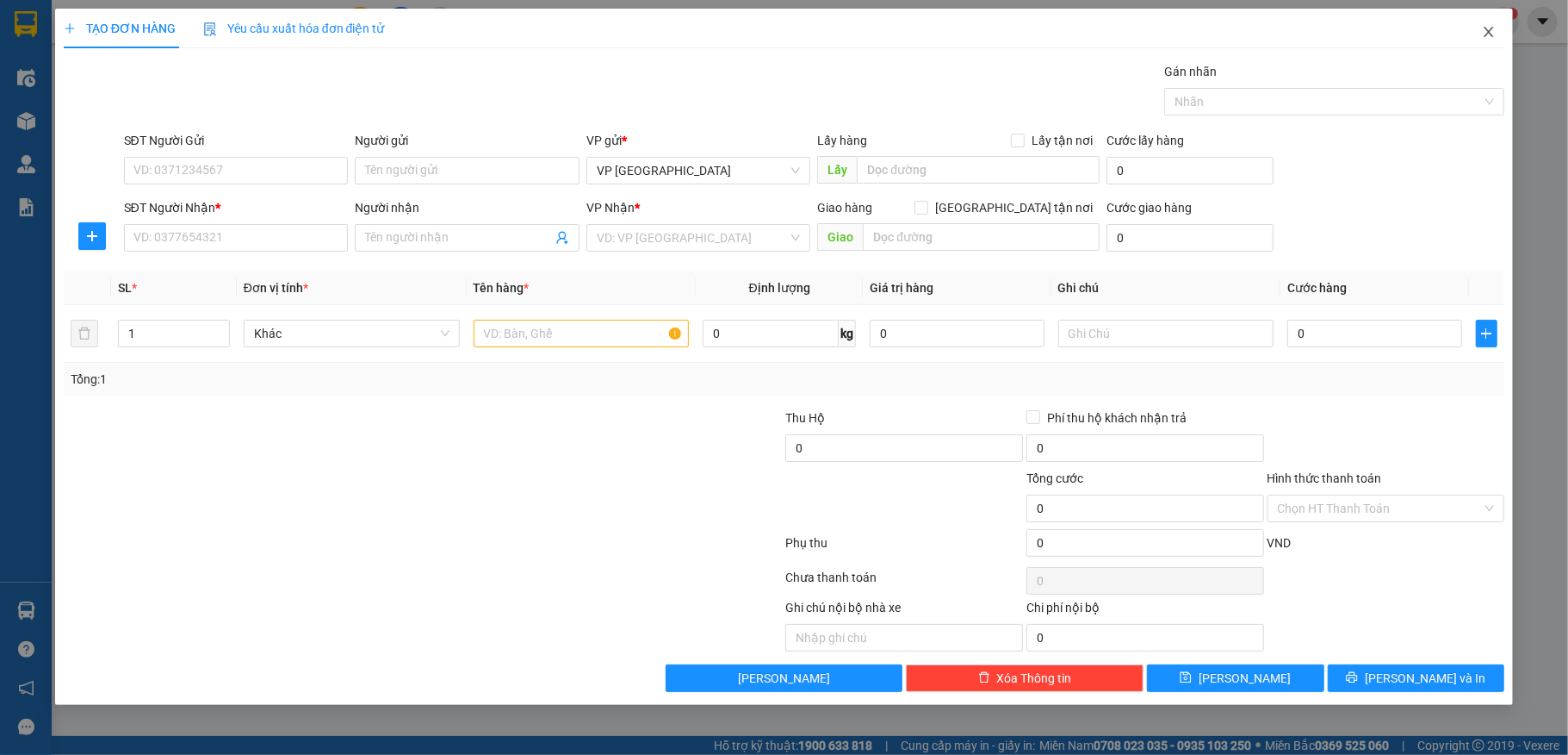
click at [1480, 36] on span "Close" at bounding box center [1489, 32] width 48 height 48
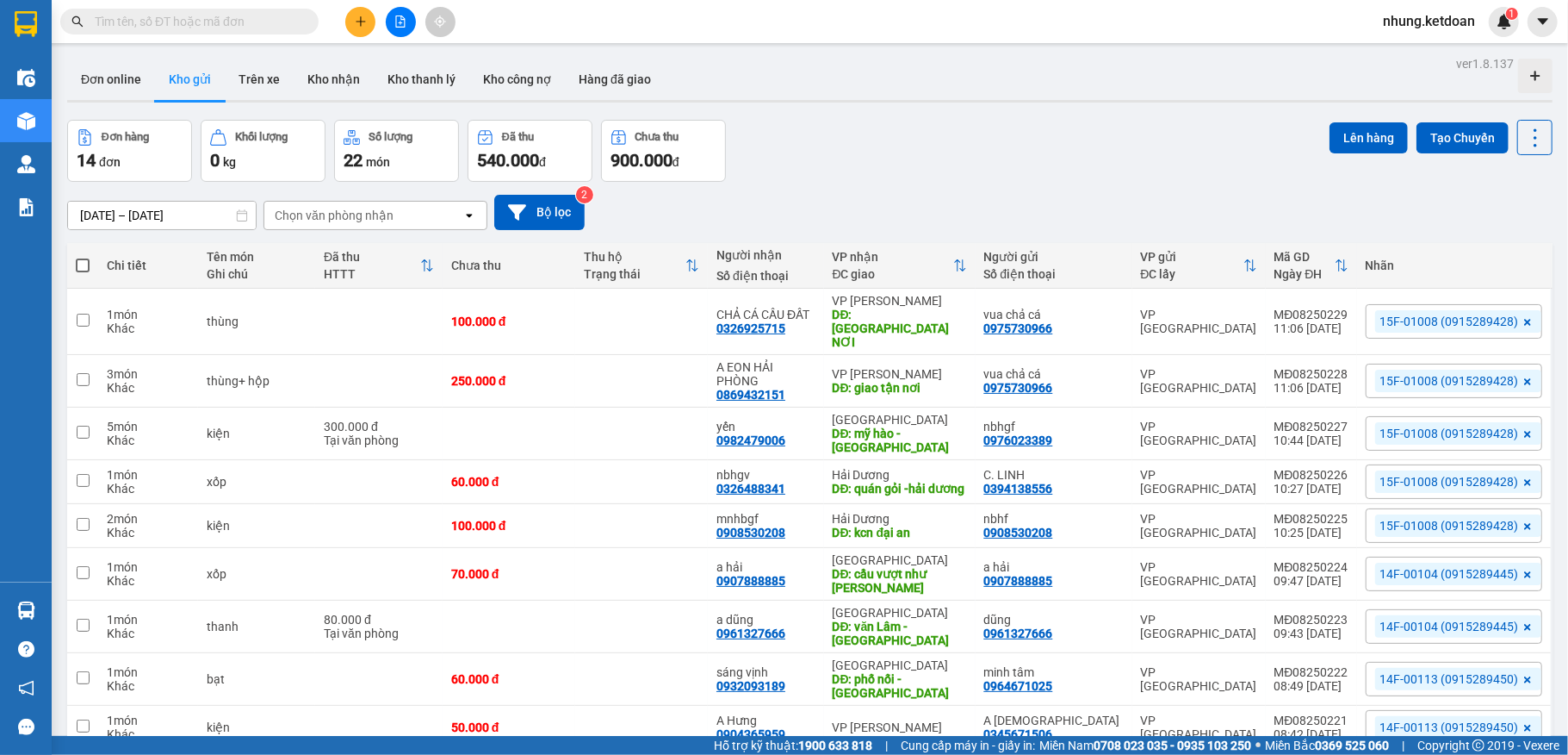
click at [359, 21] on icon "plus" at bounding box center [361, 22] width 12 height 12
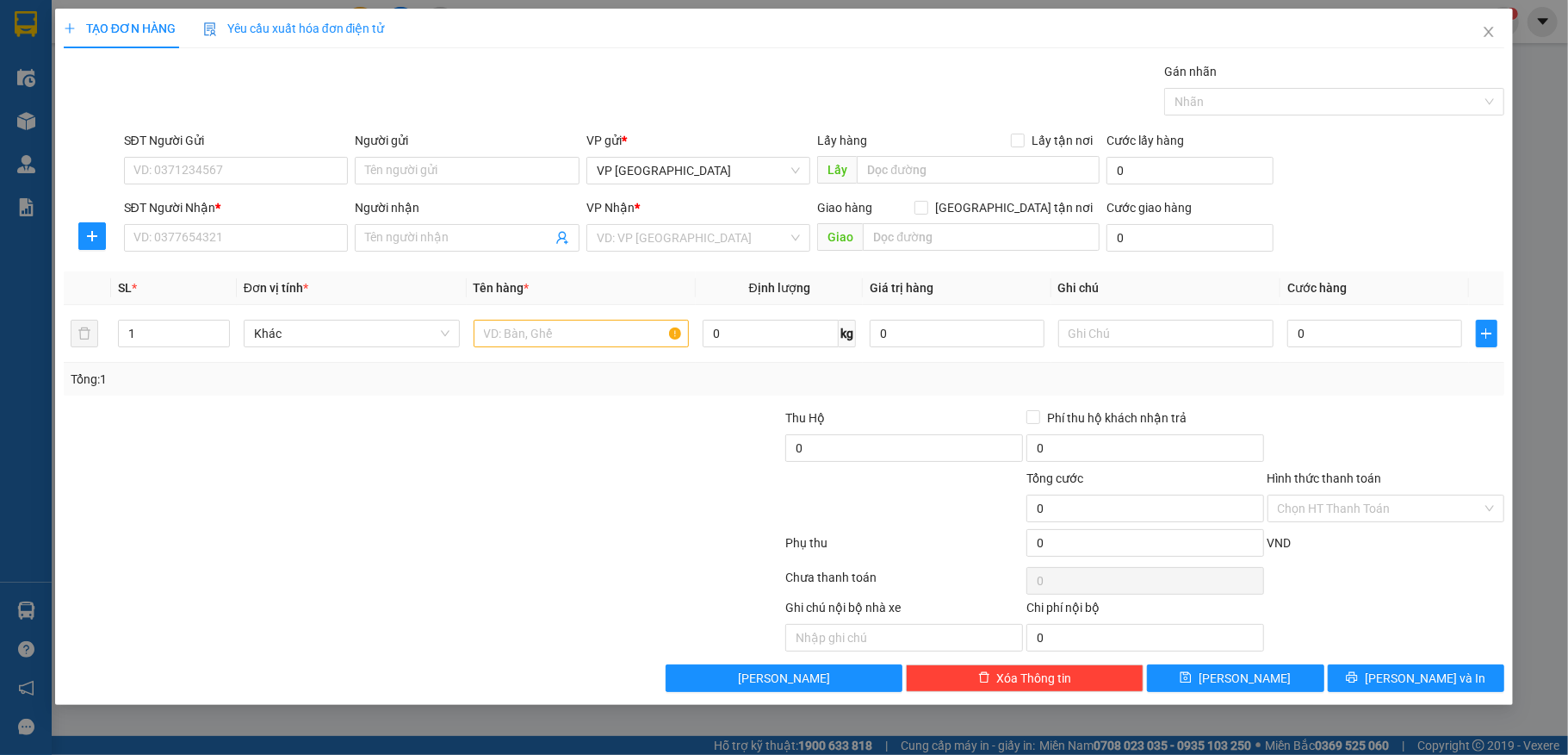
click at [1293, 117] on div "Gán nhãn Nhãn" at bounding box center [1334, 91] width 340 height 60
click at [1315, 94] on div at bounding box center [1326, 101] width 314 height 21
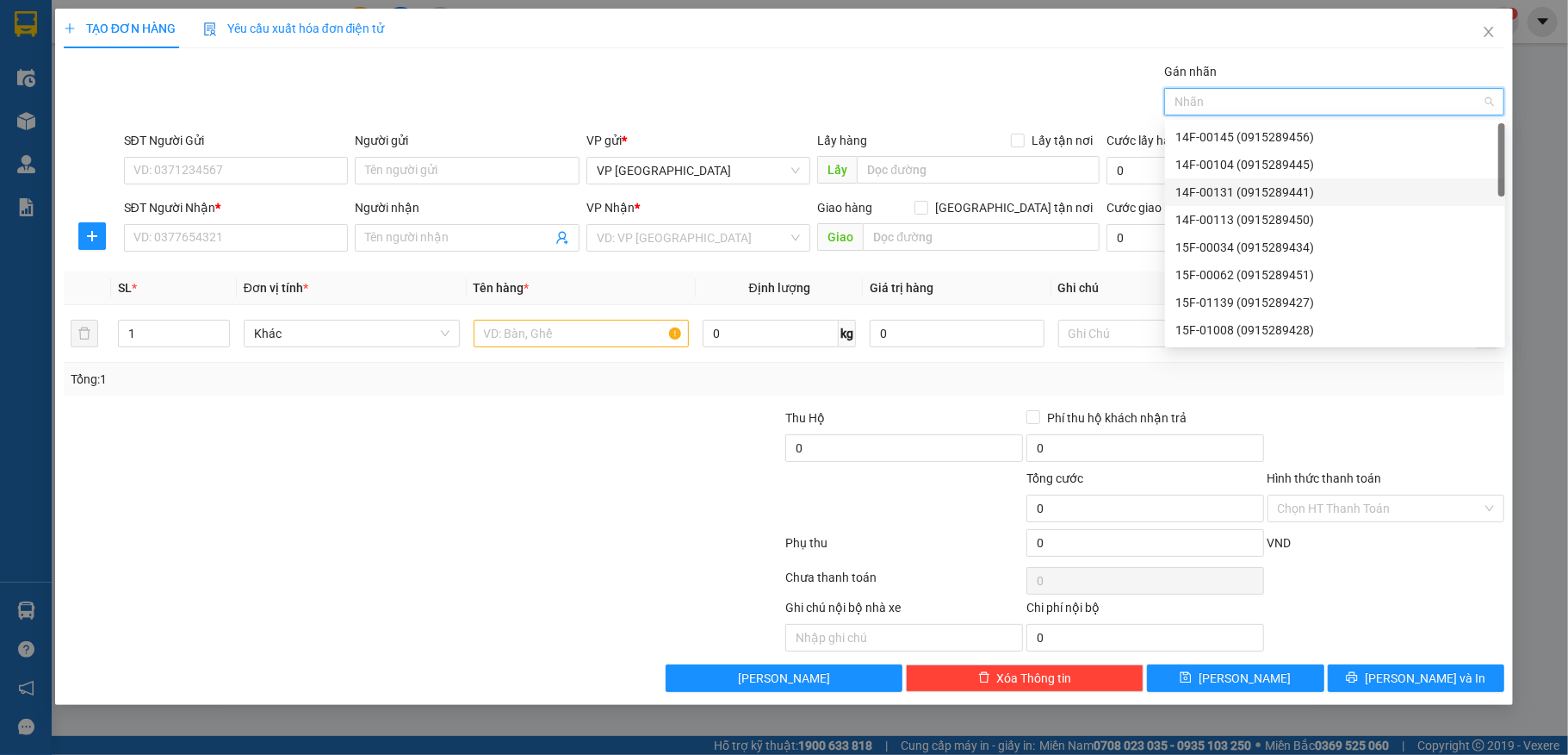
click at [1241, 188] on div "14F-00131 (0915289441)" at bounding box center [1335, 191] width 320 height 19
click at [174, 153] on div "SĐT Người Gửi" at bounding box center [235, 143] width 225 height 26
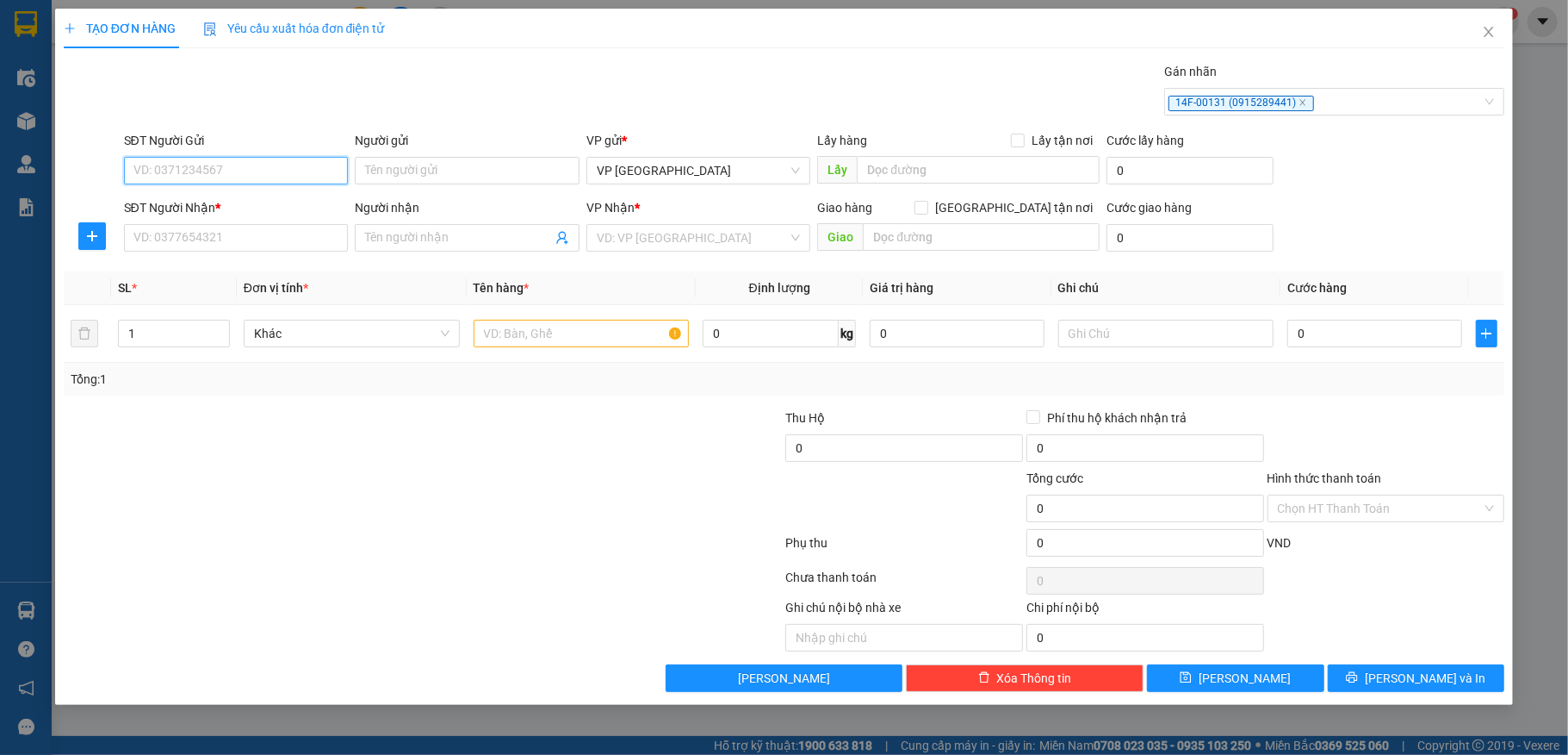
click at [226, 178] on input "SĐT Người Gửi" at bounding box center [235, 171] width 225 height 27
click at [218, 176] on input "SĐT Người Gửi" at bounding box center [235, 171] width 225 height 27
click at [143, 163] on input "SĐT Người Gửi" at bounding box center [235, 171] width 225 height 27
click at [208, 208] on div "0921618686 - [PERSON_NAME]" at bounding box center [236, 205] width 204 height 19
click at [215, 235] on input "SĐT Người Nhận *" at bounding box center [235, 238] width 225 height 27
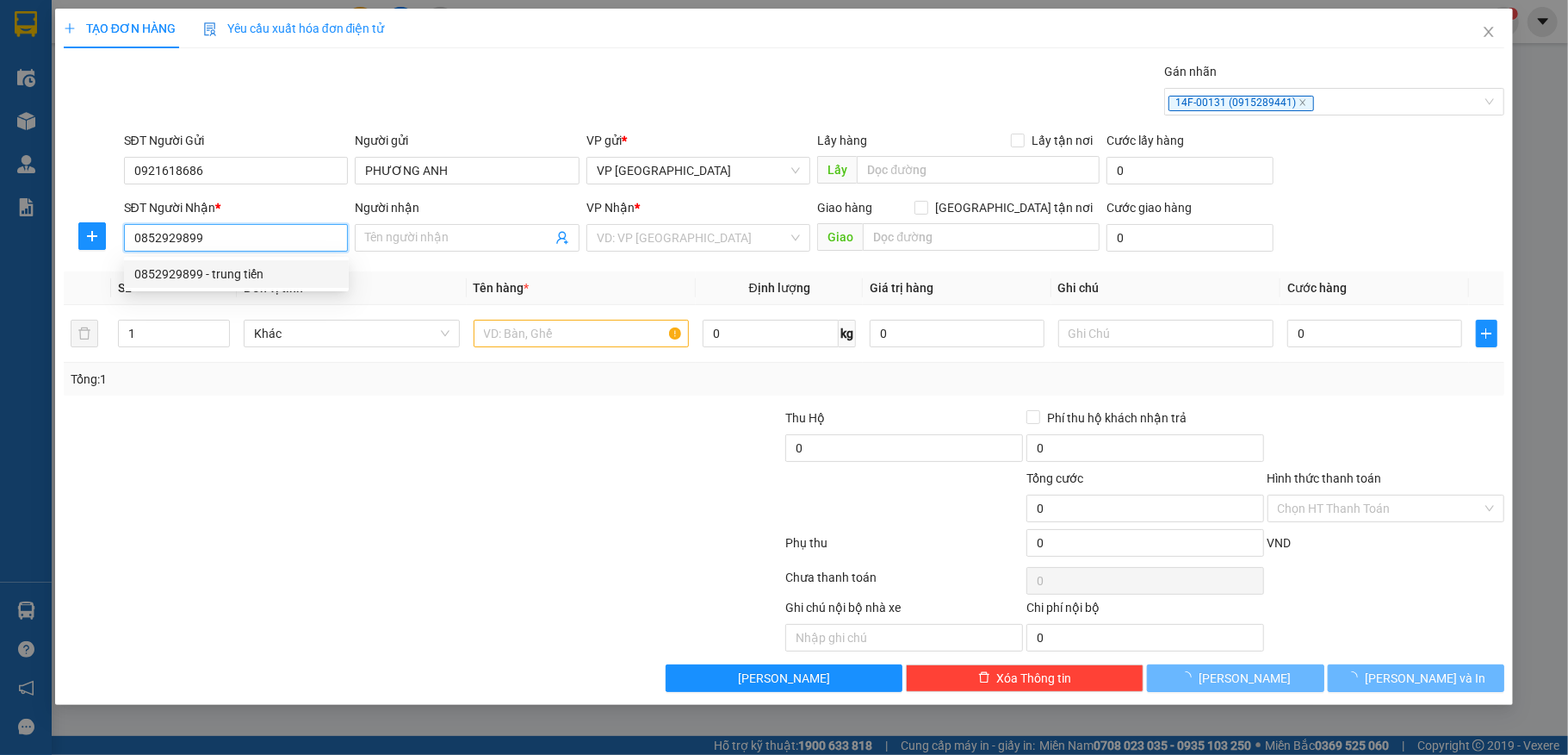
click at [186, 263] on div "0852929899 - trung tiến" at bounding box center [235, 274] width 225 height 27
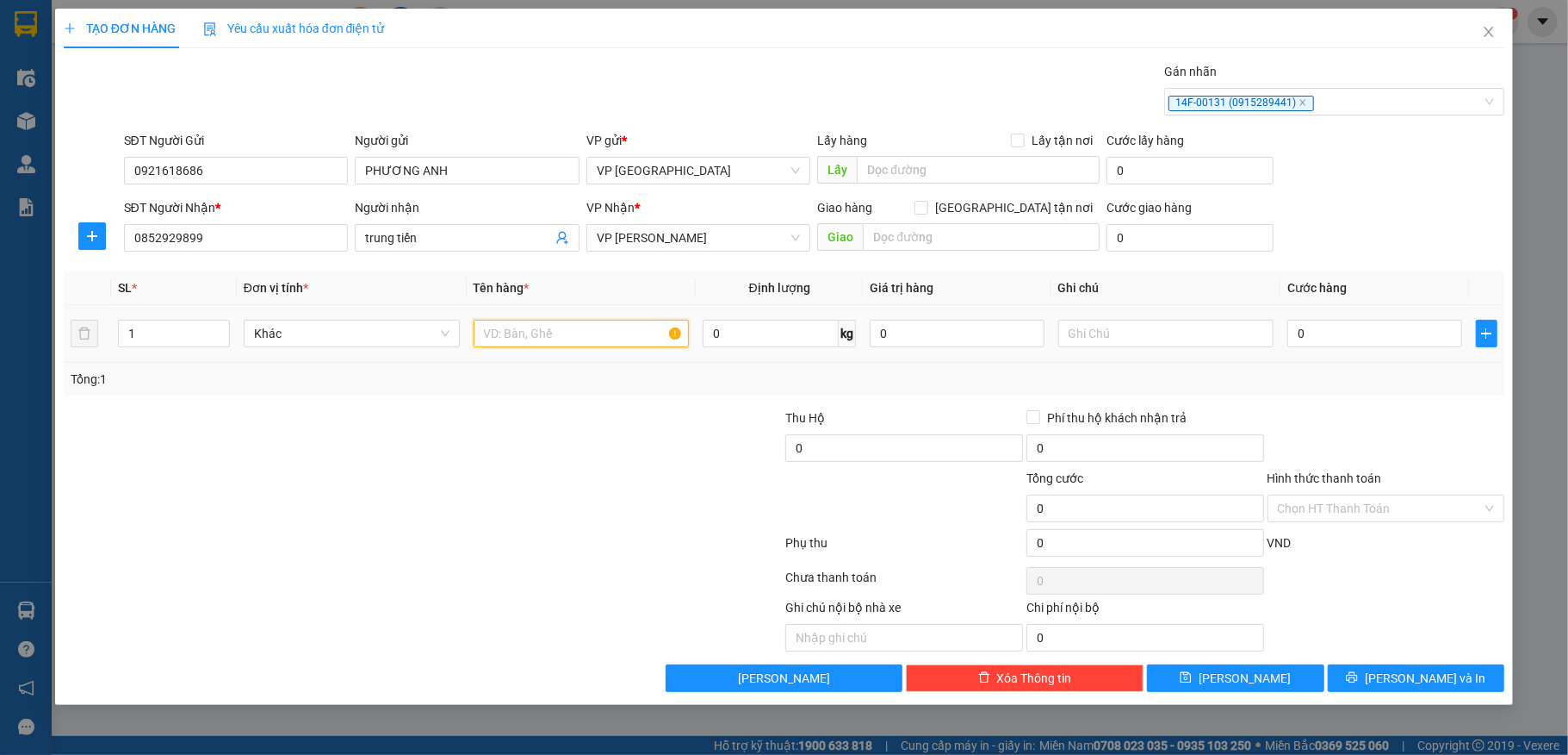
click at [580, 345] on input "text" at bounding box center [582, 334] width 216 height 27
click at [1348, 324] on input "0" at bounding box center [1374, 334] width 174 height 27
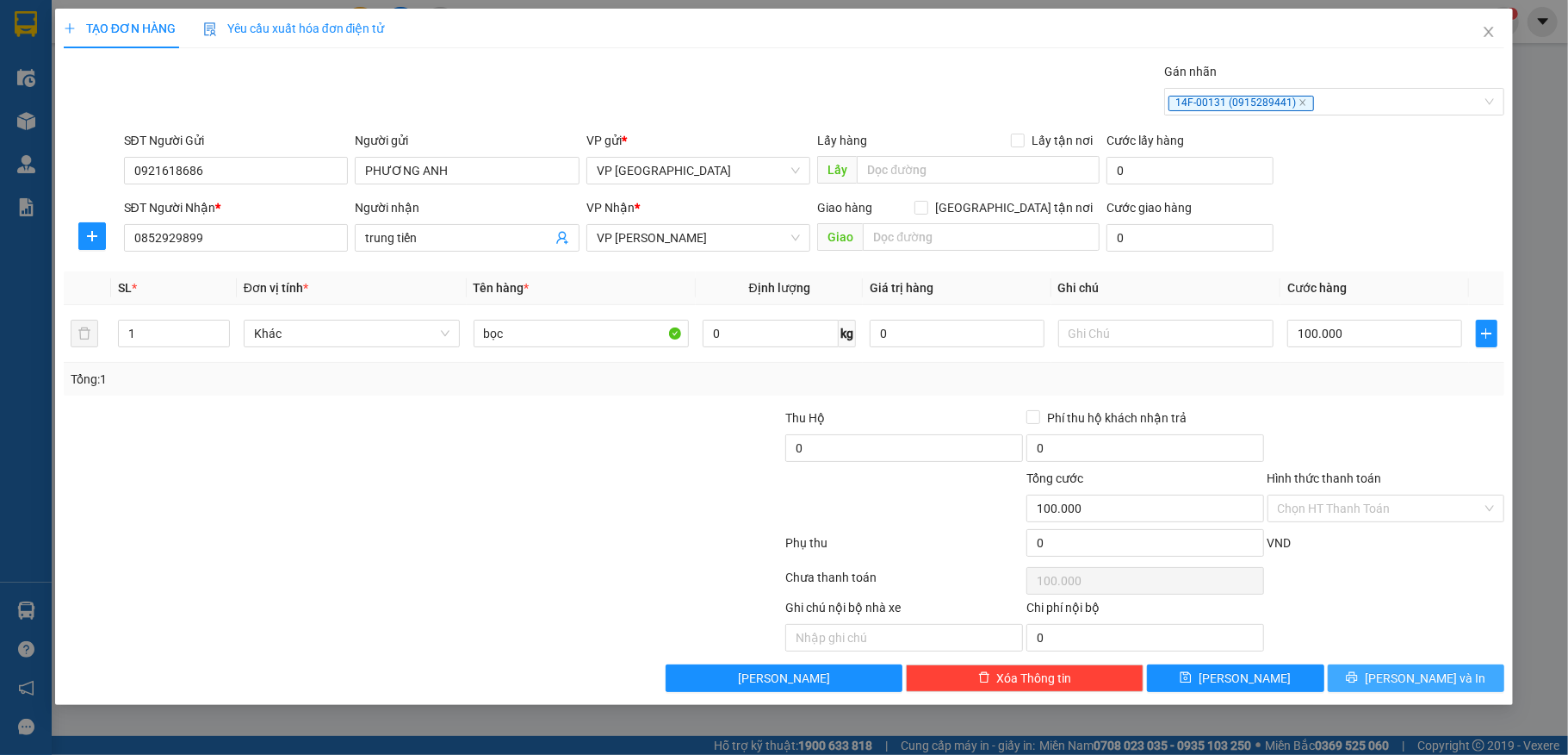
click at [1406, 687] on span "[PERSON_NAME] và In" at bounding box center [1425, 677] width 121 height 19
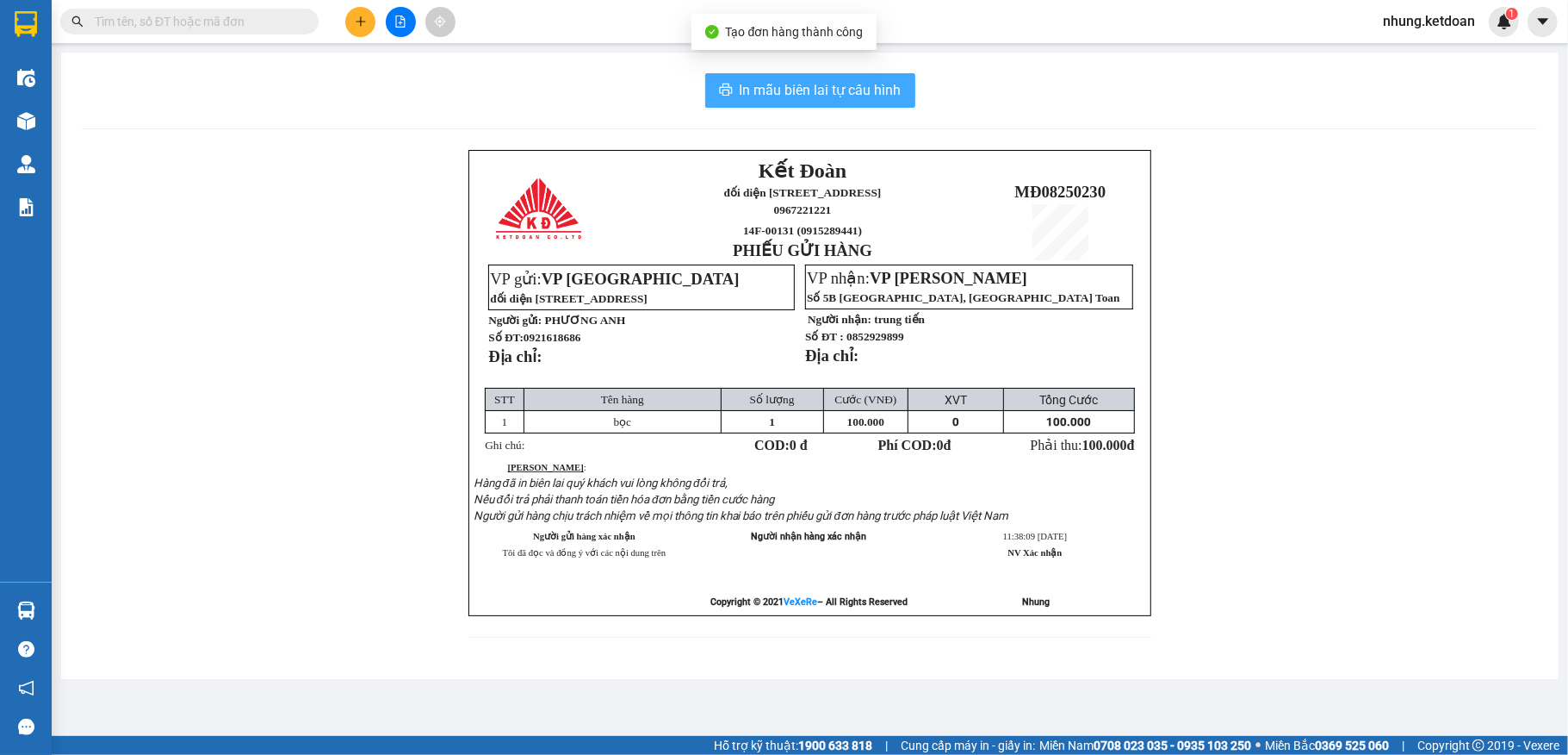
click at [793, 94] on span "In mẫu biên lai tự cấu hình" at bounding box center [820, 90] width 162 height 22
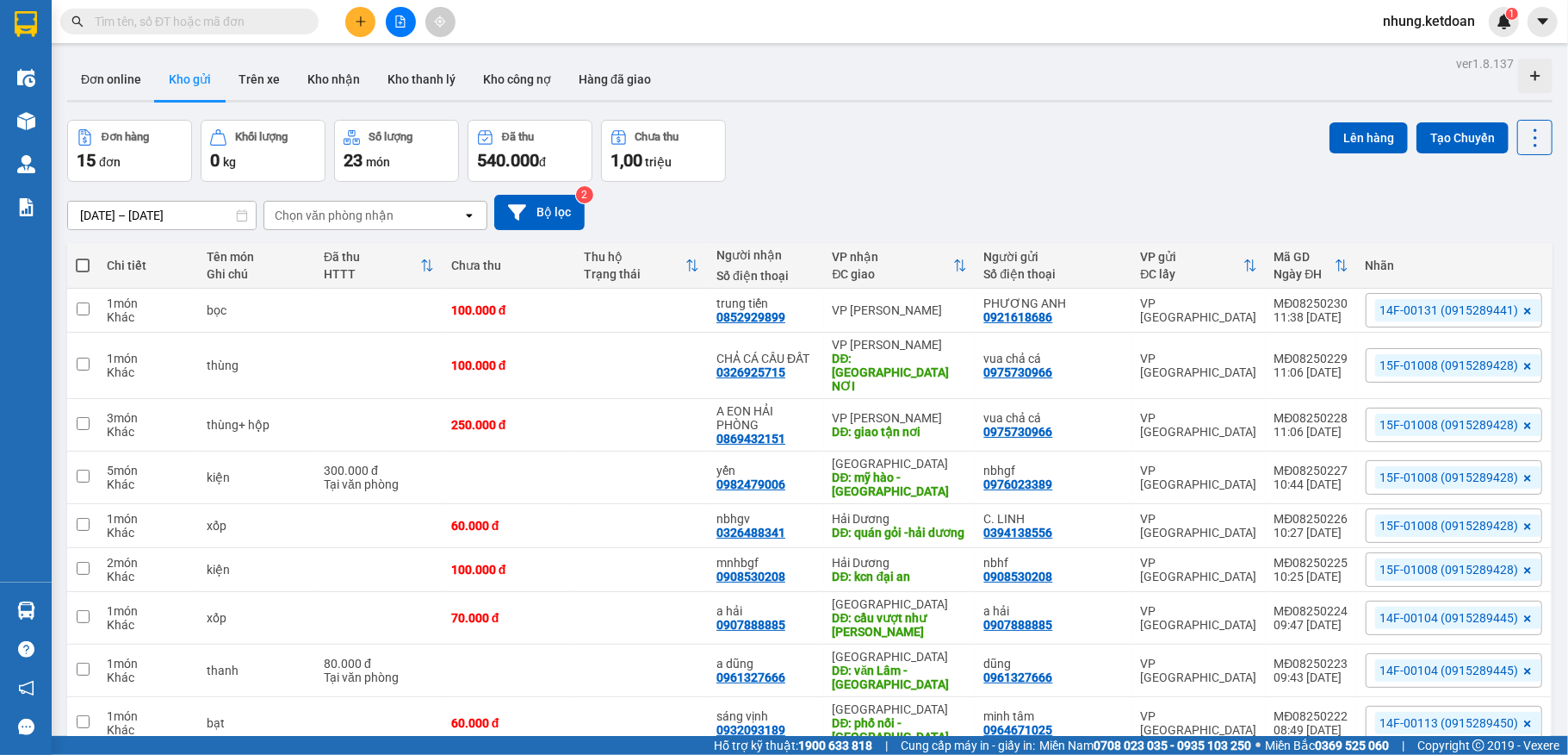
drag, startPoint x: 1550, startPoint y: 417, endPoint x: 894, endPoint y: 144, distance: 710.5
click at [893, 148] on div "Đơn hàng 15 đơn Khối lượng 0 kg Số lượng 23 món Đã thu 540.000 đ Chưa thu 1,00 …" at bounding box center [810, 150] width 1486 height 62
click at [345, 18] on button at bounding box center [360, 22] width 30 height 30
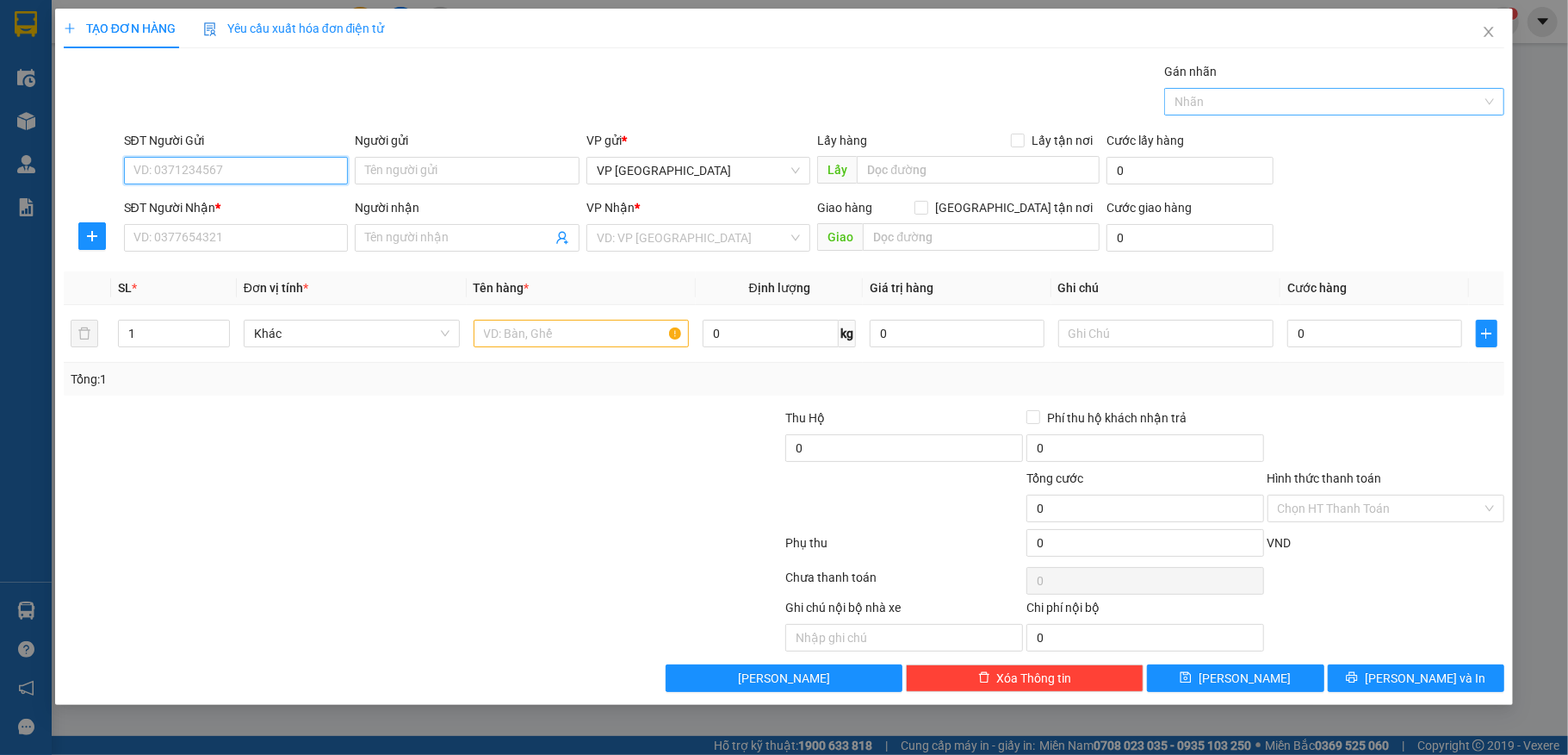
click at [1318, 95] on div at bounding box center [1326, 101] width 314 height 21
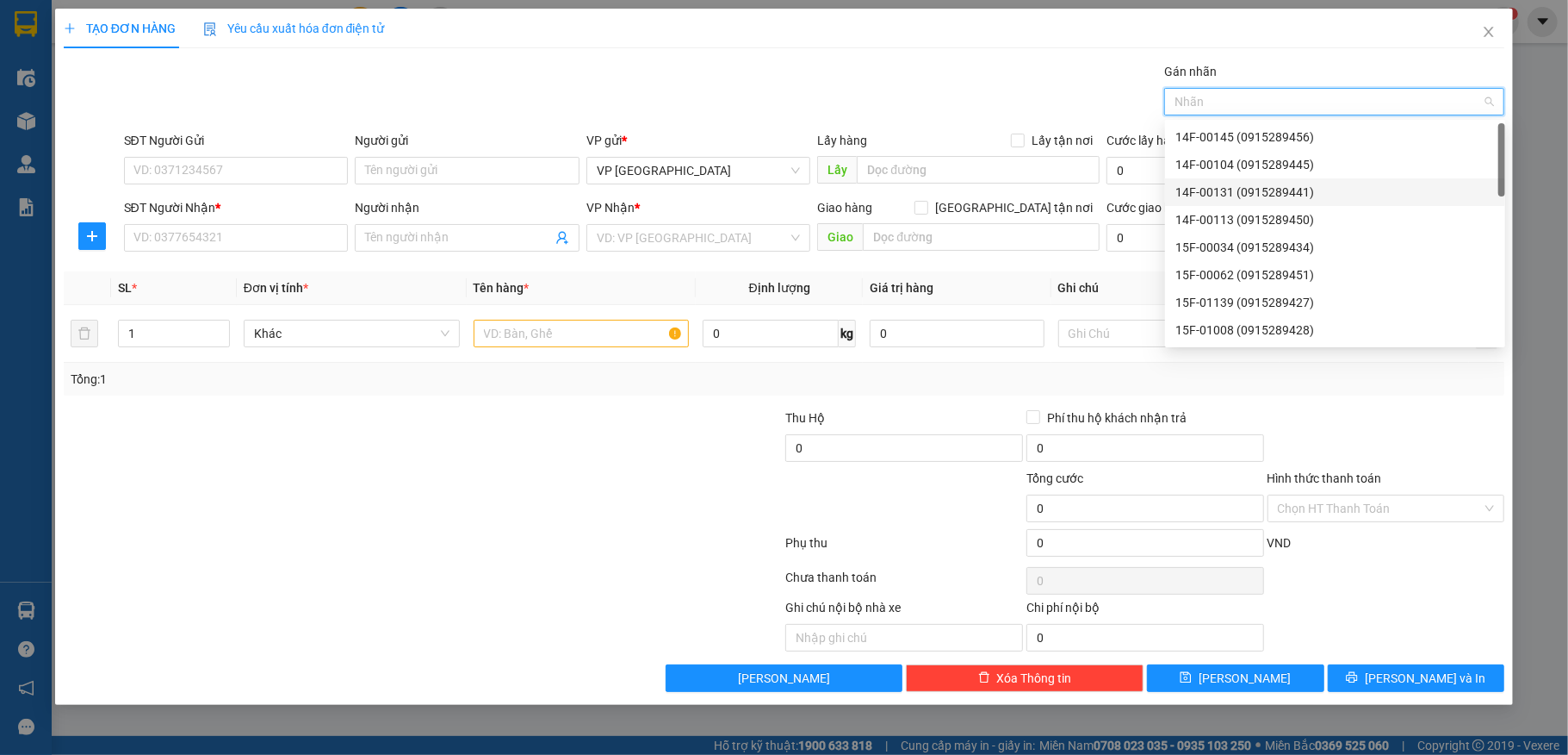
click at [1231, 201] on div "14F-00131 (0915289441)" at bounding box center [1335, 191] width 320 height 19
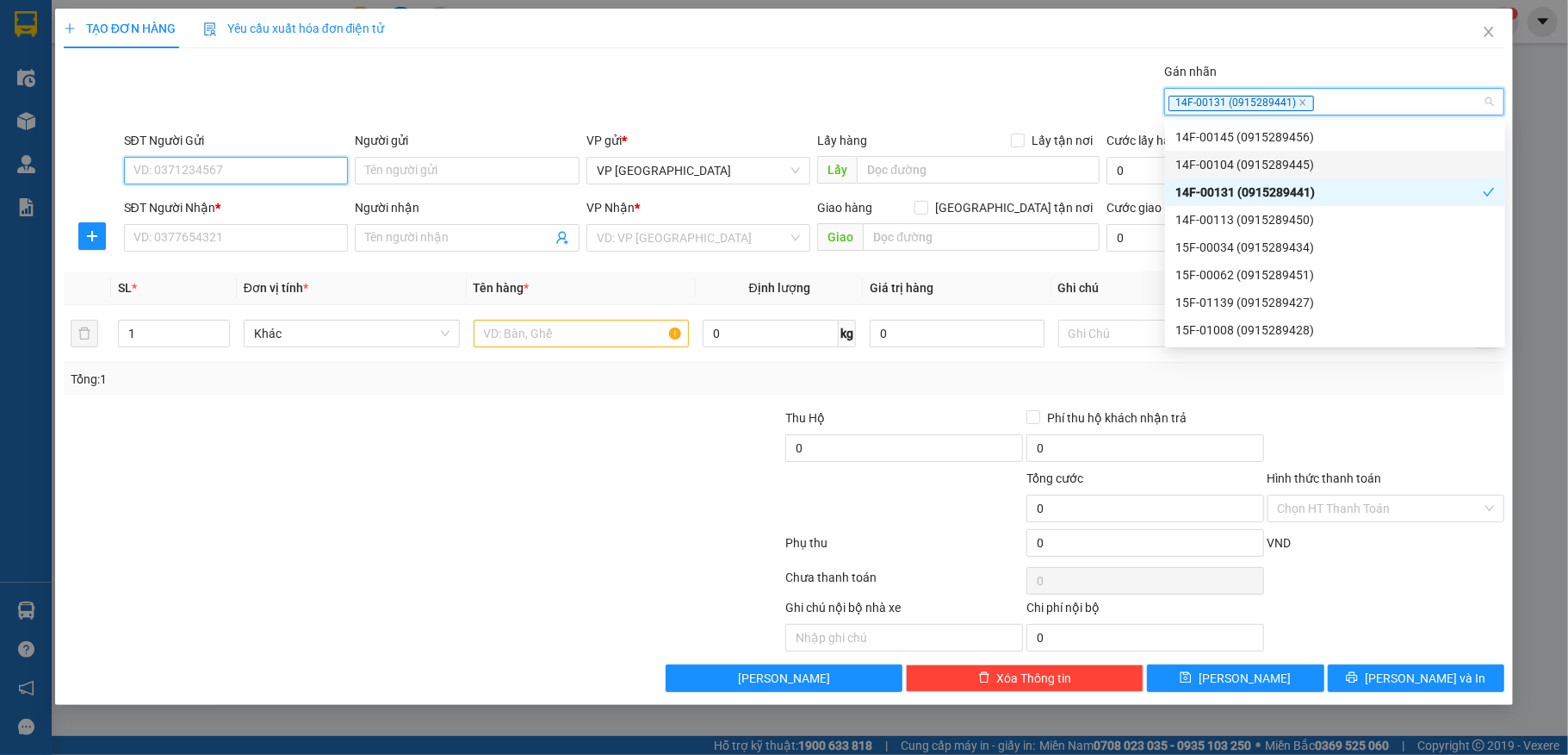
click at [186, 174] on input "SĐT Người Gửi" at bounding box center [235, 171] width 225 height 27
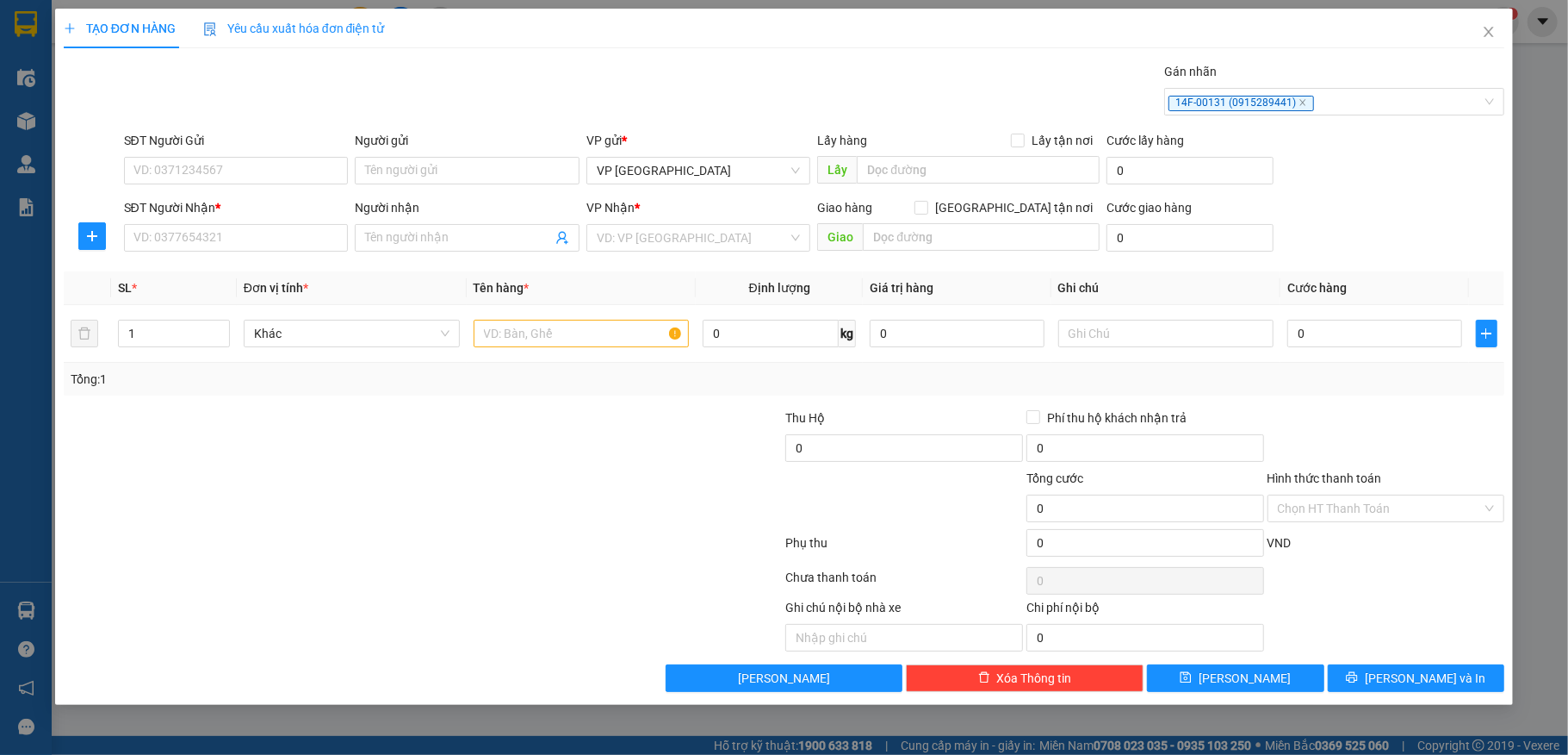
drag, startPoint x: 705, startPoint y: 129, endPoint x: 752, endPoint y: 150, distance: 51.5
click at [743, 149] on div "Transit Pickup Surcharge Ids Transit Deliver Surcharge Ids Transit Deliver Surc…" at bounding box center [784, 377] width 1441 height 630
click at [232, 169] on input "SĐT Người Gửi" at bounding box center [235, 171] width 225 height 27
drag, startPoint x: 232, startPoint y: 200, endPoint x: 229, endPoint y: 191, distance: 9.5
click at [229, 203] on div "0914678225 - [PERSON_NAME]" at bounding box center [236, 205] width 204 height 19
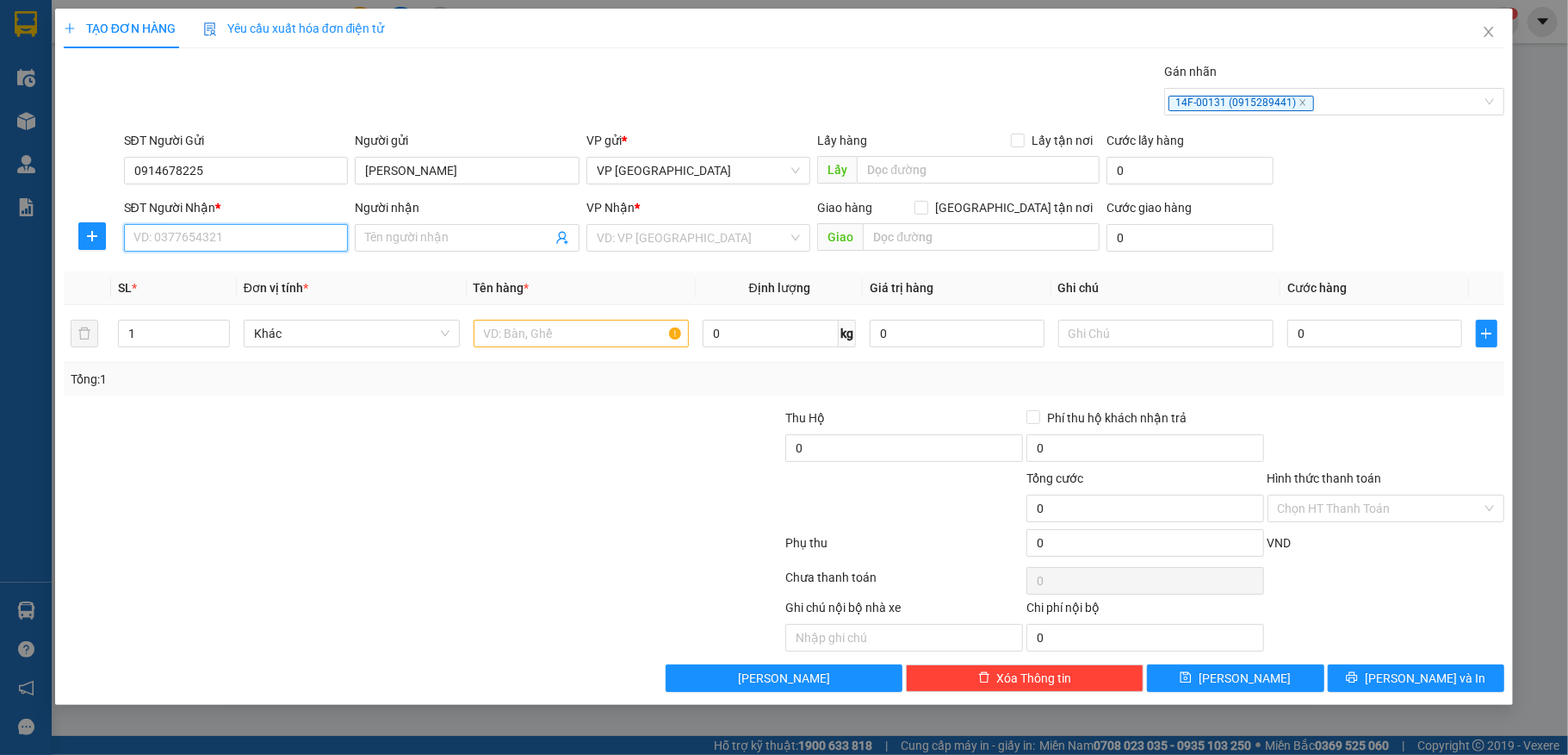
click at [203, 240] on input "SĐT Người Nhận *" at bounding box center [235, 238] width 225 height 27
click at [186, 271] on div "0849593494 - BNHGD" at bounding box center [236, 273] width 204 height 19
click at [525, 347] on input "text" at bounding box center [582, 334] width 216 height 27
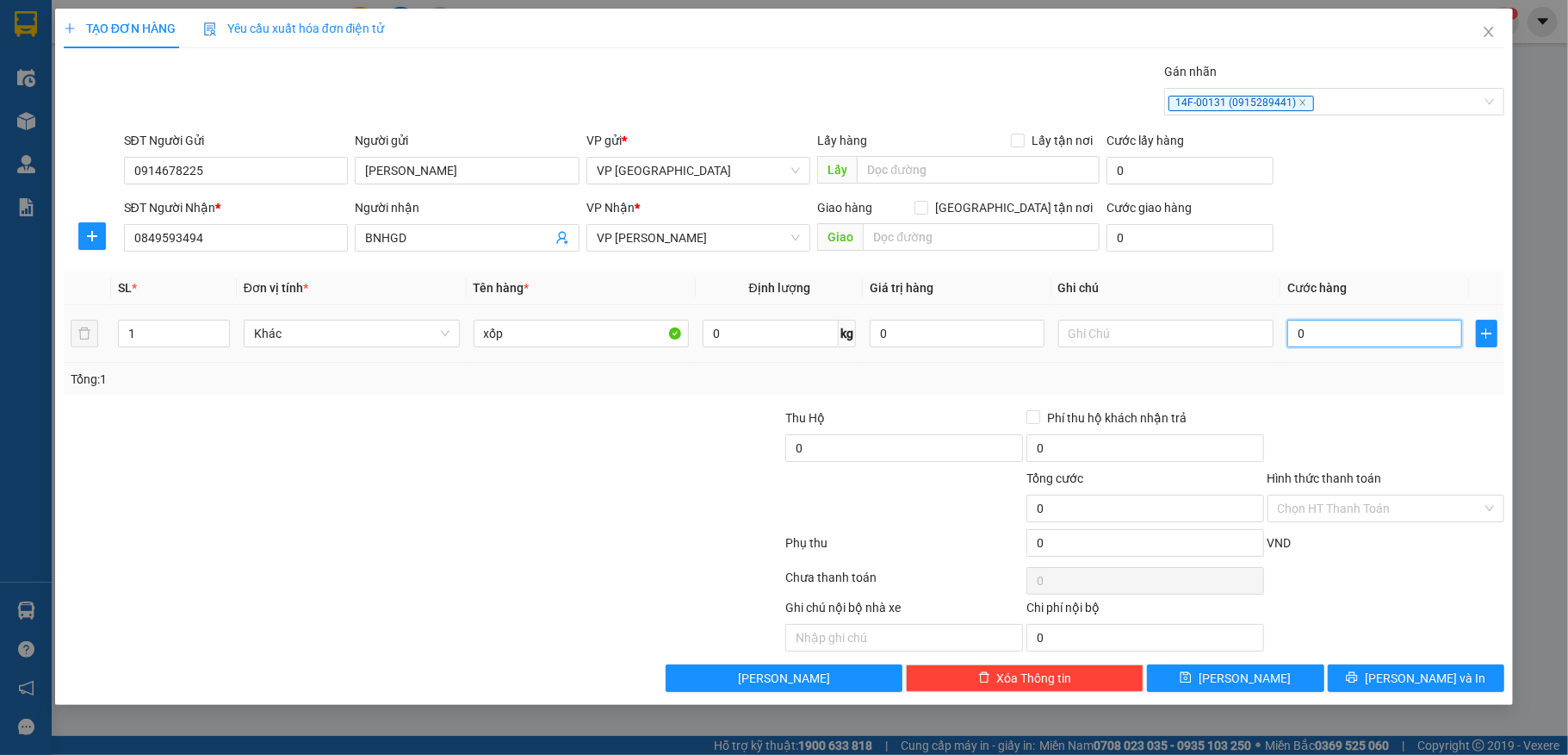
click at [1350, 335] on input "0" at bounding box center [1374, 334] width 174 height 27
click at [1340, 328] on input "0" at bounding box center [1374, 334] width 174 height 27
click at [1388, 690] on button "[PERSON_NAME] và In" at bounding box center [1417, 678] width 178 height 27
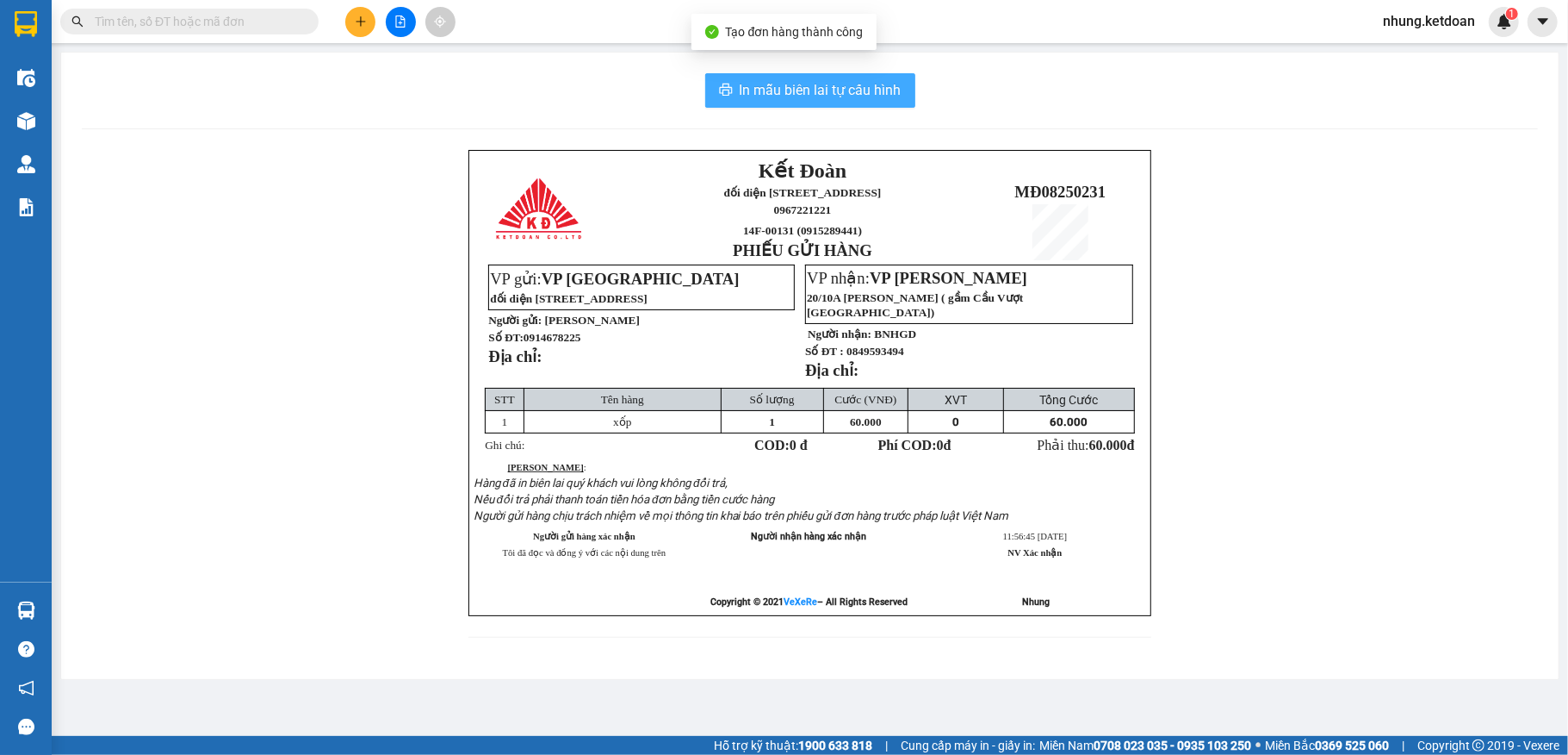
click at [780, 97] on span "In mẫu biên lai tự cấu hình" at bounding box center [820, 90] width 162 height 22
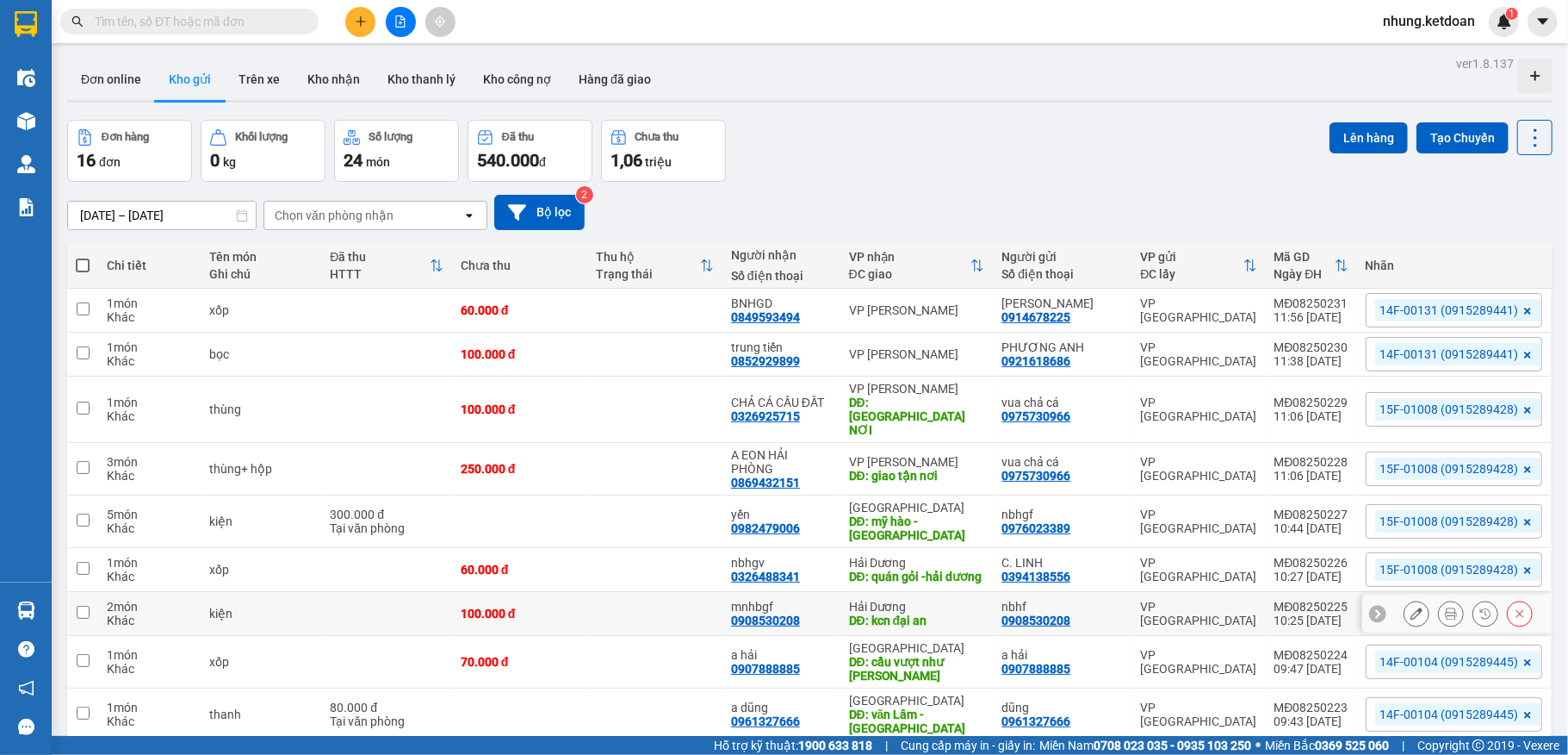
scroll to position [105, 0]
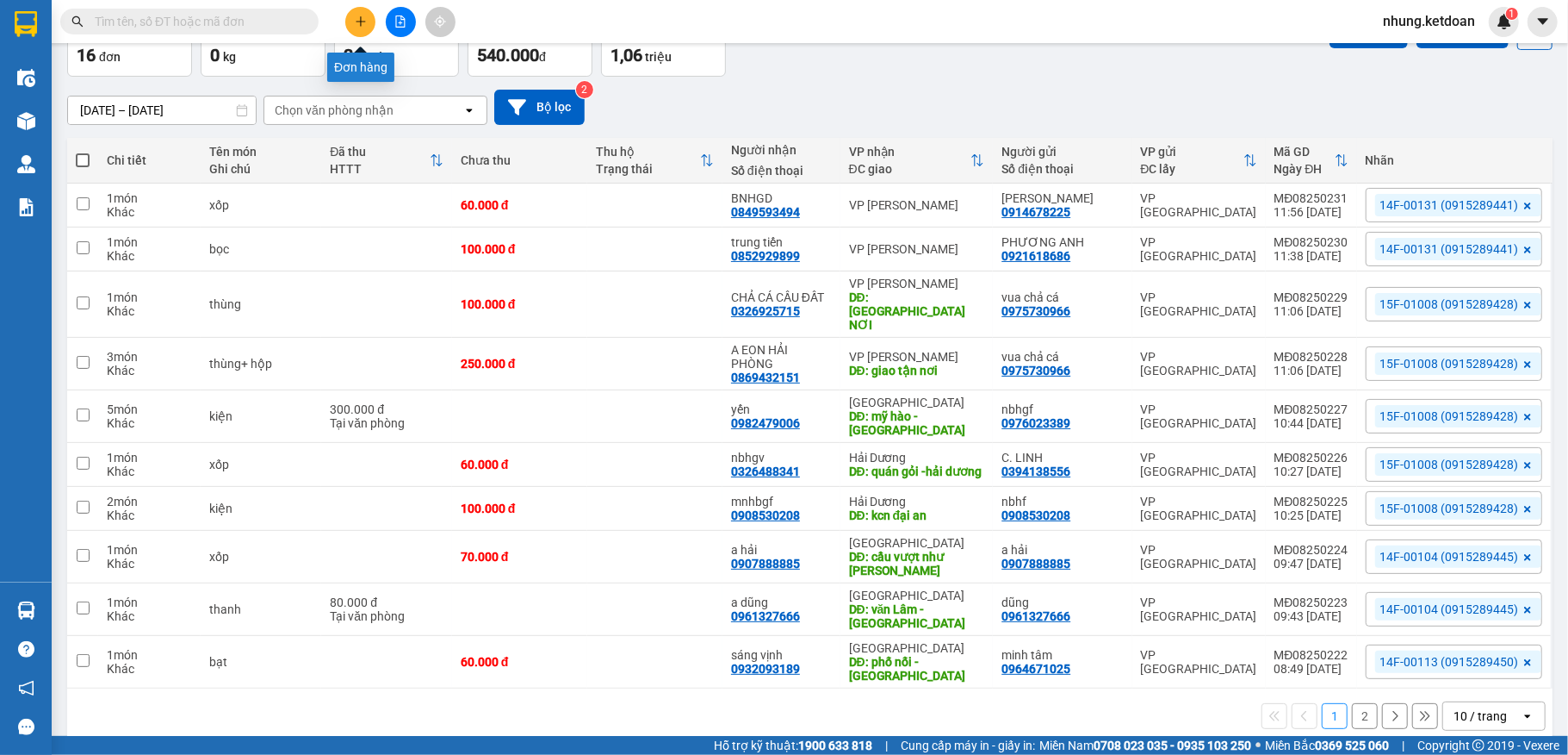
click at [369, 28] on button at bounding box center [360, 22] width 30 height 30
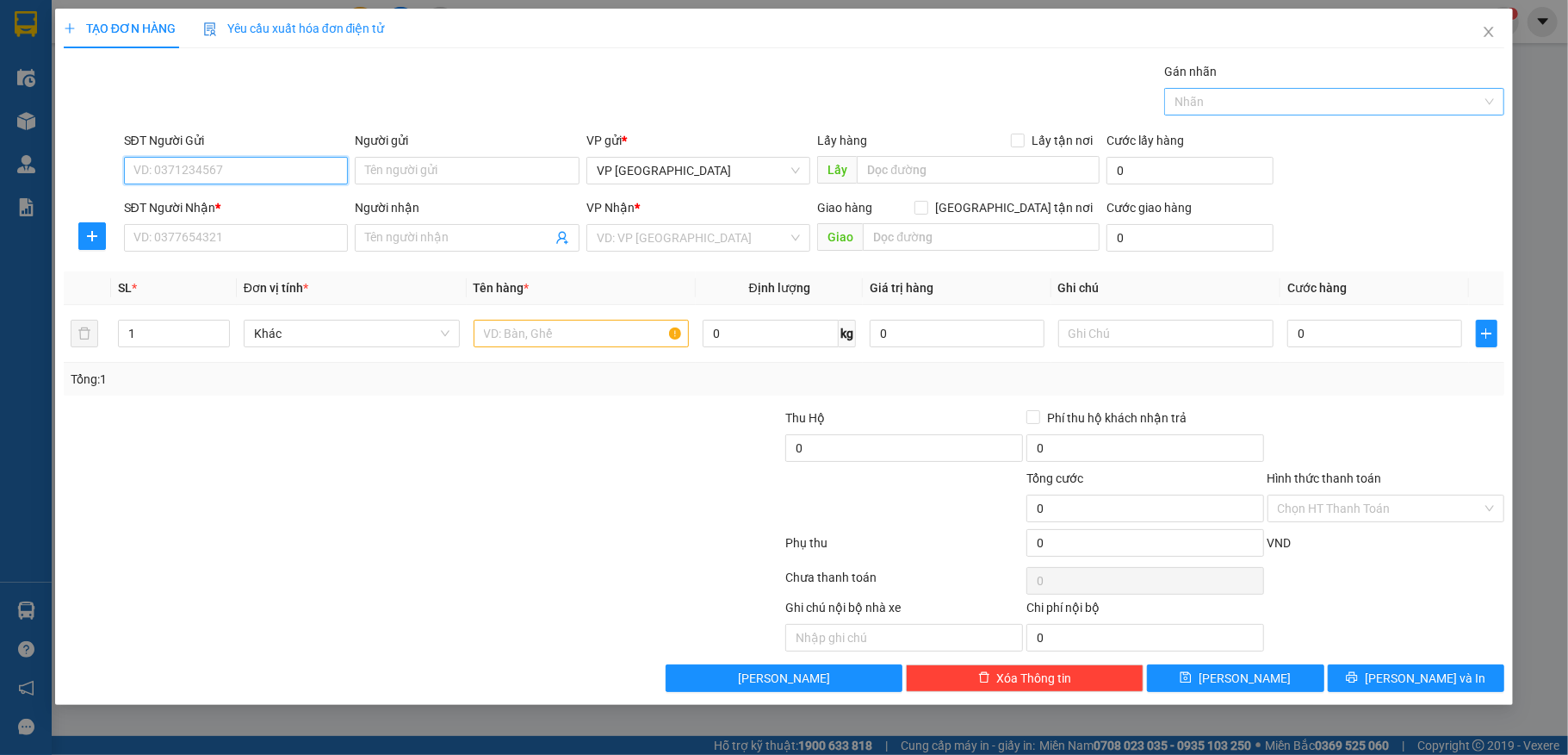
click at [1255, 100] on div at bounding box center [1326, 101] width 314 height 21
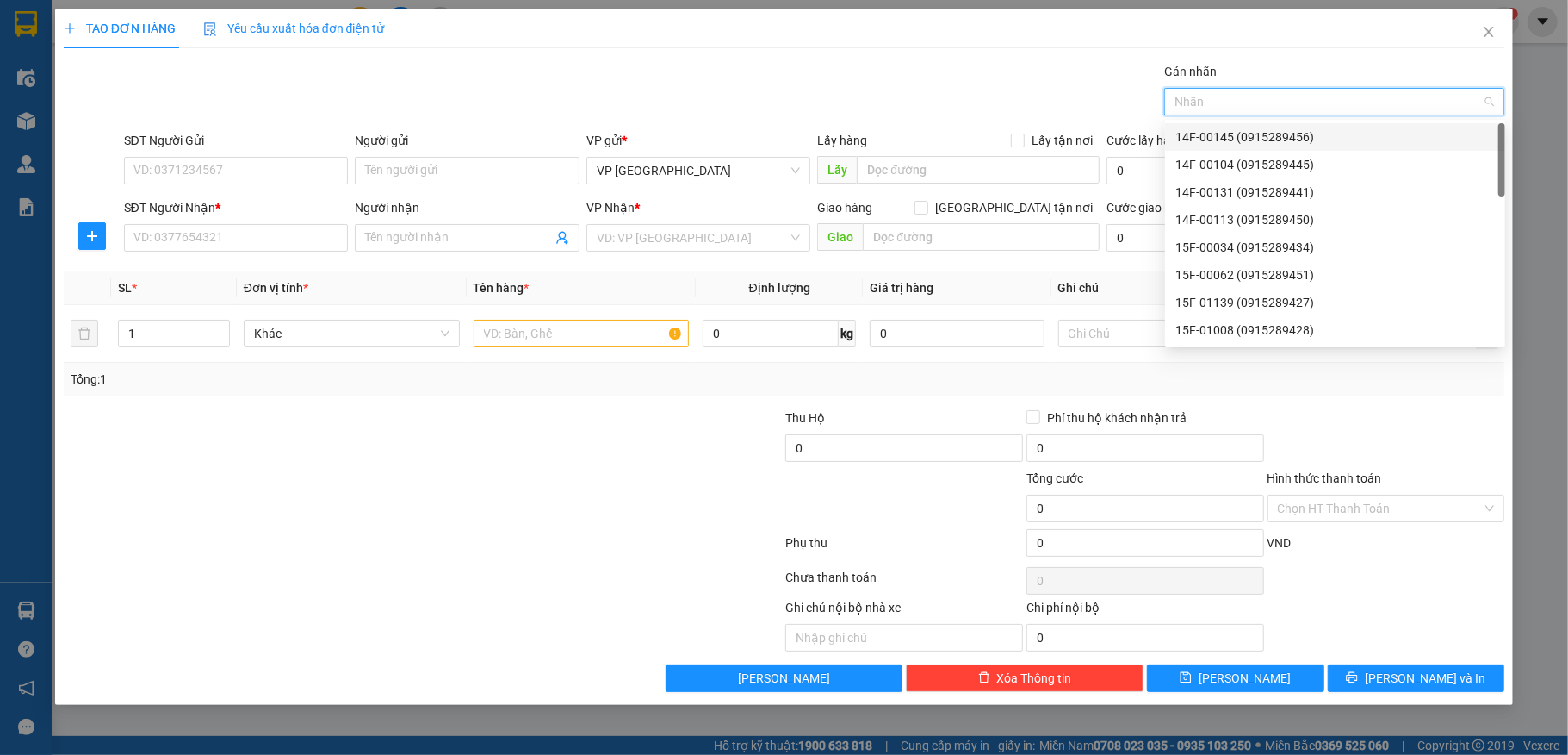
click at [1221, 130] on div "14F-00145 (0915289456)" at bounding box center [1335, 136] width 320 height 19
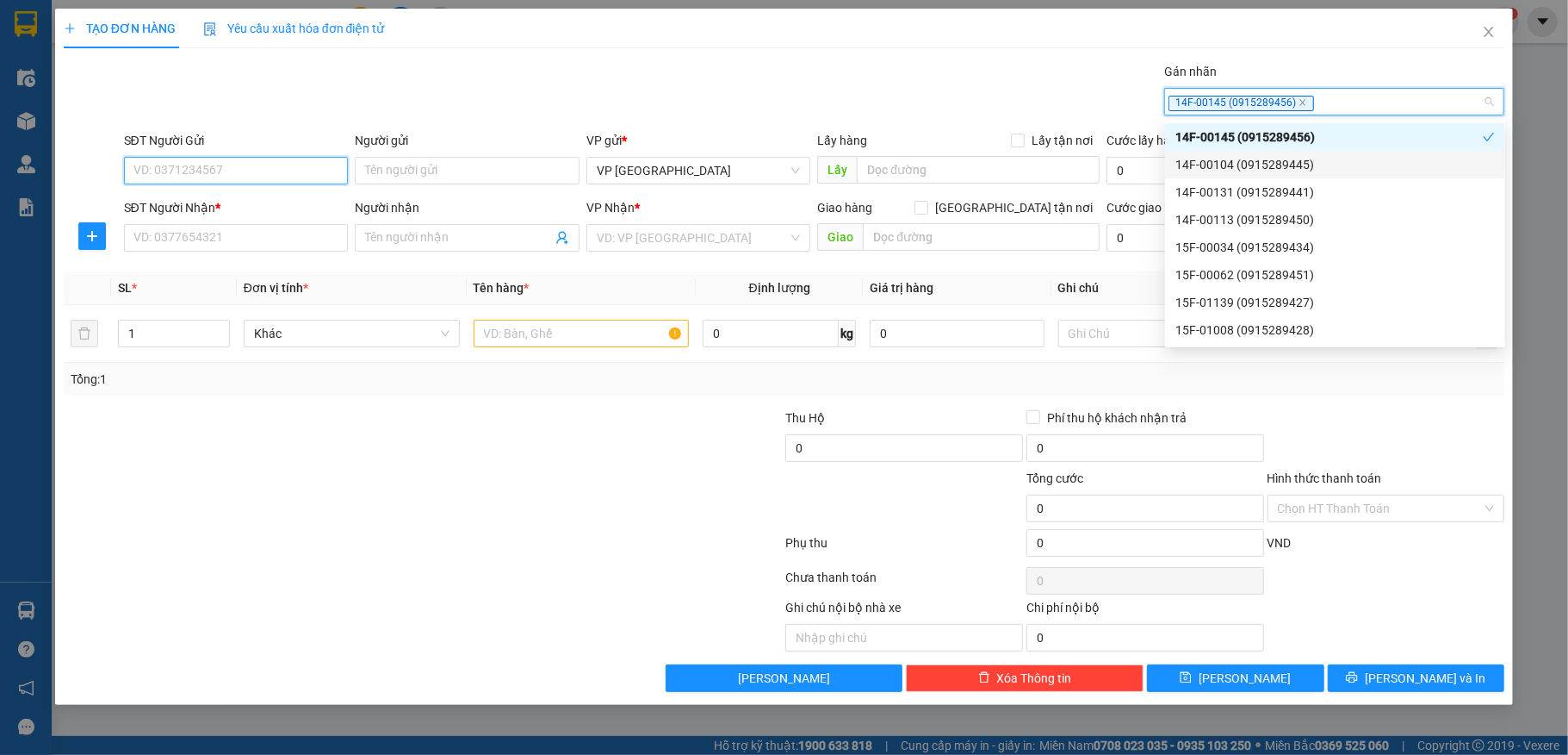
click at [272, 170] on input "SĐT Người Gửi" at bounding box center [235, 171] width 225 height 27
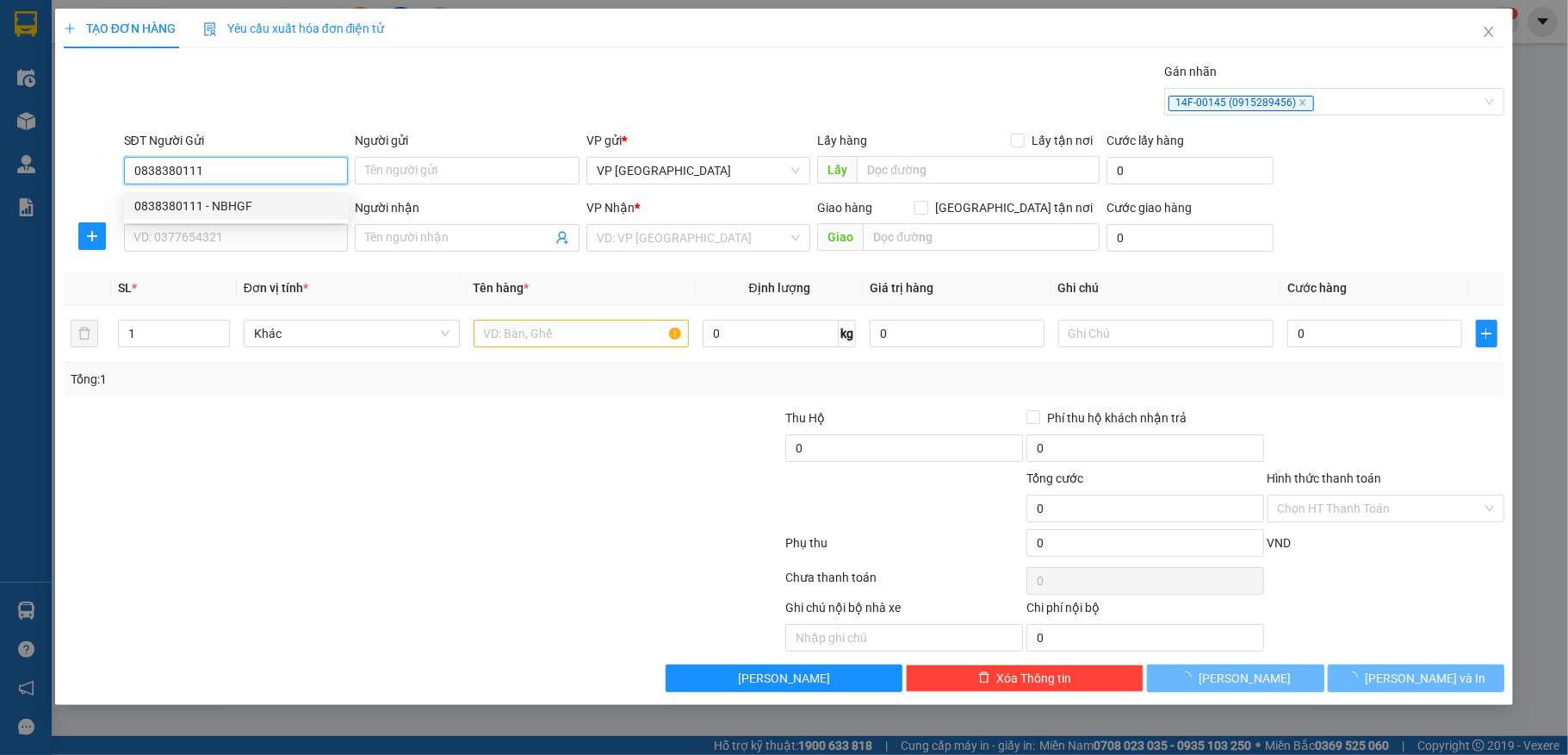
click at [207, 200] on div "0838380111 - NBHGF" at bounding box center [236, 205] width 204 height 19
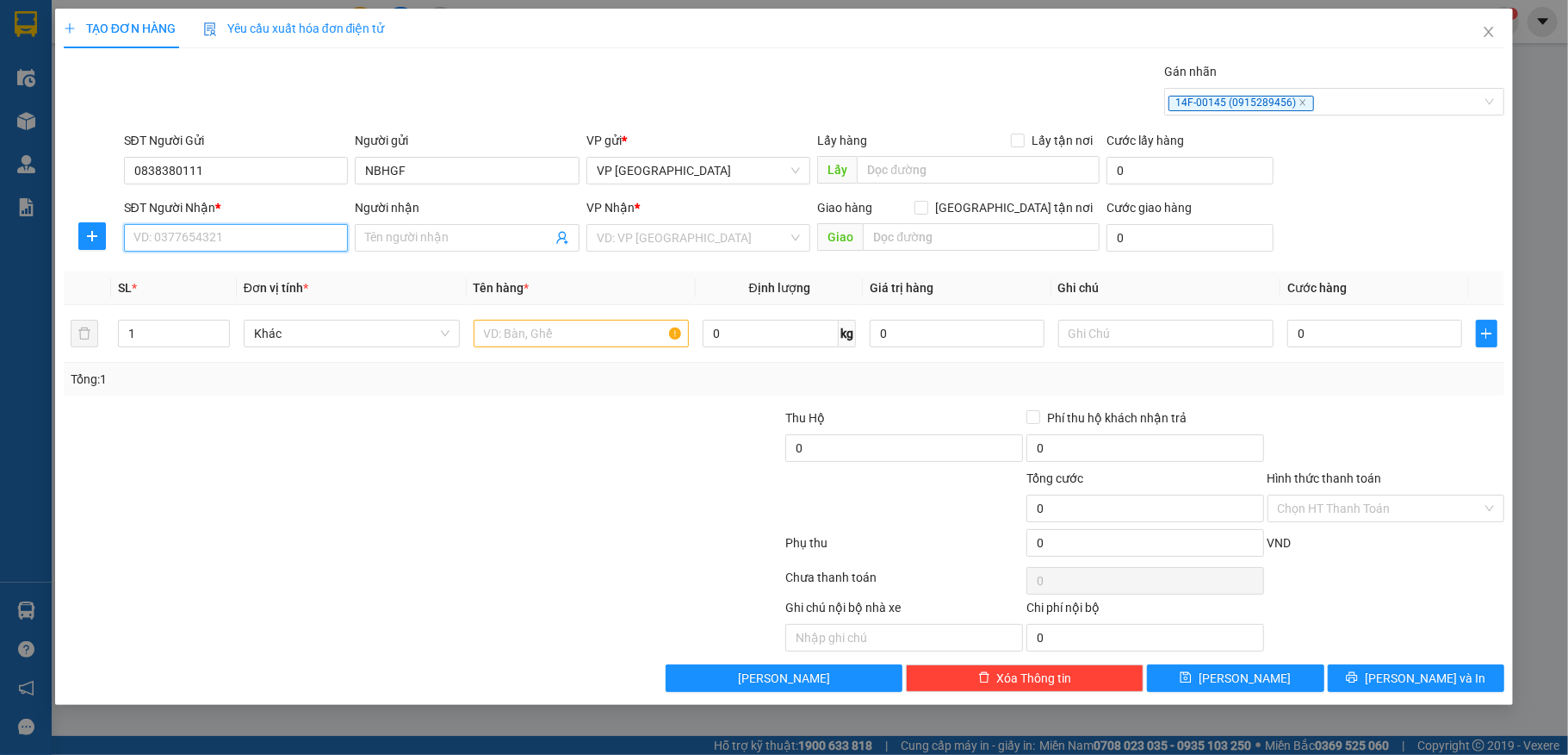
click at [210, 238] on input "SĐT Người Nhận *" at bounding box center [235, 238] width 225 height 27
click at [422, 237] on input "Người nhận" at bounding box center [458, 238] width 186 height 19
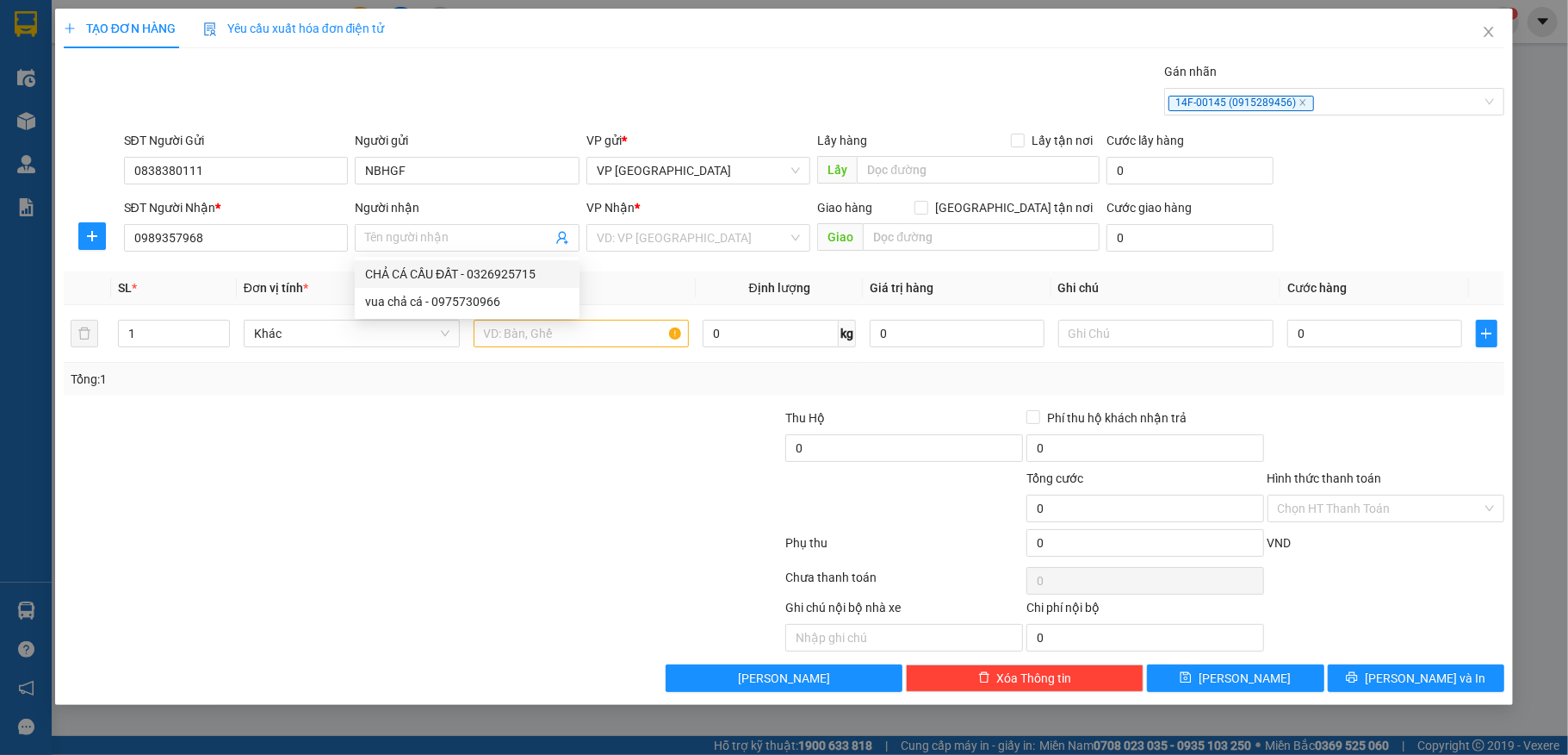
click at [417, 224] on div "Người nhận" at bounding box center [467, 211] width 225 height 26
click at [405, 232] on input "Người nhận" at bounding box center [458, 238] width 186 height 19
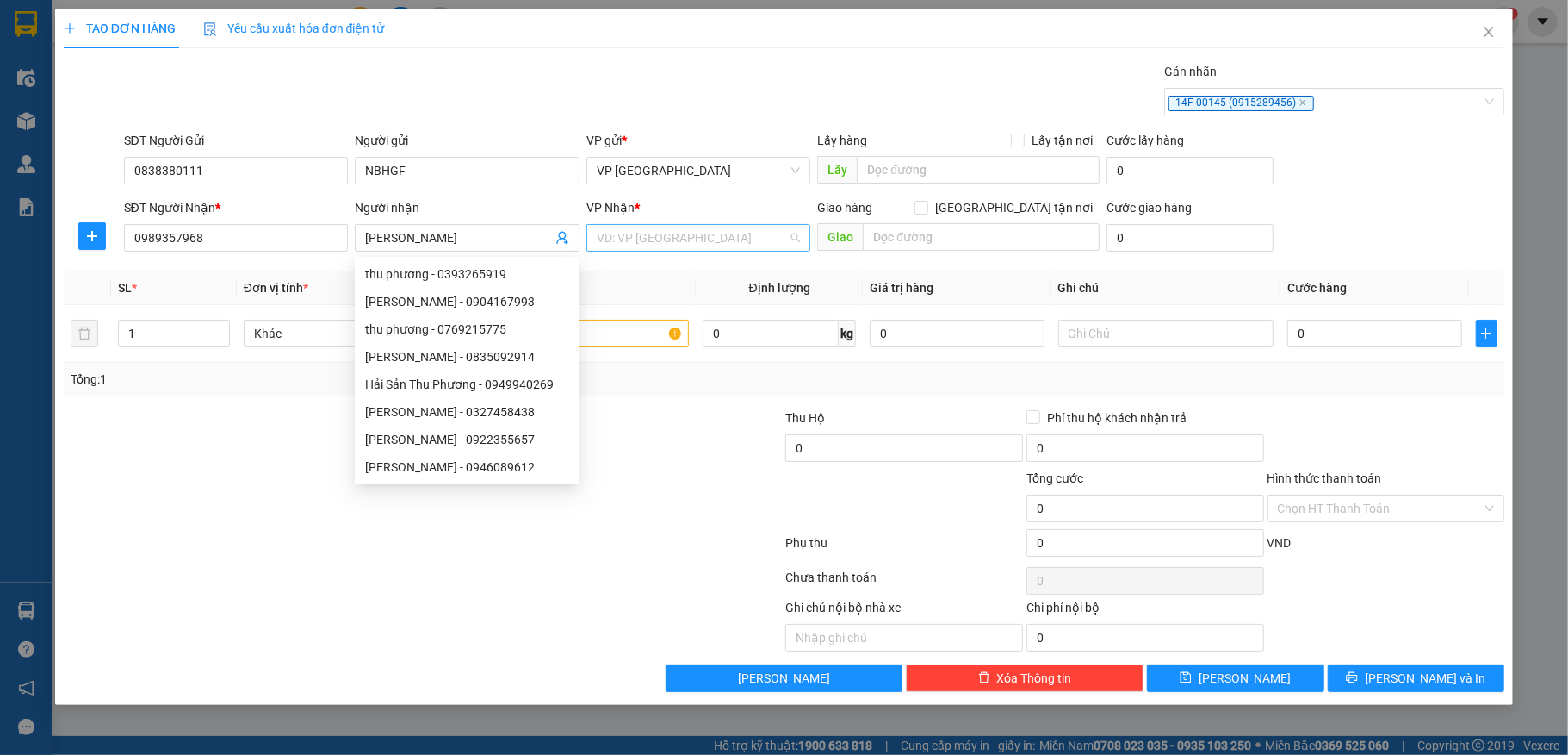
click at [622, 229] on input "search" at bounding box center [693, 238] width 192 height 26
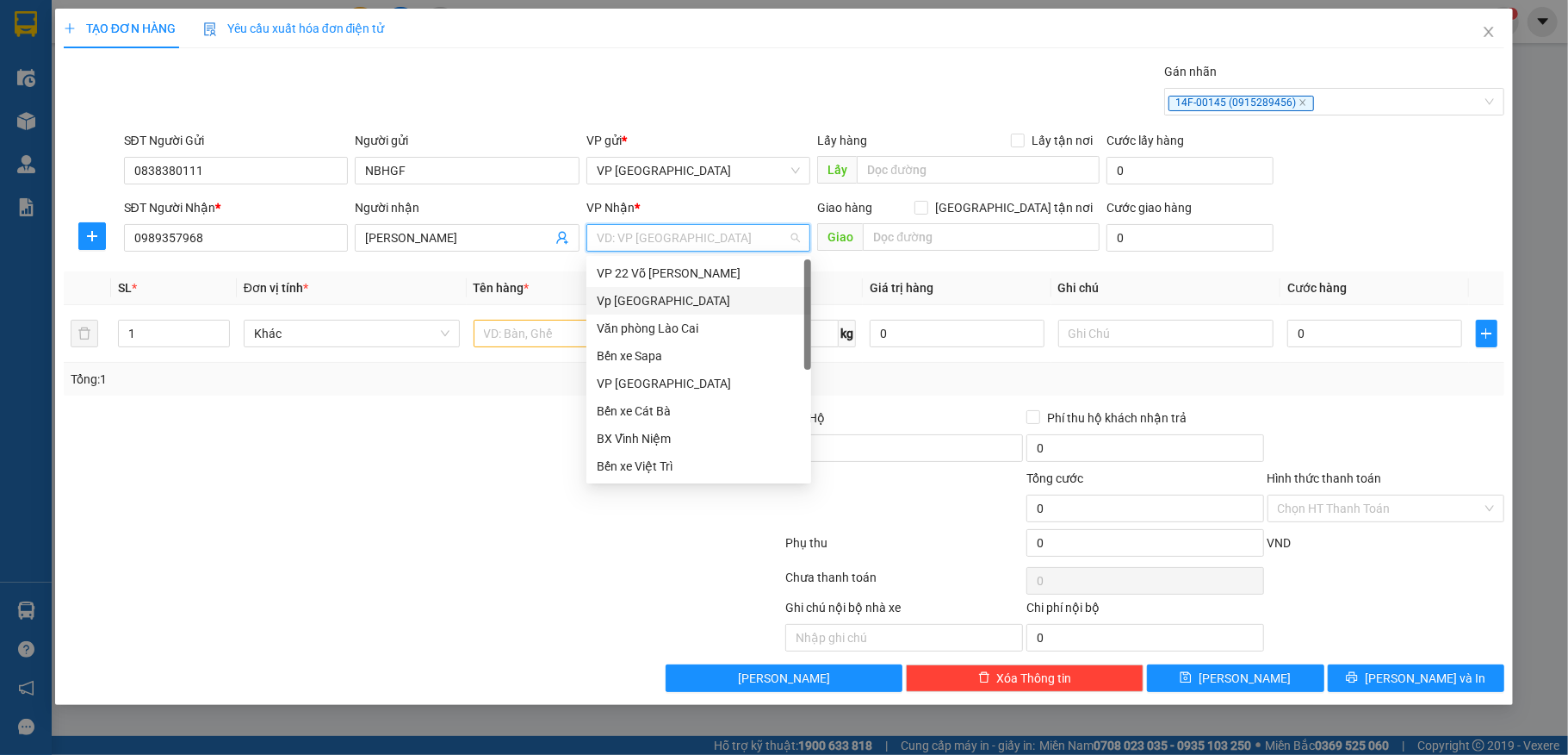
click at [659, 299] on div "Vp [GEOGRAPHIC_DATA]" at bounding box center [699, 300] width 204 height 19
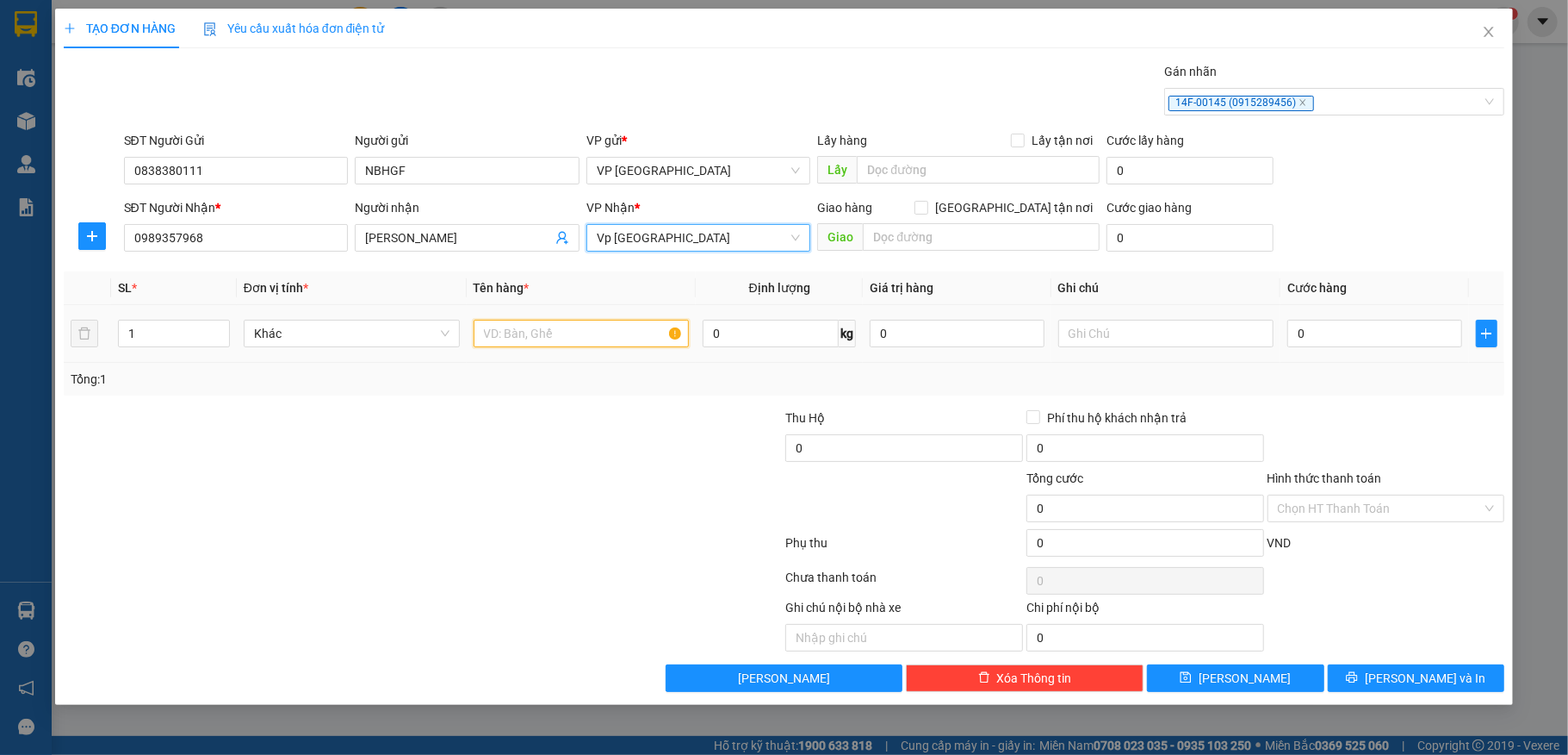
click at [511, 342] on input "text" at bounding box center [582, 334] width 216 height 27
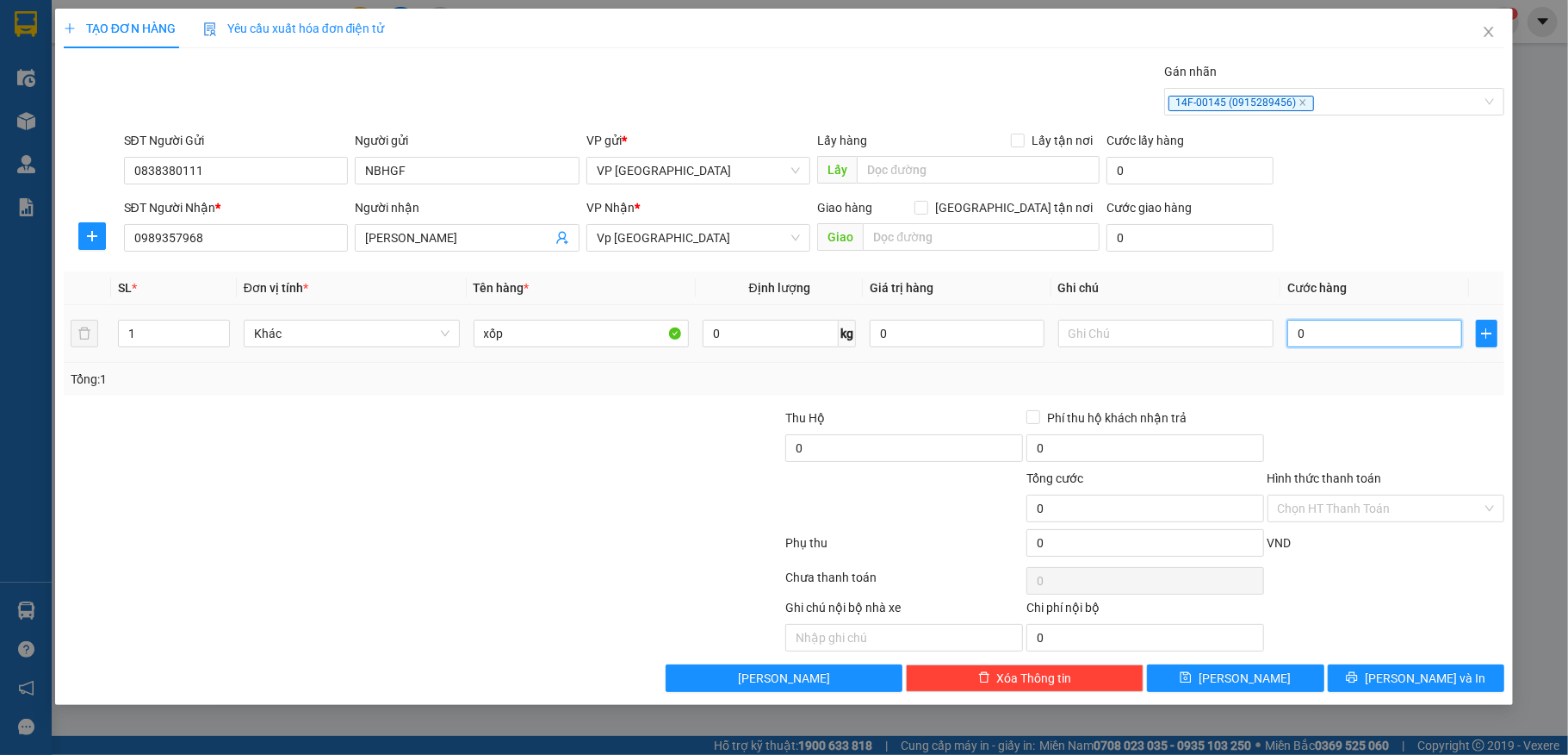
click at [1336, 346] on input "0" at bounding box center [1374, 334] width 174 height 27
click at [1376, 683] on button "[PERSON_NAME] và In" at bounding box center [1417, 678] width 178 height 27
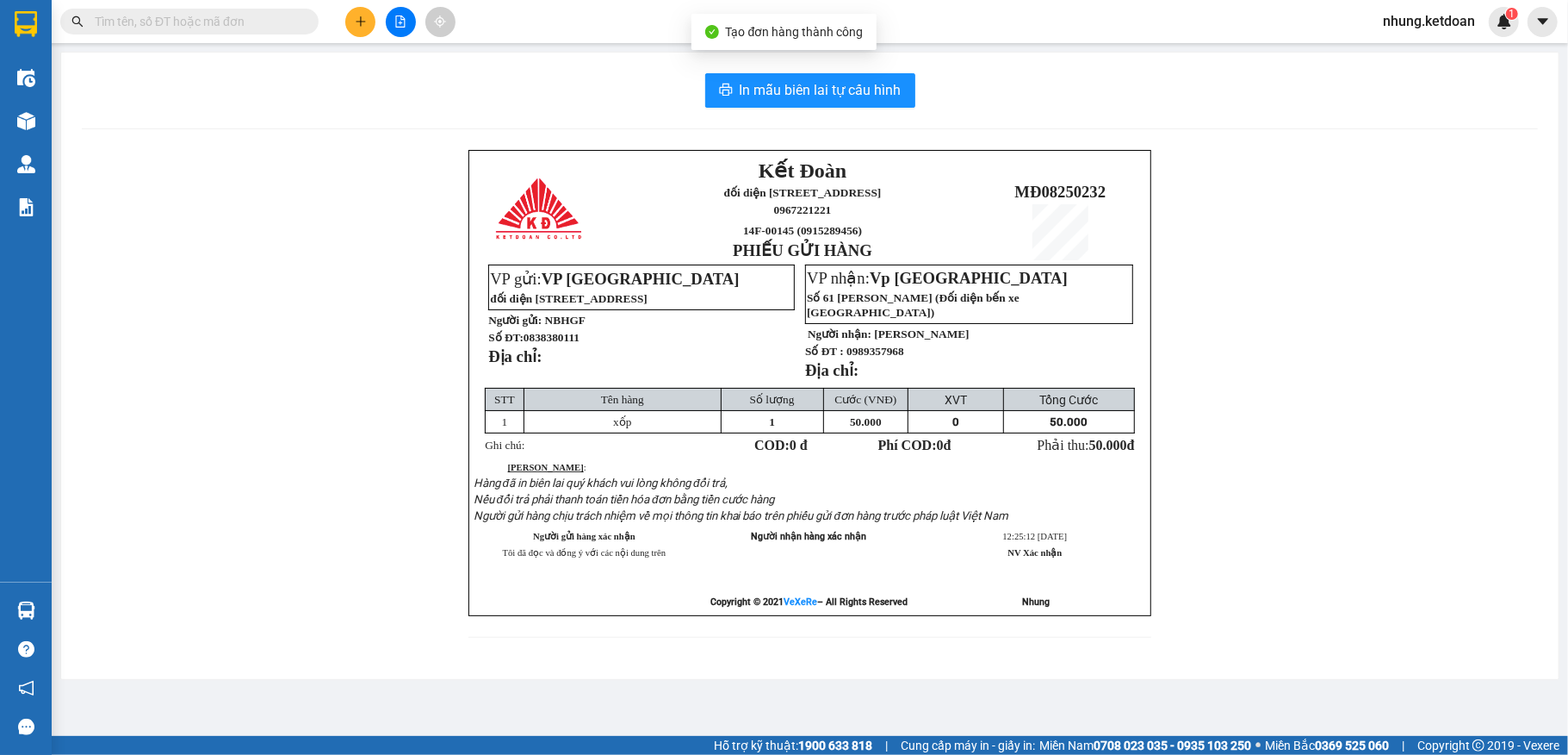
click at [784, 67] on div "In mẫu biên lai tự cấu hình Kết Đoàn đối diện [STREET_ADDRESS] 2 0967221221 14F…" at bounding box center [810, 366] width 1497 height 626
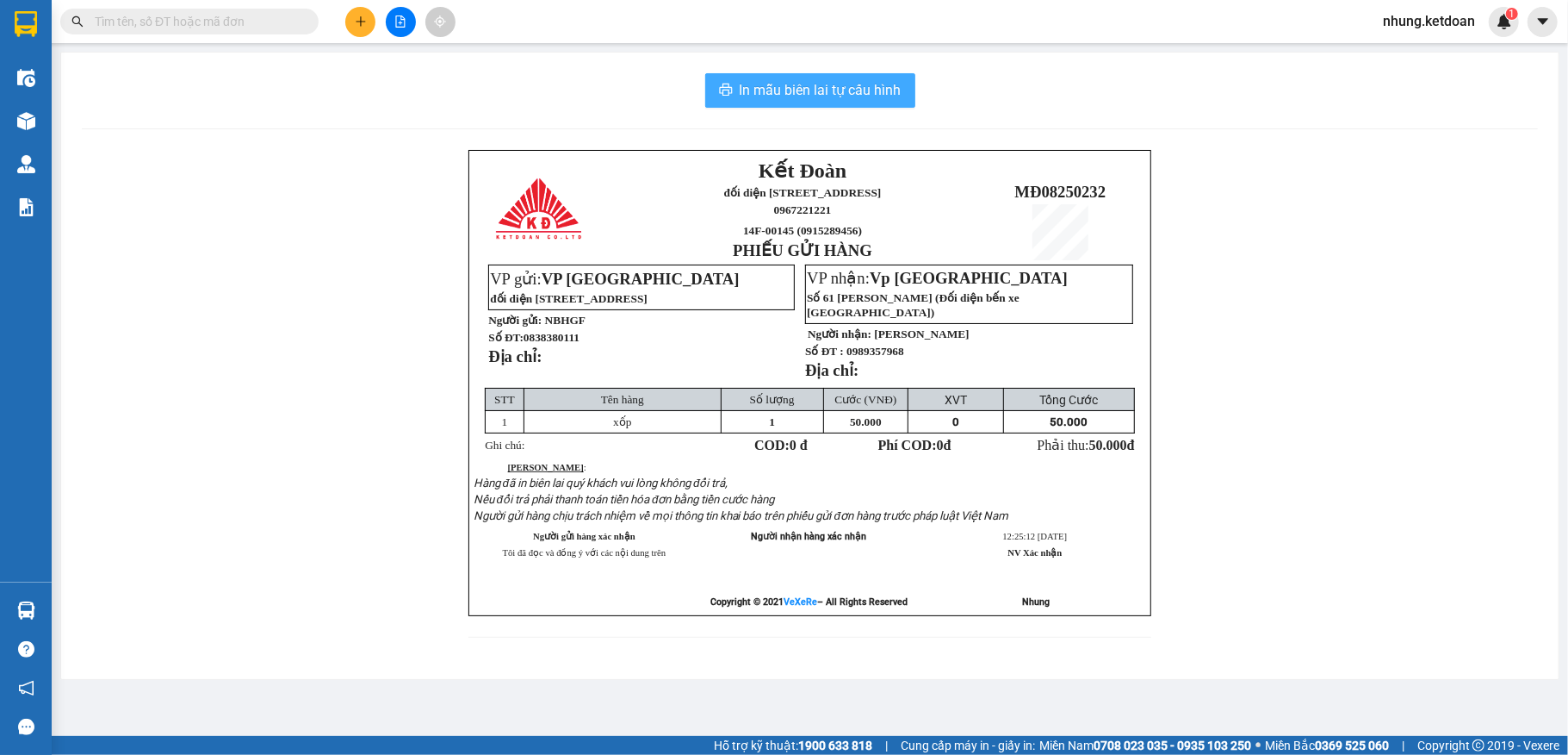
click at [765, 76] on button "In mẫu biên lai tự cấu hình" at bounding box center [810, 90] width 210 height 34
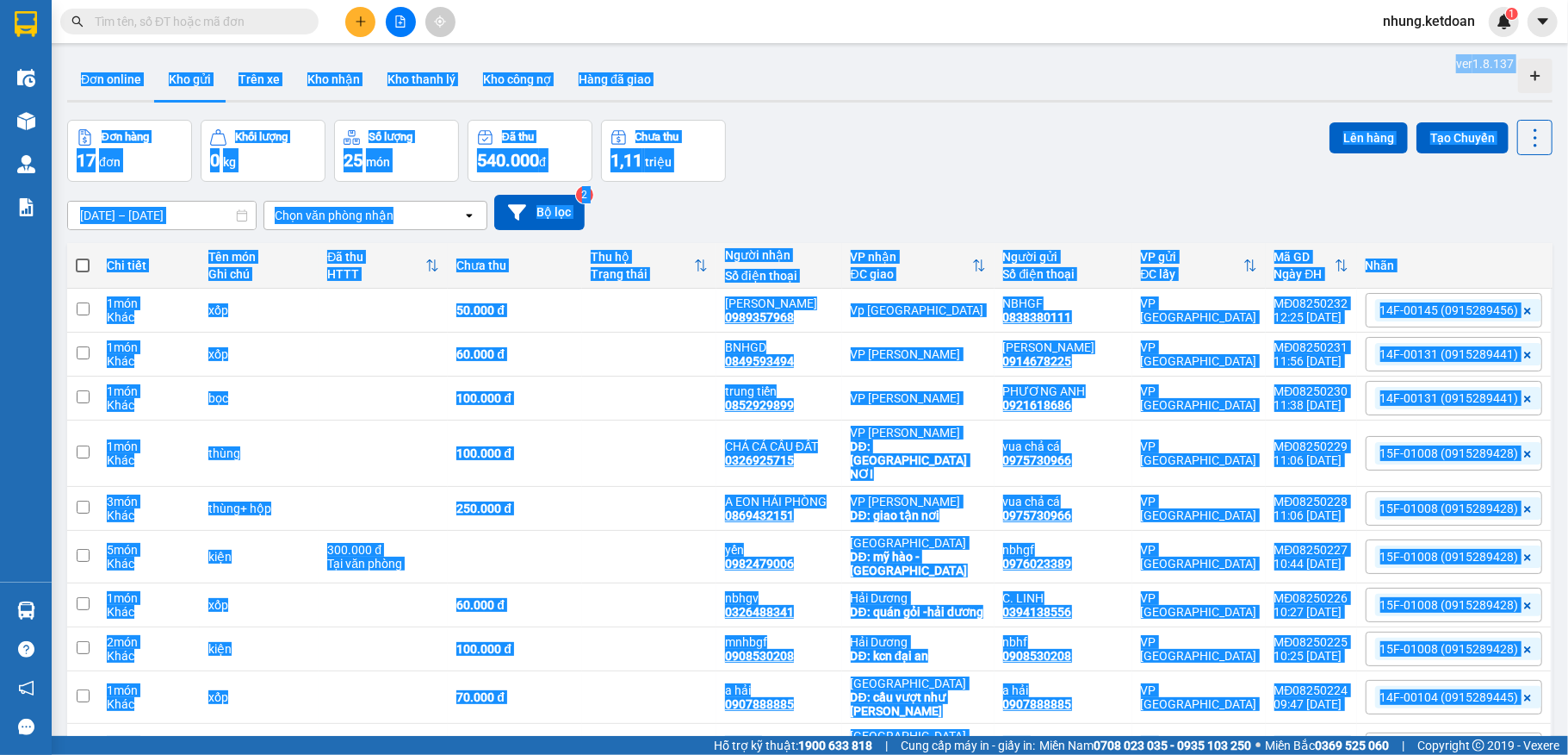
click at [951, 191] on div "[DATE] – [DATE] Press the down arrow key to interact with the calendar and sele…" at bounding box center [810, 212] width 1486 height 61
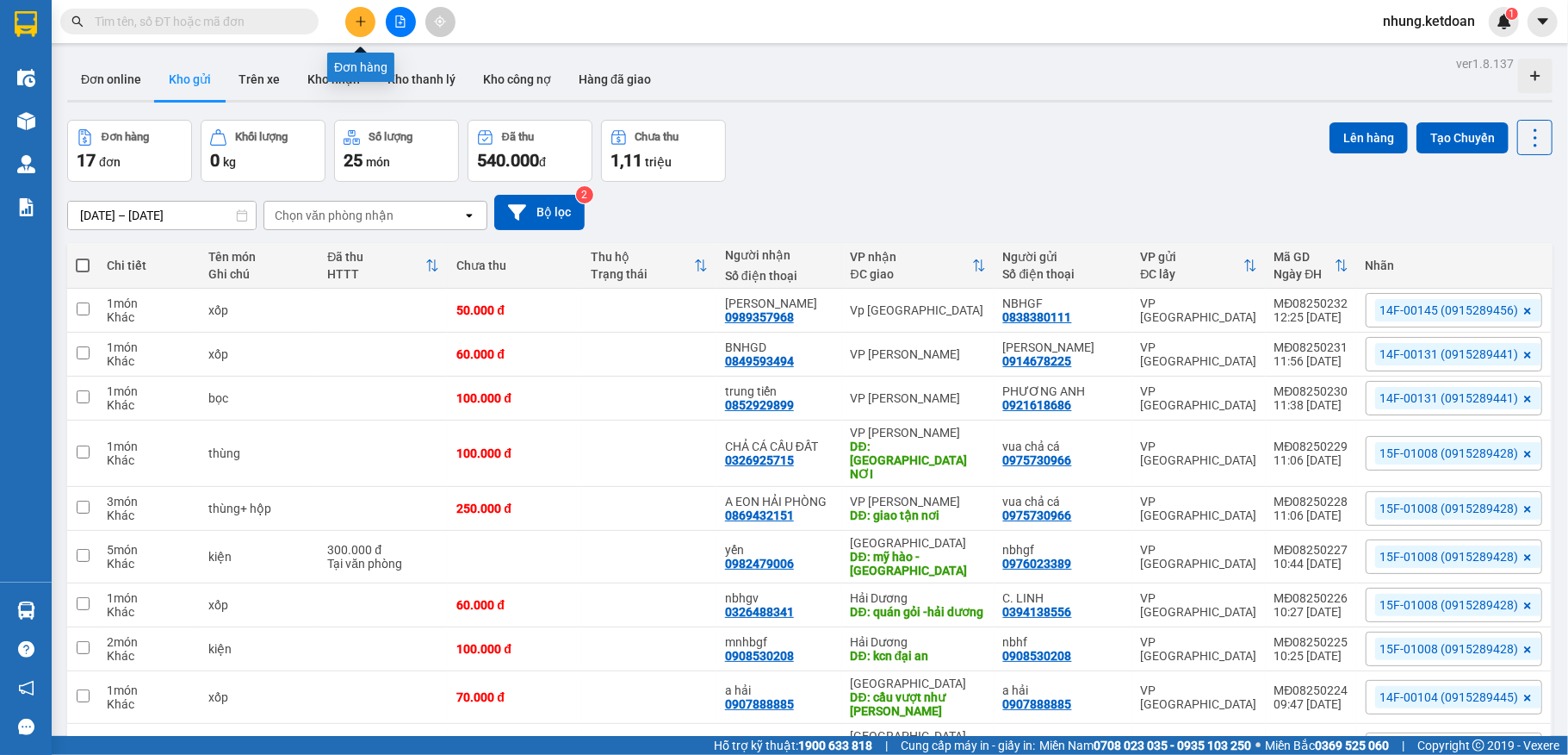
click at [366, 16] on icon "plus" at bounding box center [361, 22] width 12 height 12
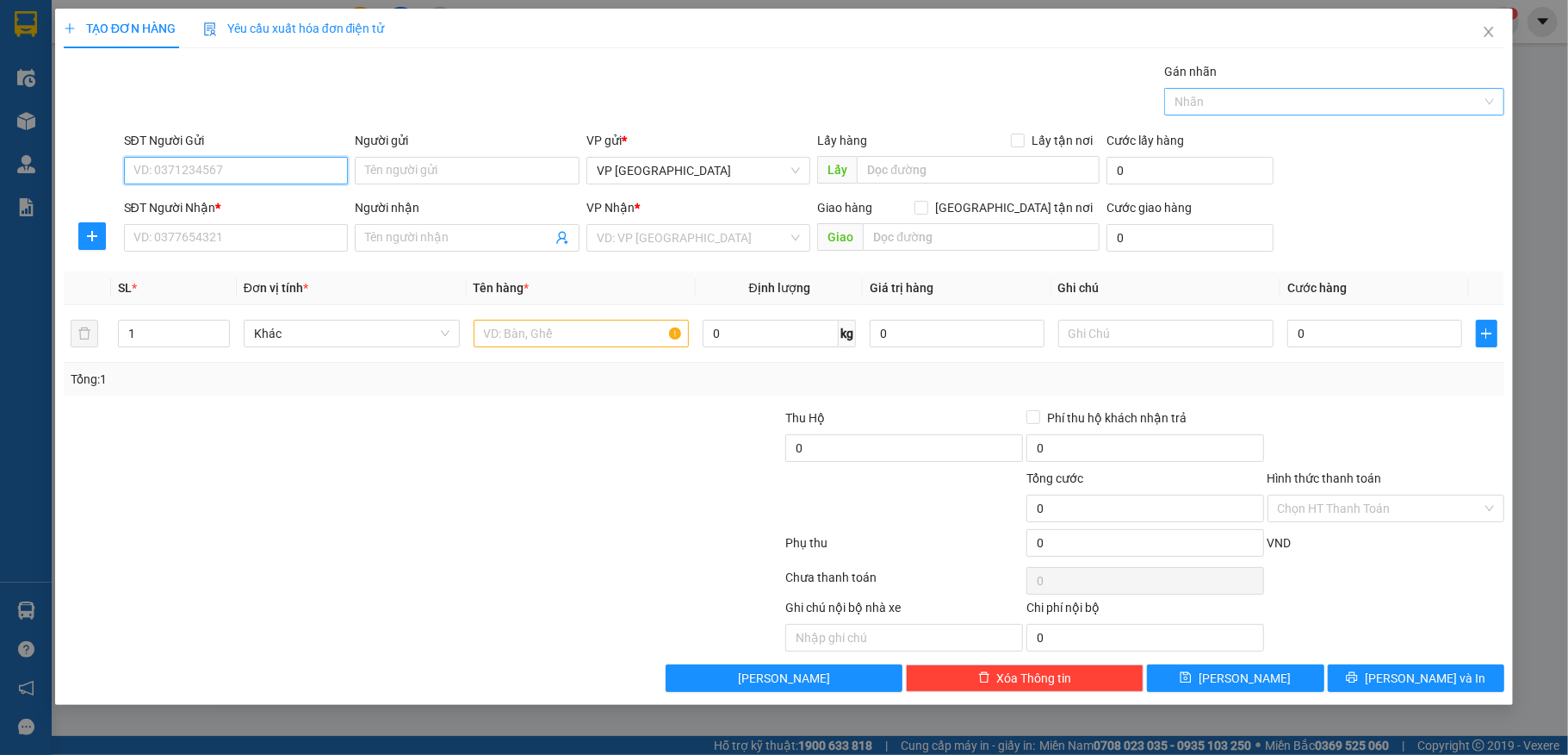
click at [1211, 98] on div at bounding box center [1326, 101] width 314 height 21
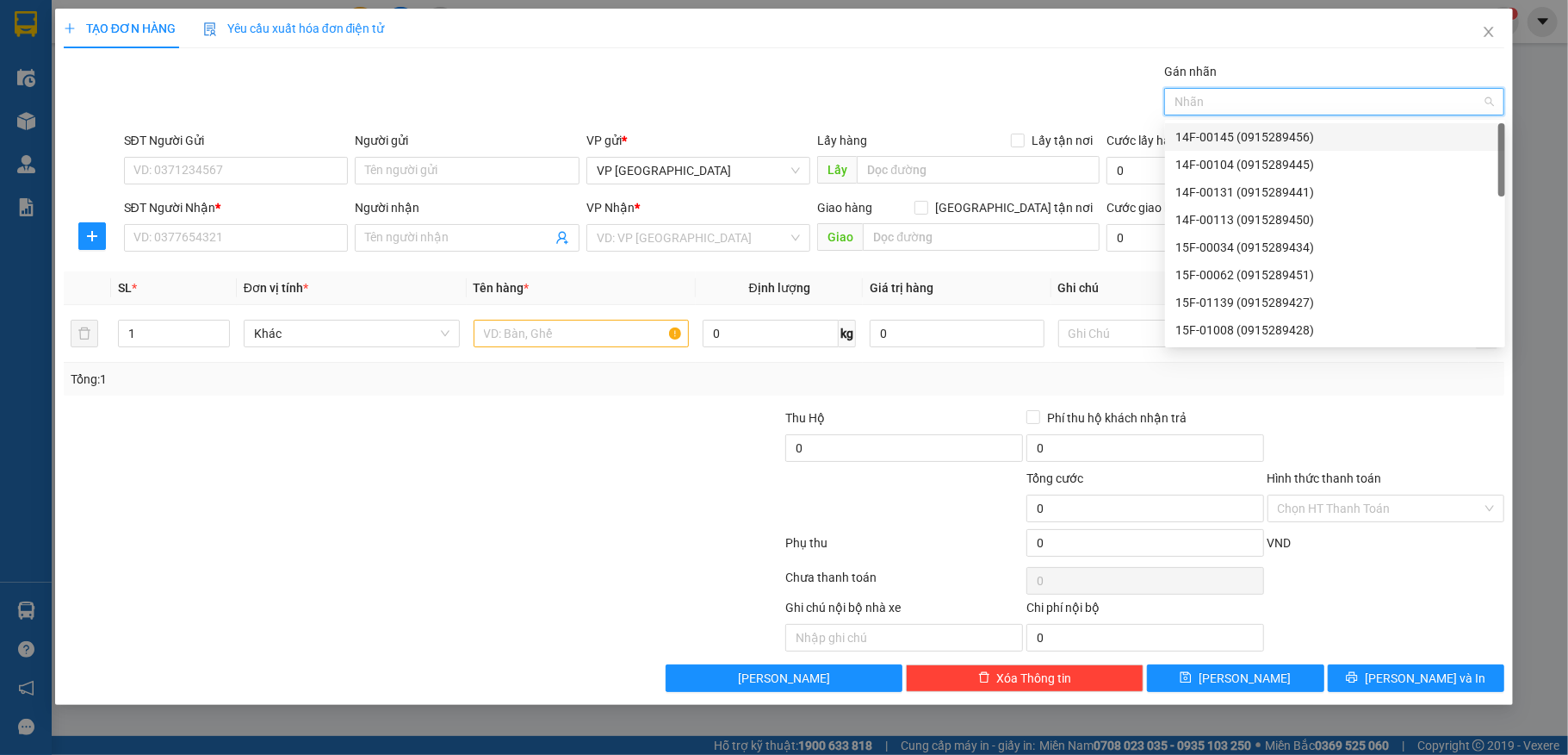
click at [1223, 141] on div "14F-00145 (0915289456)" at bounding box center [1335, 136] width 320 height 19
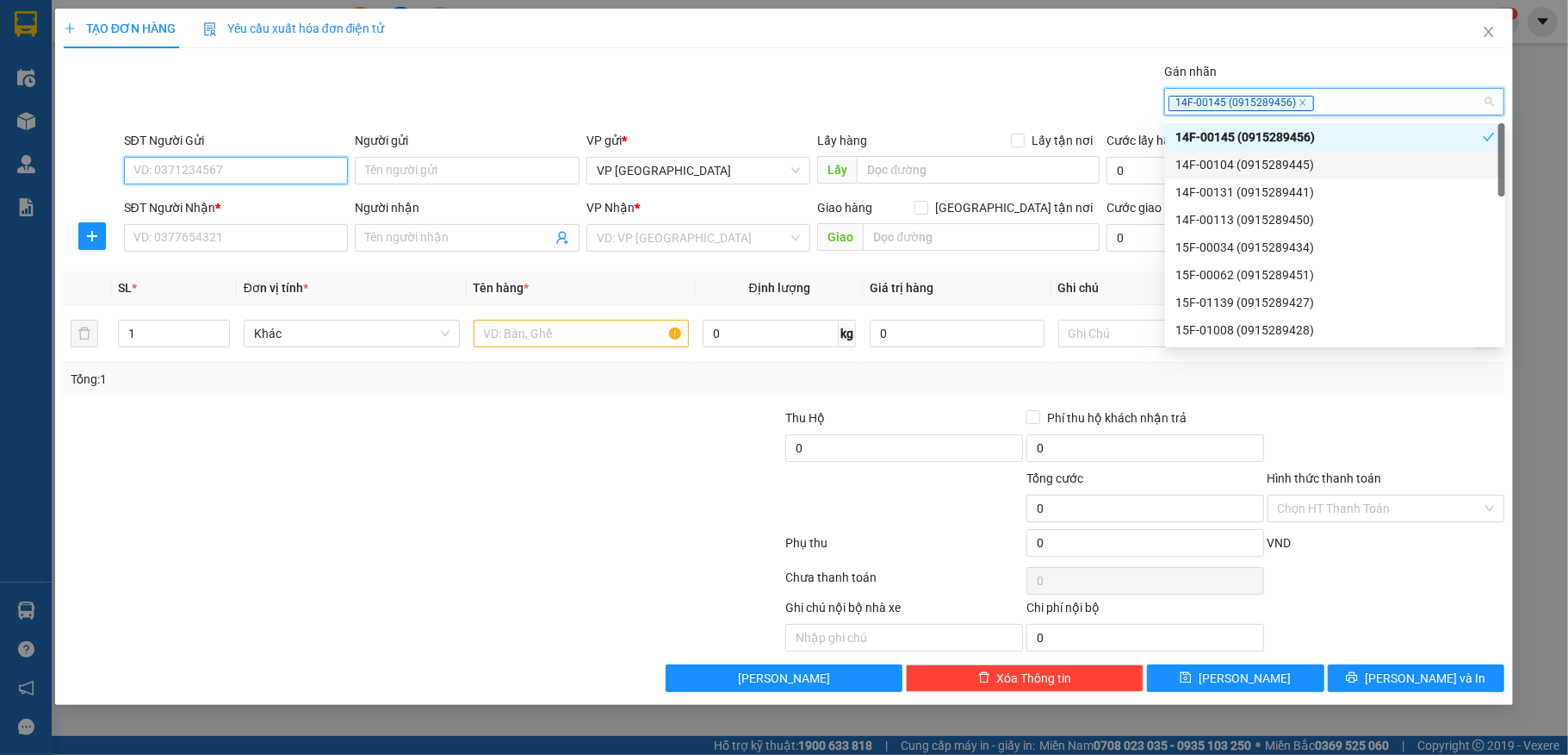
click at [189, 180] on input "SĐT Người Gửi" at bounding box center [235, 171] width 225 height 27
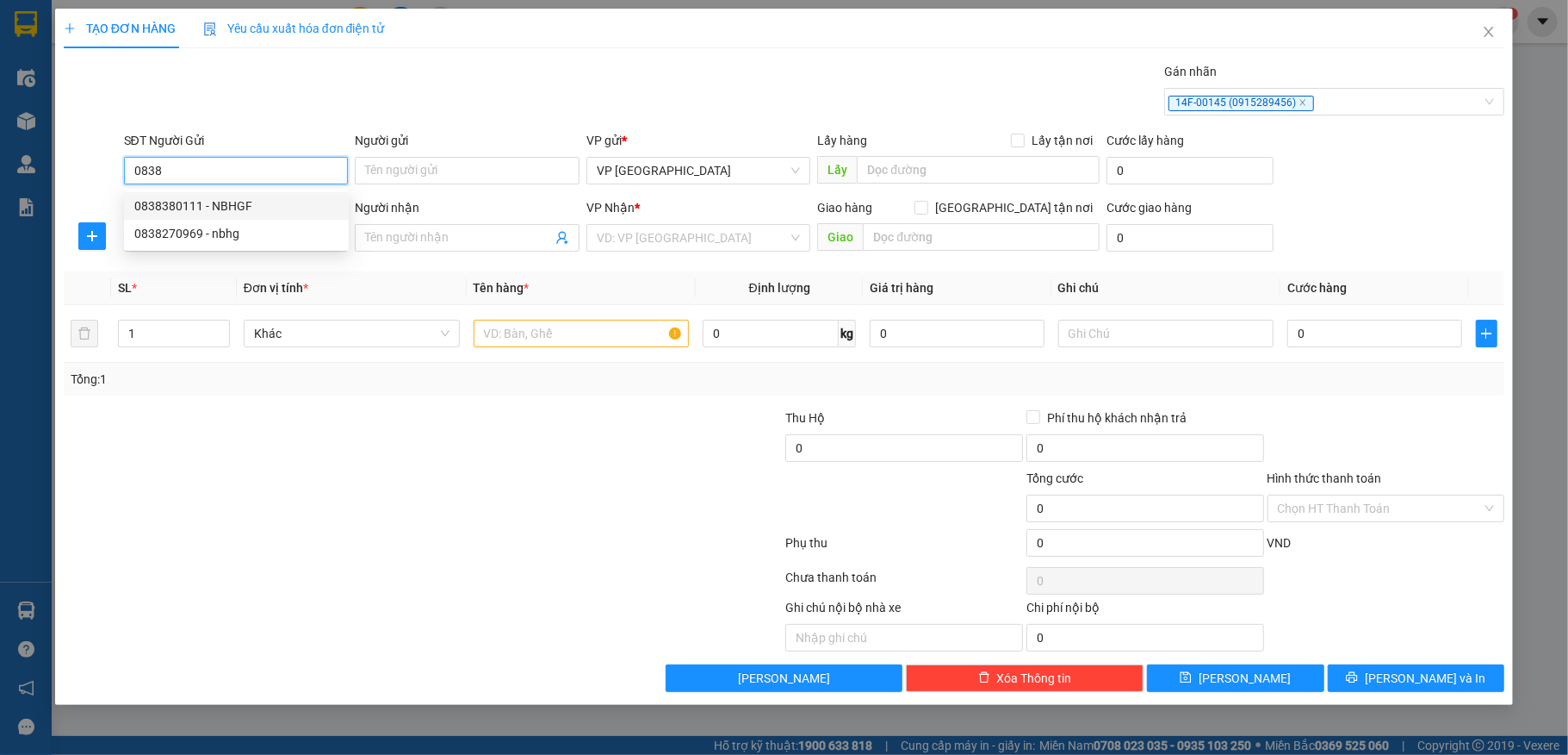
click at [190, 207] on div "0838380111 - NBHGF" at bounding box center [236, 205] width 204 height 19
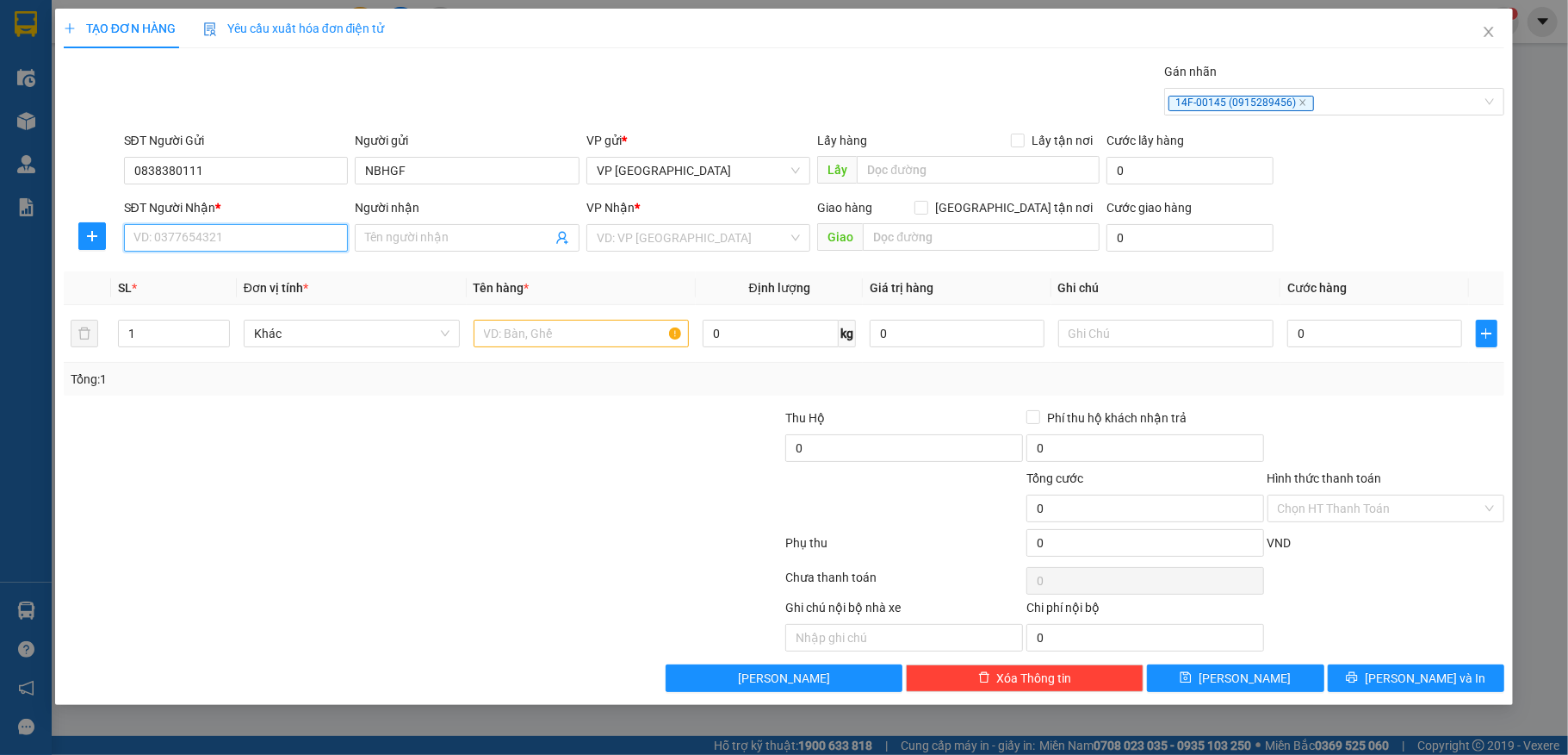
click at [238, 242] on input "SĐT Người Nhận *" at bounding box center [235, 238] width 225 height 27
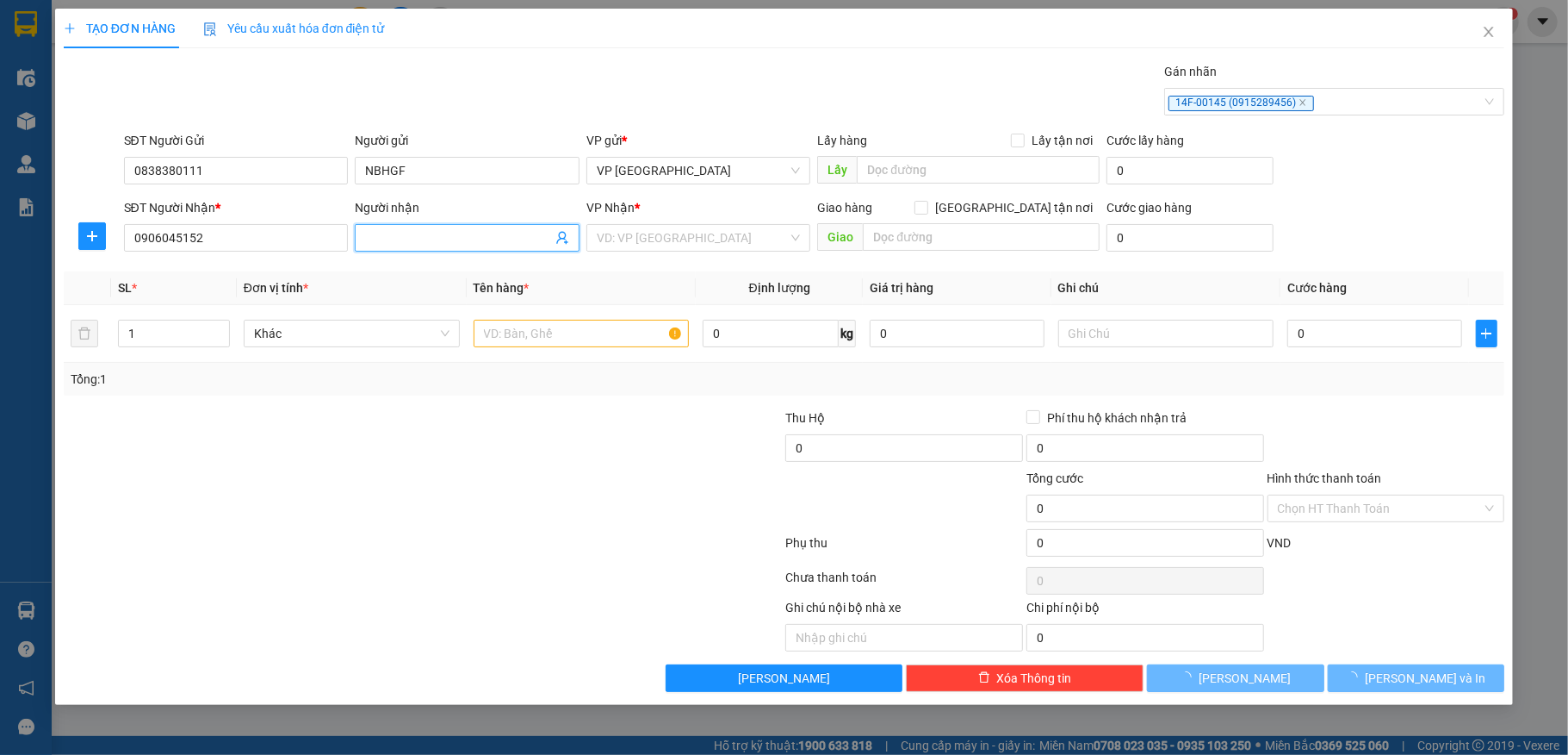
click at [422, 247] on input "Người nhận" at bounding box center [458, 238] width 186 height 19
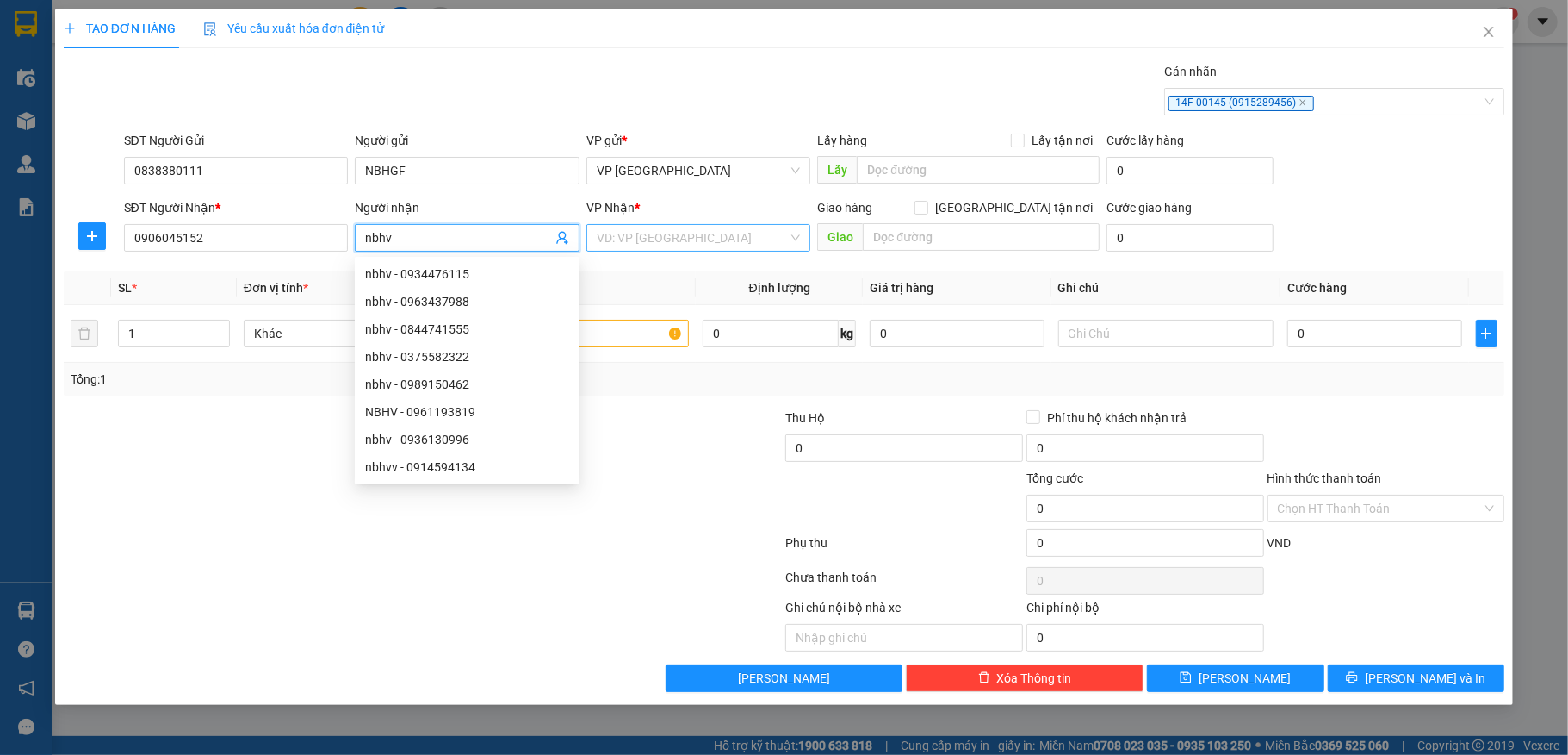
click at [673, 233] on input "search" at bounding box center [693, 238] width 192 height 26
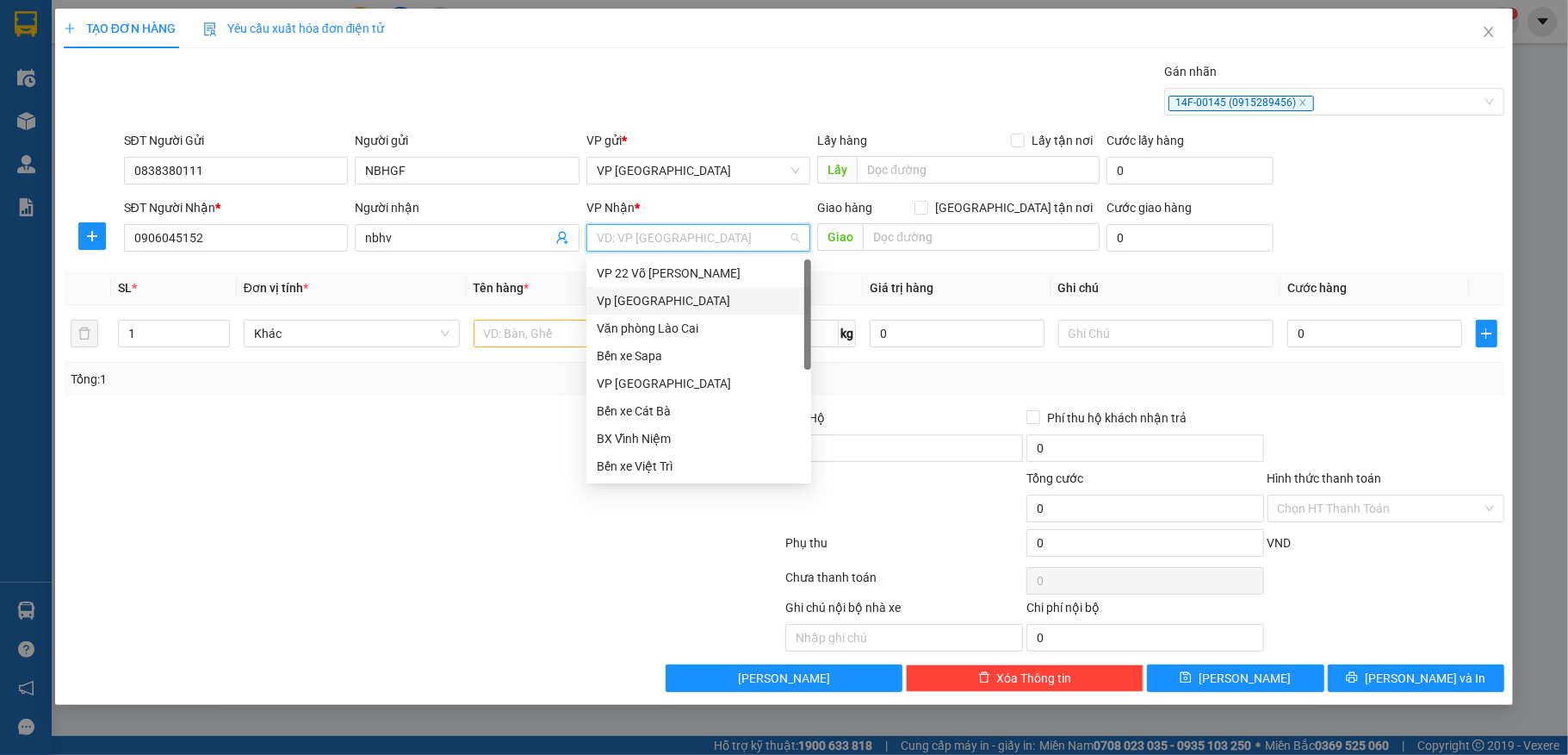
click at [675, 303] on div "Vp [GEOGRAPHIC_DATA]" at bounding box center [699, 300] width 204 height 19
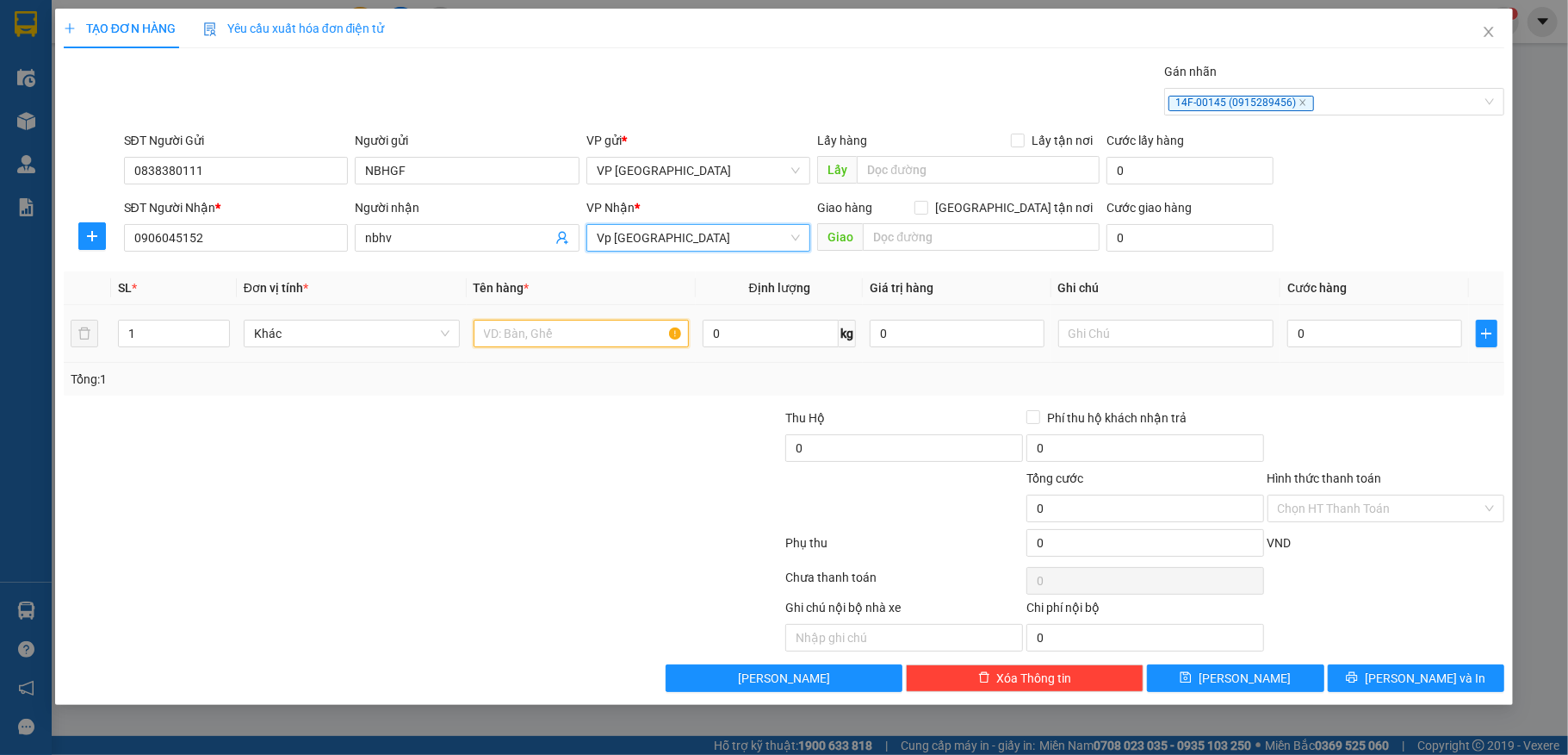
click at [546, 340] on input "text" at bounding box center [582, 334] width 216 height 27
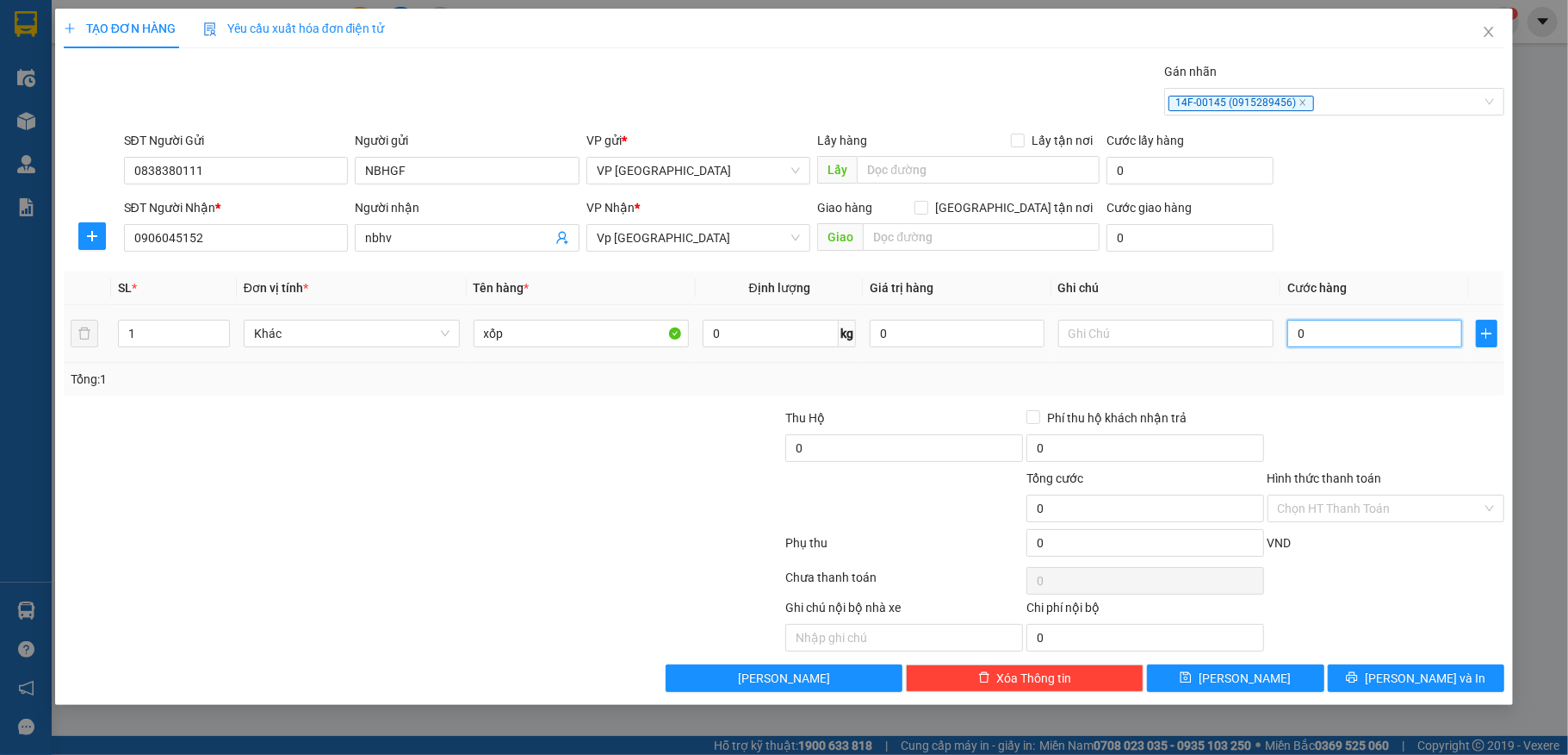
click at [1335, 347] on input "0" at bounding box center [1374, 334] width 174 height 27
drag, startPoint x: 1351, startPoint y: 675, endPoint x: 1358, endPoint y: 655, distance: 21.2
click at [1352, 675] on button "[PERSON_NAME] và In" at bounding box center [1417, 678] width 178 height 27
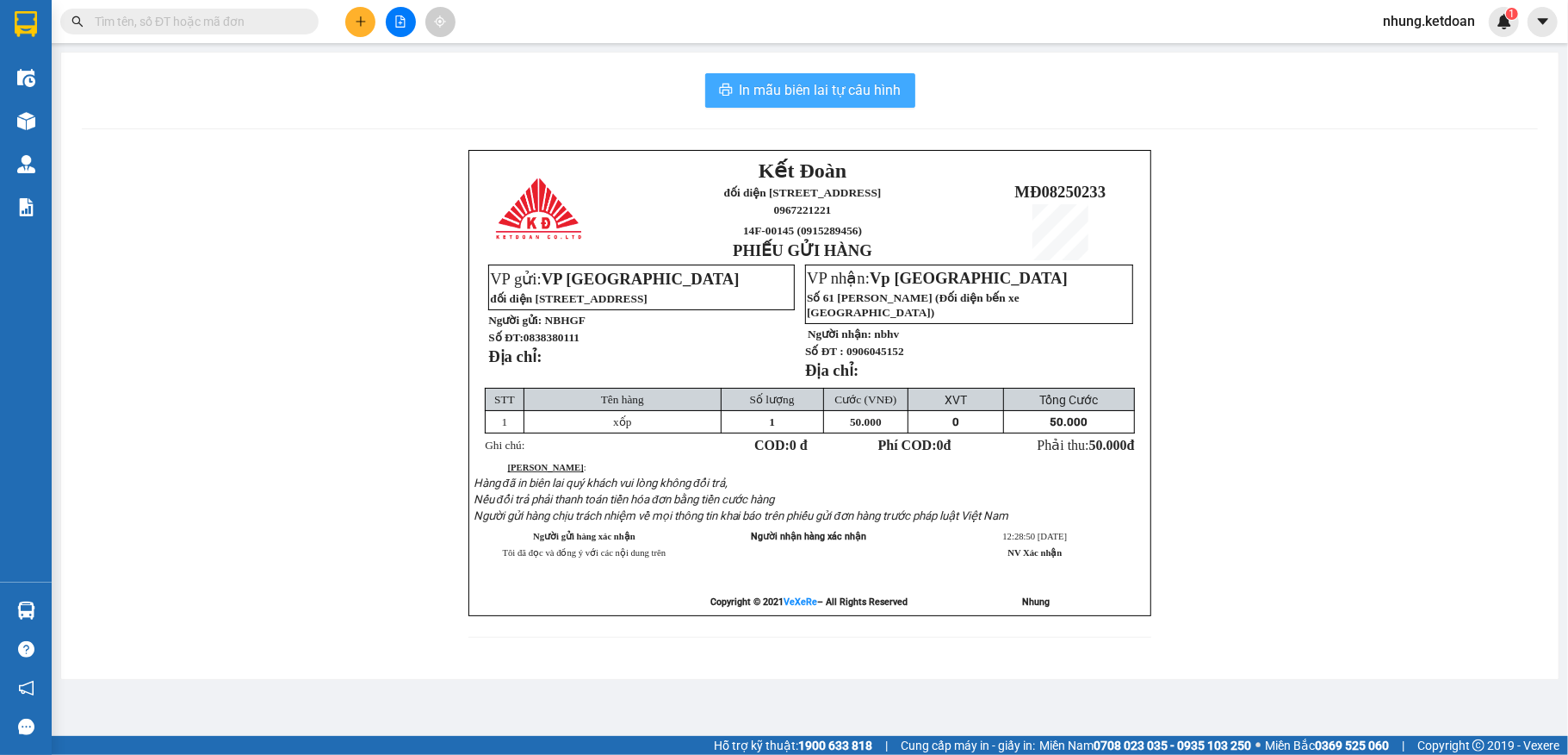
click at [884, 94] on span "In mẫu biên lai tự cấu hình" at bounding box center [820, 90] width 162 height 22
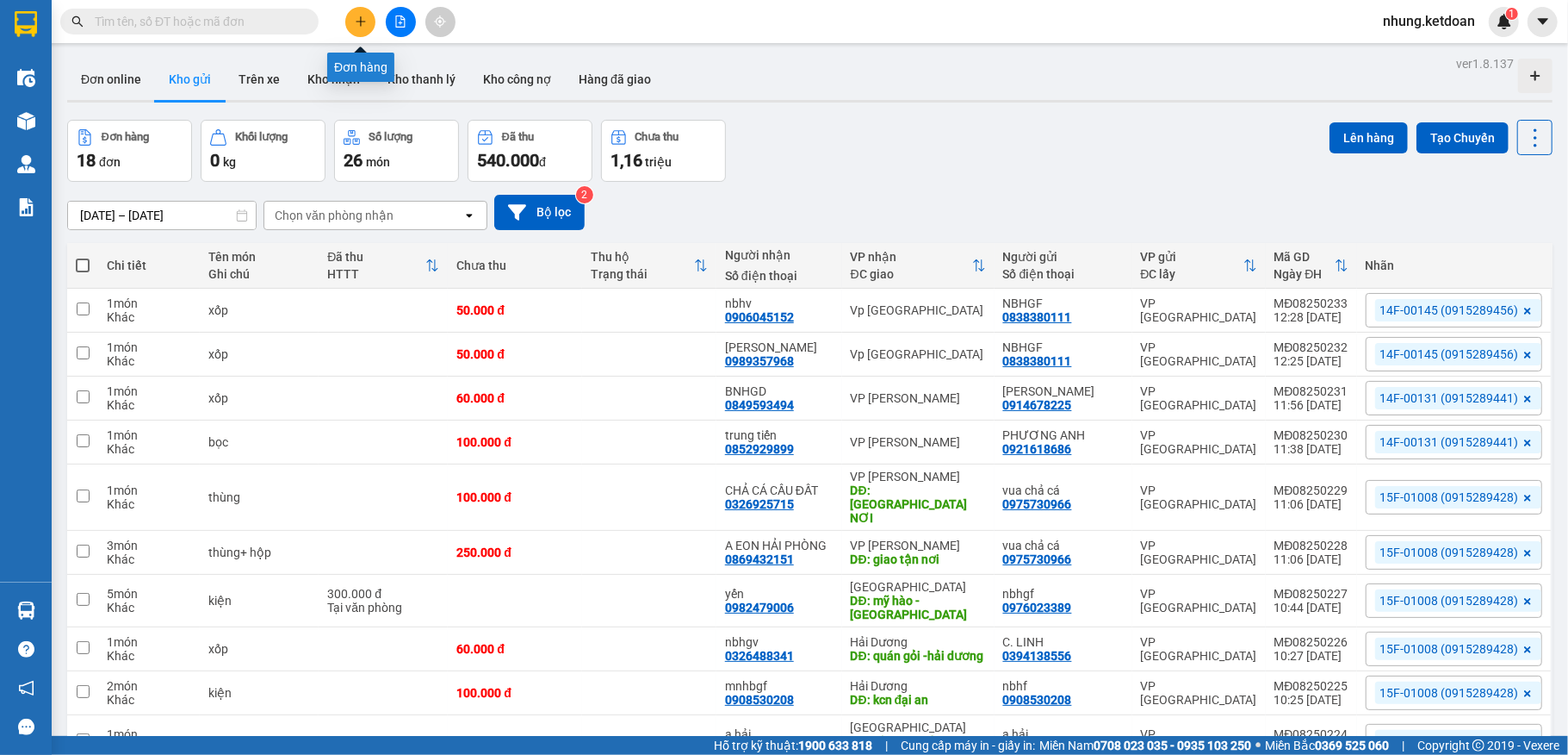
click at [349, 26] on button at bounding box center [360, 22] width 30 height 30
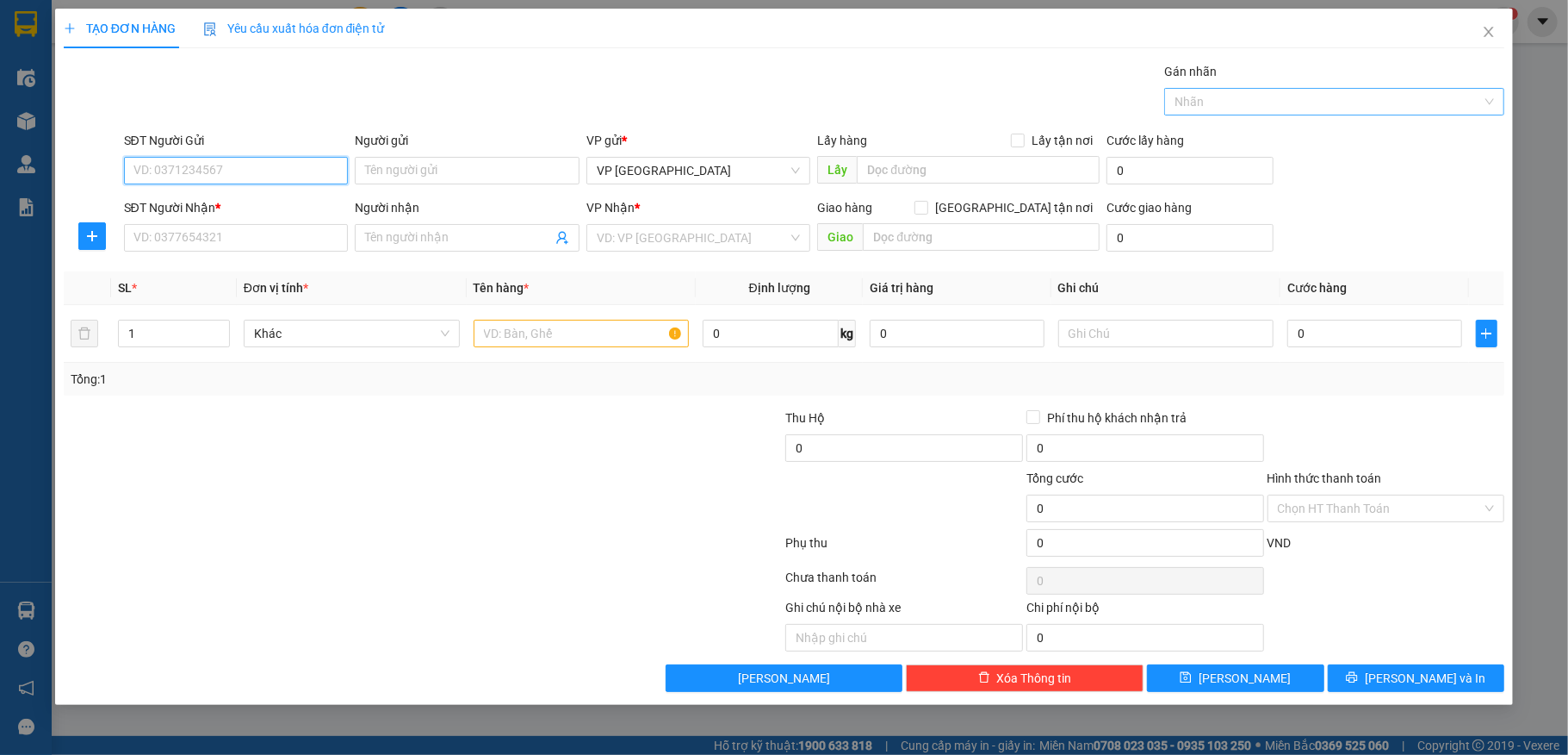
click at [1365, 105] on div at bounding box center [1326, 101] width 314 height 21
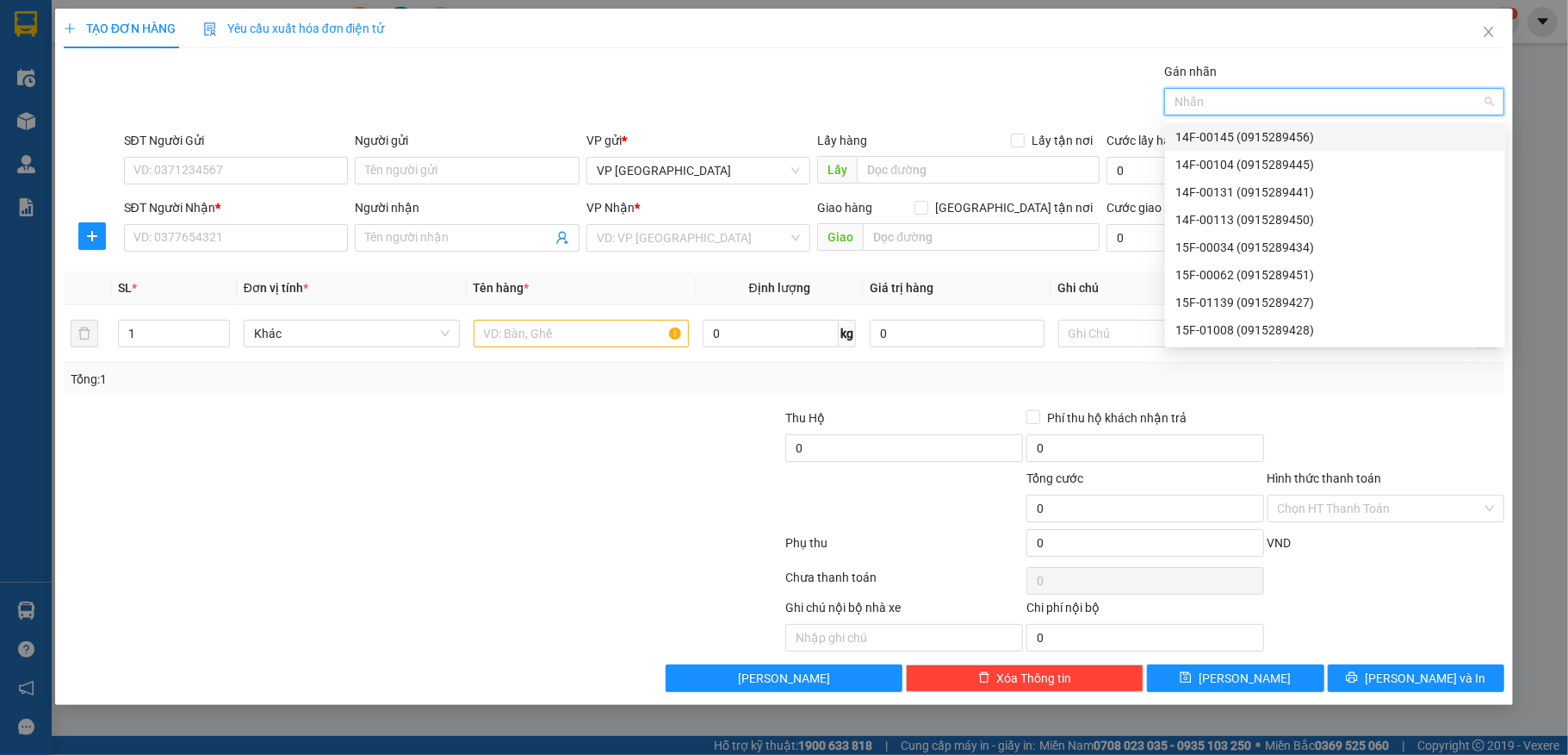
click at [1241, 136] on div "14F-00145 (0915289456)" at bounding box center [1335, 136] width 320 height 19
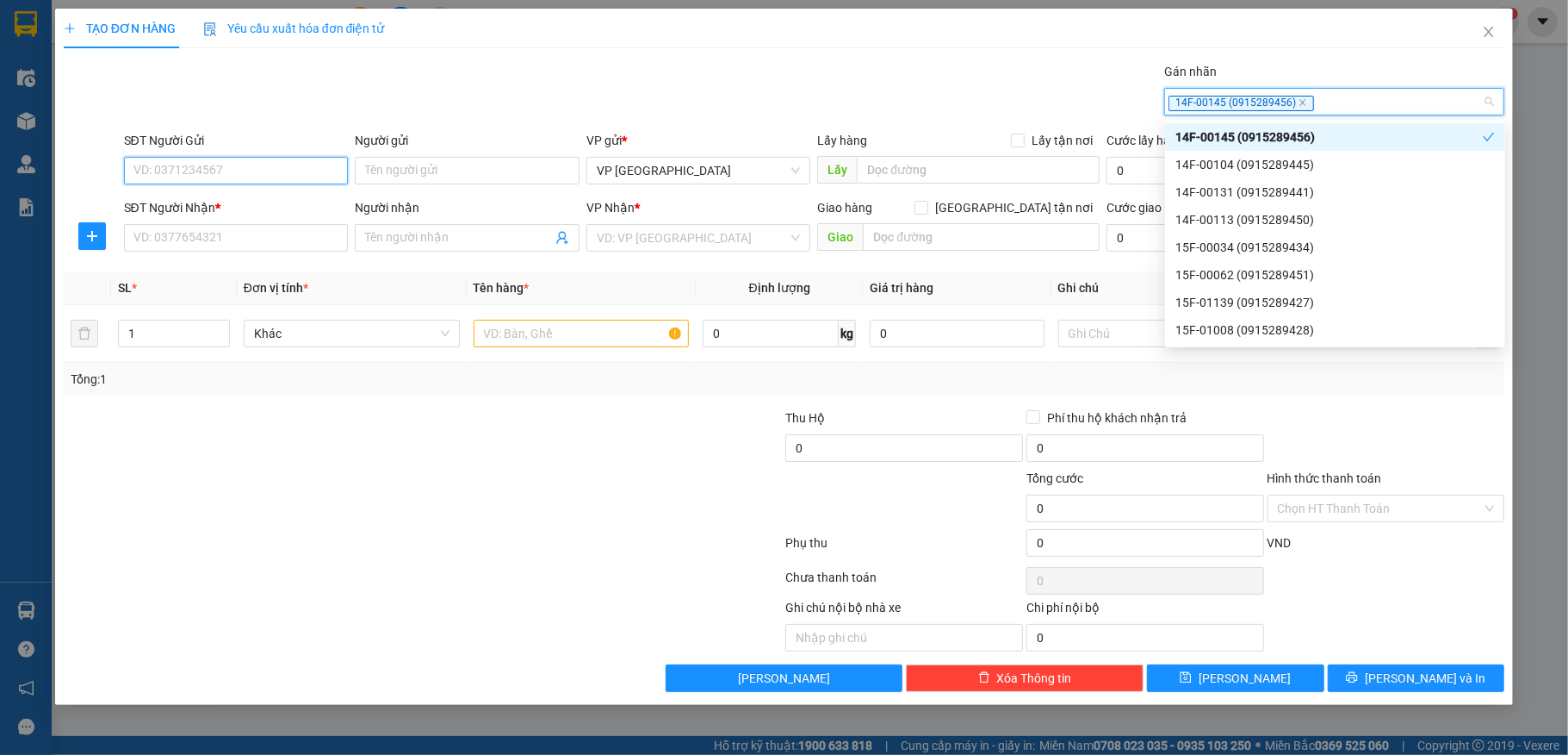
click at [204, 171] on input "SĐT Người Gửi" at bounding box center [235, 171] width 225 height 27
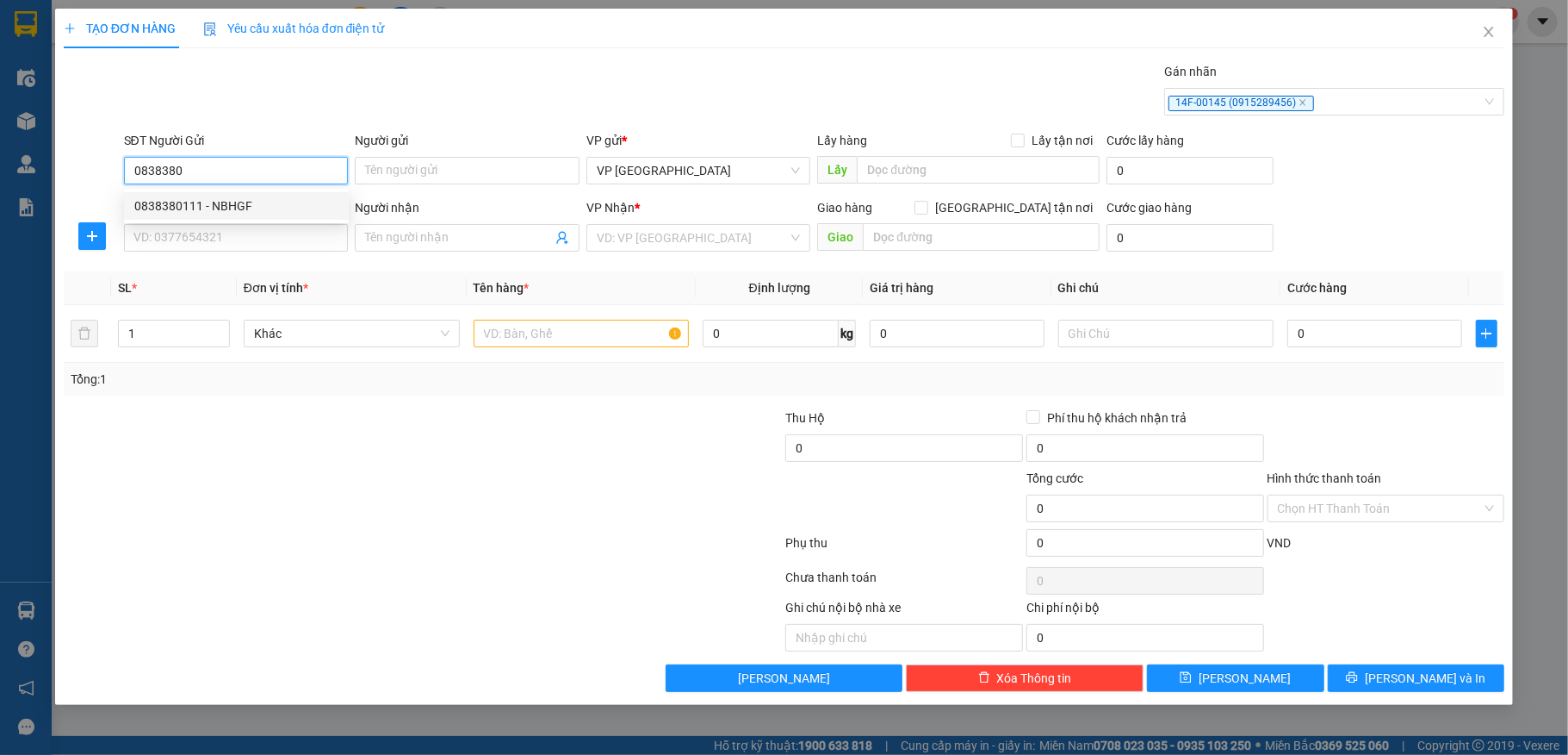
click at [187, 203] on div "0838380111 - NBHGF" at bounding box center [236, 205] width 204 height 19
click at [211, 238] on input "SĐT Người Nhận *" at bounding box center [235, 238] width 225 height 27
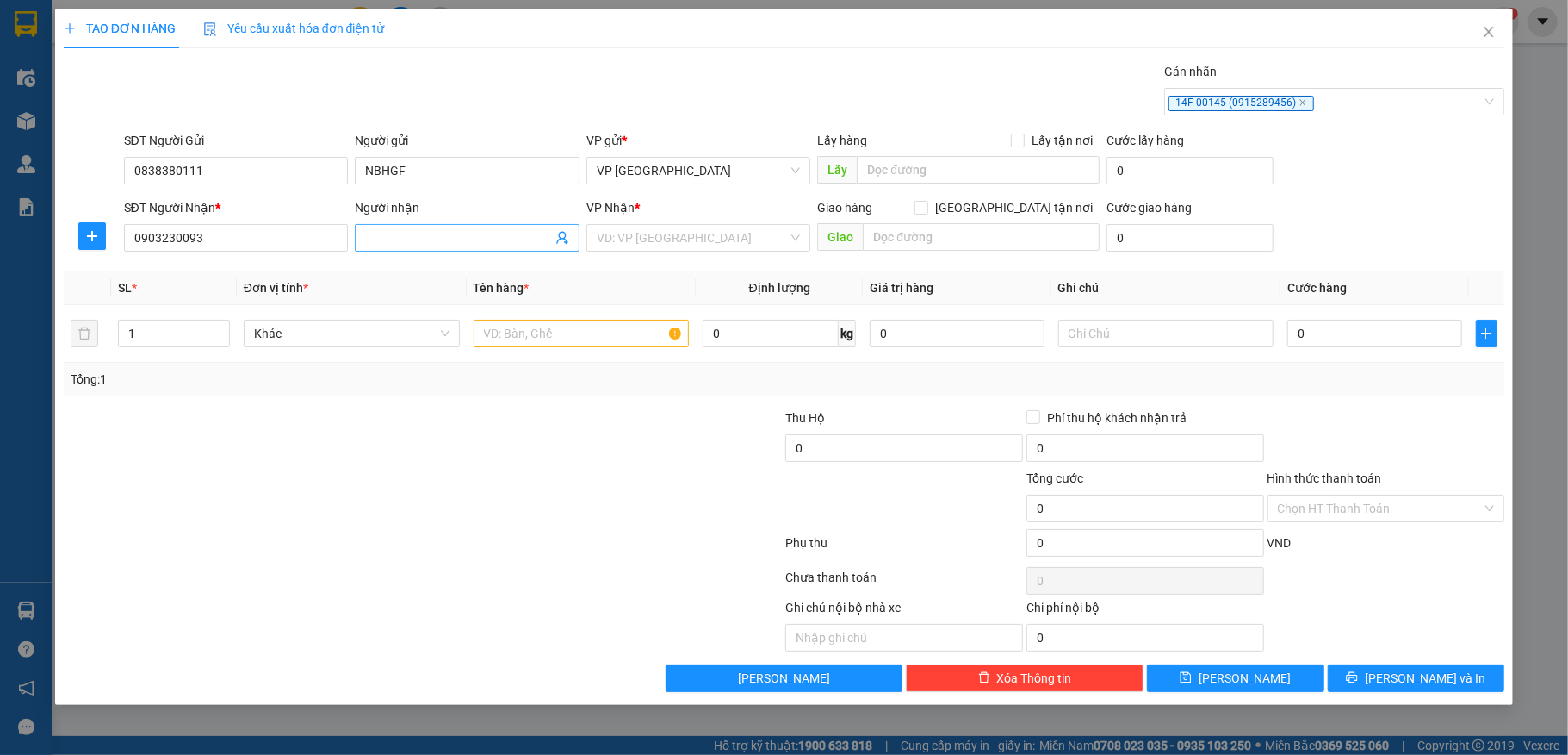
click at [398, 229] on input "Người nhận" at bounding box center [458, 238] width 186 height 19
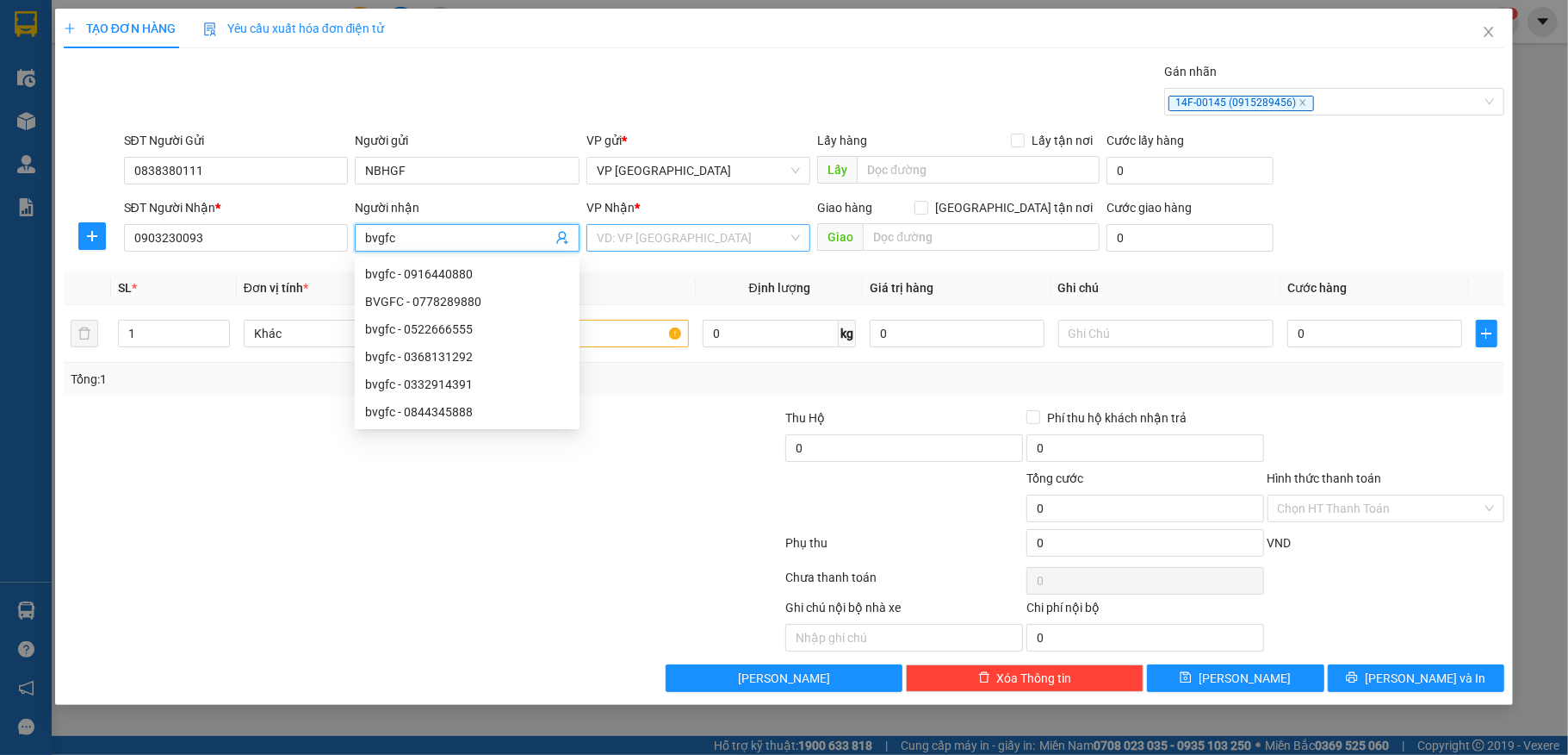
click at [645, 242] on input "search" at bounding box center [693, 238] width 192 height 26
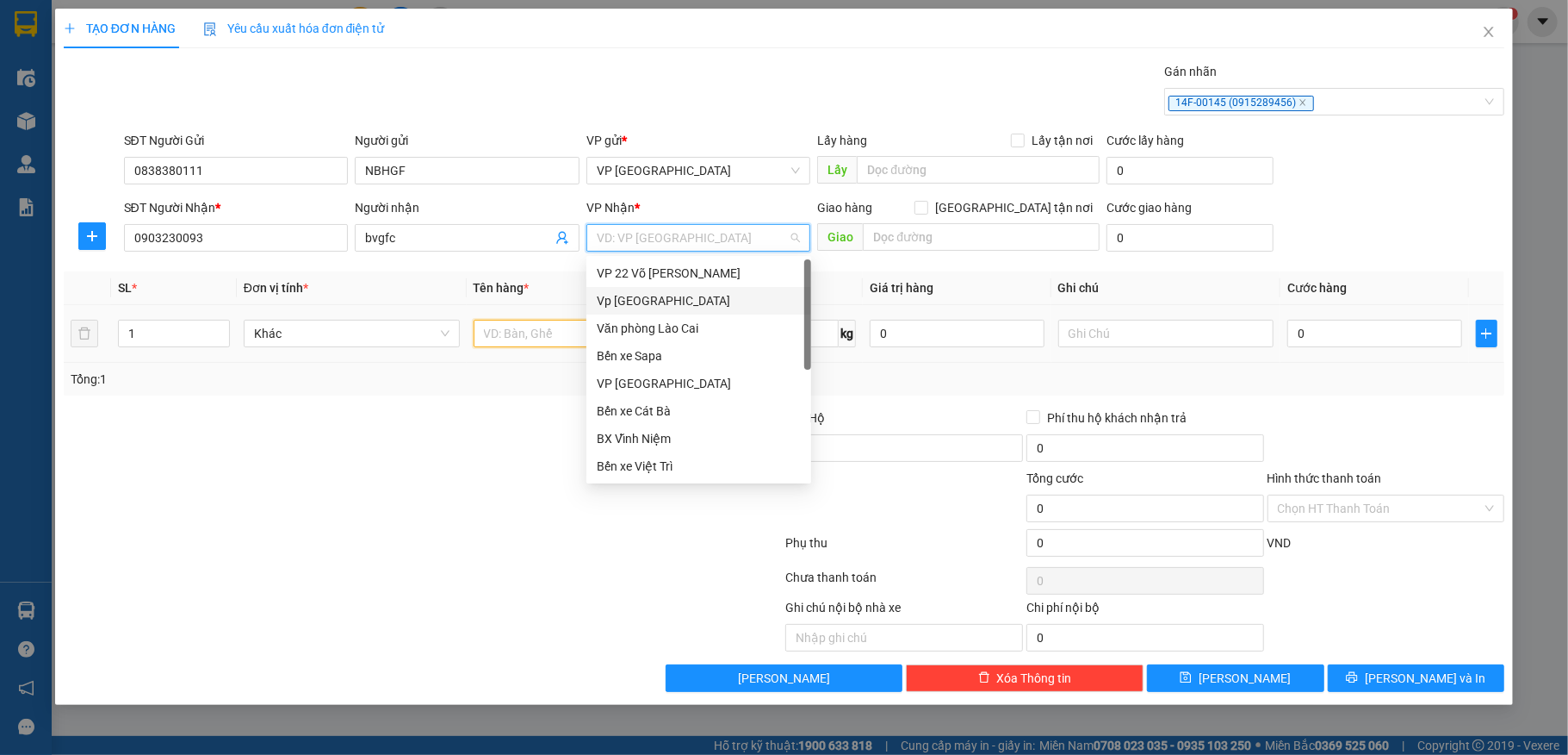
click at [524, 331] on input "text" at bounding box center [582, 334] width 216 height 27
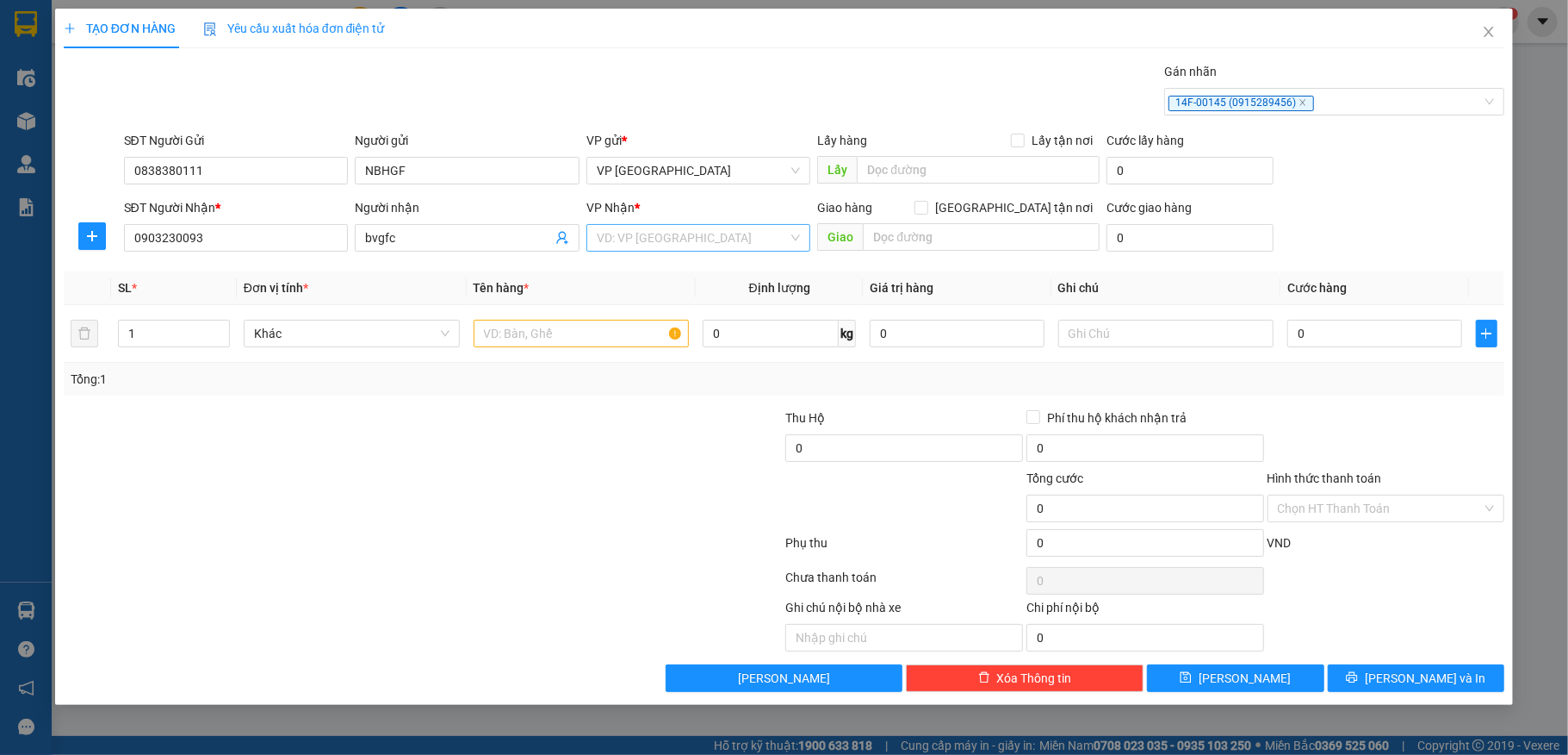
click at [680, 235] on input "search" at bounding box center [693, 238] width 192 height 26
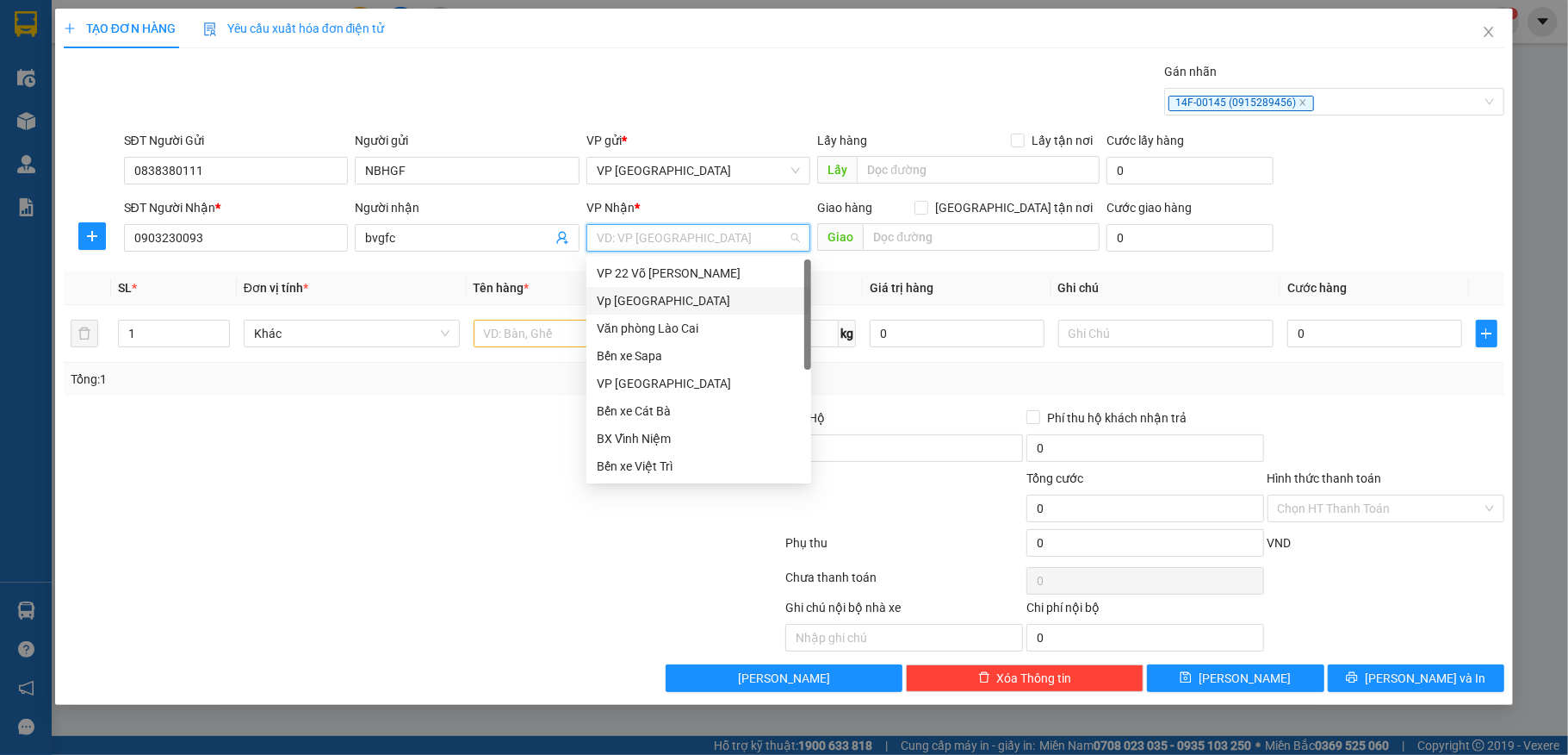
click at [648, 308] on div "Vp [GEOGRAPHIC_DATA]" at bounding box center [699, 300] width 204 height 19
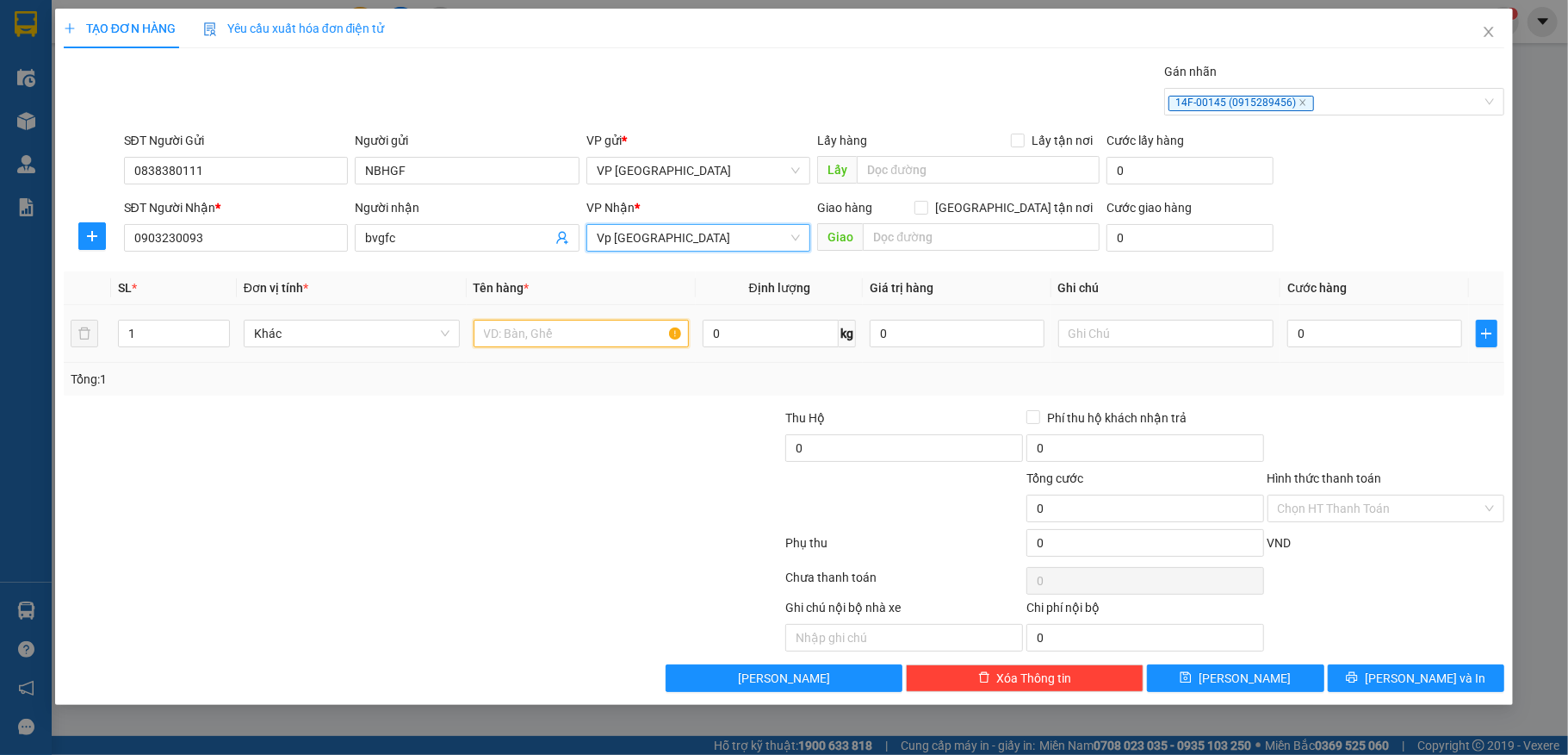
click at [566, 321] on input "text" at bounding box center [582, 334] width 216 height 27
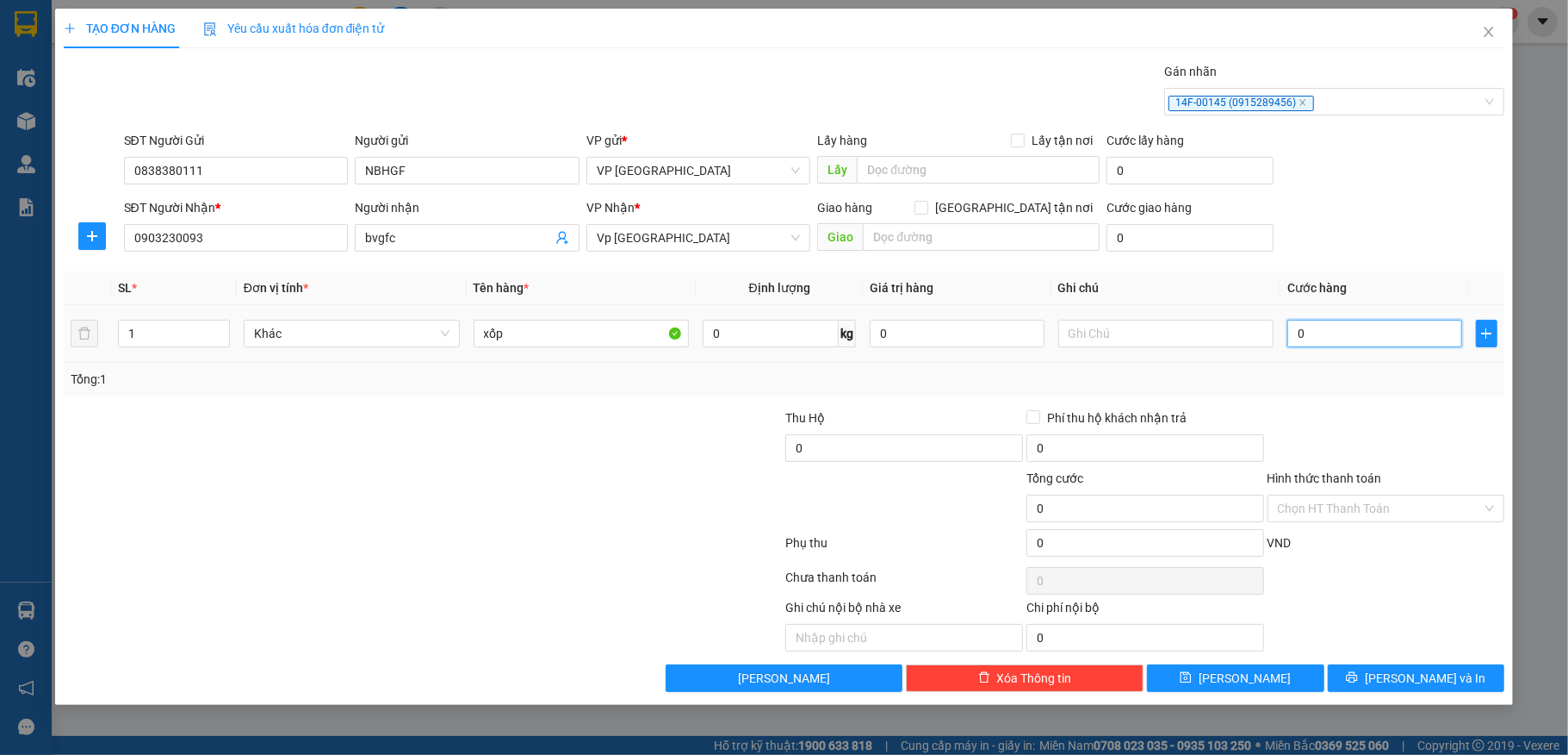
click at [1330, 326] on input "0" at bounding box center [1374, 334] width 174 height 27
click at [1349, 666] on div "Transit Pickup Surcharge Ids Transit Deliver Surcharge Ids Transit Deliver Surc…" at bounding box center [784, 377] width 1441 height 630
click at [1358, 680] on icon "printer" at bounding box center [1352, 677] width 12 height 12
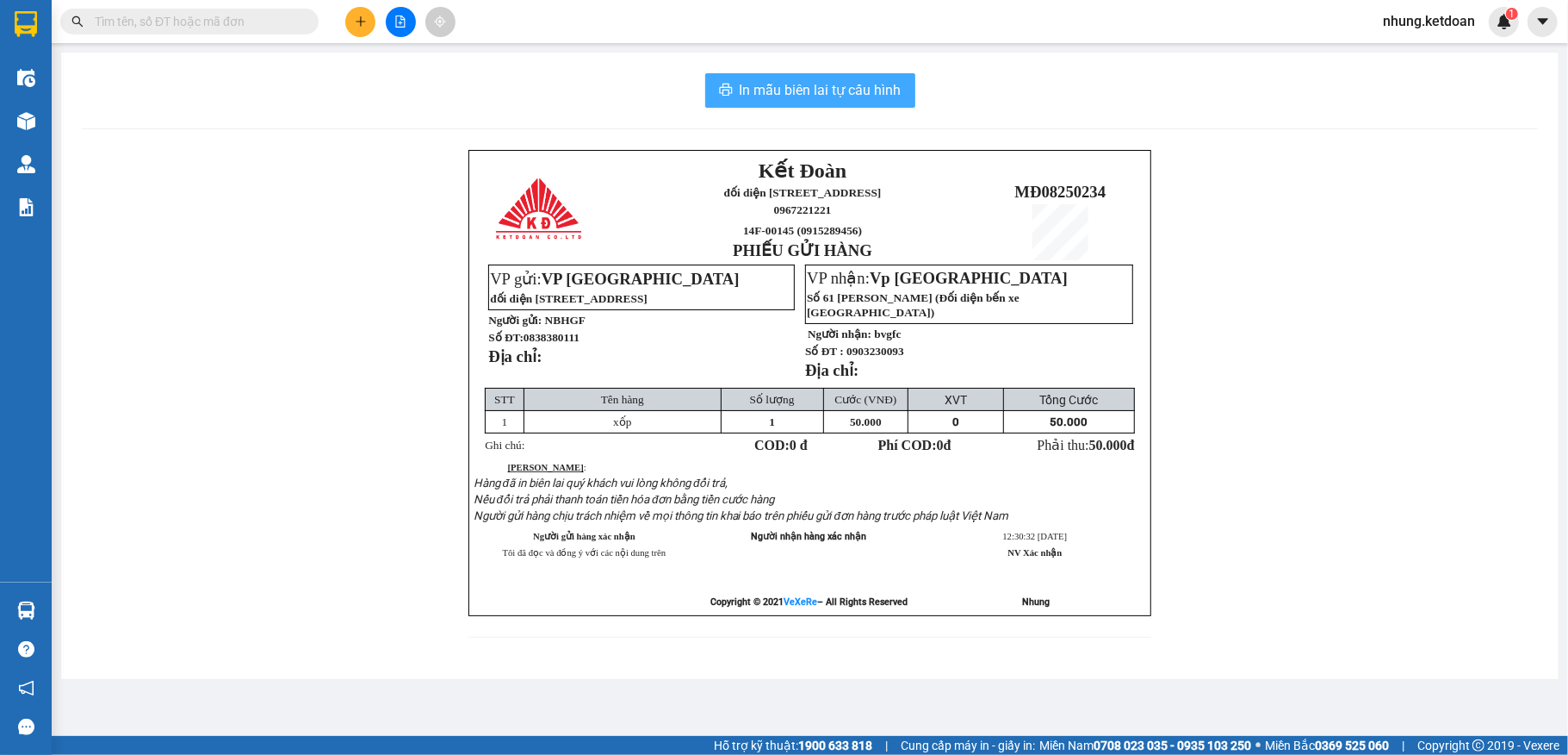
click at [817, 89] on span "In mẫu biên lai tự cấu hình" at bounding box center [820, 90] width 162 height 22
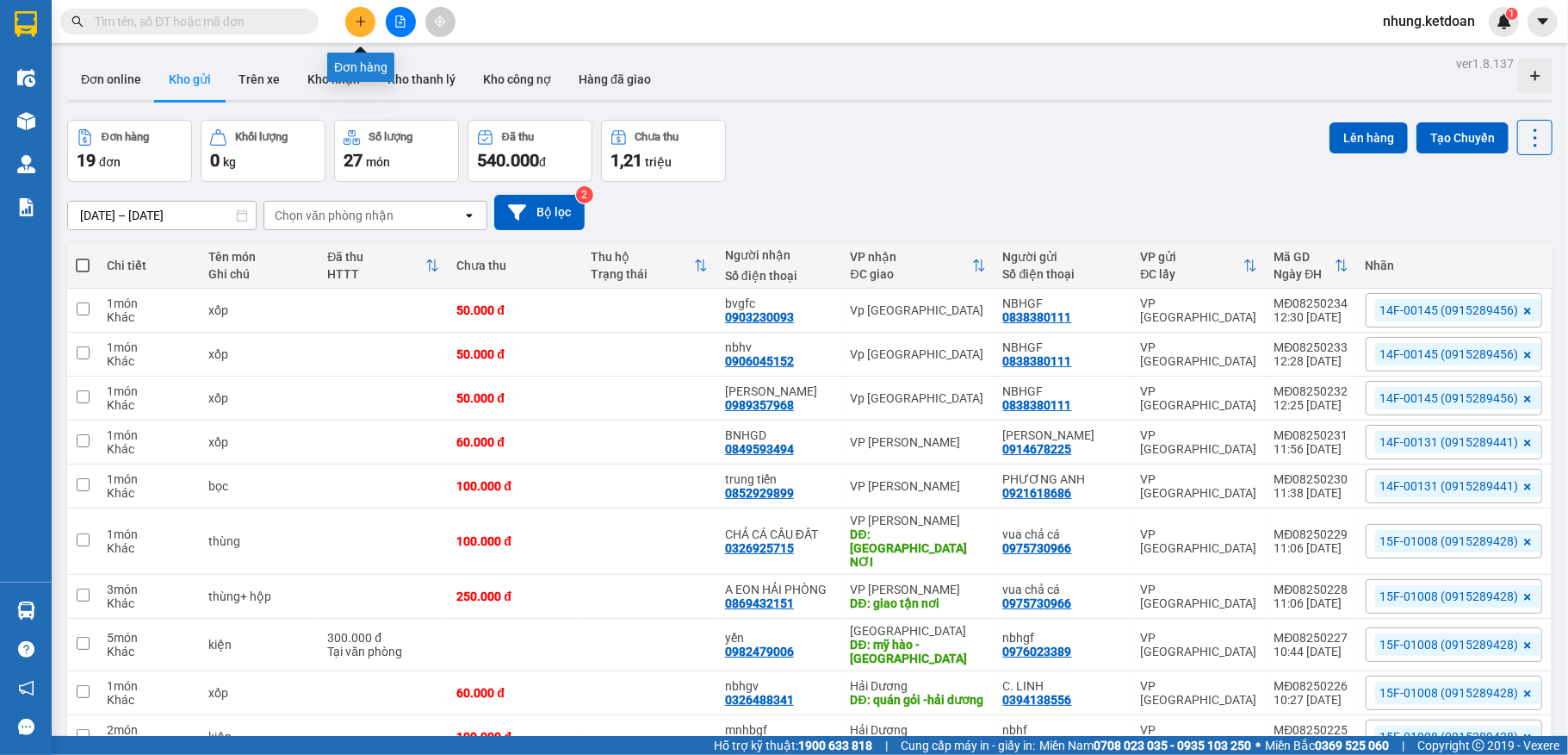
click at [359, 22] on icon "plus" at bounding box center [361, 21] width 10 height 1
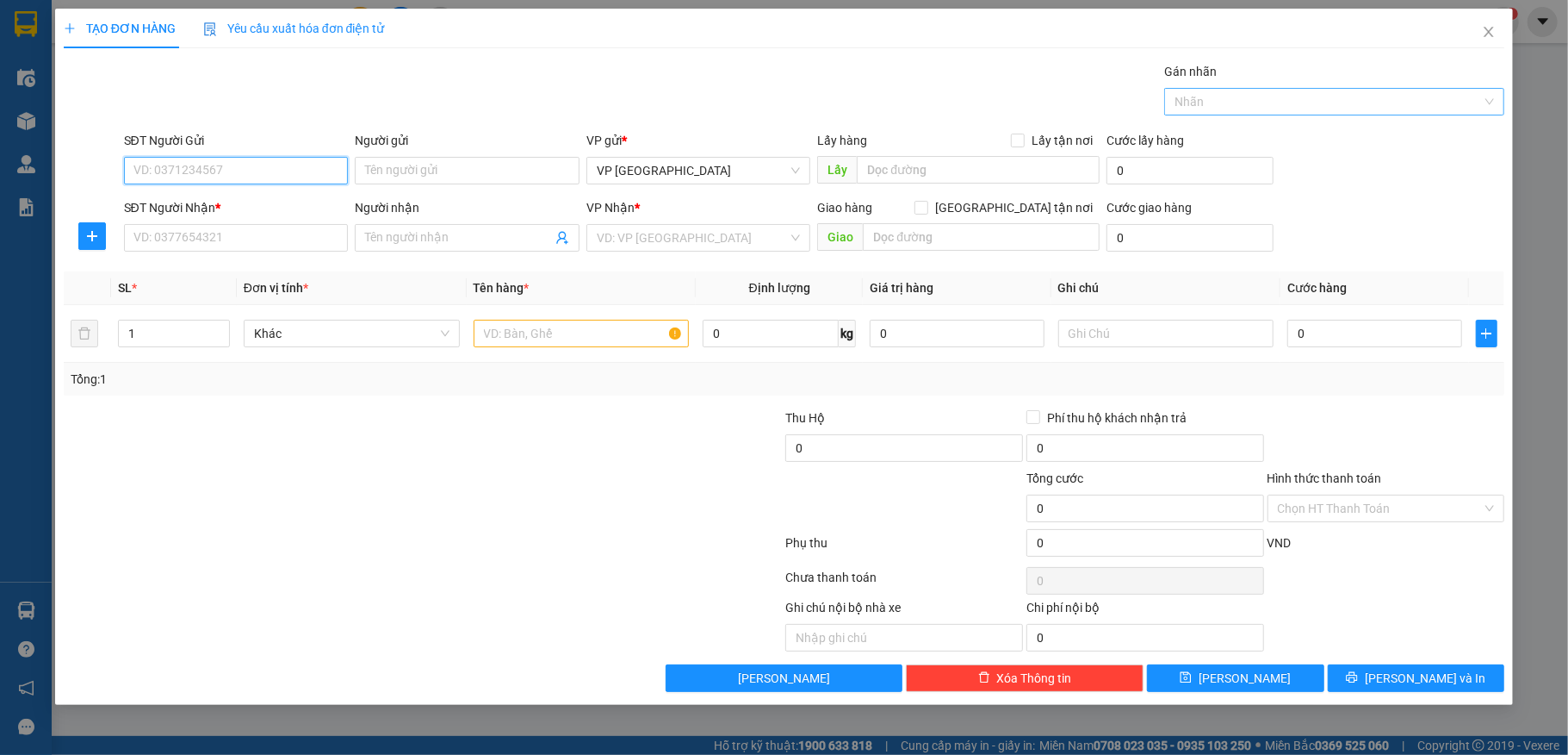
click at [1356, 107] on div at bounding box center [1326, 101] width 314 height 21
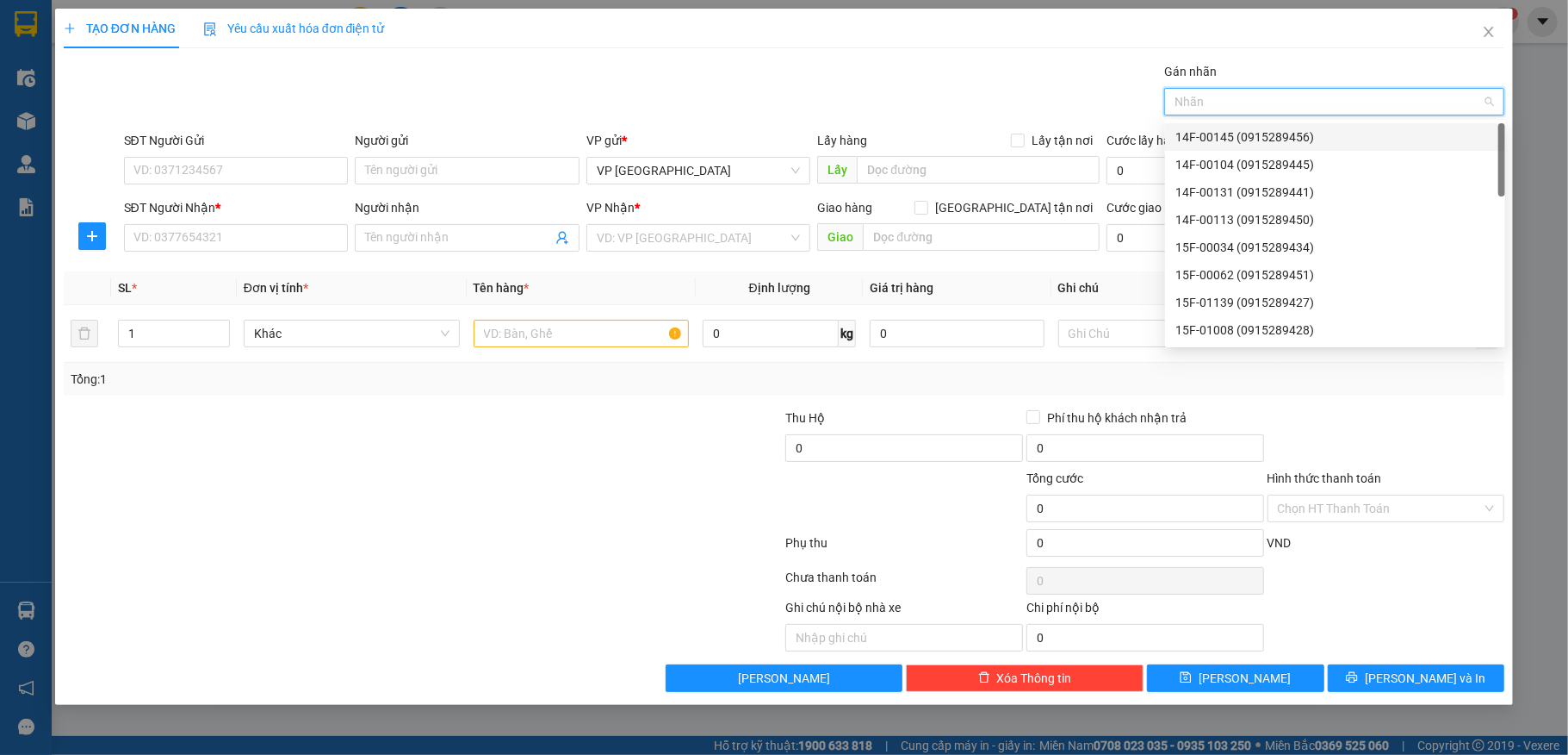
click at [1249, 142] on div "14F-00145 (0915289456)" at bounding box center [1335, 136] width 320 height 19
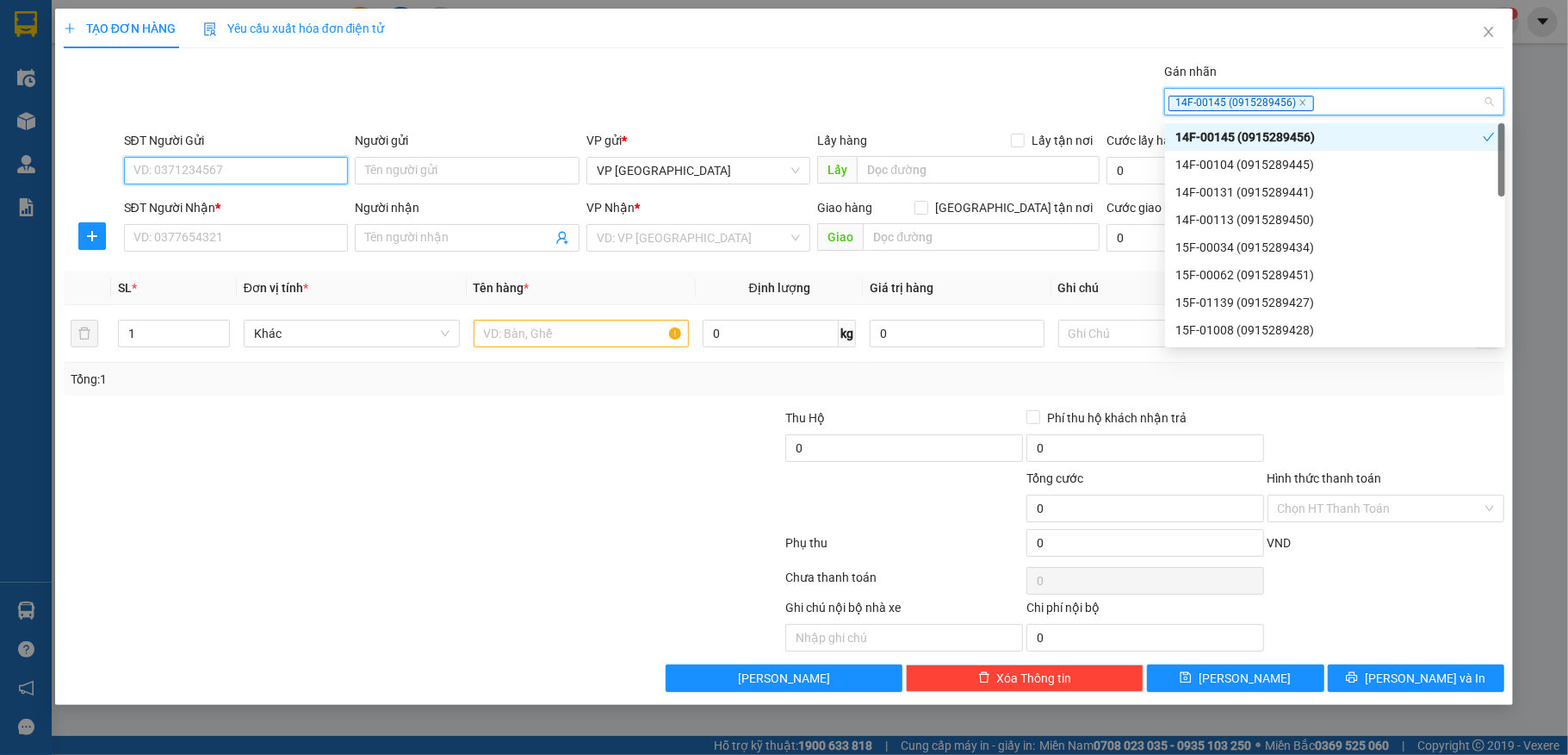
click at [194, 177] on input "SĐT Người Gửi" at bounding box center [235, 171] width 225 height 27
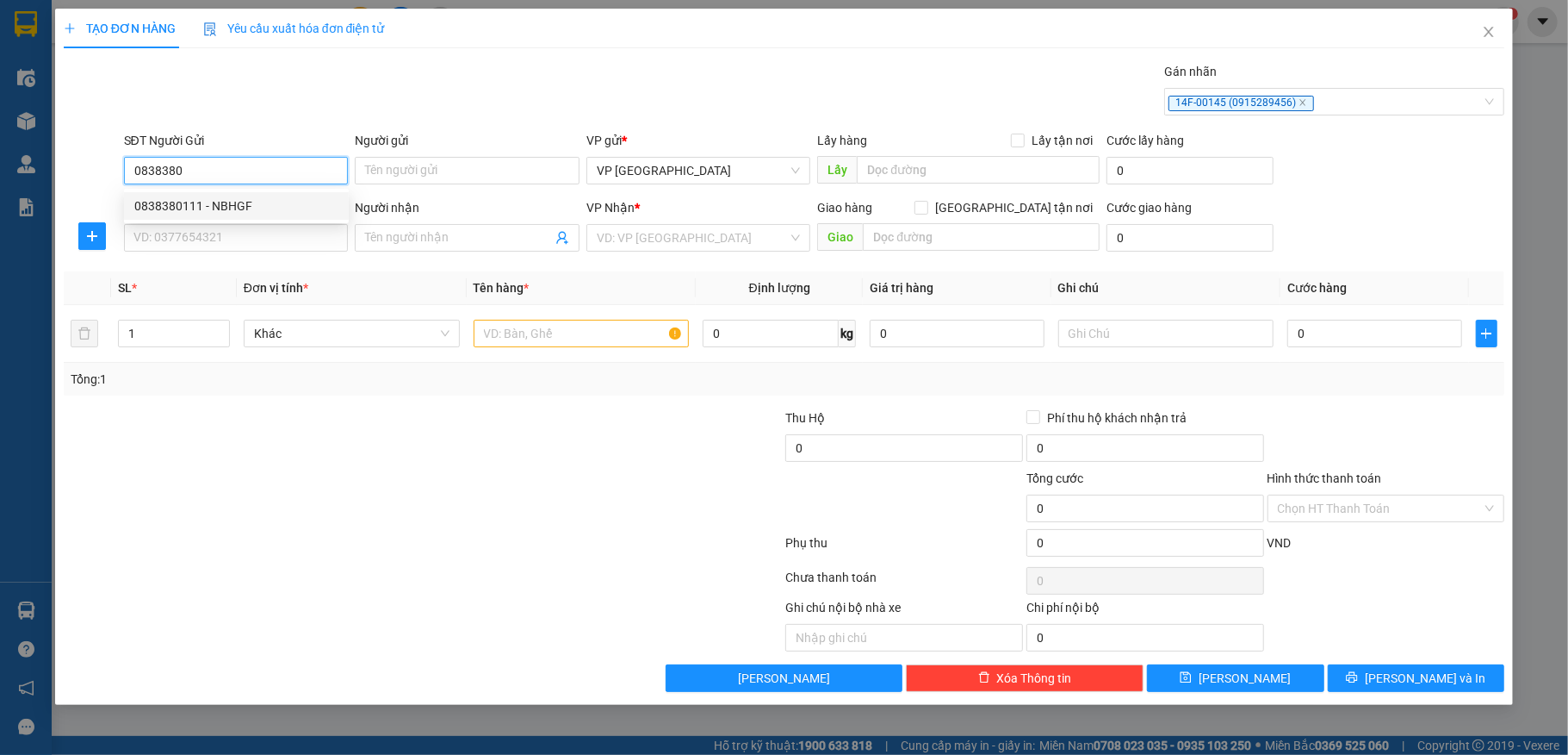
drag, startPoint x: 169, startPoint y: 201, endPoint x: 194, endPoint y: 196, distance: 25.5
click at [171, 201] on div "0838380111 - NBHGF" at bounding box center [236, 205] width 204 height 19
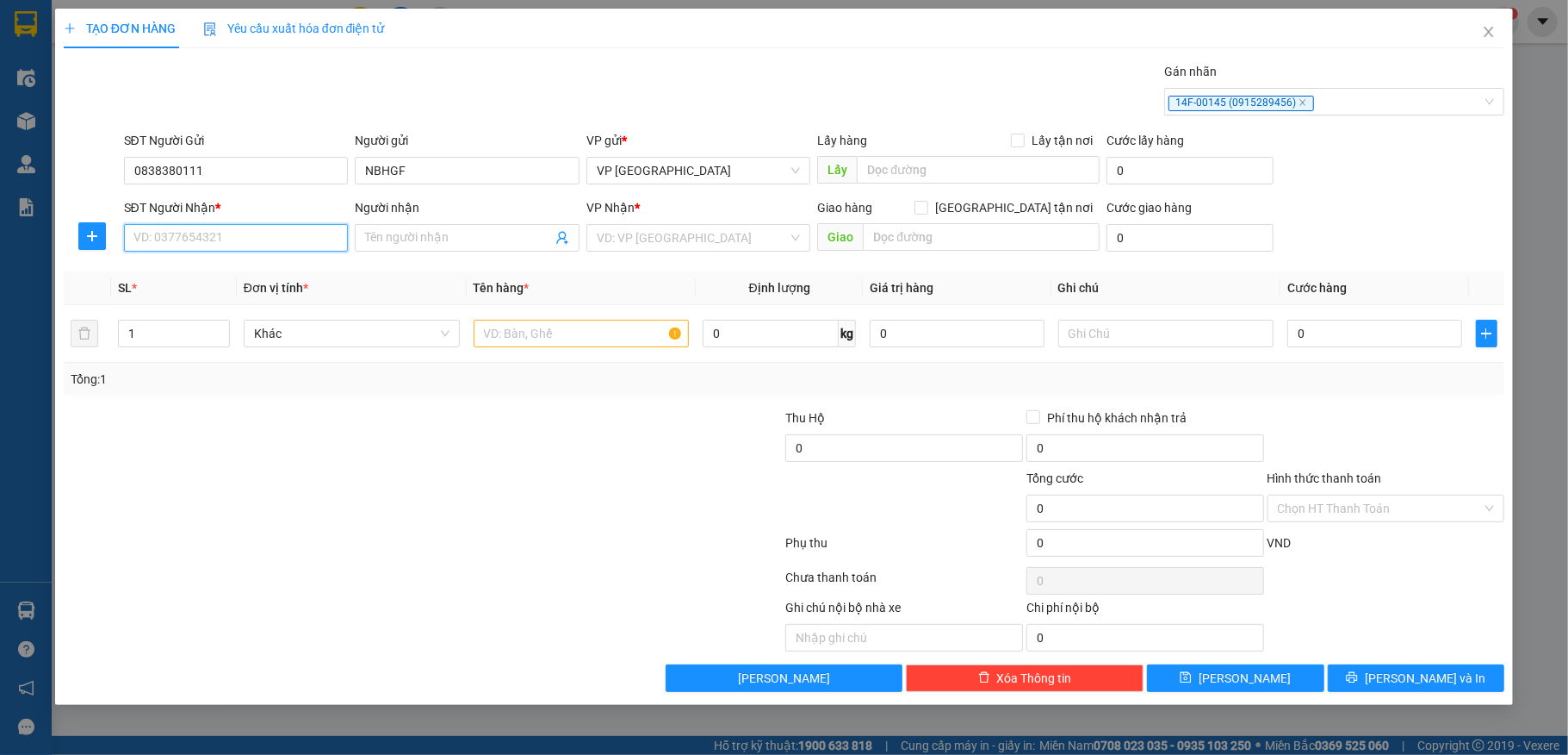
click at [205, 238] on input "SĐT Người Nhận *" at bounding box center [235, 238] width 225 height 27
click at [405, 238] on input "Người nhận" at bounding box center [458, 238] width 186 height 19
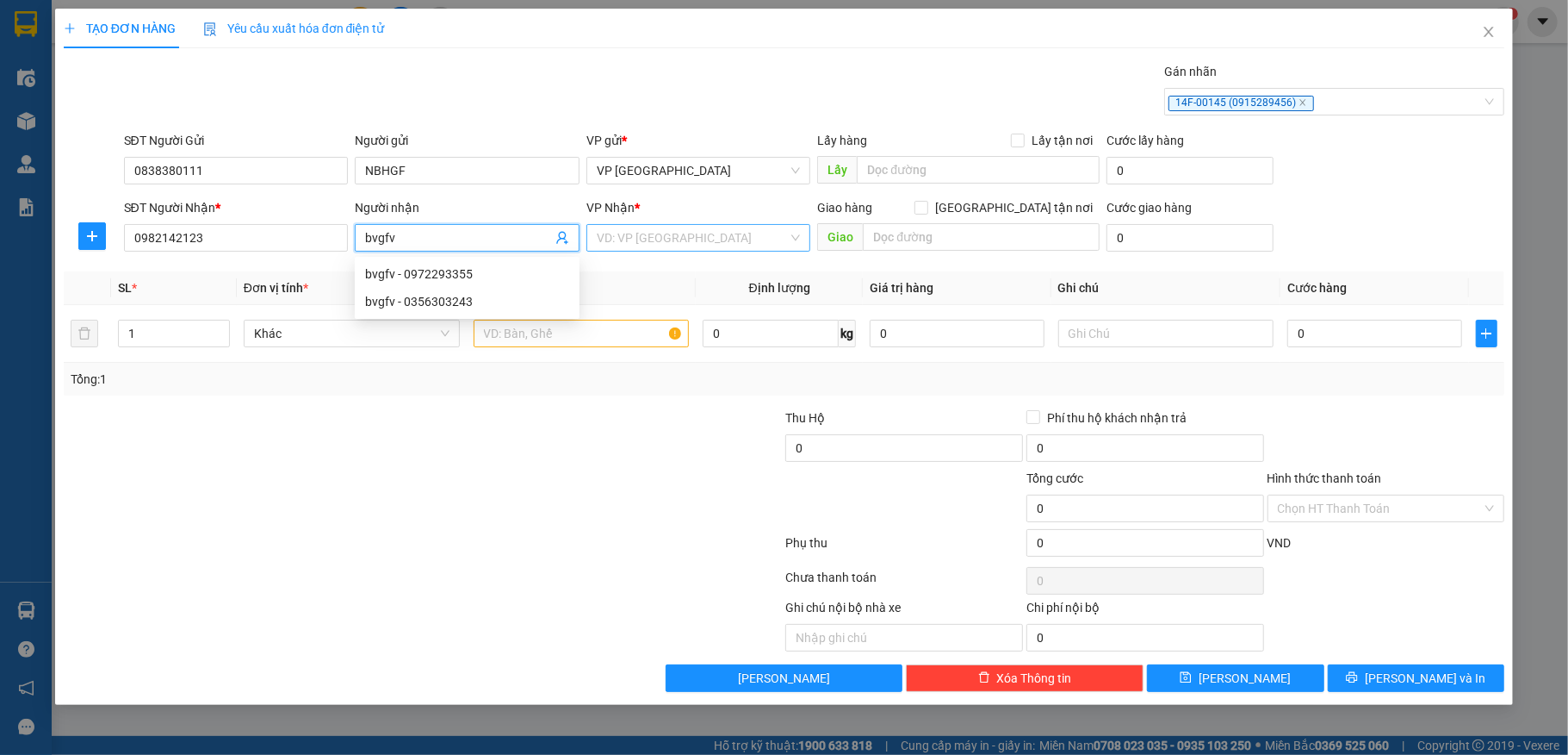
click at [624, 231] on input "search" at bounding box center [693, 238] width 192 height 26
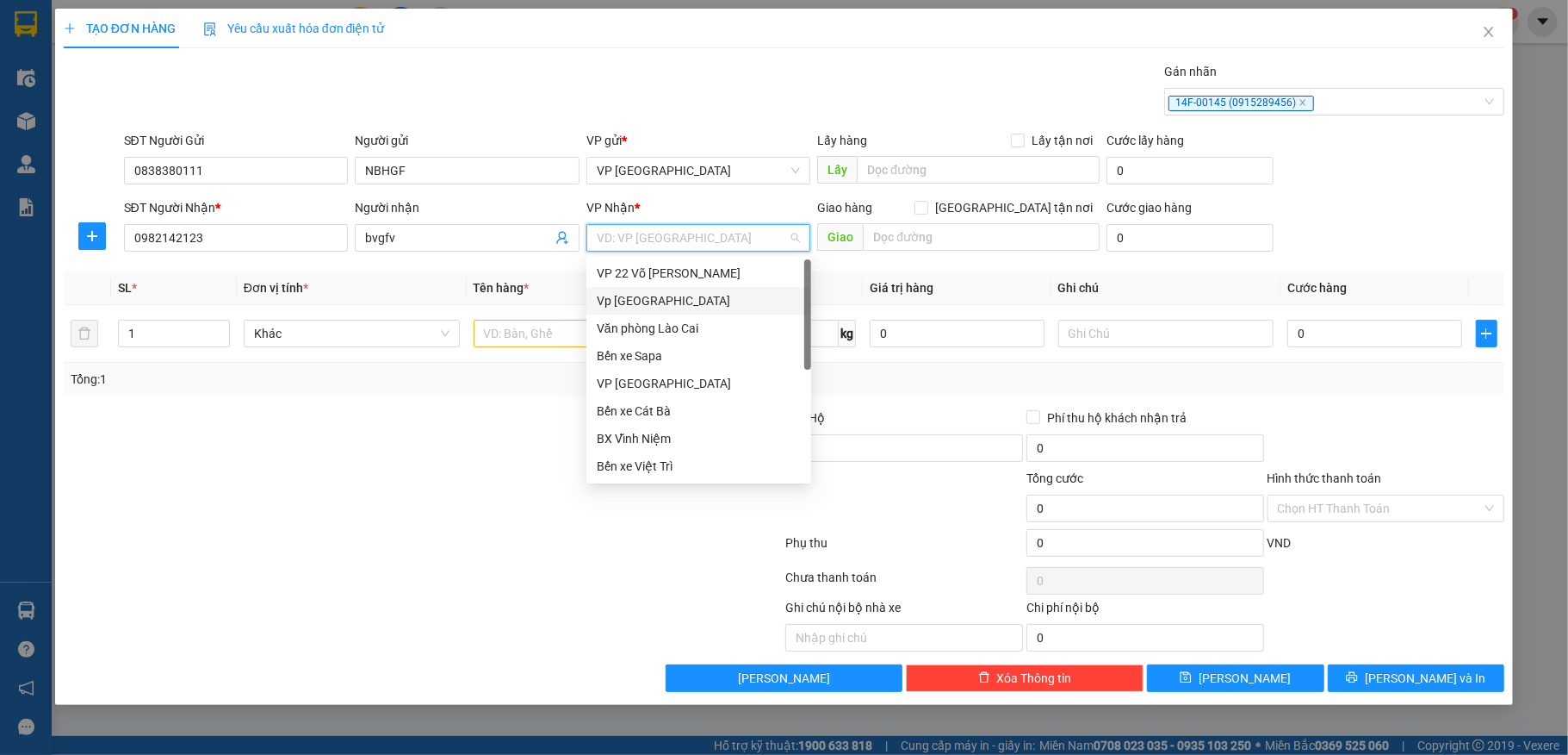
click at [643, 293] on div "Vp [GEOGRAPHIC_DATA]" at bounding box center [699, 300] width 204 height 19
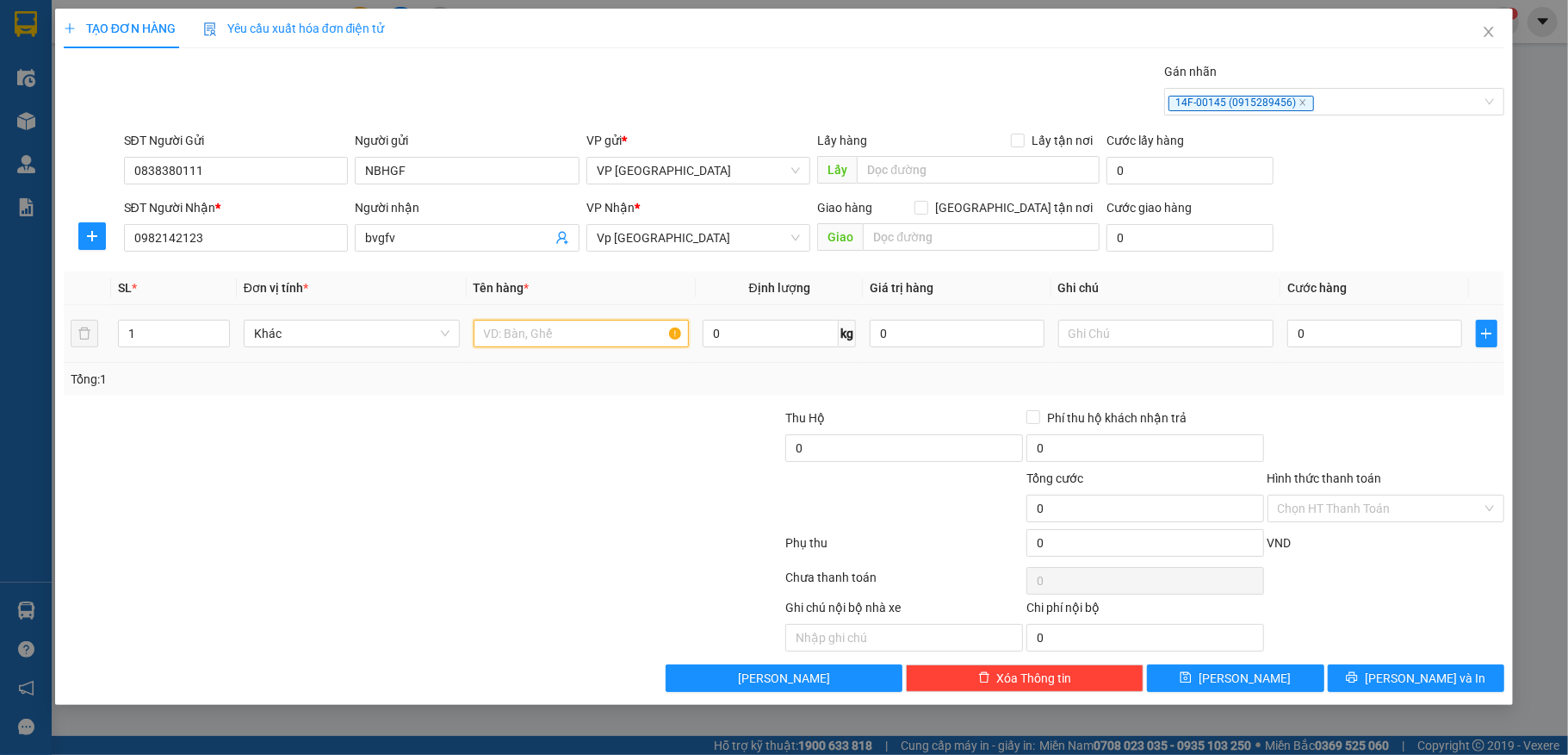
click at [531, 335] on input "text" at bounding box center [582, 334] width 216 height 27
click at [1318, 315] on td "0" at bounding box center [1374, 334] width 187 height 58
click at [1325, 321] on div "0" at bounding box center [1374, 333] width 174 height 34
click at [1357, 331] on input "0" at bounding box center [1374, 334] width 174 height 27
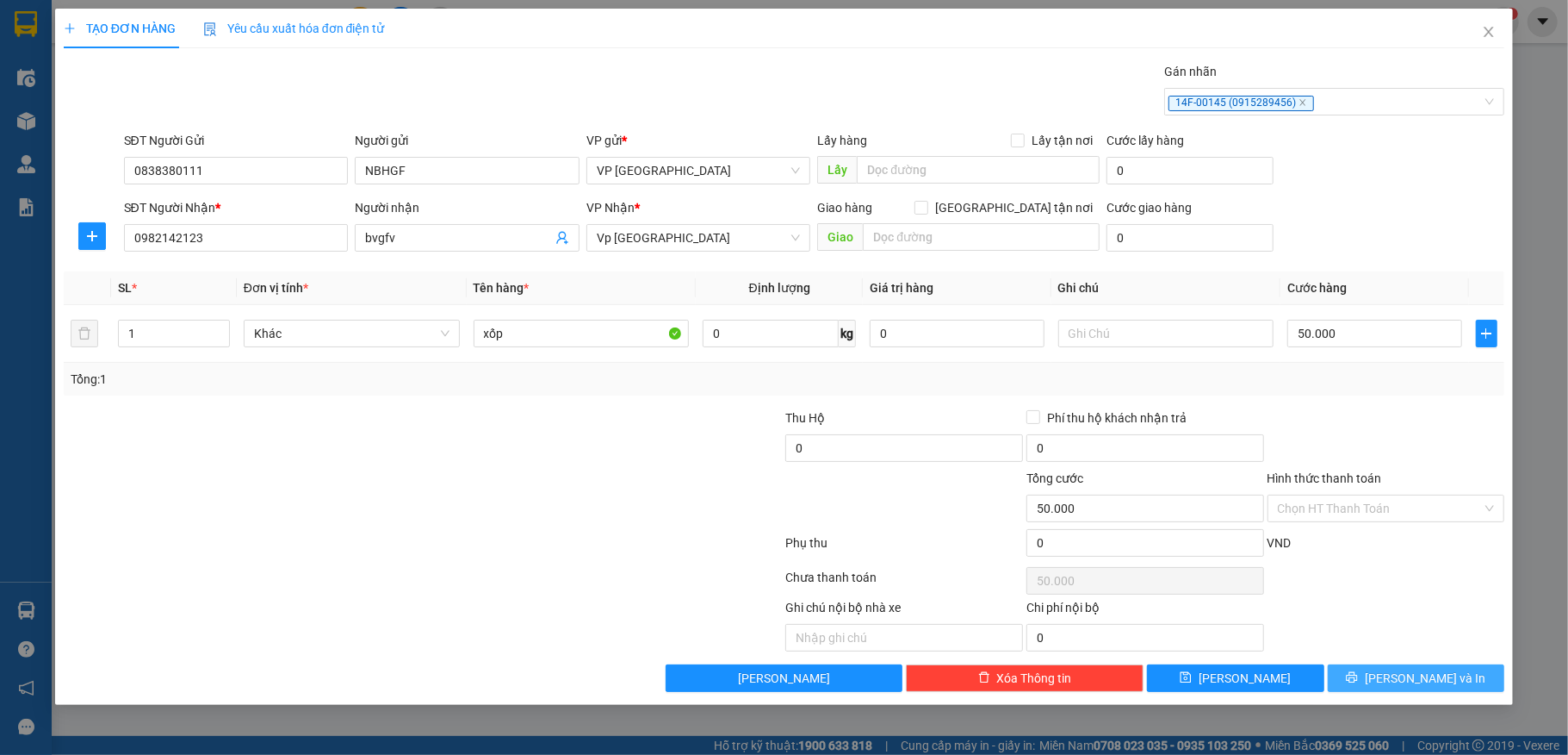
click at [1413, 683] on span "[PERSON_NAME] và In" at bounding box center [1425, 677] width 121 height 19
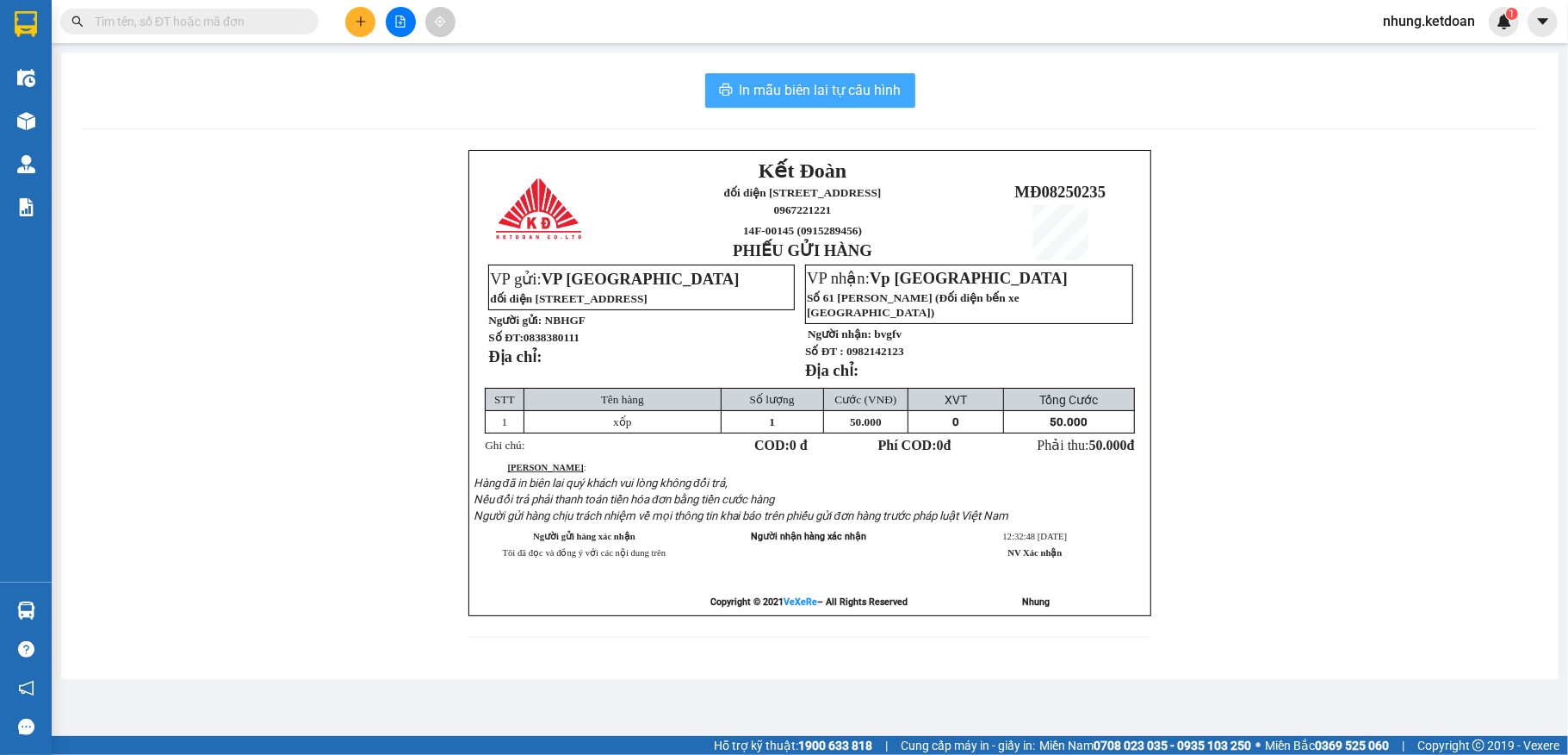
click at [817, 83] on span "In mẫu biên lai tự cấu hình" at bounding box center [820, 90] width 162 height 22
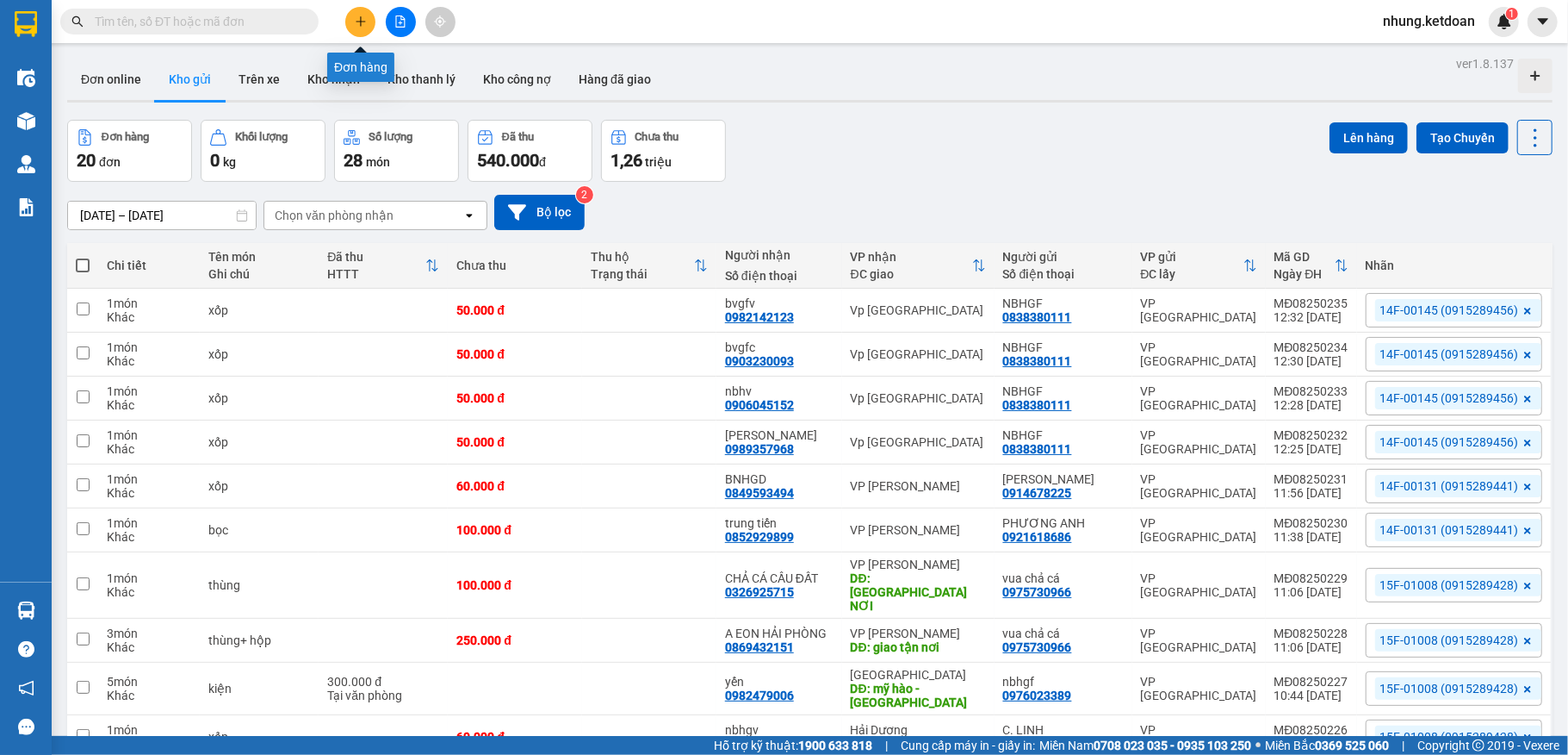
click at [363, 21] on icon "plus" at bounding box center [361, 22] width 12 height 12
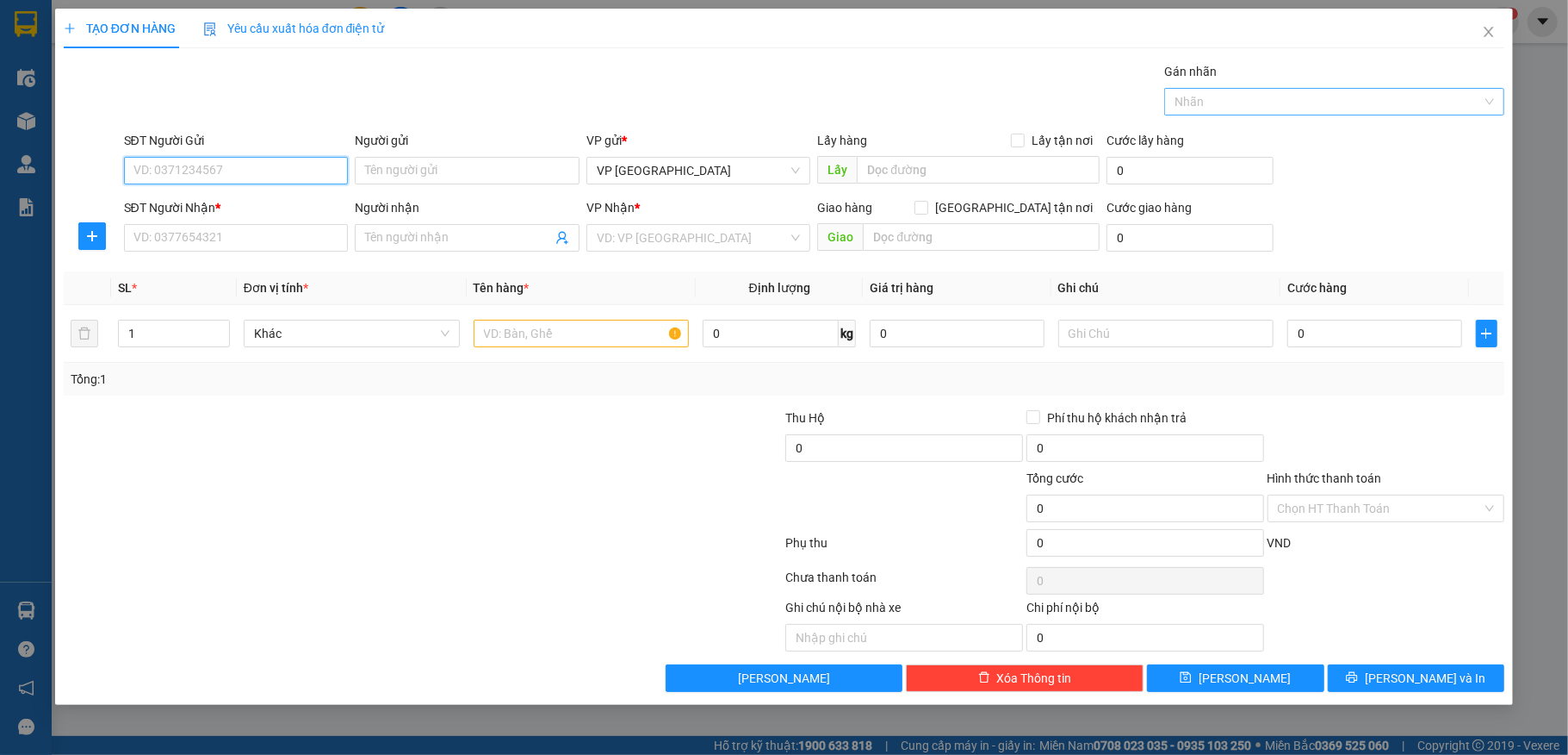
click at [1320, 94] on div at bounding box center [1326, 101] width 314 height 21
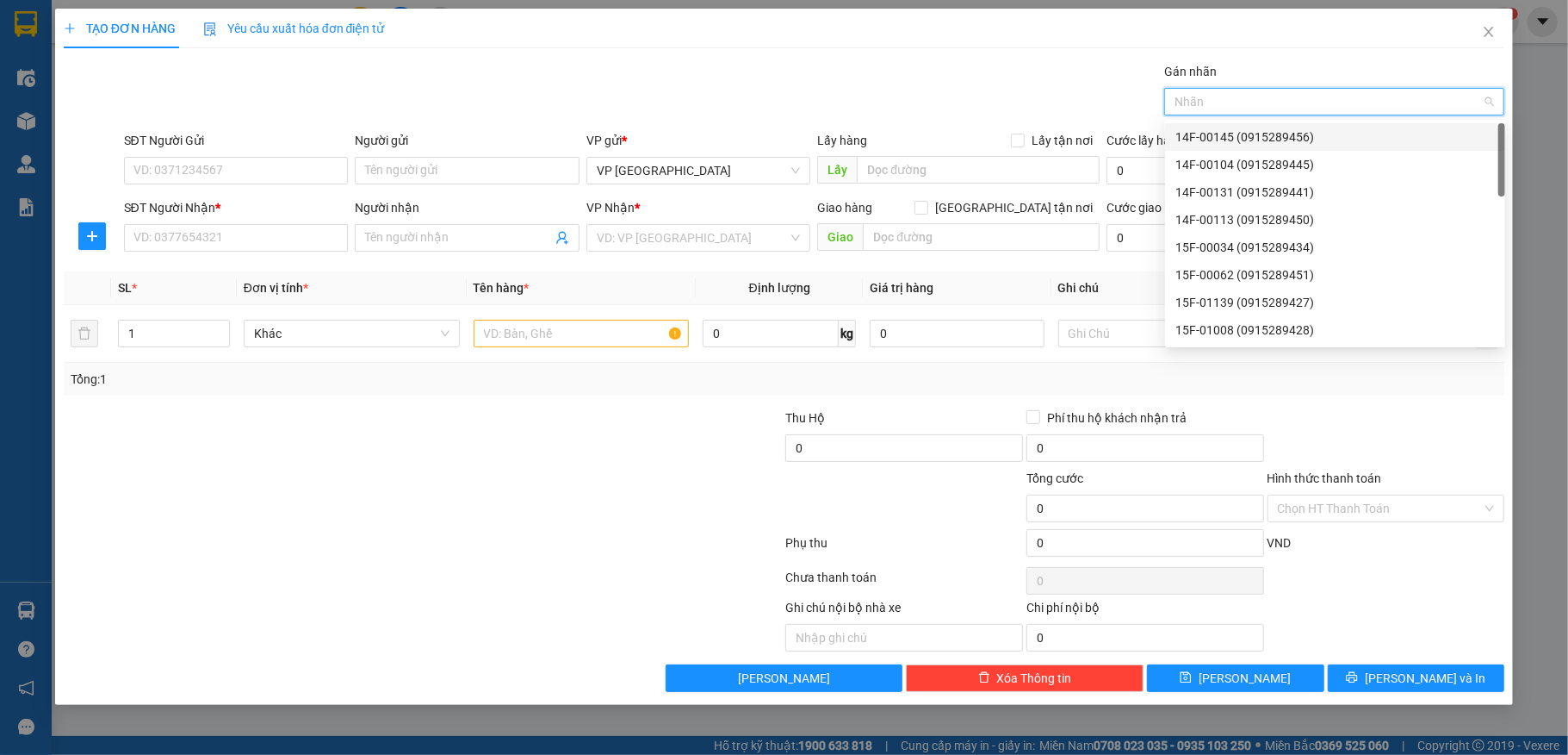
click at [1258, 133] on div "14F-00145 (0915289456)" at bounding box center [1335, 136] width 320 height 19
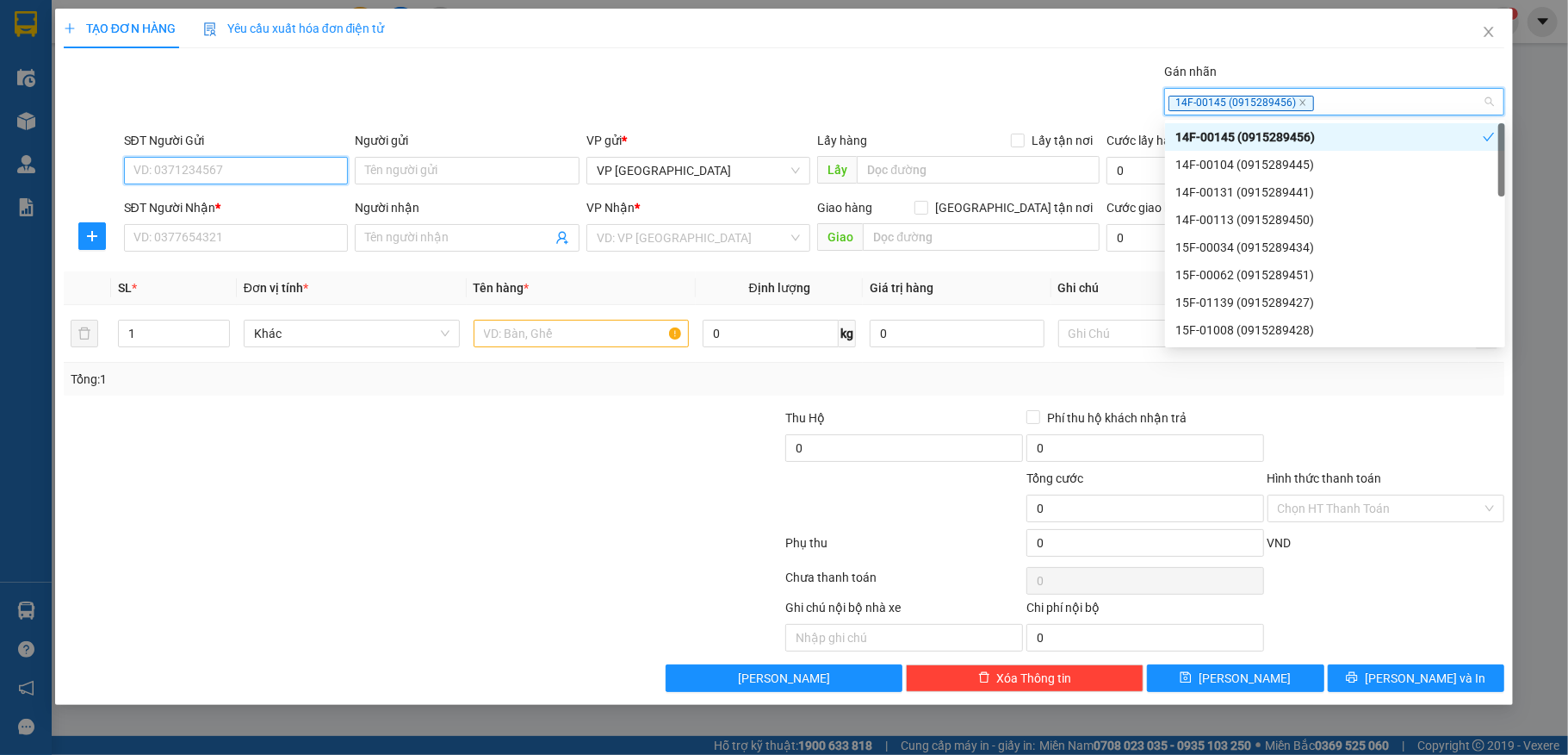
click at [191, 176] on input "SĐT Người Gửi" at bounding box center [235, 171] width 225 height 27
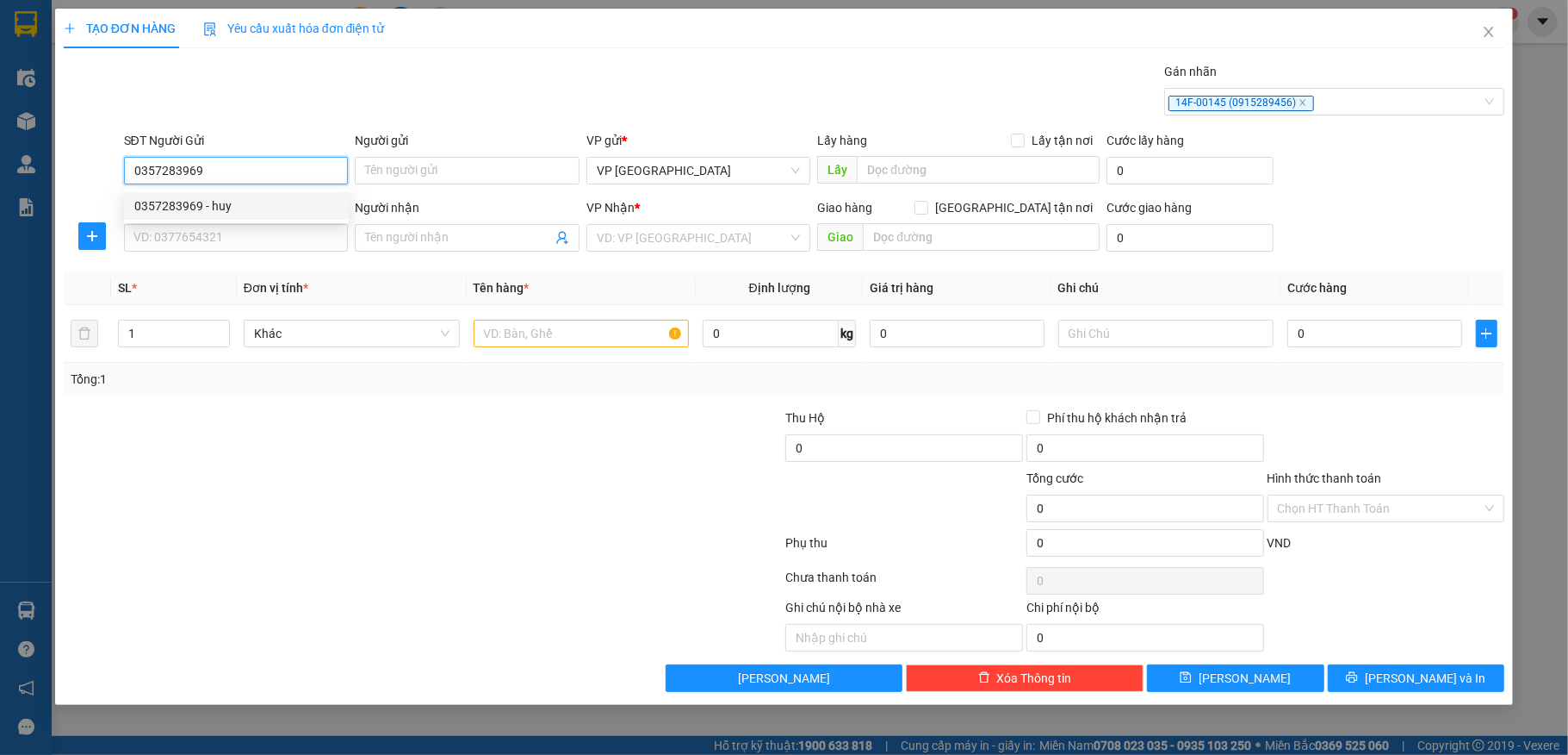
click at [224, 205] on div "0357283969 - huy" at bounding box center [236, 205] width 204 height 19
click at [201, 235] on input "SĐT Người Nhận *" at bounding box center [235, 238] width 225 height 27
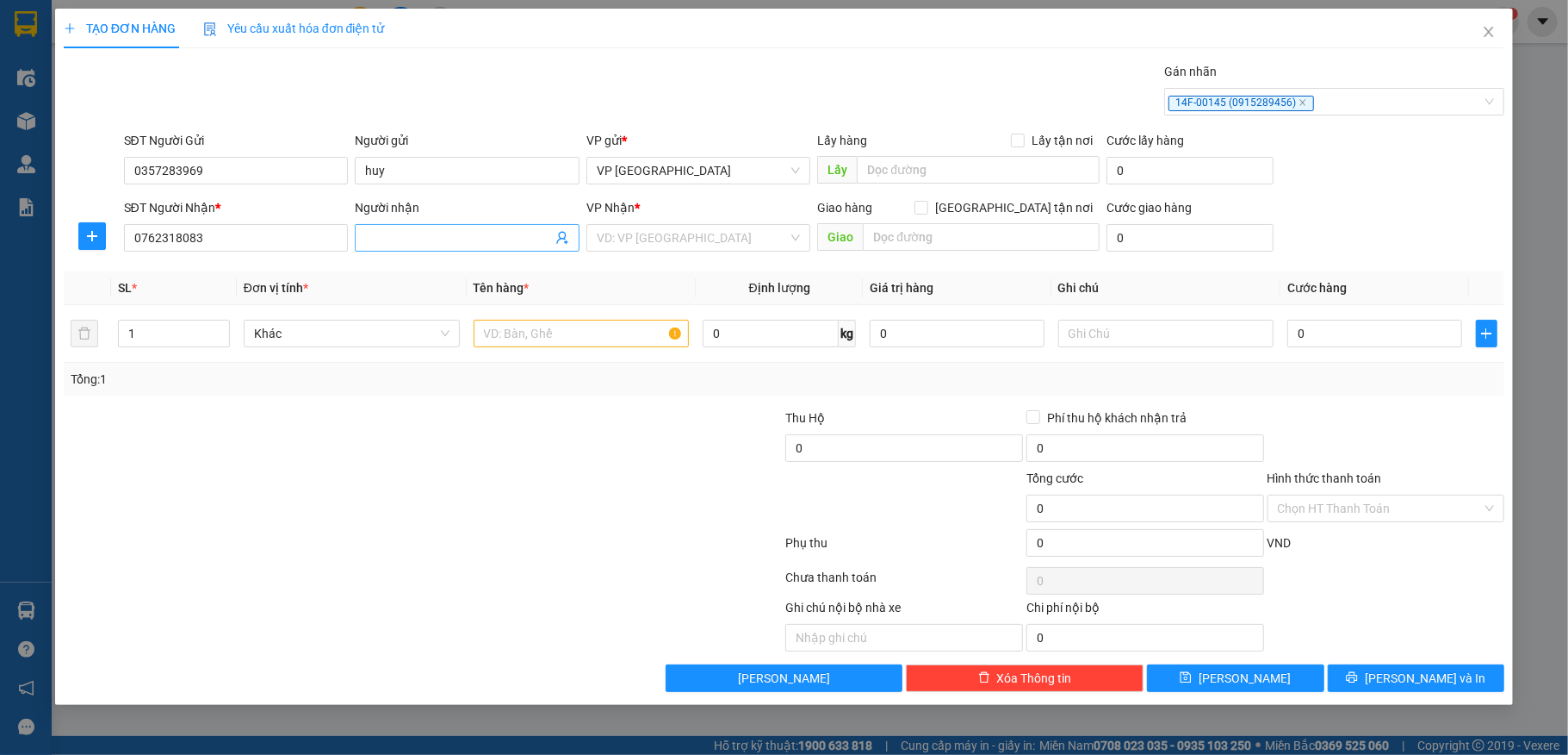
click at [428, 237] on input "Người nhận" at bounding box center [458, 238] width 186 height 19
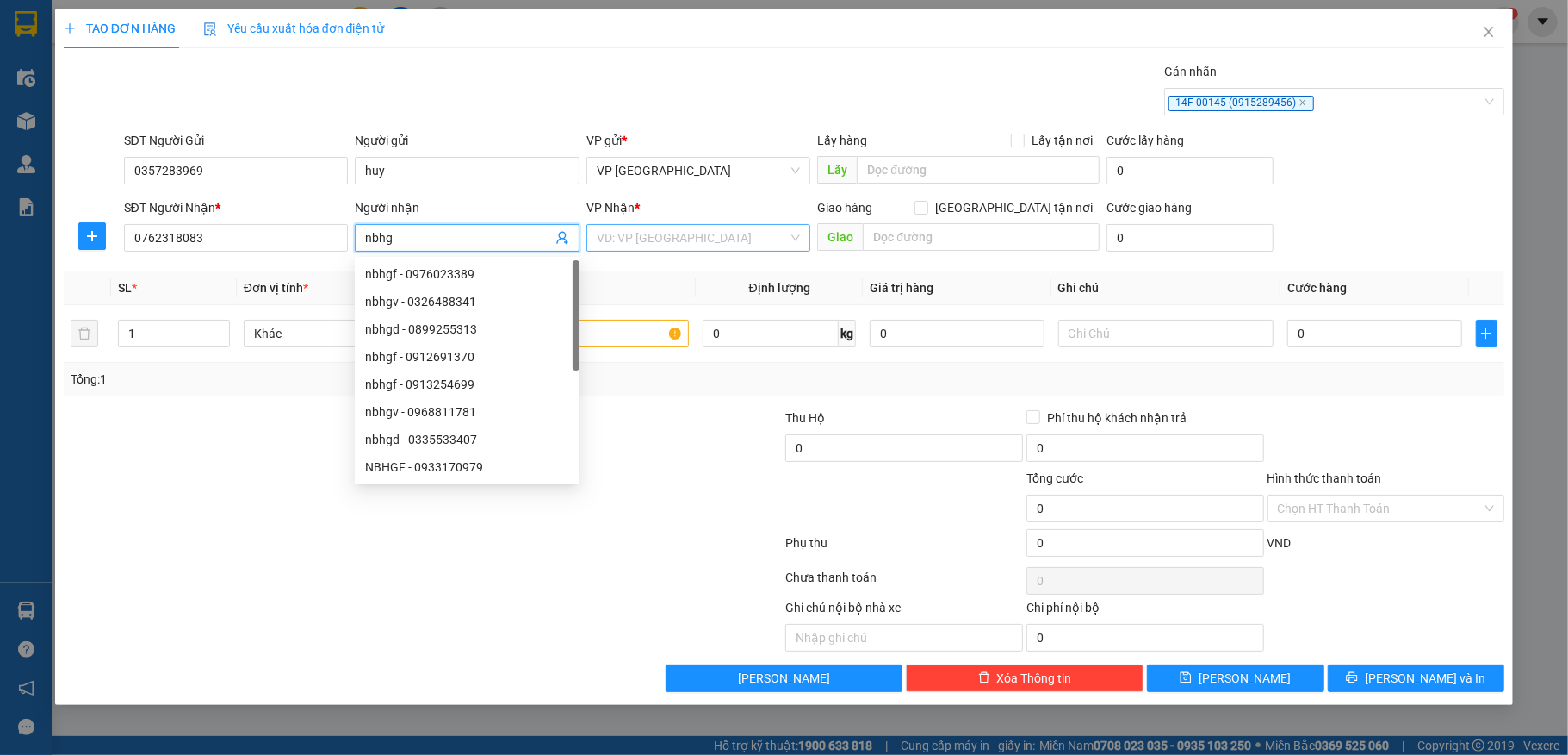
click at [687, 243] on input "search" at bounding box center [693, 238] width 192 height 26
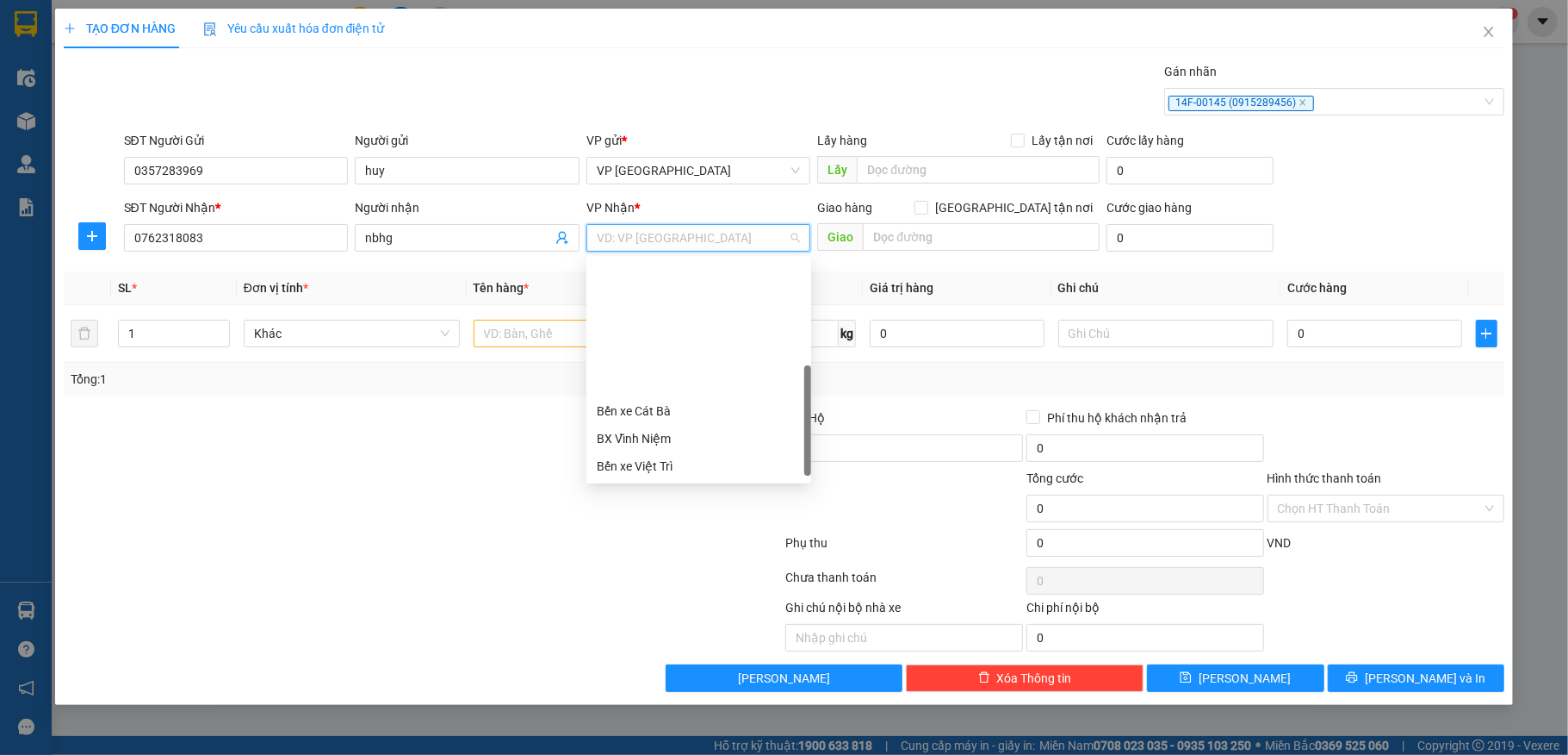
click at [639, 595] on div "Hải Dương" at bounding box center [699, 604] width 204 height 19
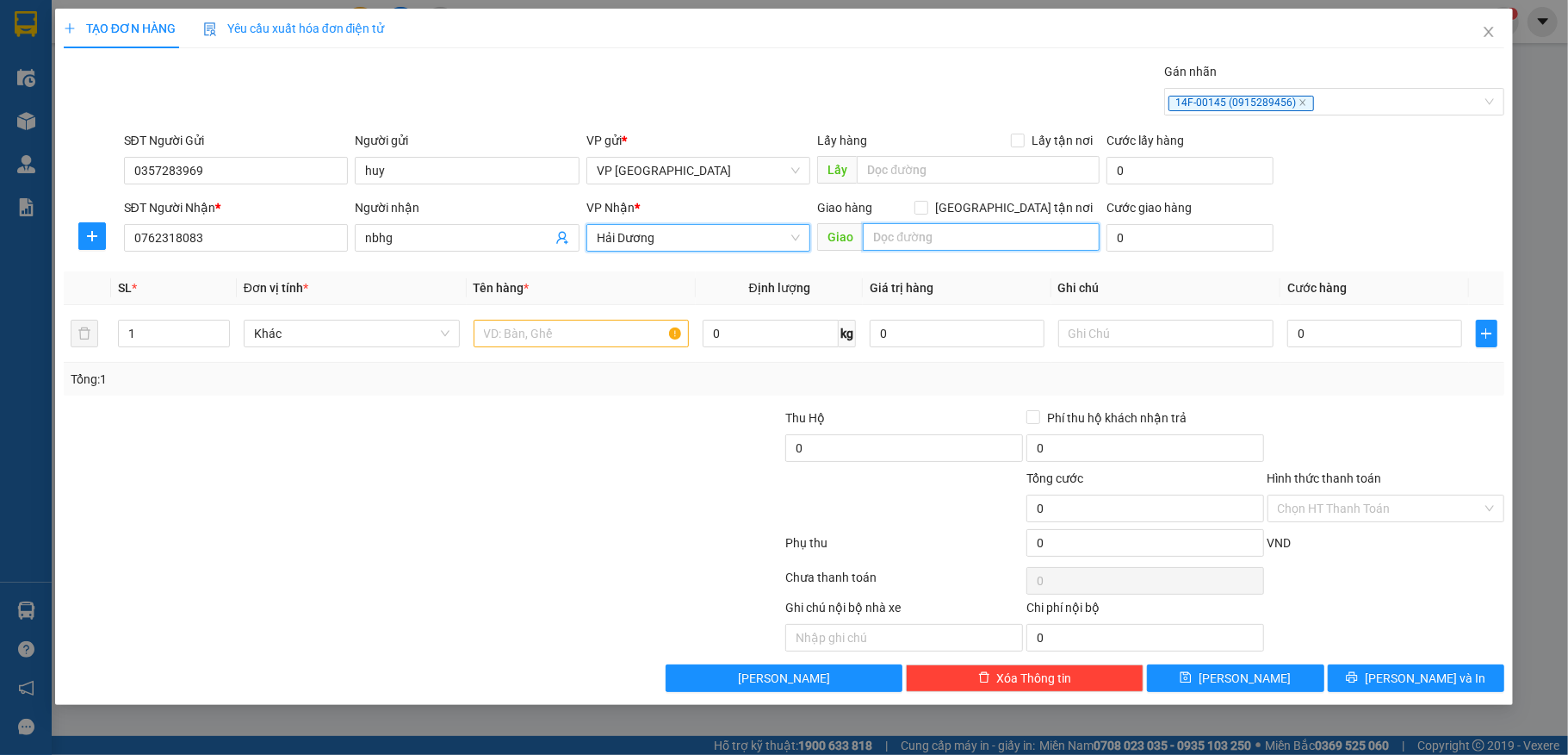
click at [901, 229] on input "text" at bounding box center [981, 237] width 236 height 27
click at [553, 339] on input "text" at bounding box center [582, 334] width 216 height 27
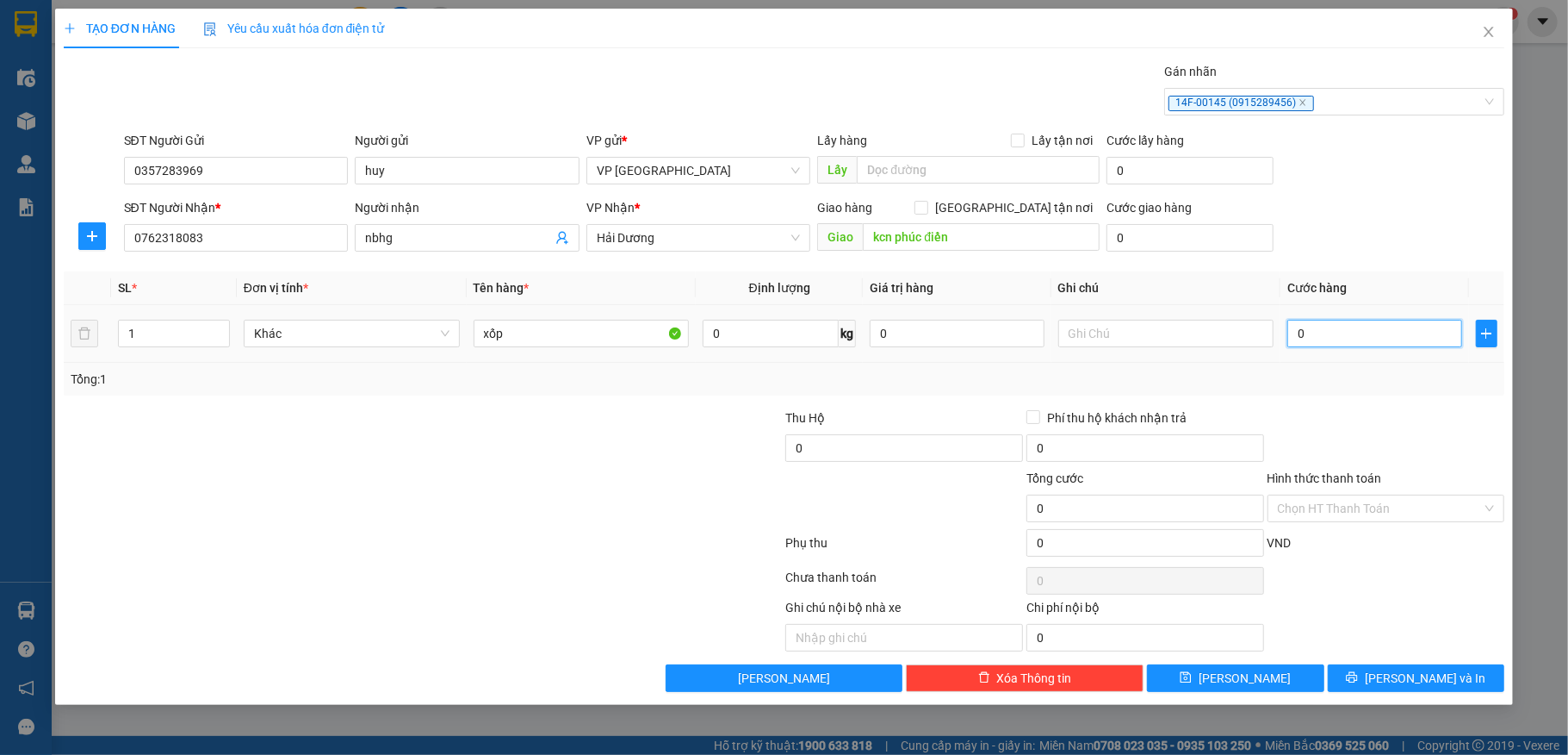
click at [1358, 345] on input "0" at bounding box center [1374, 334] width 174 height 27
click at [1115, 548] on input "0" at bounding box center [1145, 543] width 237 height 27
click at [1366, 686] on button "[PERSON_NAME] và In" at bounding box center [1417, 678] width 178 height 27
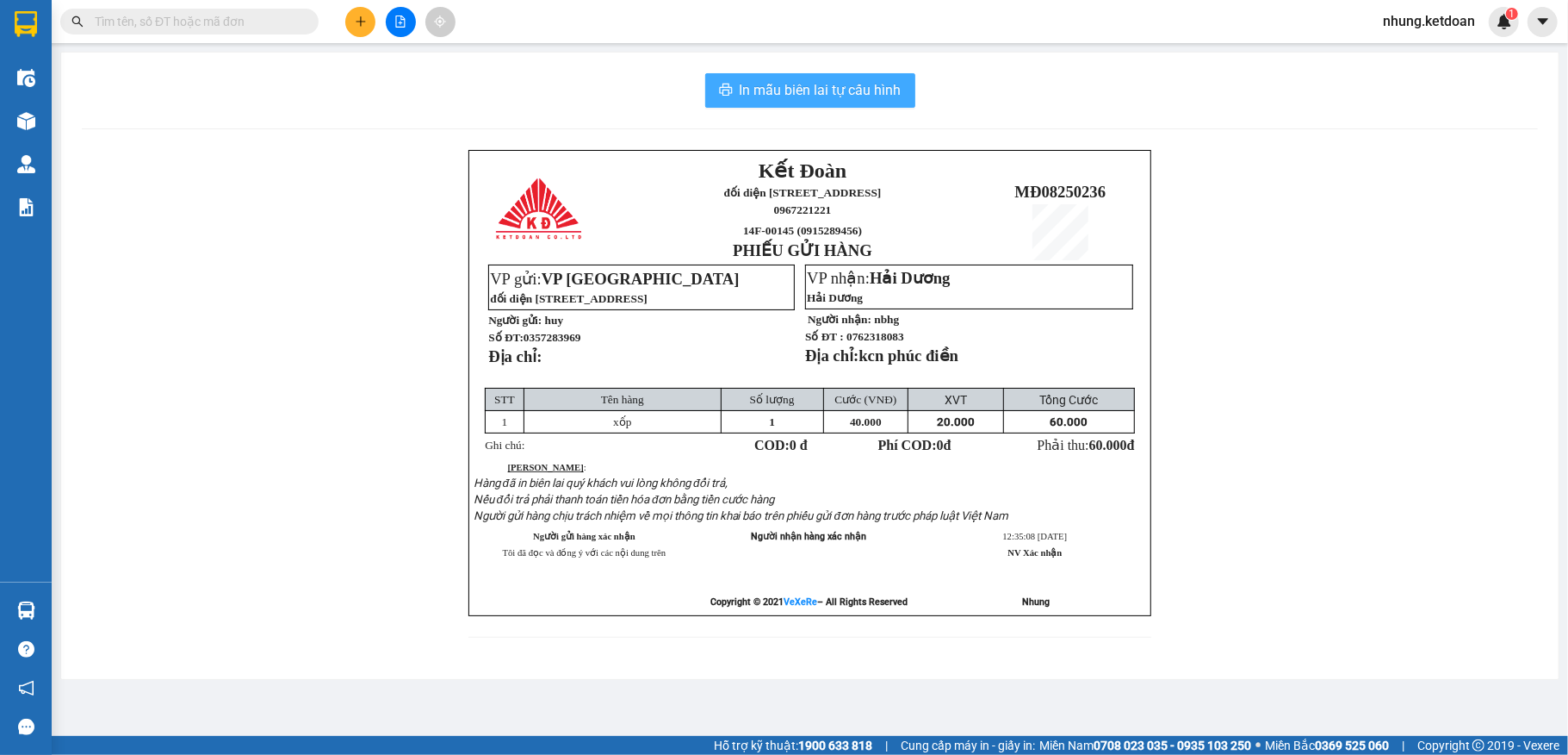
click at [814, 94] on span "In mẫu biên lai tự cấu hình" at bounding box center [820, 90] width 162 height 22
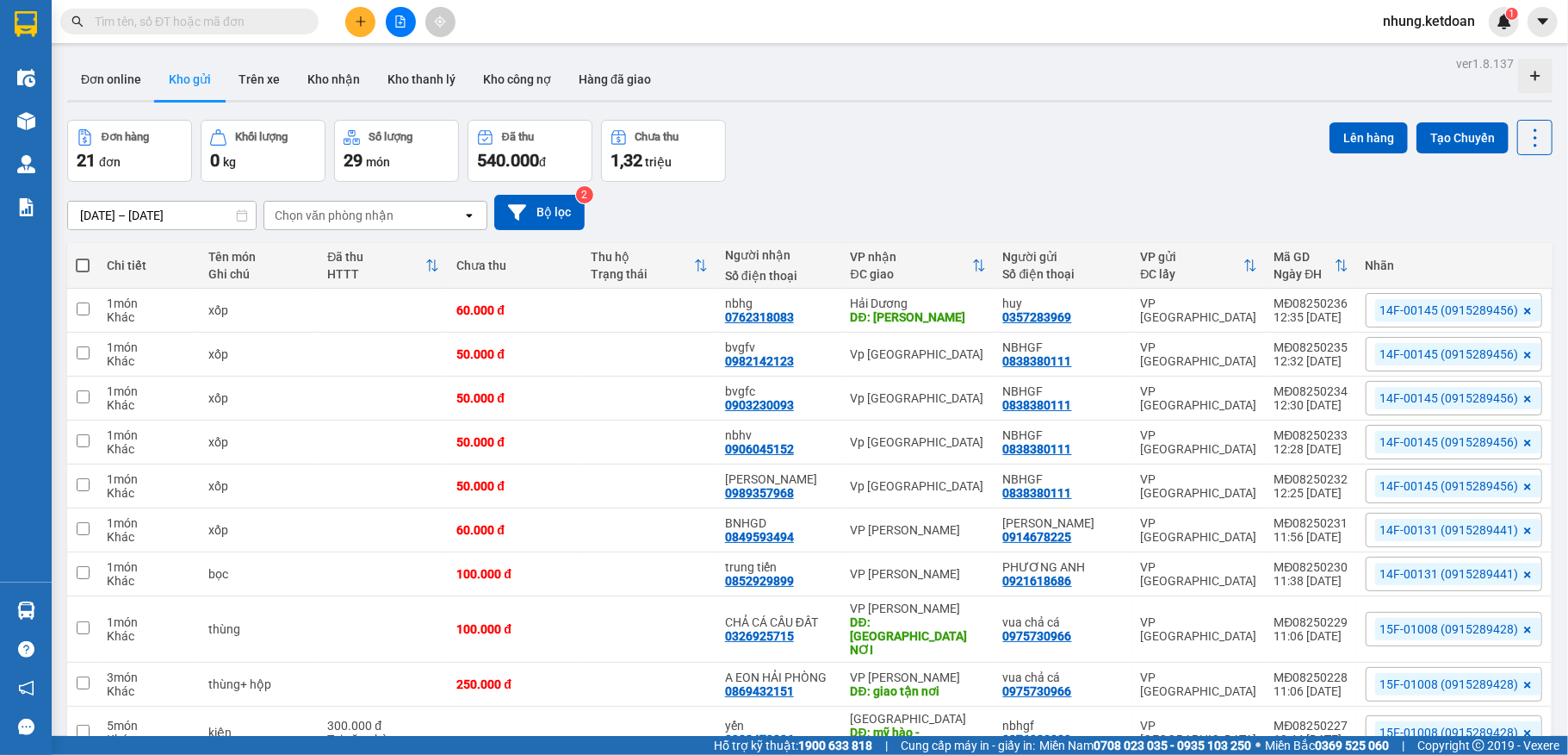
click at [949, 166] on div "Đơn hàng 21 đơn Khối lượng 0 kg Số lượng 29 món Đã thu 540.000 đ Chưa thu 1,32 …" at bounding box center [810, 150] width 1486 height 62
click at [358, 19] on icon "plus" at bounding box center [361, 22] width 12 height 12
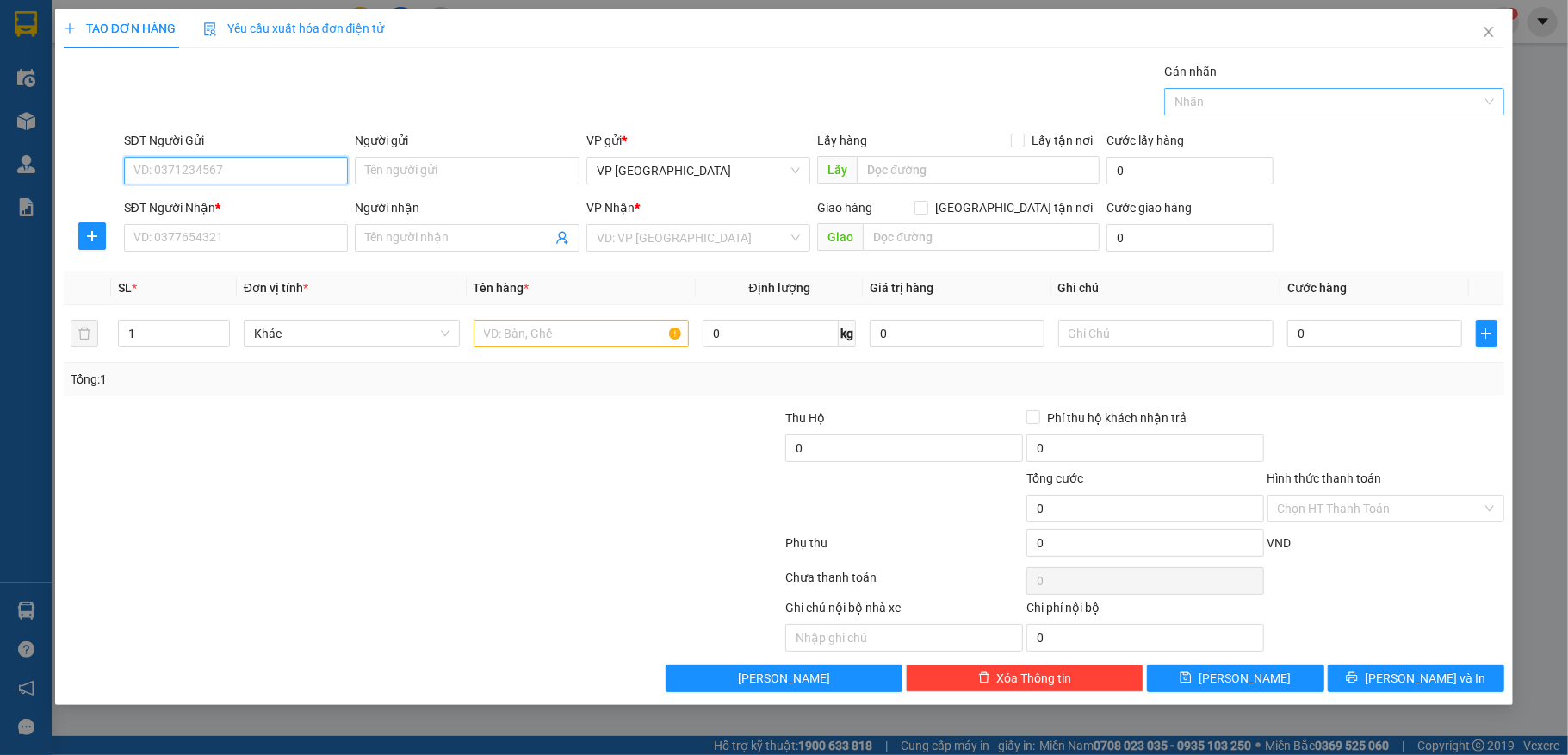
click at [1307, 103] on div at bounding box center [1326, 101] width 314 height 21
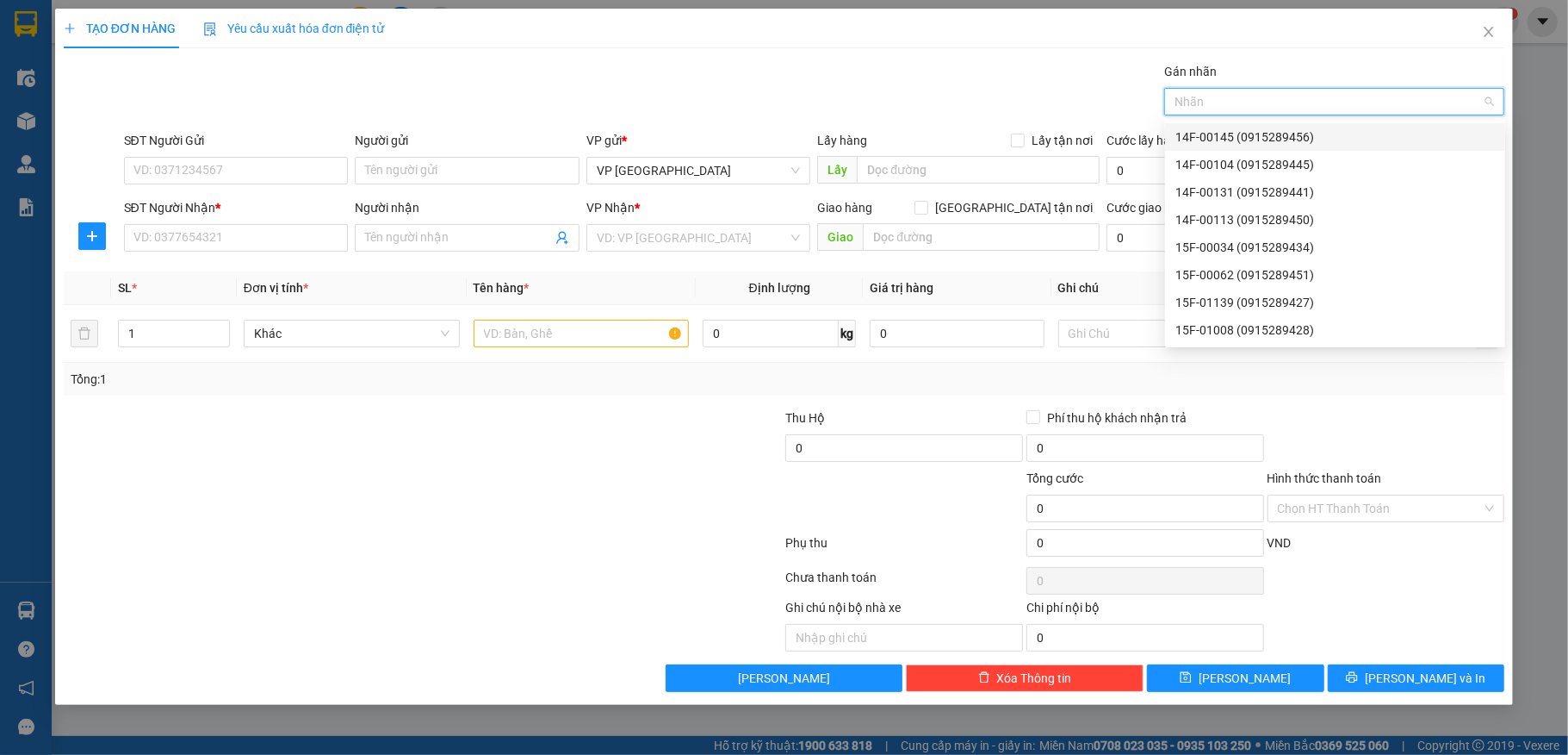
click at [1293, 137] on div "14F-00145 (0915289456)" at bounding box center [1335, 136] width 320 height 19
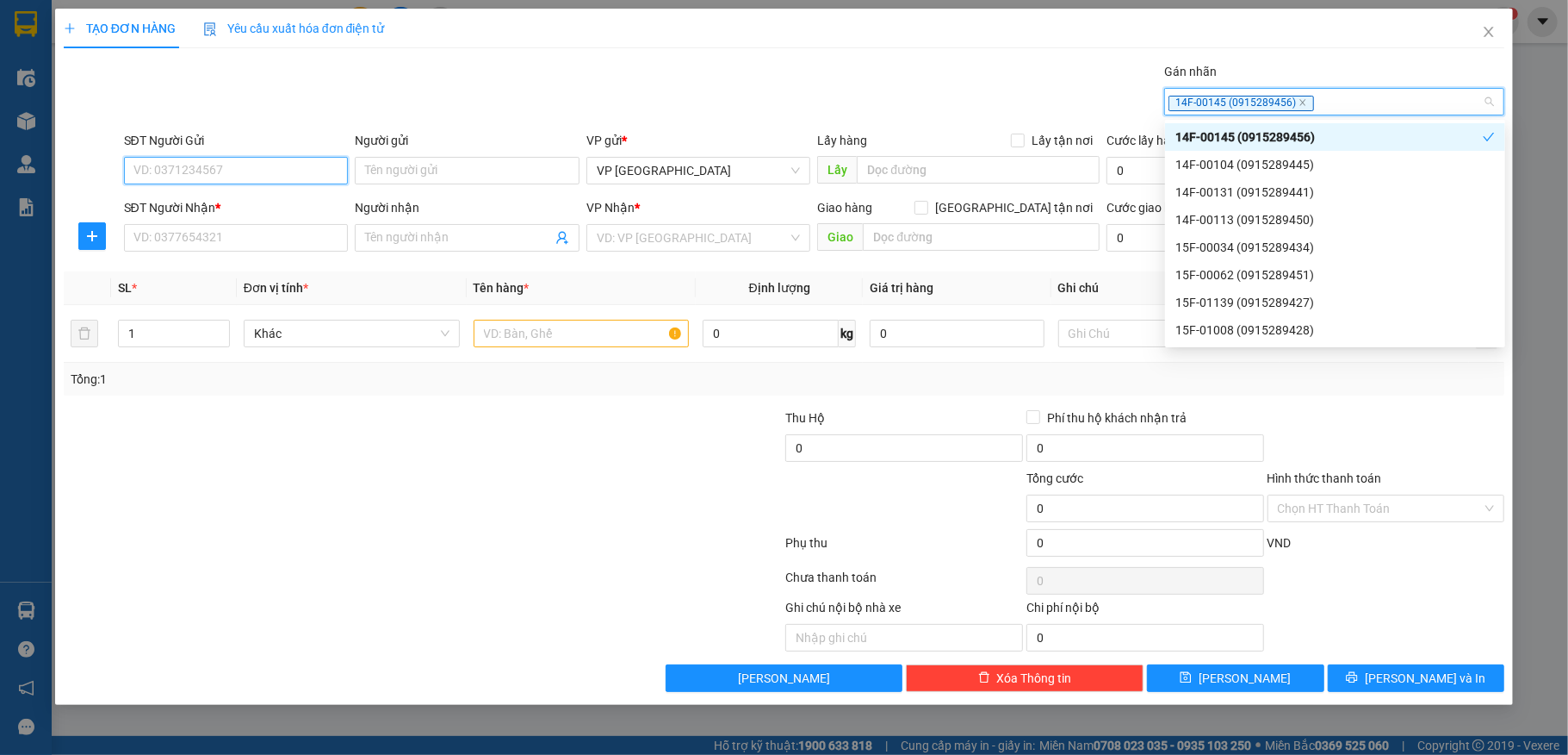
drag, startPoint x: 263, startPoint y: 171, endPoint x: 276, endPoint y: 173, distance: 13.2
click at [264, 171] on input "SĐT Người Gửi" at bounding box center [235, 171] width 225 height 27
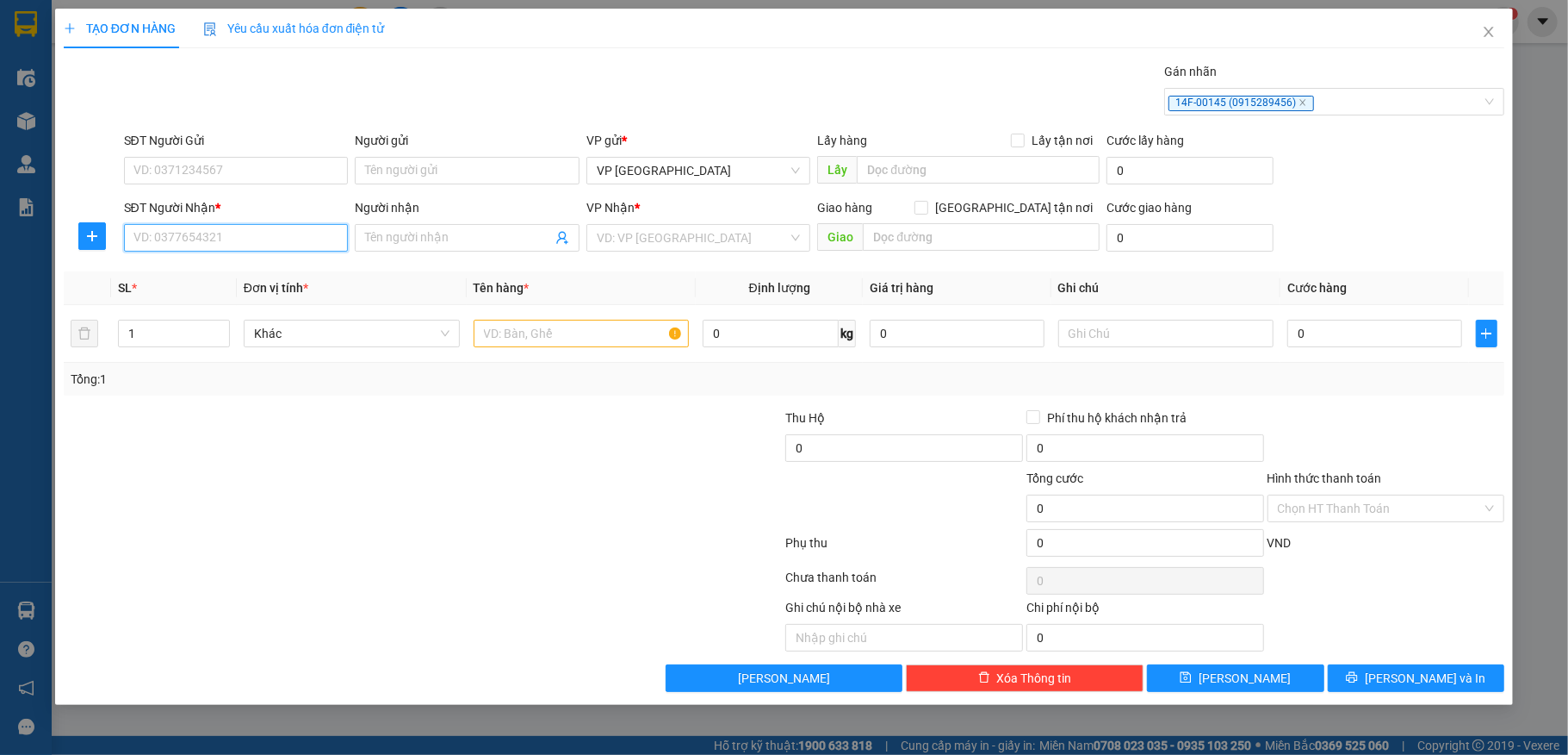
click at [208, 229] on input "SĐT Người Nhận *" at bounding box center [235, 238] width 225 height 27
click at [427, 238] on input "Người nhận" at bounding box center [458, 238] width 186 height 19
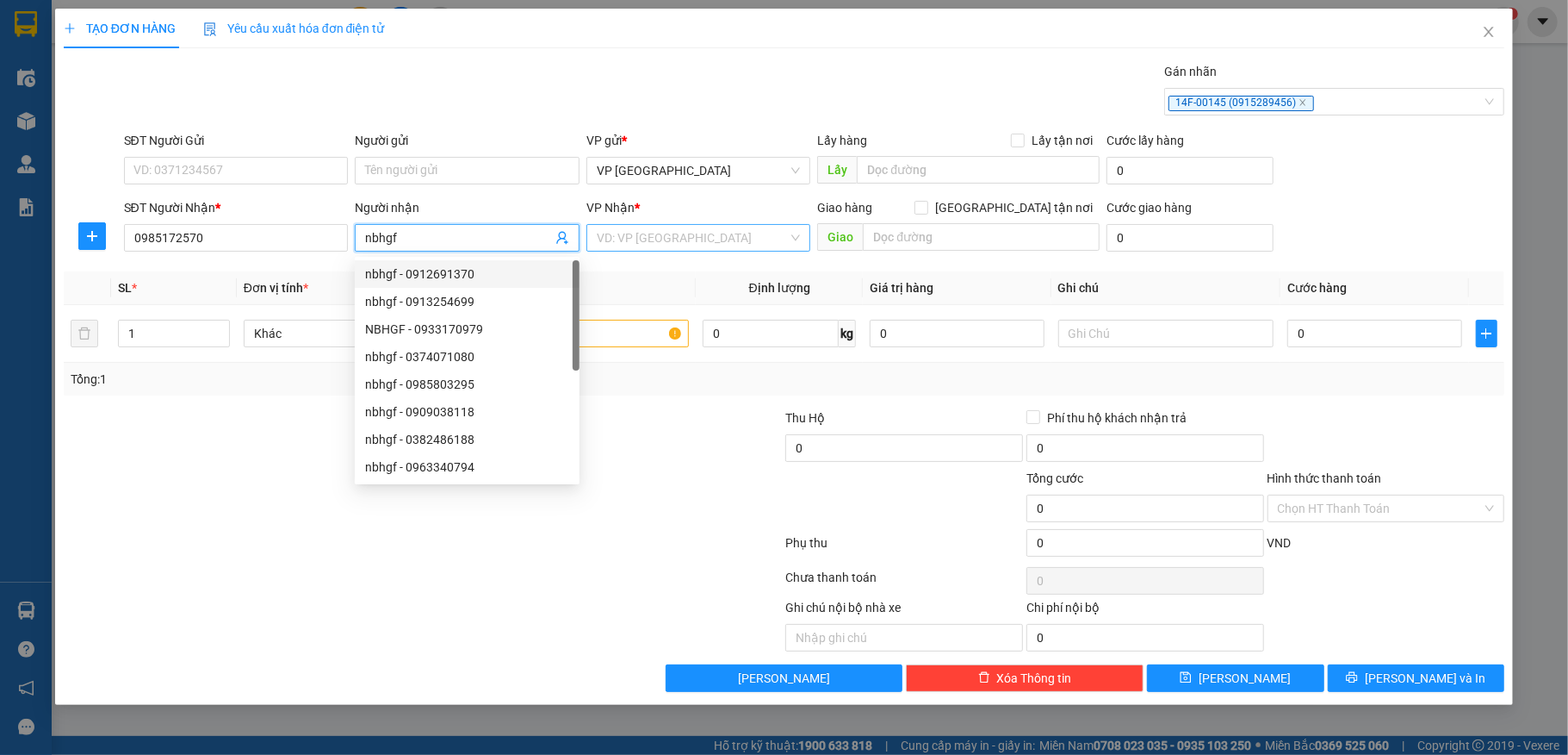
click at [701, 244] on input "search" at bounding box center [693, 238] width 192 height 26
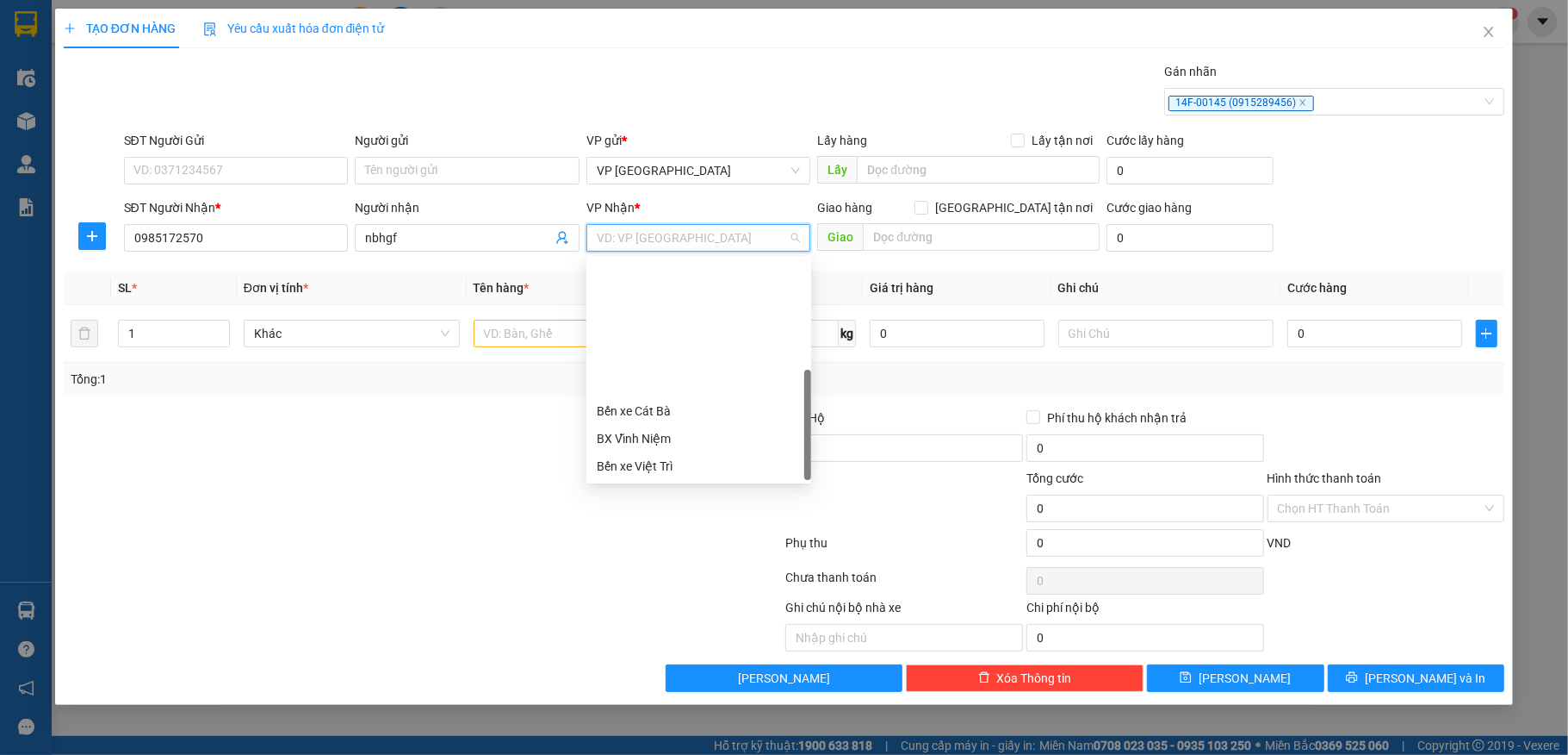
drag, startPoint x: 629, startPoint y: 427, endPoint x: 696, endPoint y: 398, distance: 73.0
click at [628, 590] on div "Hải Dương" at bounding box center [699, 604] width 225 height 27
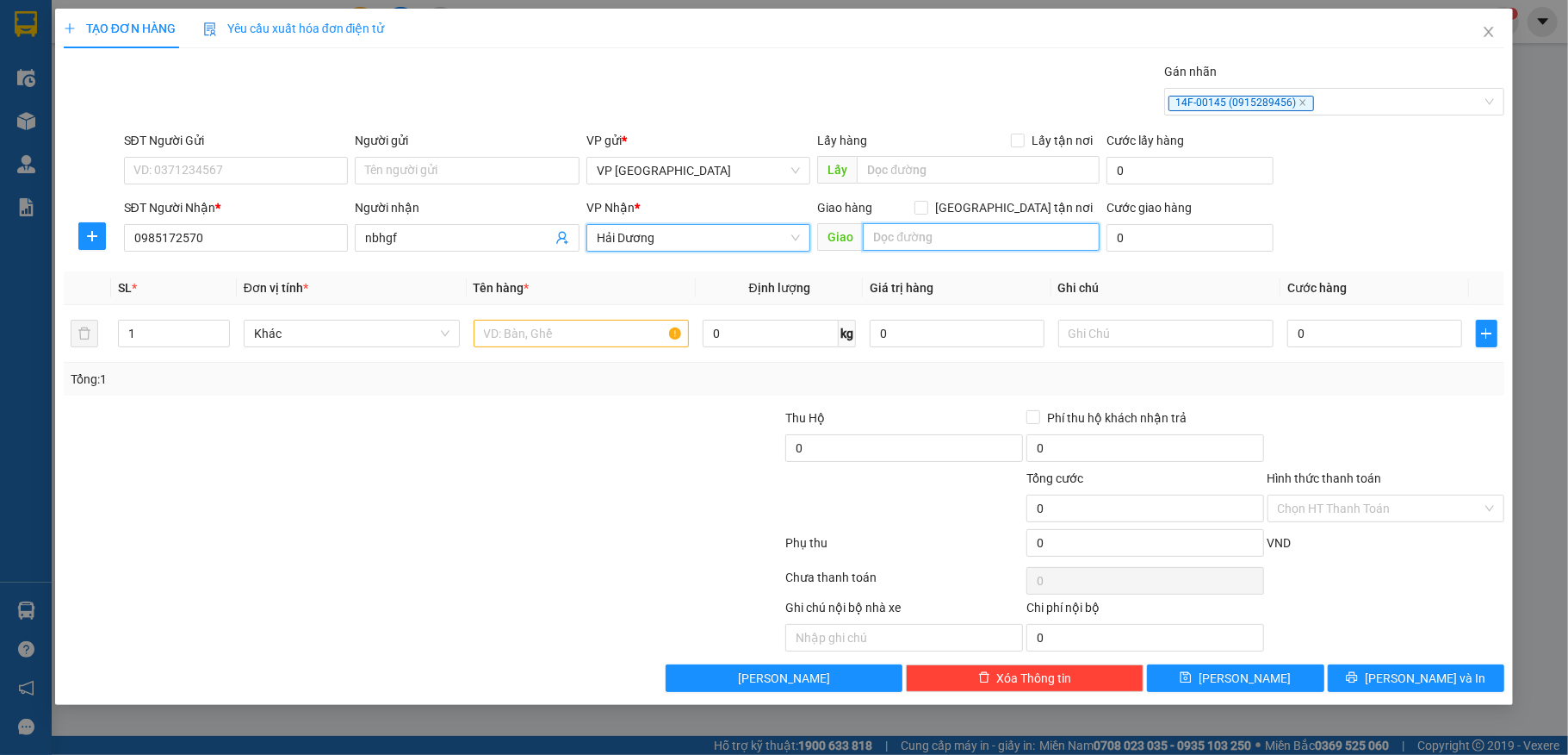
click at [903, 239] on input "text" at bounding box center [981, 237] width 236 height 27
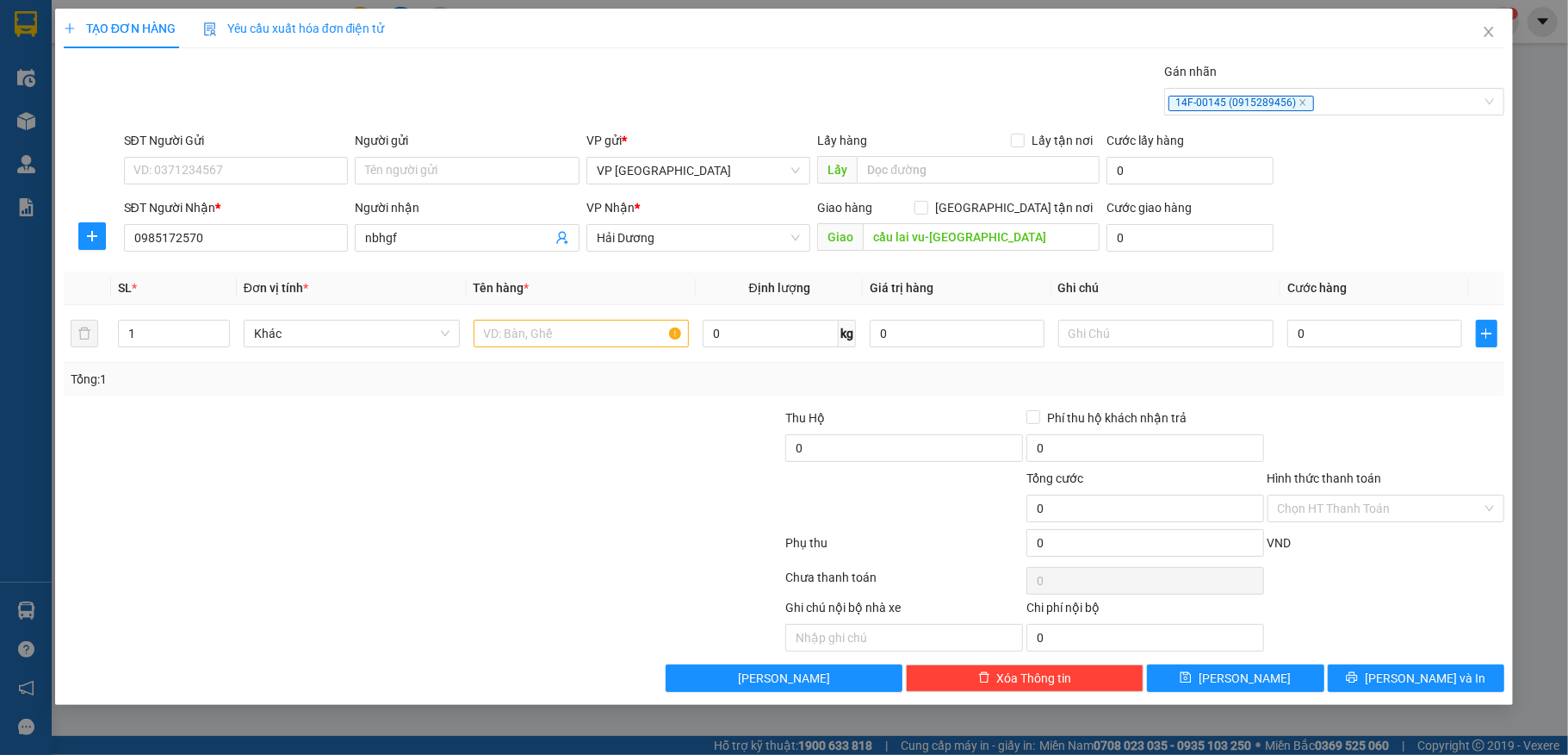
click at [170, 156] on div "SĐT Người Gửi" at bounding box center [235, 143] width 225 height 26
click at [166, 173] on input "SĐT Người Gửi" at bounding box center [235, 171] width 225 height 27
click at [429, 183] on input "Người gửi" at bounding box center [467, 171] width 225 height 27
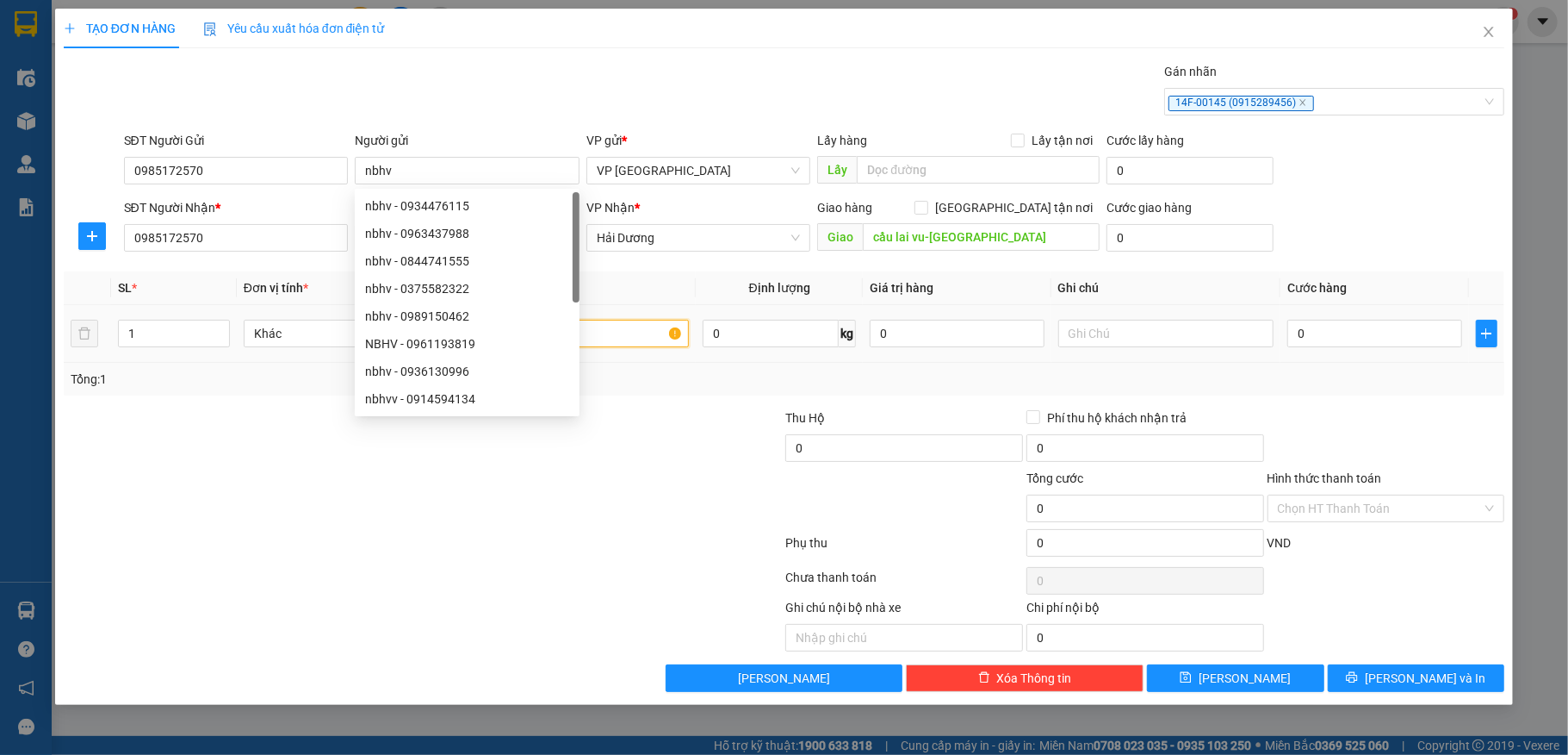
click at [617, 335] on input "text" at bounding box center [582, 334] width 216 height 27
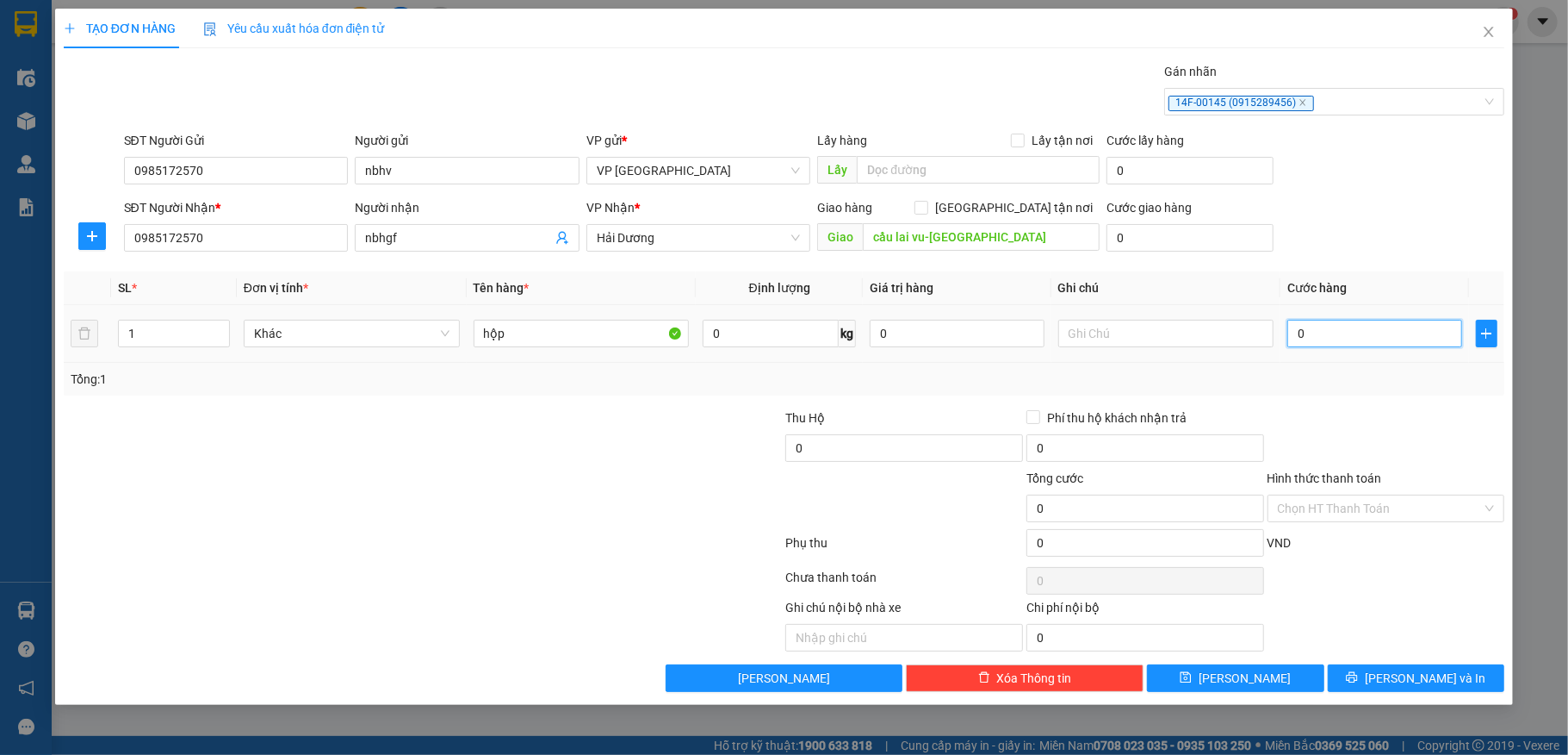
click at [1349, 335] on input "0" at bounding box center [1374, 334] width 174 height 27
click at [1147, 554] on input "0" at bounding box center [1145, 543] width 237 height 27
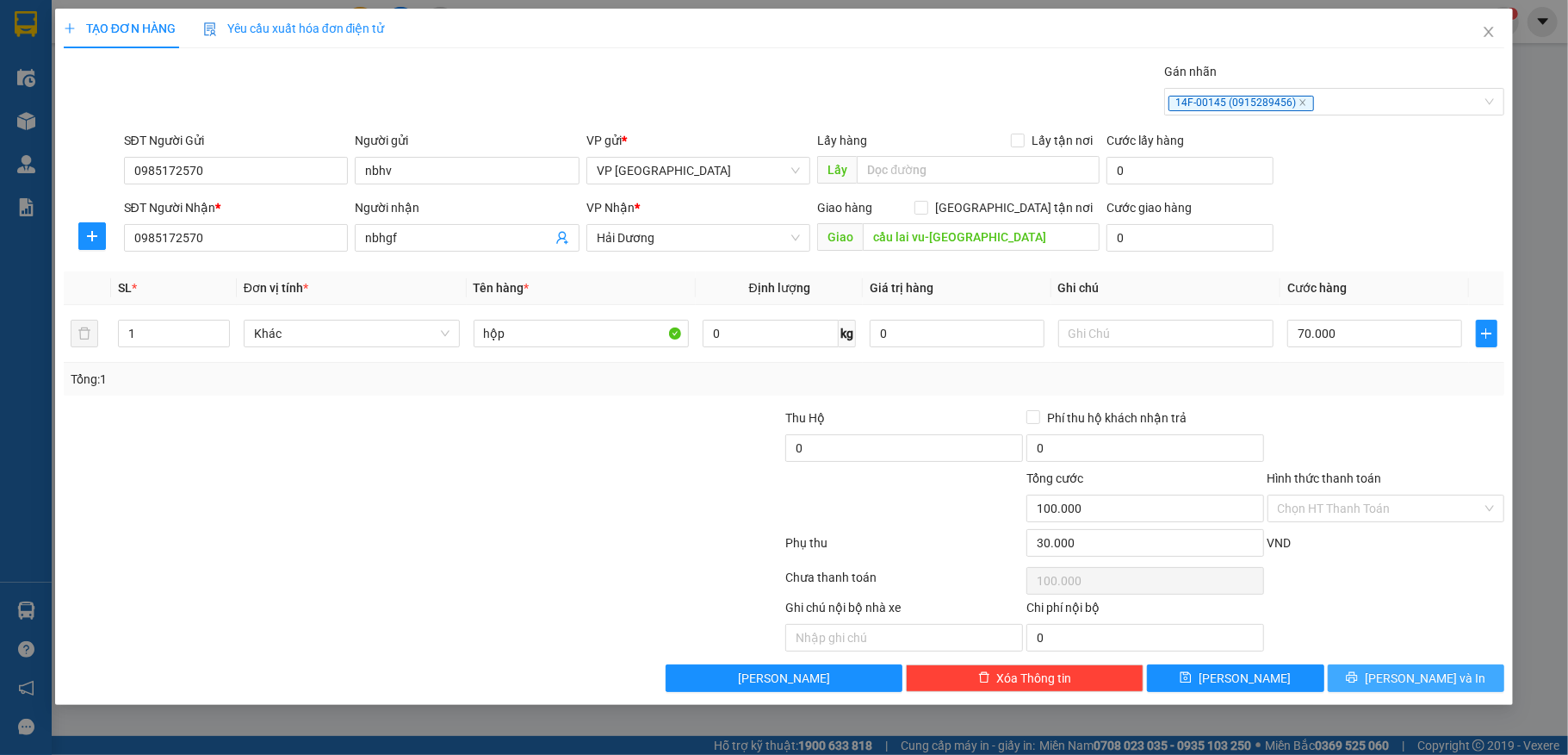
click at [1377, 680] on button "[PERSON_NAME] và In" at bounding box center [1417, 678] width 178 height 27
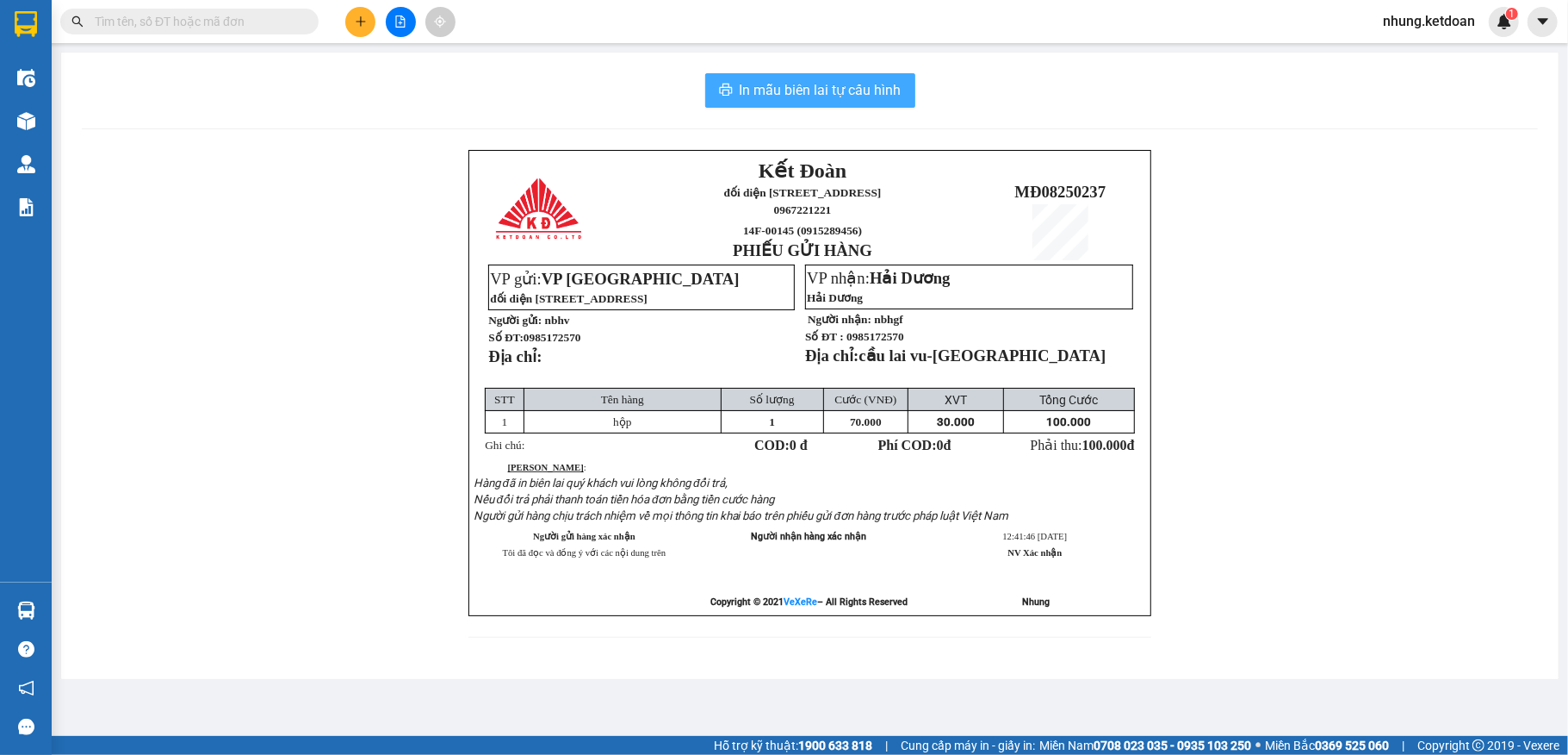
click at [844, 100] on span "In mẫu biên lai tự cấu hình" at bounding box center [820, 90] width 162 height 22
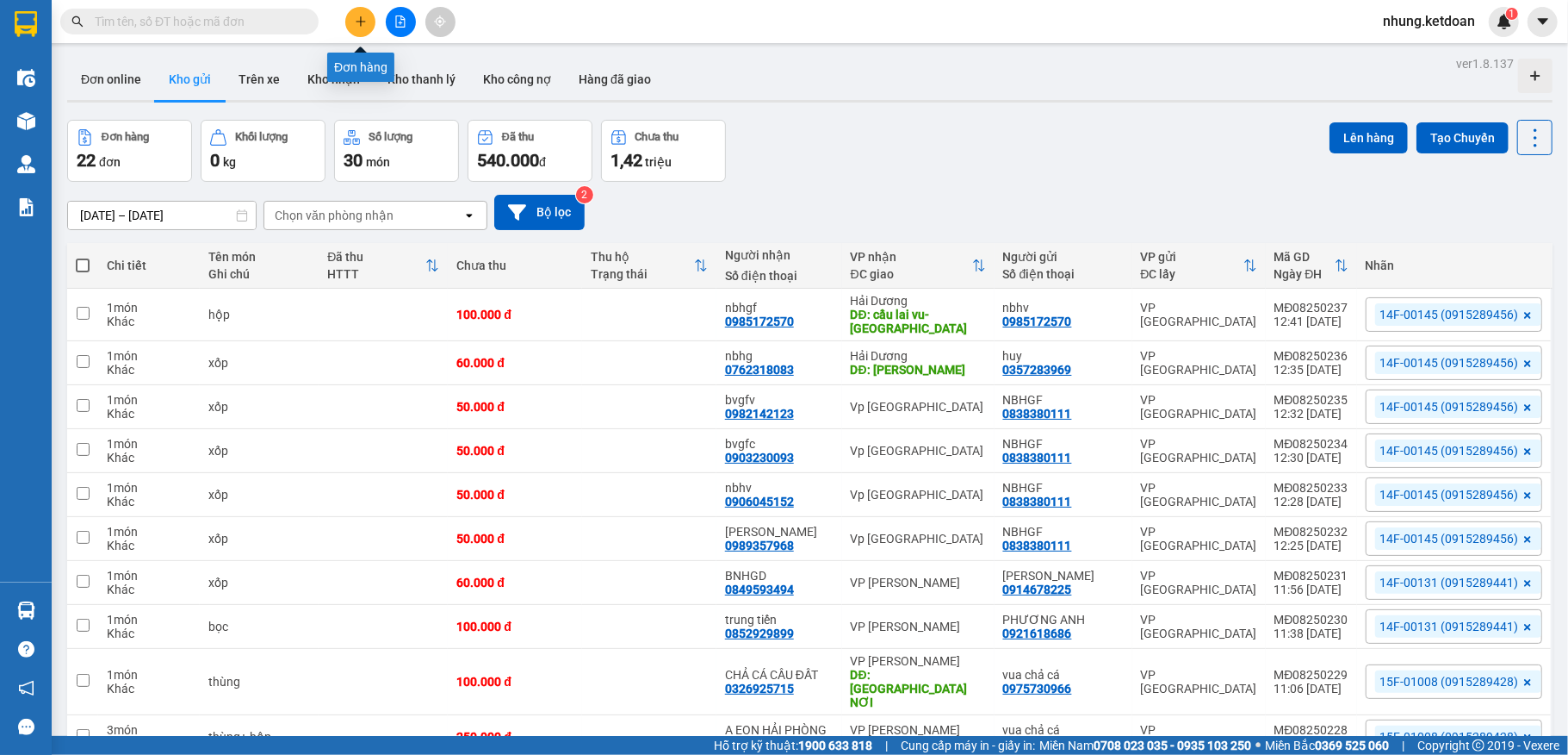
click at [351, 23] on button at bounding box center [360, 22] width 30 height 30
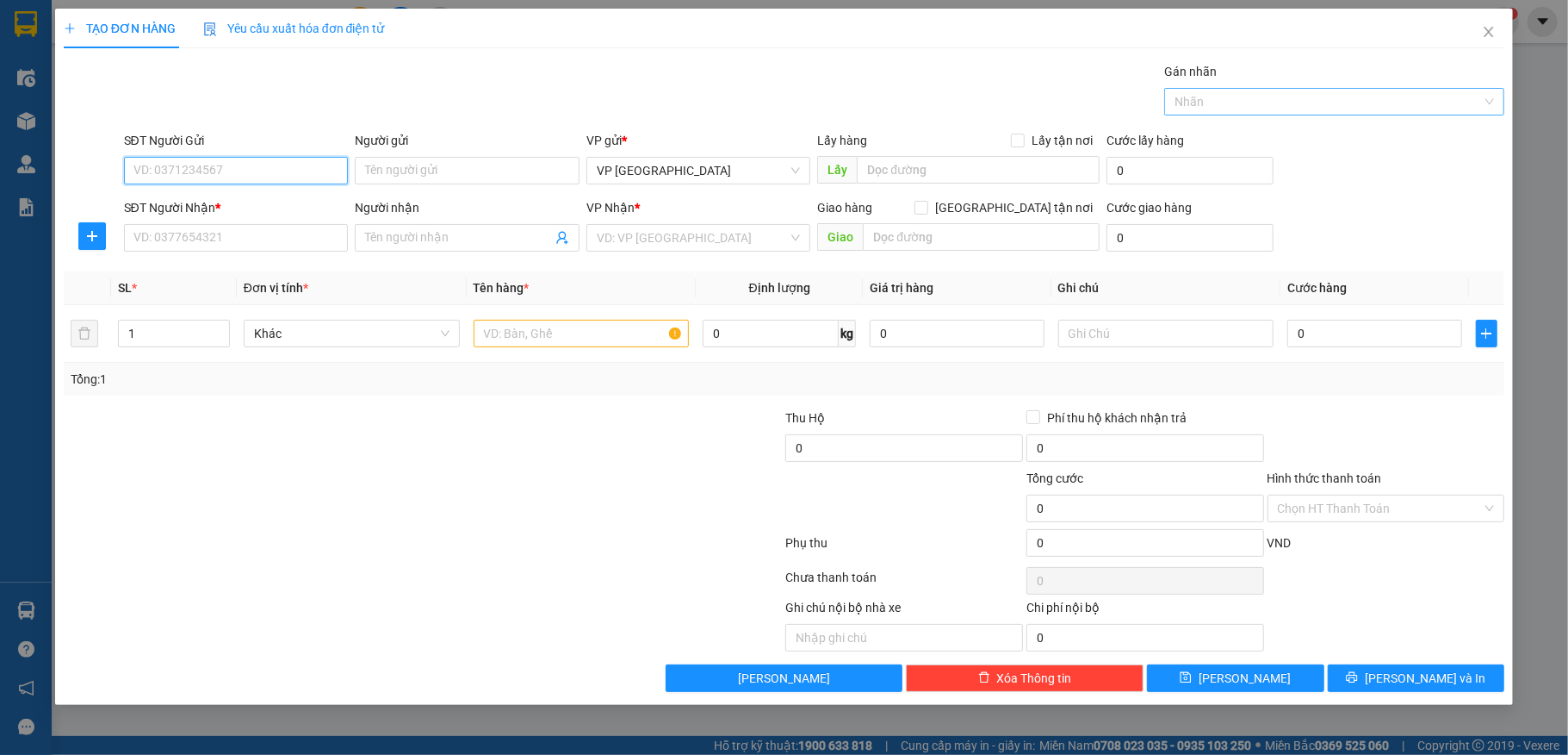
click at [1230, 103] on div at bounding box center [1326, 101] width 314 height 21
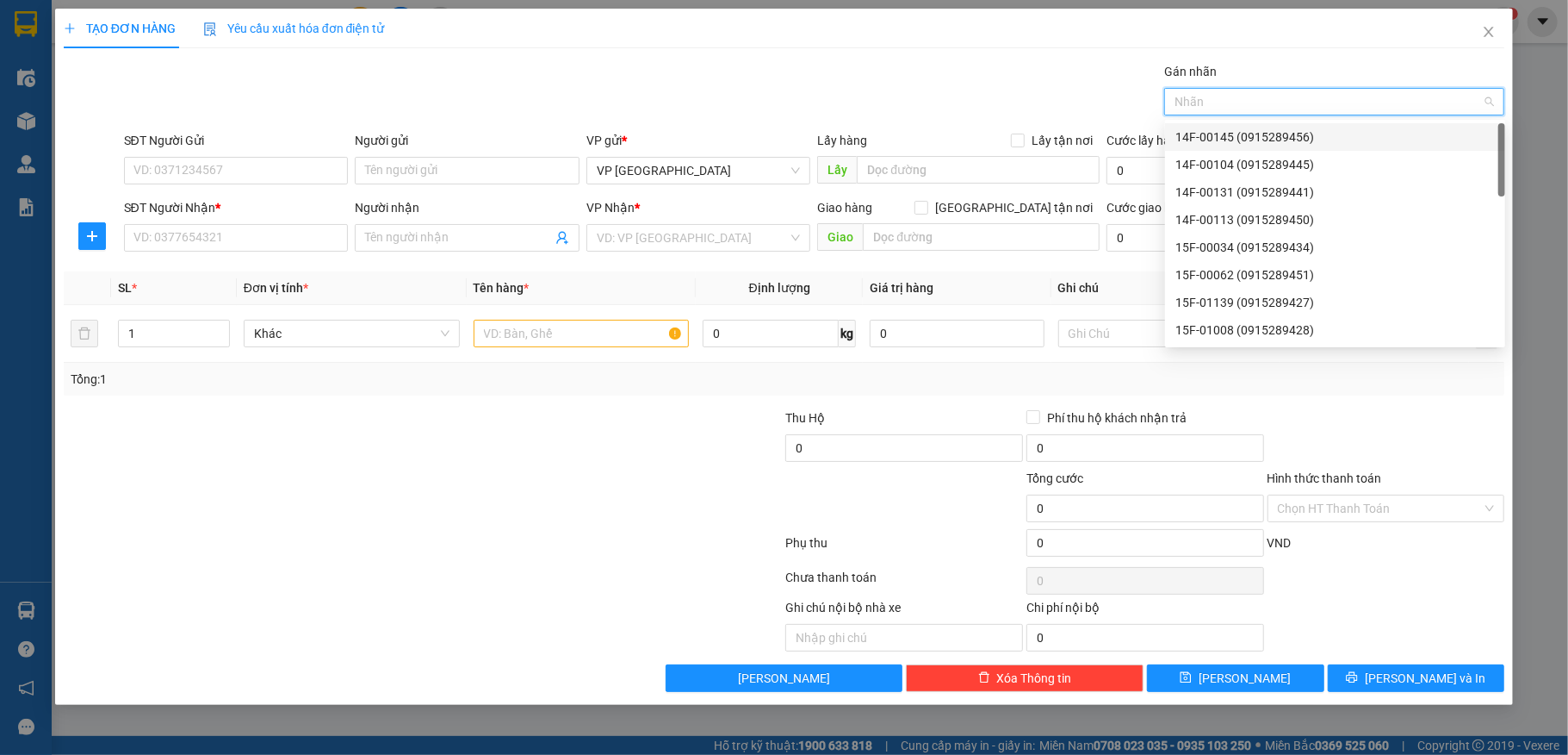
click at [1228, 138] on div "14F-00145 (0915289456)" at bounding box center [1335, 136] width 320 height 19
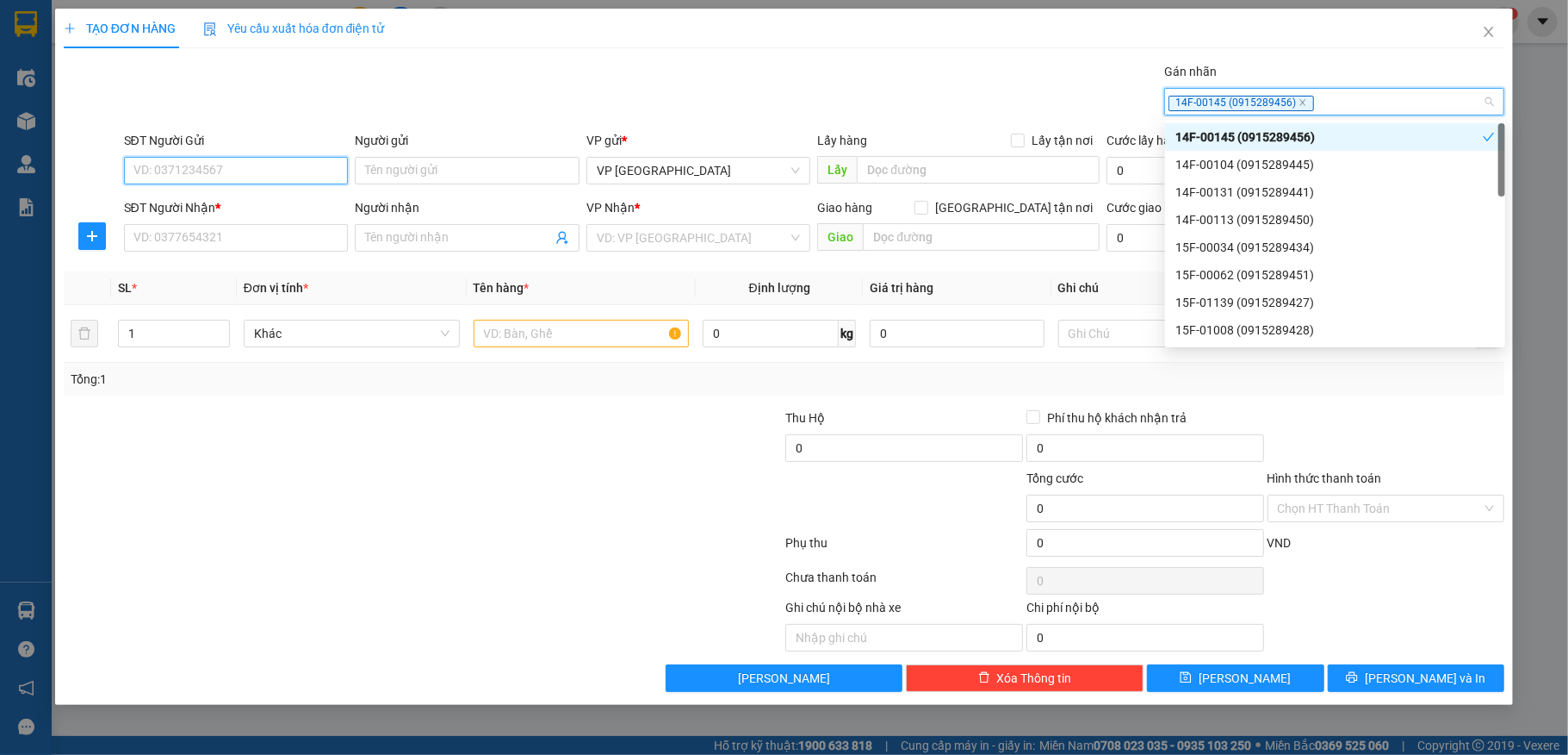
click at [190, 176] on input "SĐT Người Gửi" at bounding box center [235, 171] width 225 height 27
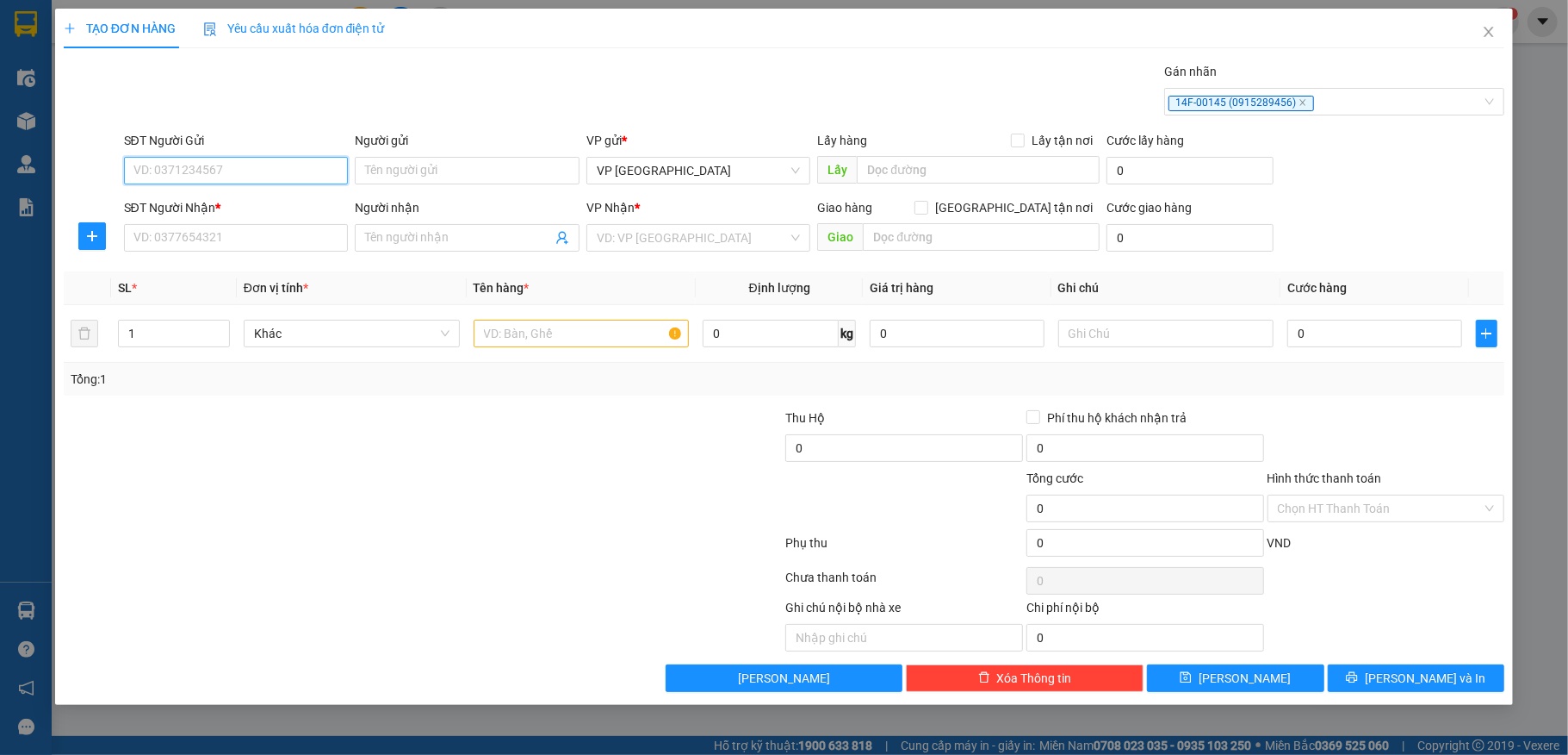
click at [159, 180] on input "SĐT Người Gửi" at bounding box center [235, 171] width 225 height 27
click at [153, 237] on input "SĐT Người Nhận *" at bounding box center [235, 238] width 225 height 27
click at [384, 245] on input "Người nhận" at bounding box center [458, 238] width 186 height 19
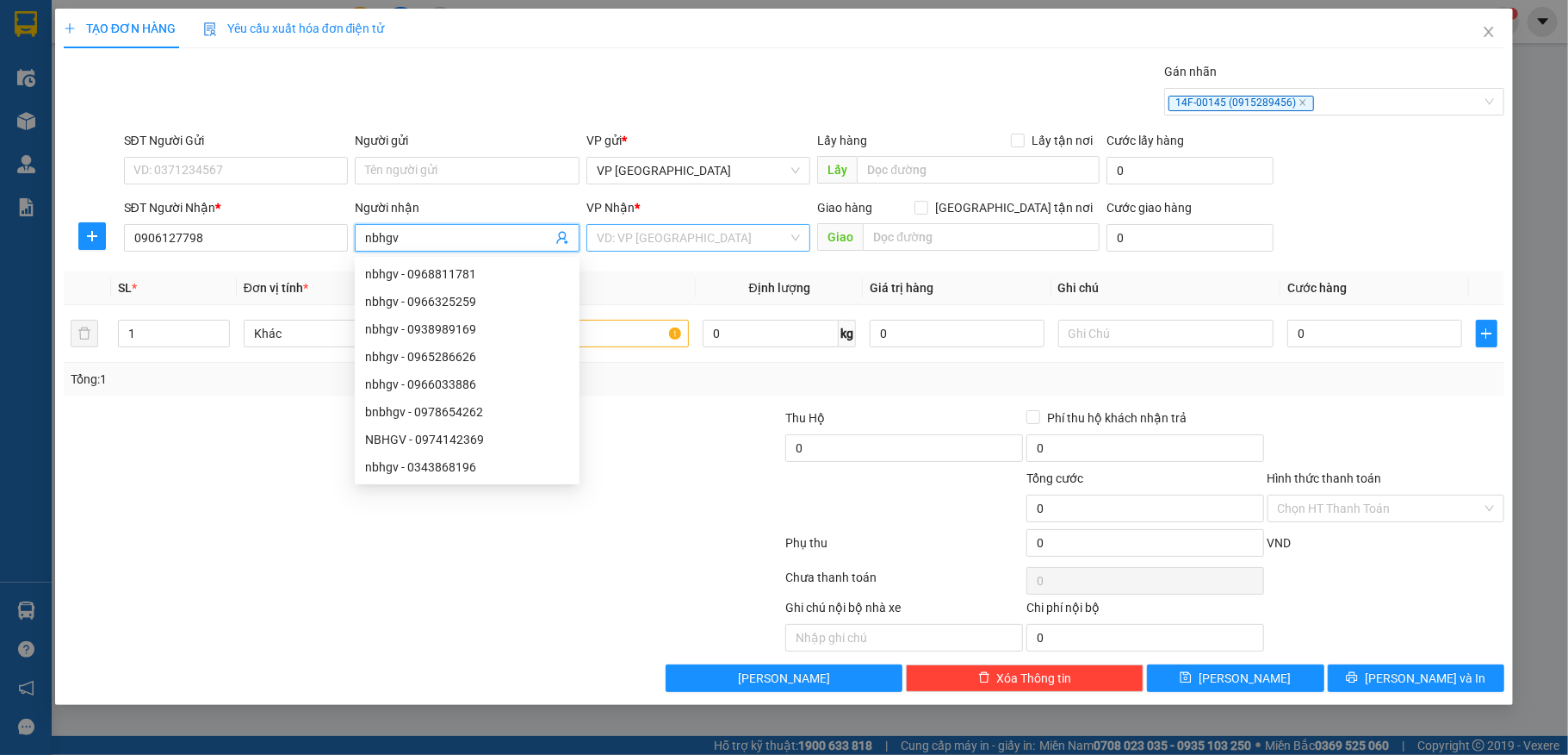
click at [632, 238] on input "search" at bounding box center [693, 238] width 192 height 26
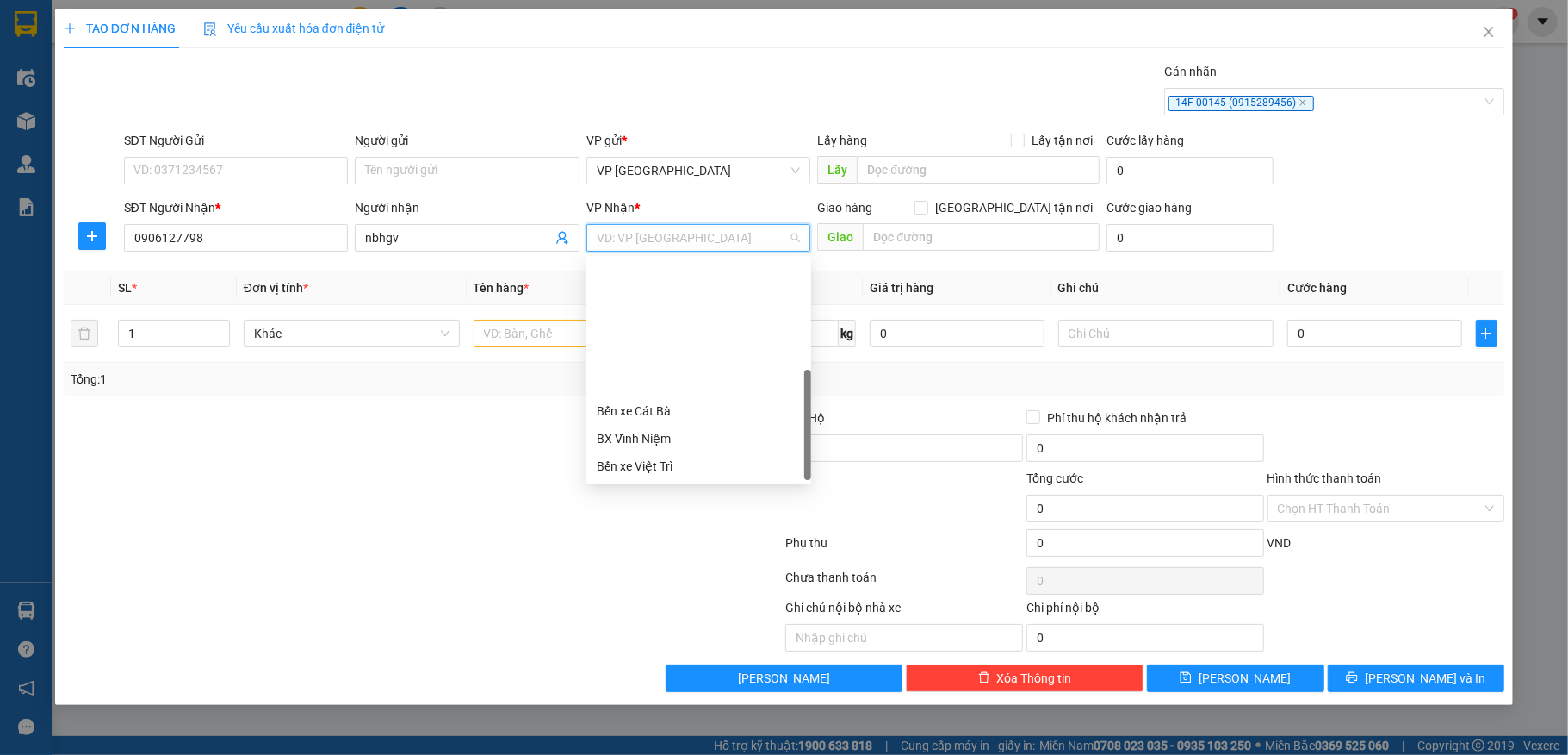
drag, startPoint x: 661, startPoint y: 460, endPoint x: 655, endPoint y: 452, distance: 10.0
click at [662, 622] on div "VP [PERSON_NAME]" at bounding box center [699, 631] width 204 height 19
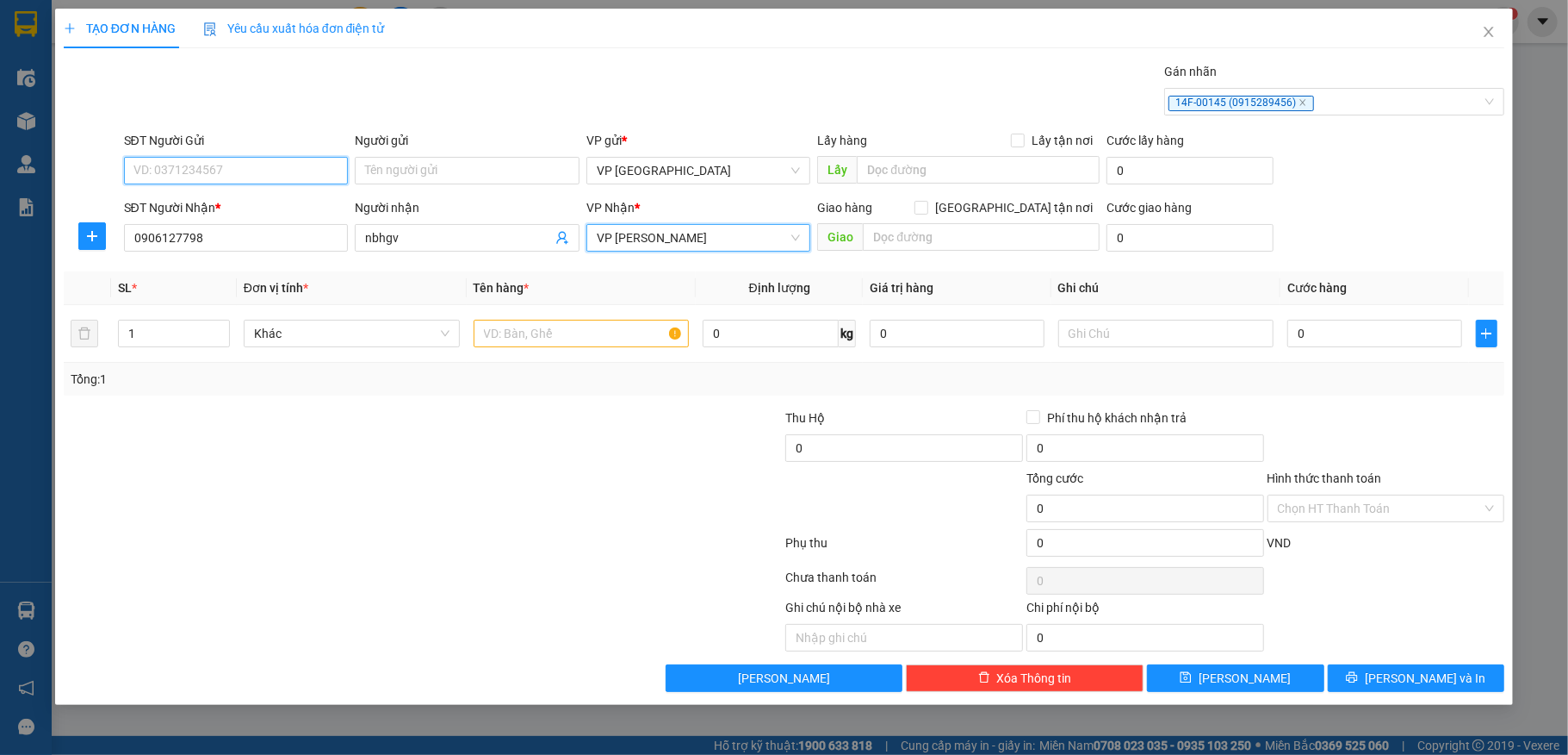
click at [164, 166] on input "SĐT Người Gửi" at bounding box center [235, 171] width 225 height 27
click at [428, 173] on input "Người gửi" at bounding box center [467, 171] width 225 height 27
click at [549, 342] on input "text" at bounding box center [582, 334] width 216 height 27
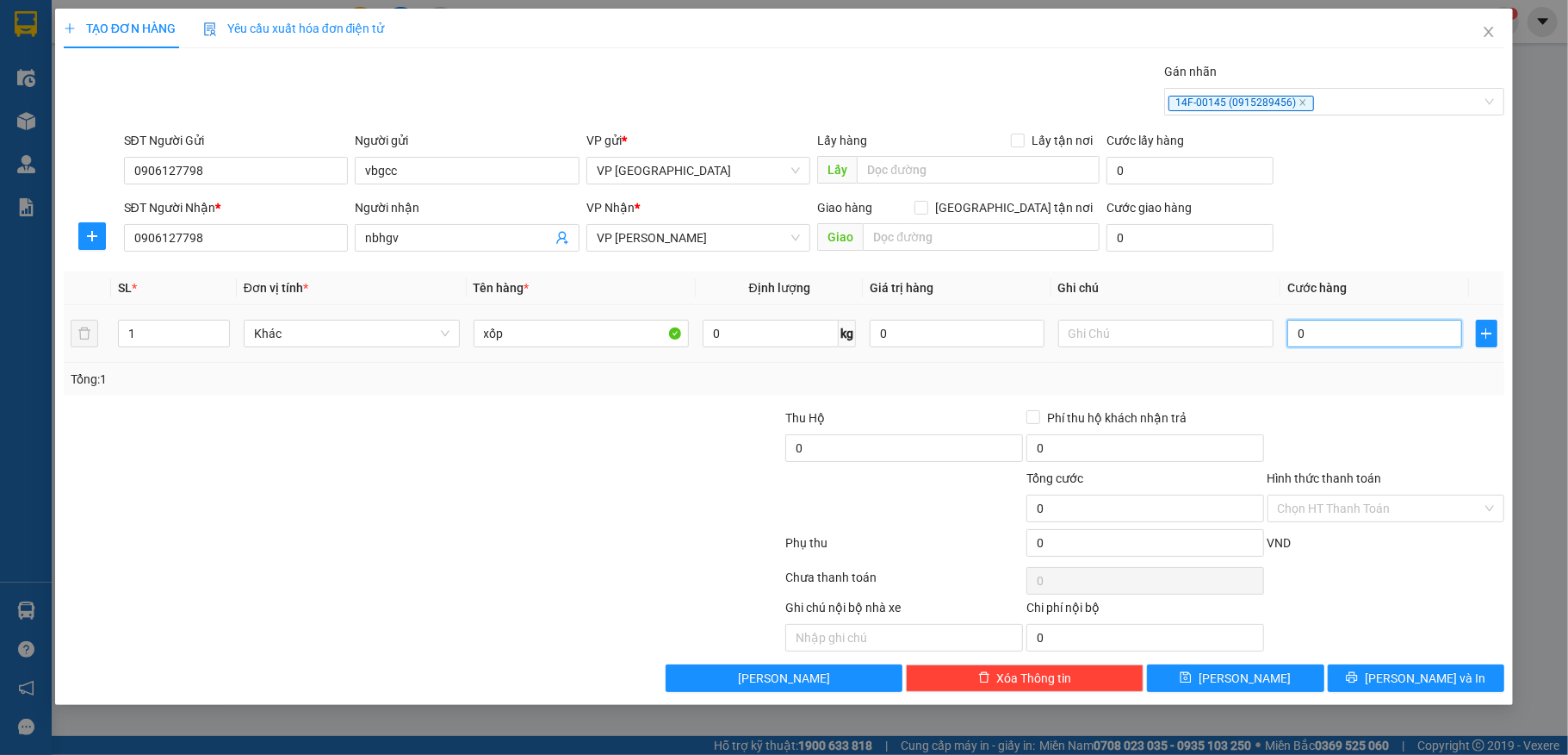
click at [1363, 346] on input "0" at bounding box center [1374, 334] width 174 height 27
click at [1358, 683] on icon "printer" at bounding box center [1352, 677] width 12 height 12
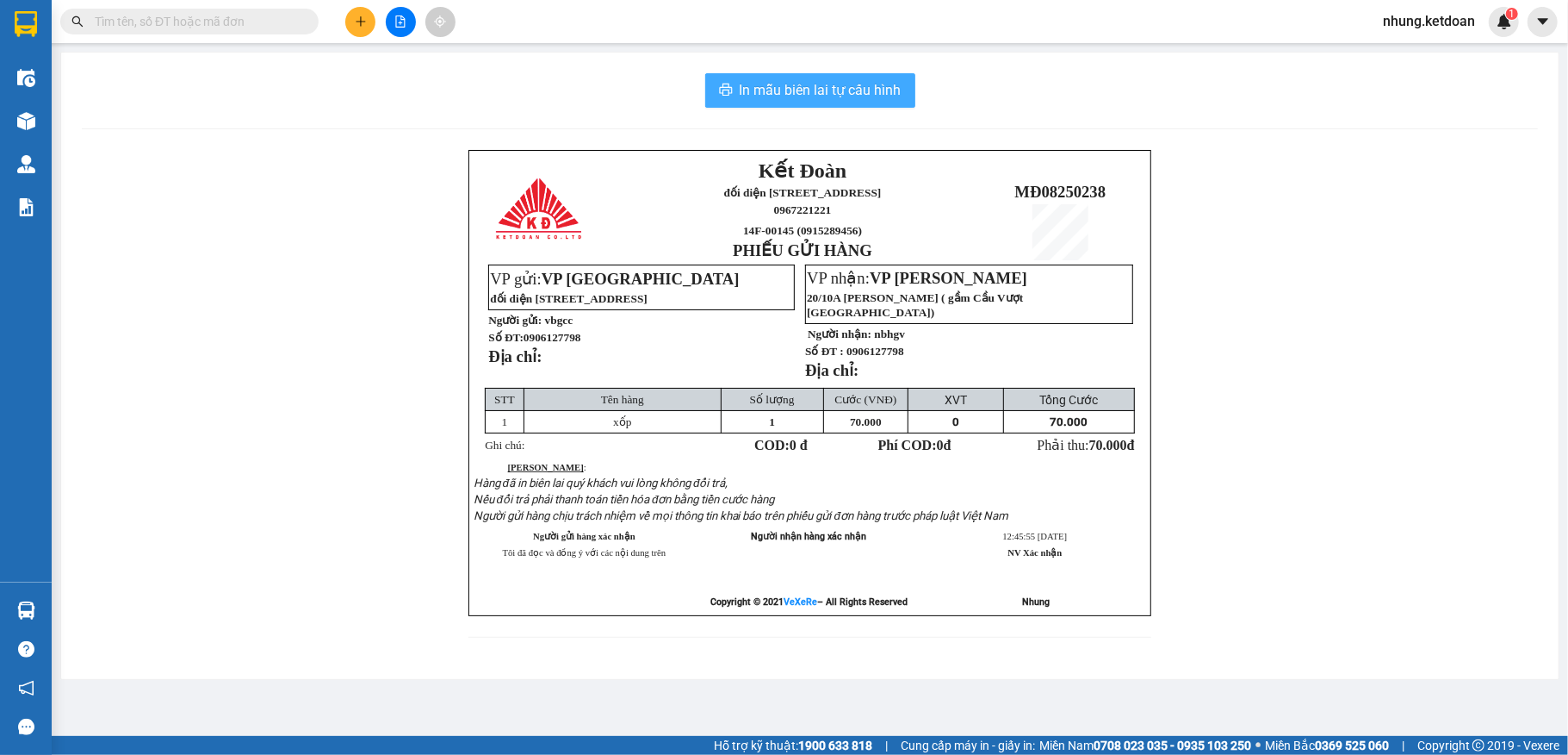
click at [811, 104] on button "In mẫu biên lai tự cấu hình" at bounding box center [810, 90] width 210 height 34
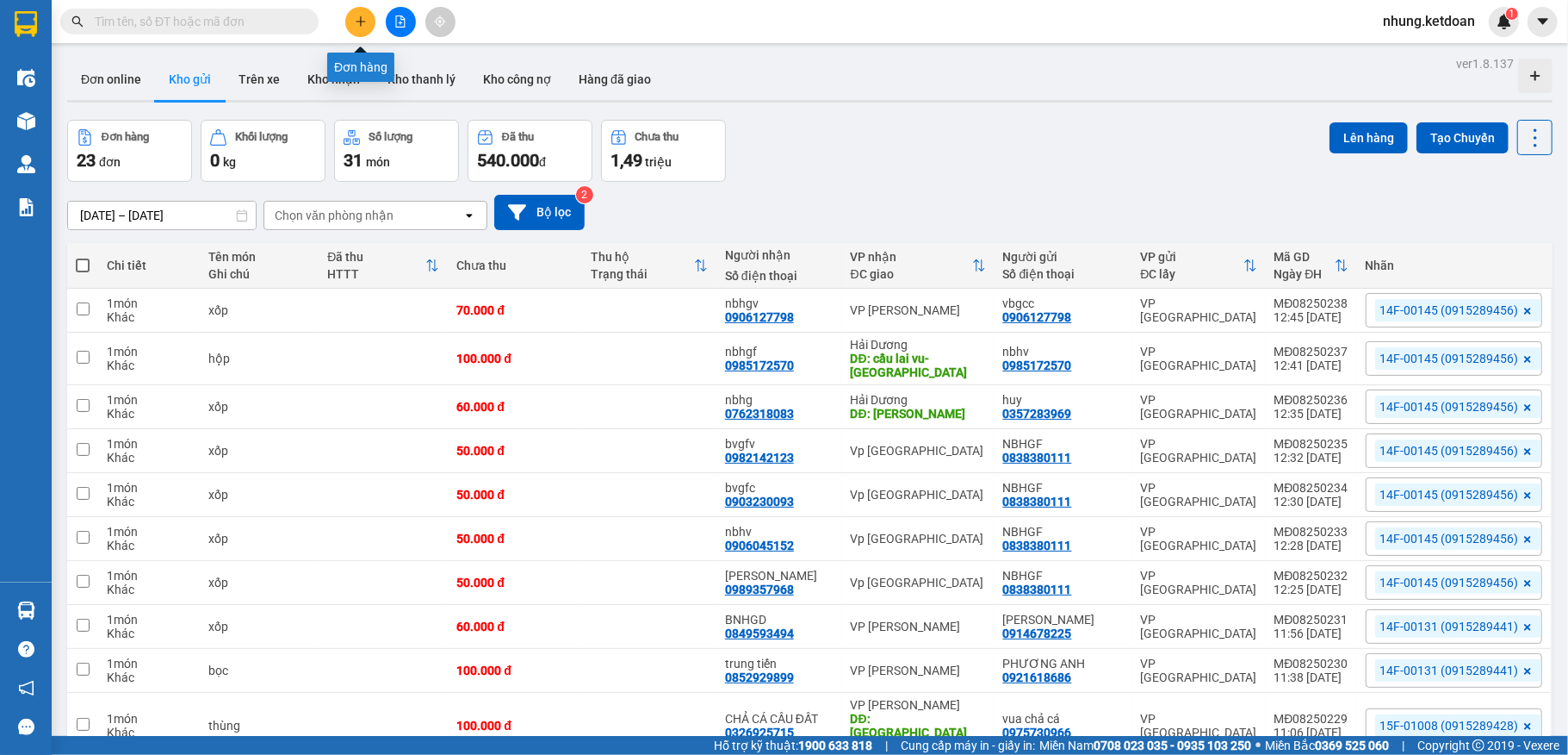
click at [369, 18] on button at bounding box center [360, 22] width 30 height 30
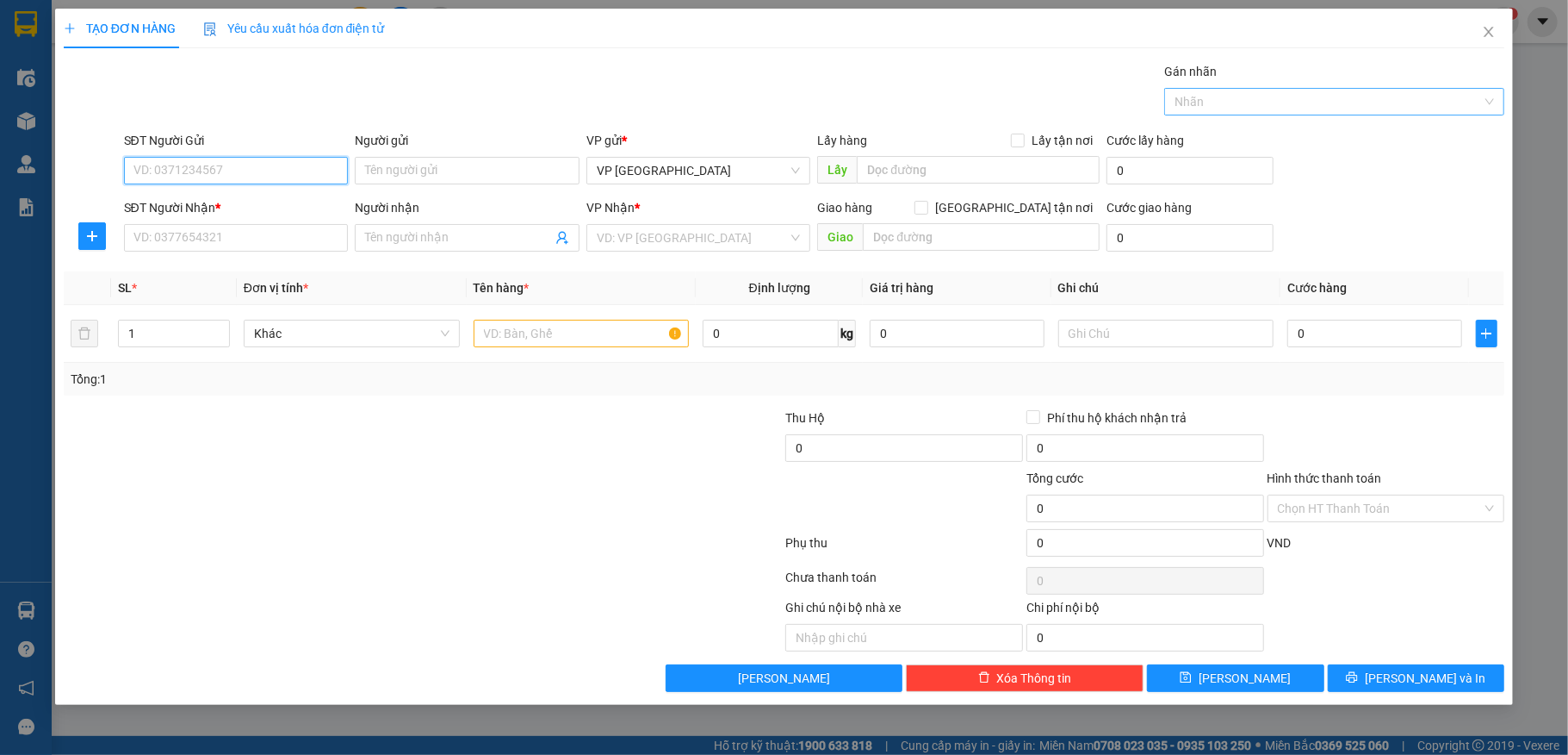
click at [1293, 107] on div at bounding box center [1326, 101] width 314 height 21
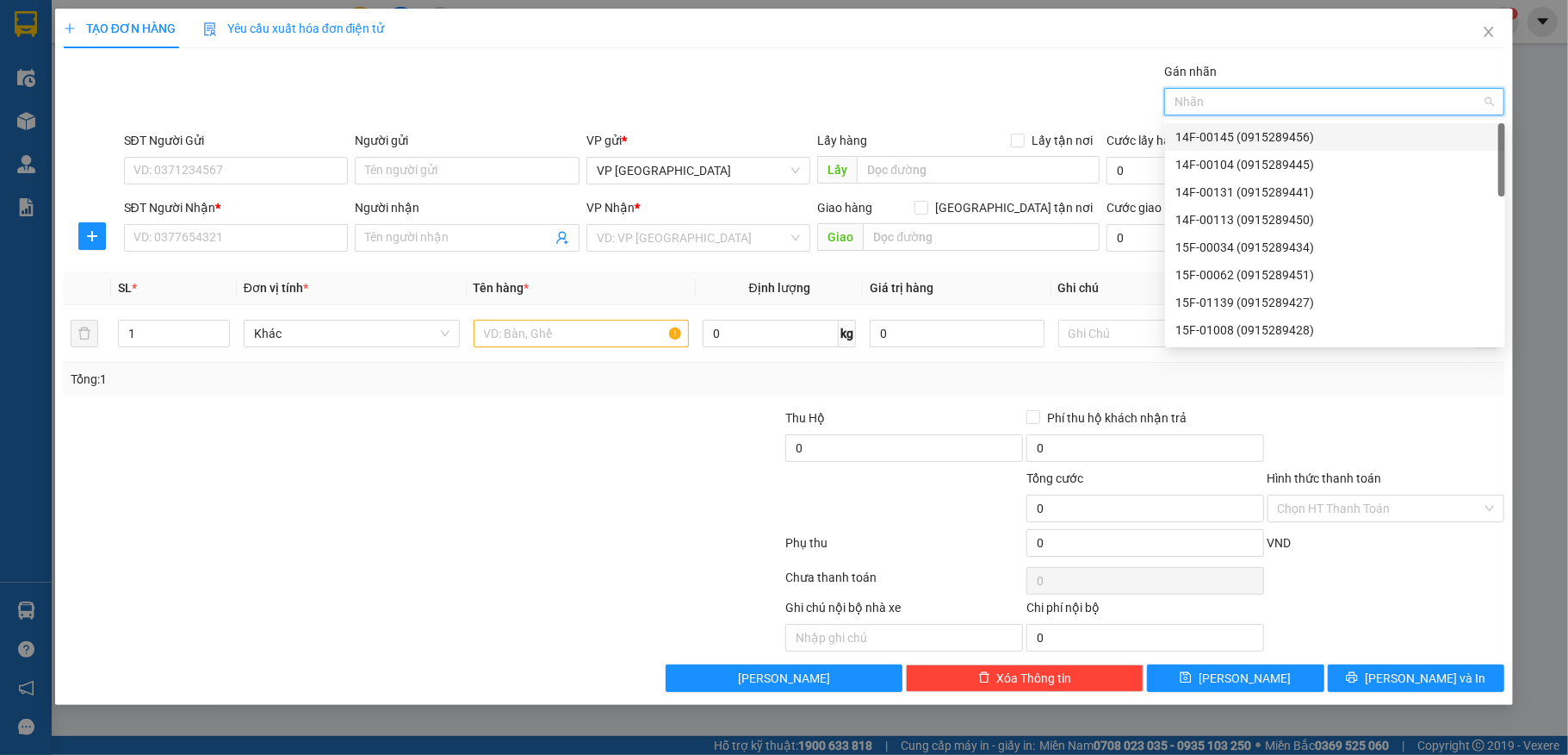
click at [1262, 133] on div "14F-00145 (0915289456)" at bounding box center [1335, 136] width 320 height 19
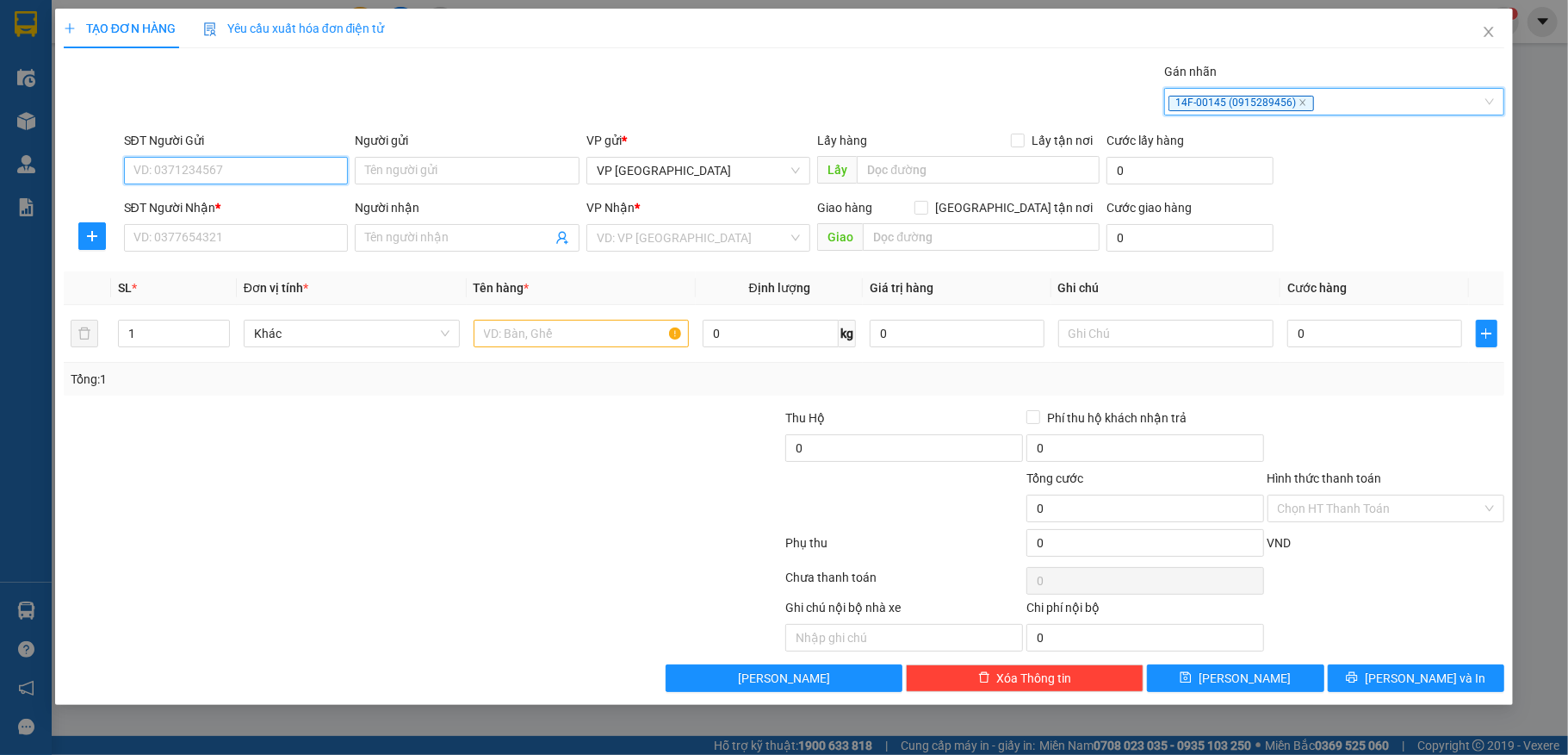
click at [141, 170] on input "SĐT Người Gửi" at bounding box center [235, 171] width 225 height 27
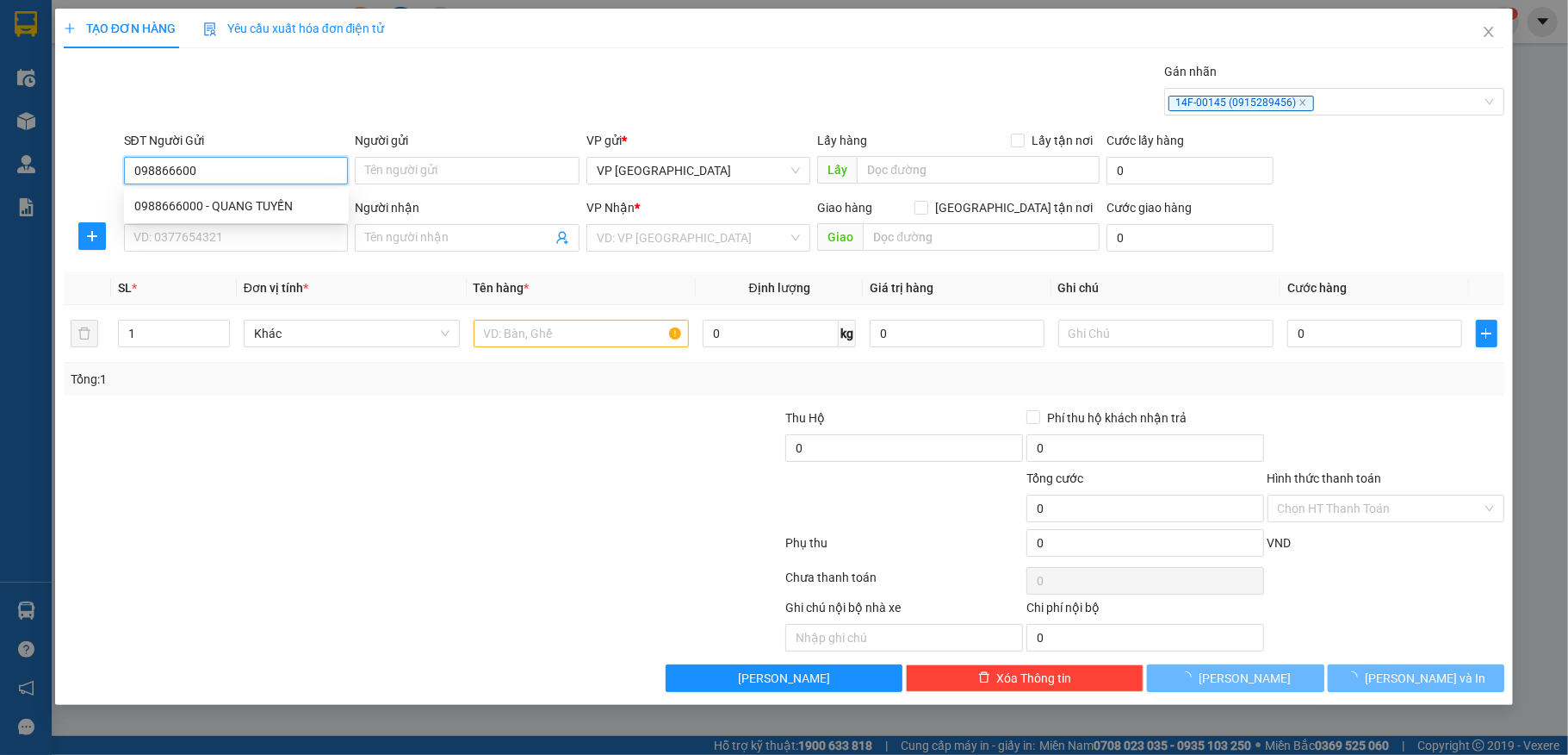
click at [203, 204] on div "0988666000 - QUANG TUYẾN" at bounding box center [236, 205] width 204 height 19
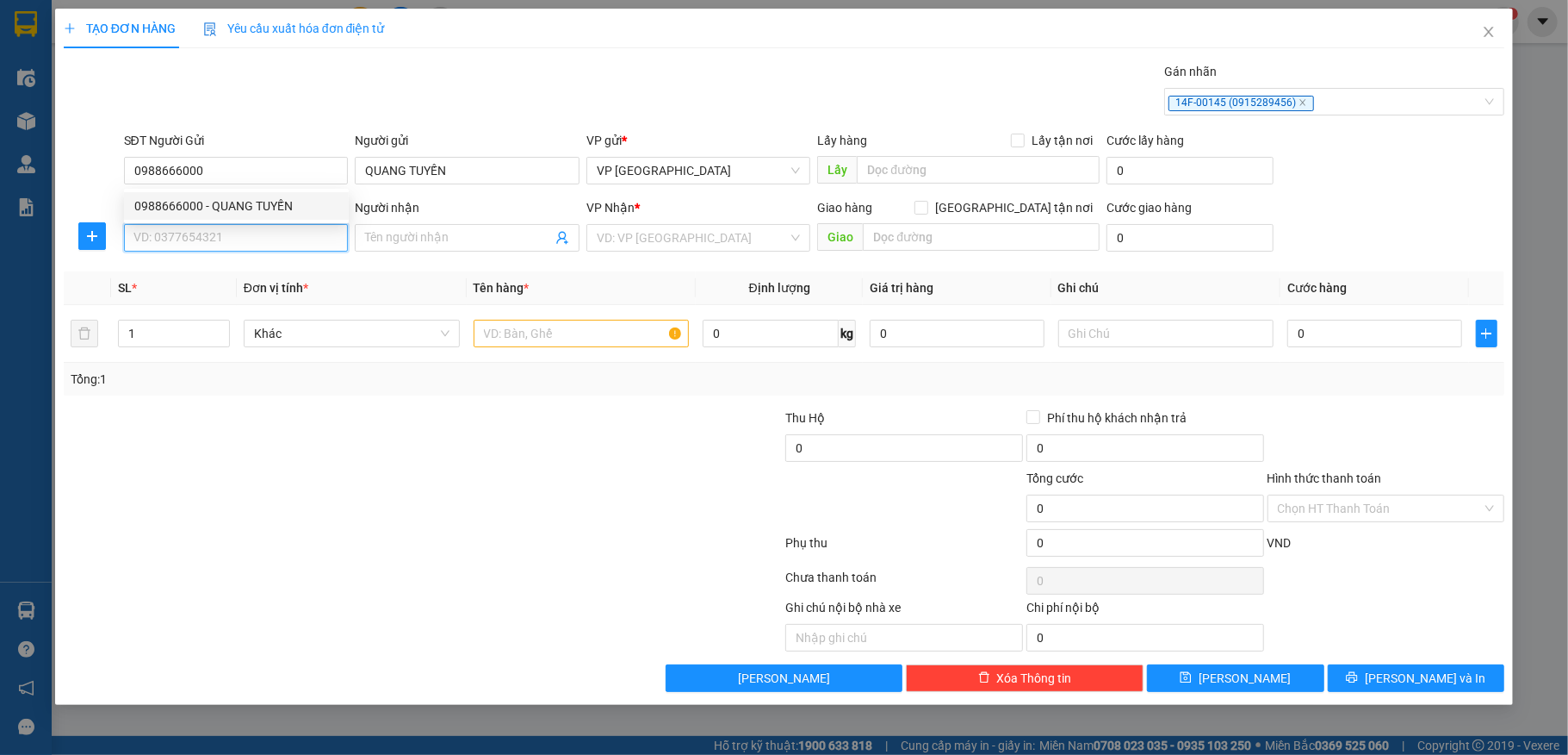
click at [194, 231] on input "SĐT Người Nhận *" at bounding box center [235, 238] width 225 height 27
click at [162, 265] on div "0902092198 - bg" at bounding box center [236, 273] width 204 height 19
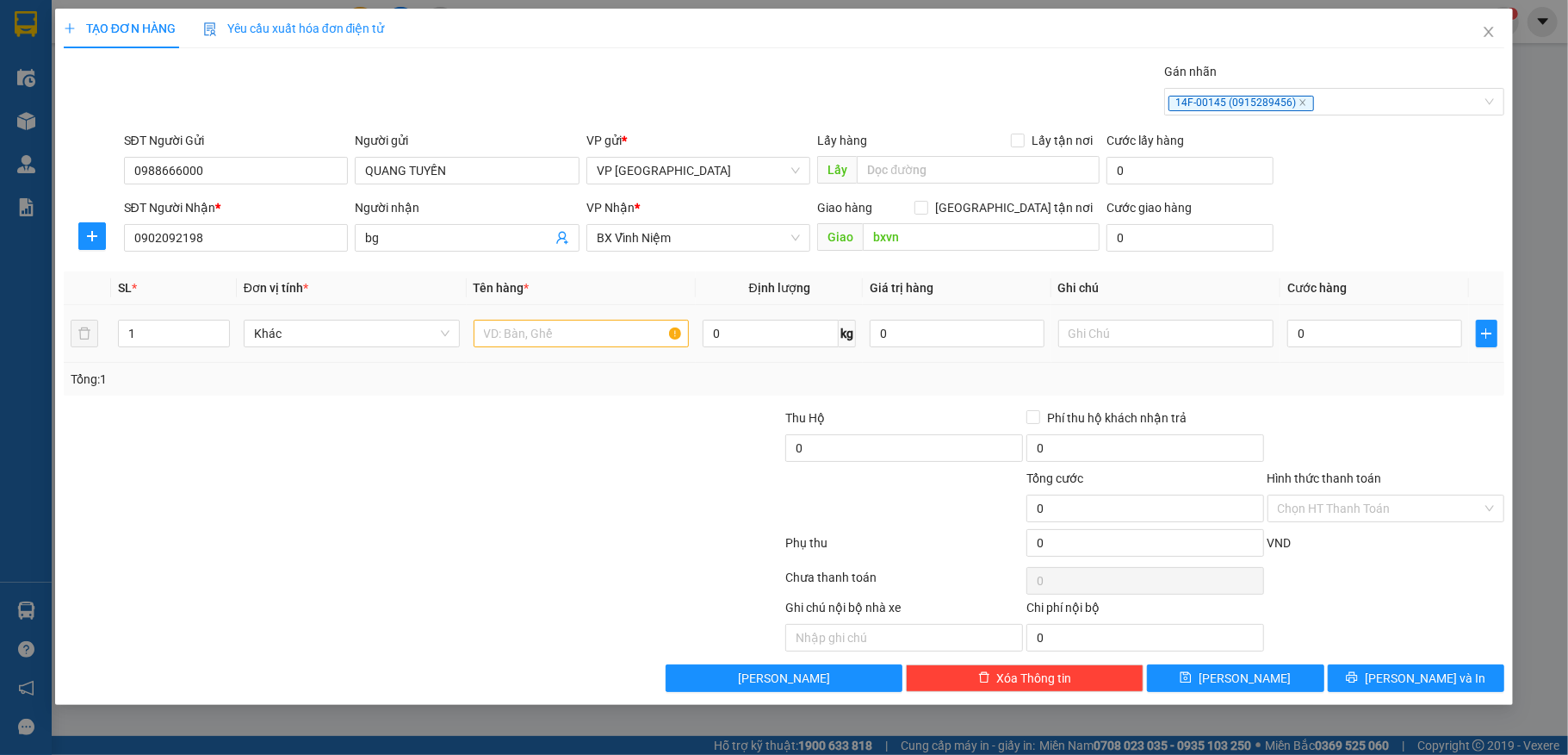
click at [532, 318] on div at bounding box center [582, 333] width 216 height 34
click at [556, 342] on input "text" at bounding box center [582, 334] width 216 height 27
click at [1361, 342] on input "0" at bounding box center [1374, 334] width 174 height 27
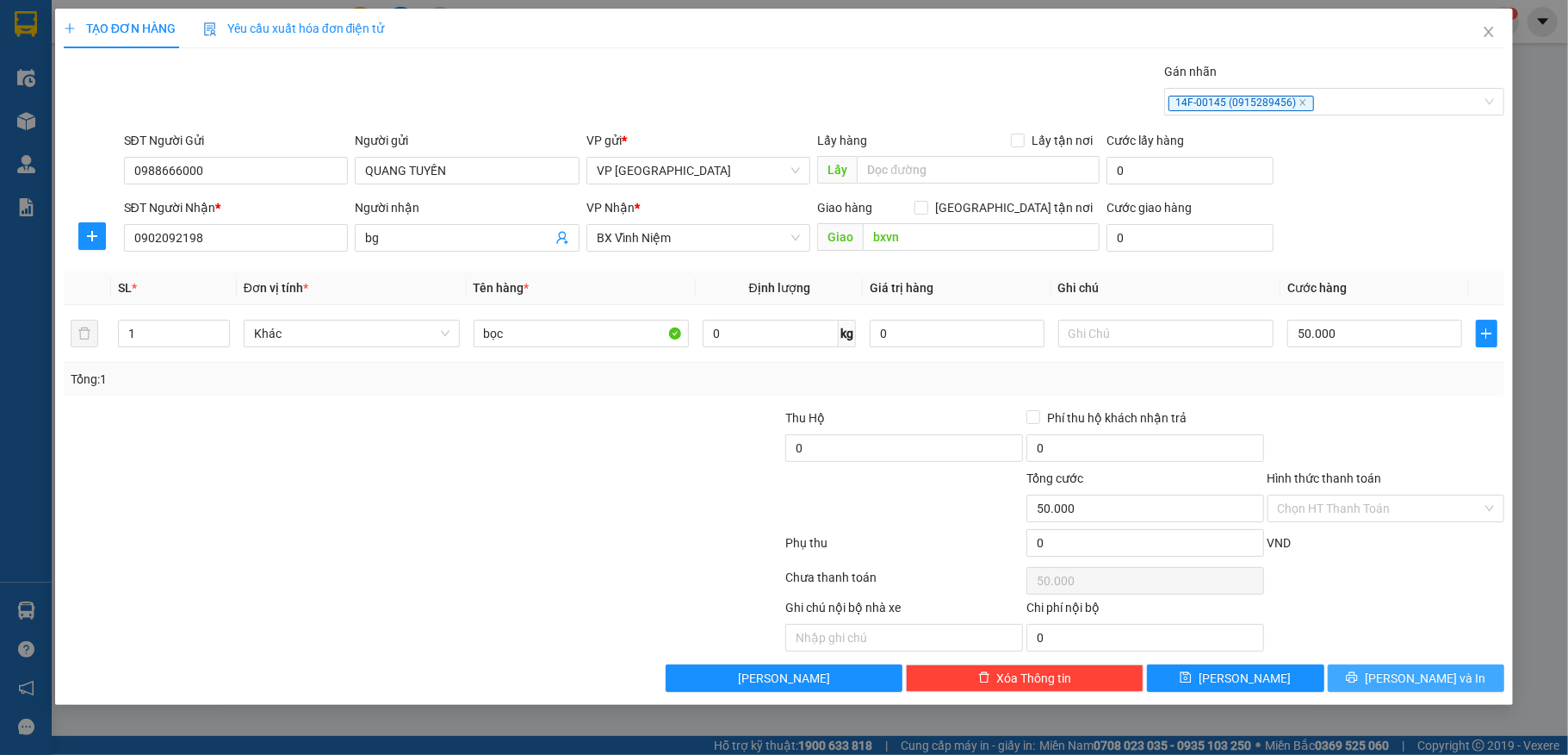
click at [1421, 674] on span "[PERSON_NAME] và In" at bounding box center [1425, 677] width 121 height 19
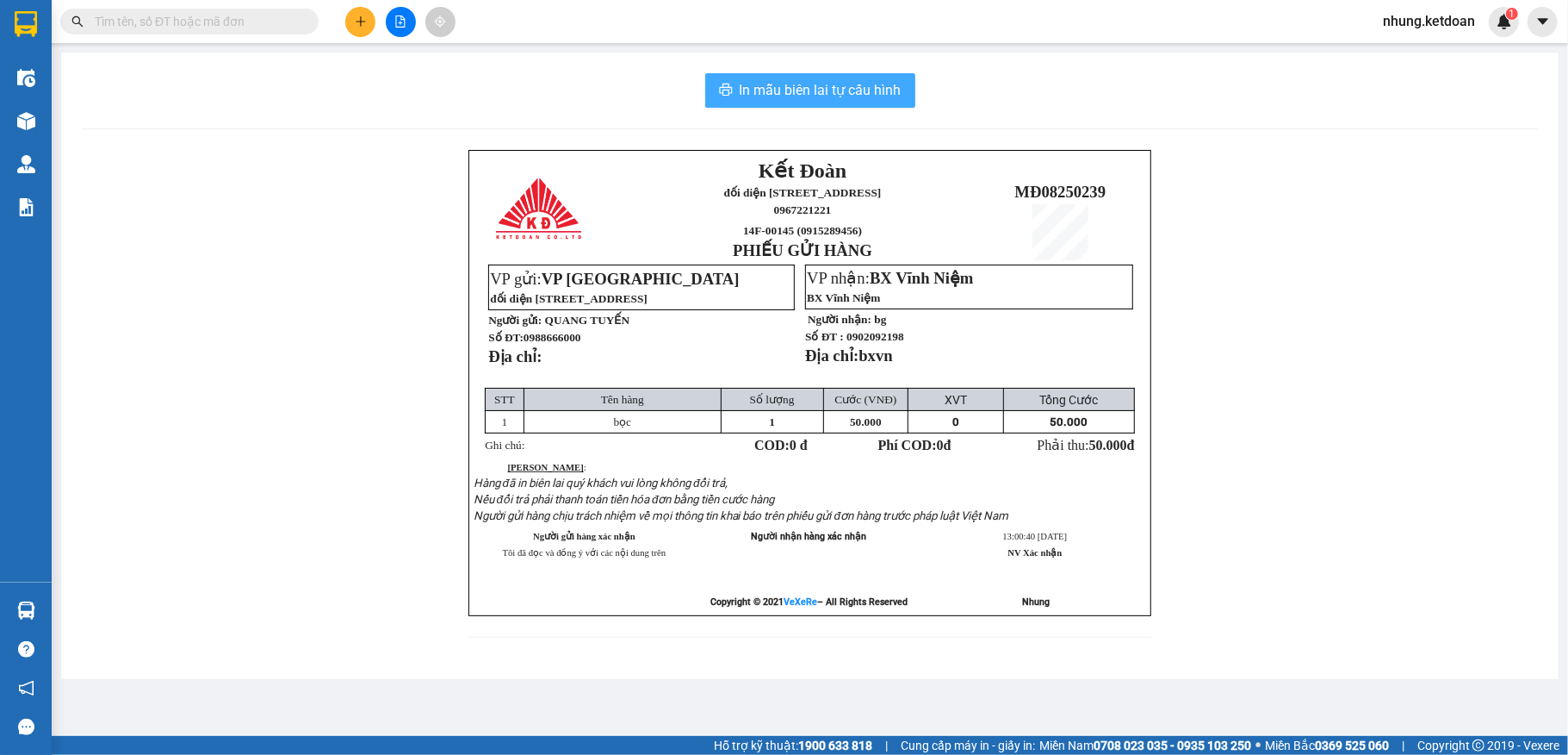
click at [791, 95] on span "In mẫu biên lai tự cấu hình" at bounding box center [820, 90] width 162 height 22
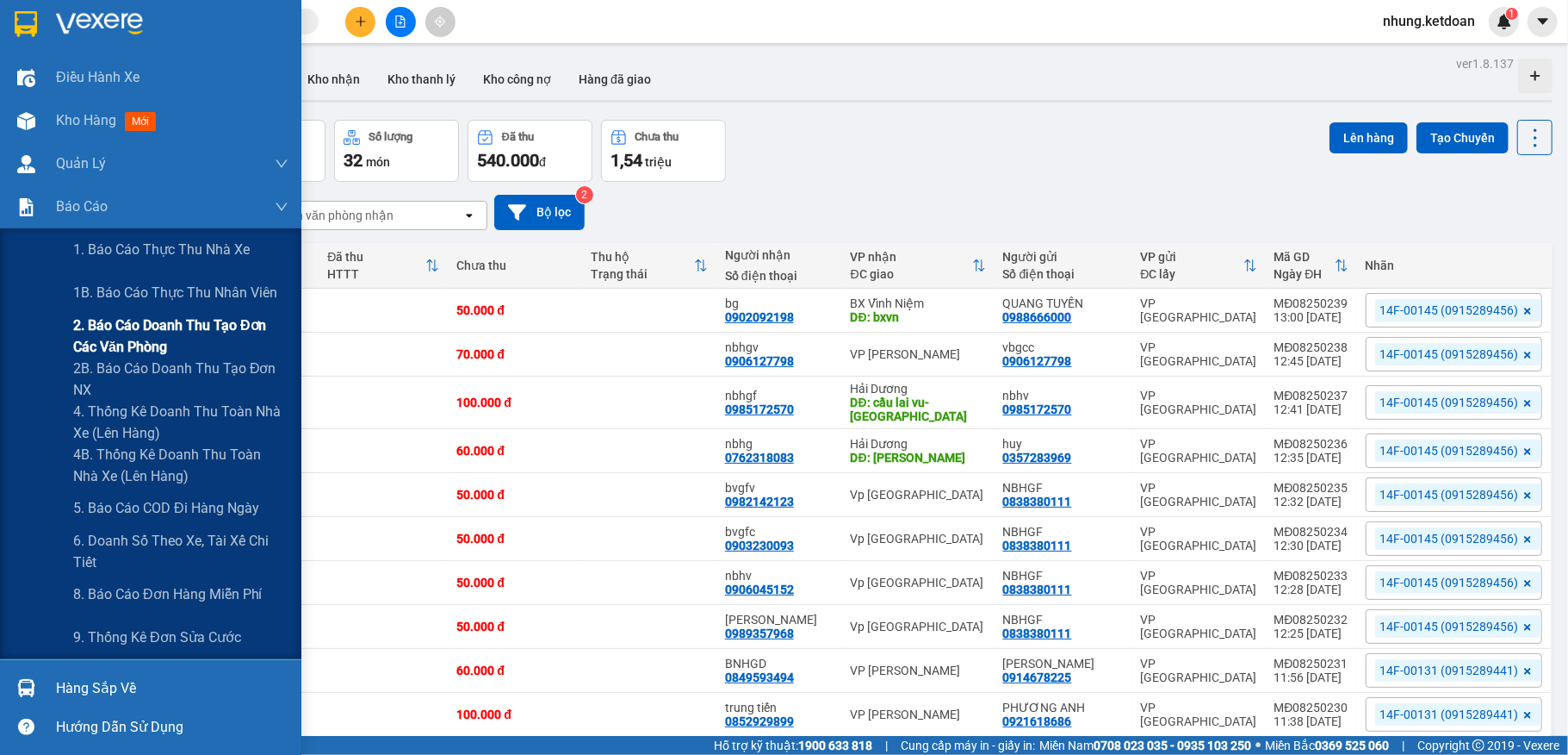
click at [186, 315] on span "2. Báo cáo doanh thu tạo đơn các văn phòng" at bounding box center [181, 336] width 215 height 43
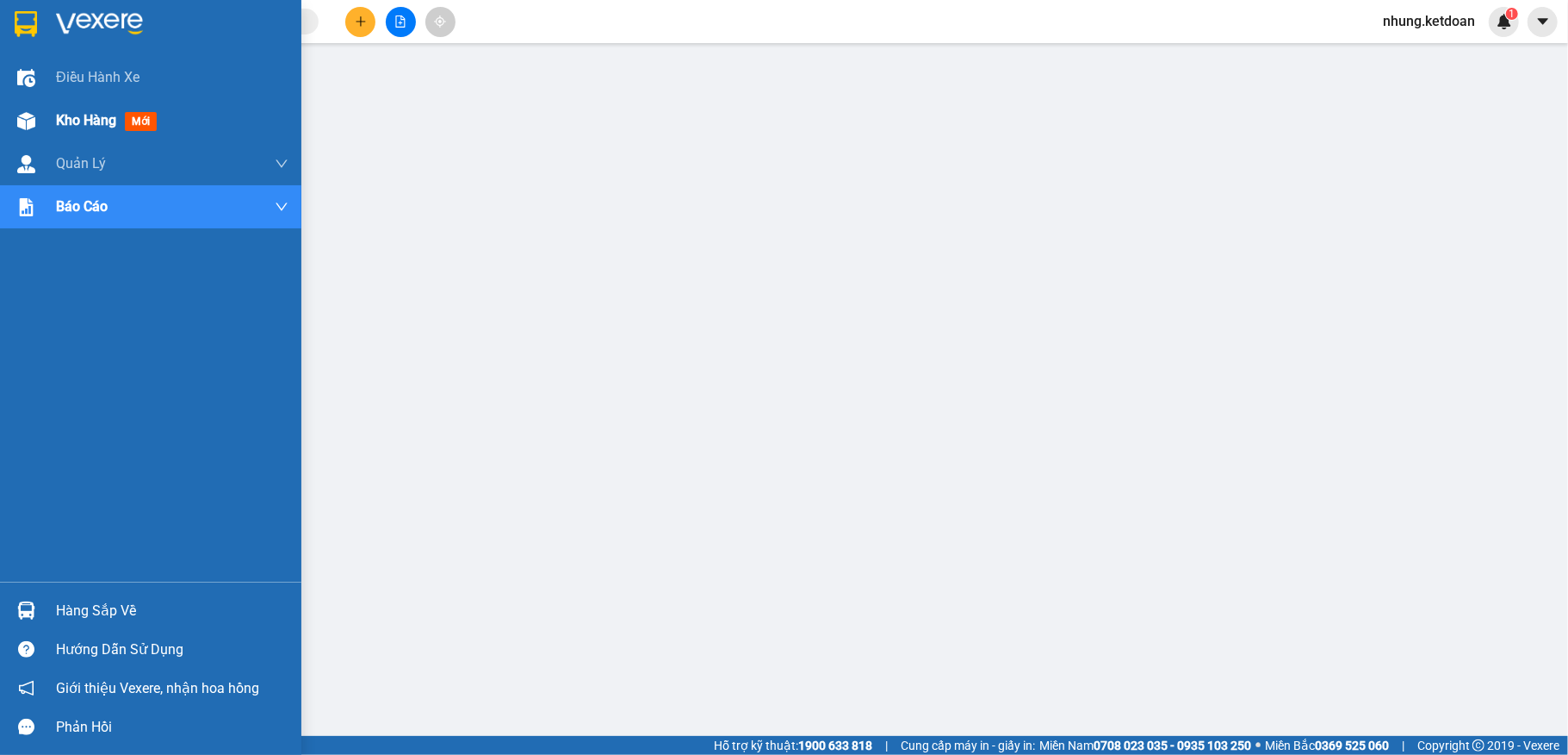
drag, startPoint x: 60, startPoint y: 118, endPoint x: 139, endPoint y: 136, distance: 81.0
click at [60, 118] on span "Kho hàng" at bounding box center [85, 120] width 60 height 17
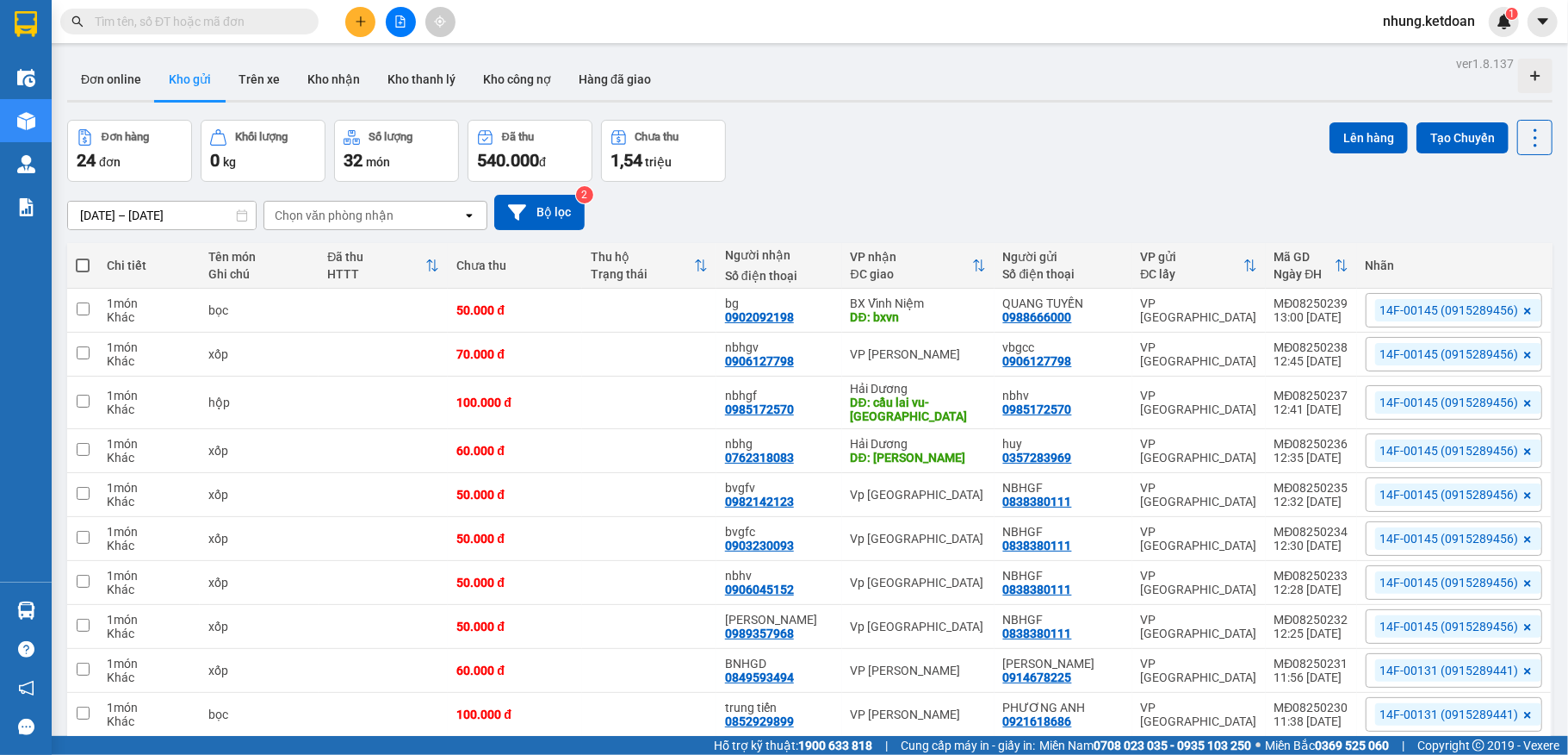
drag, startPoint x: 142, startPoint y: -2, endPoint x: 126, endPoint y: -12, distance: 18.9
